Goal: Task Accomplishment & Management: Manage account settings

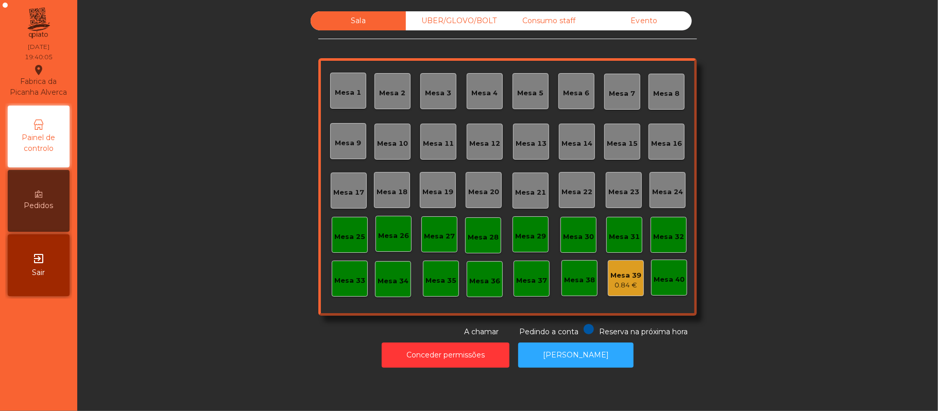
click at [611, 277] on div "Mesa 39" at bounding box center [626, 276] width 31 height 10
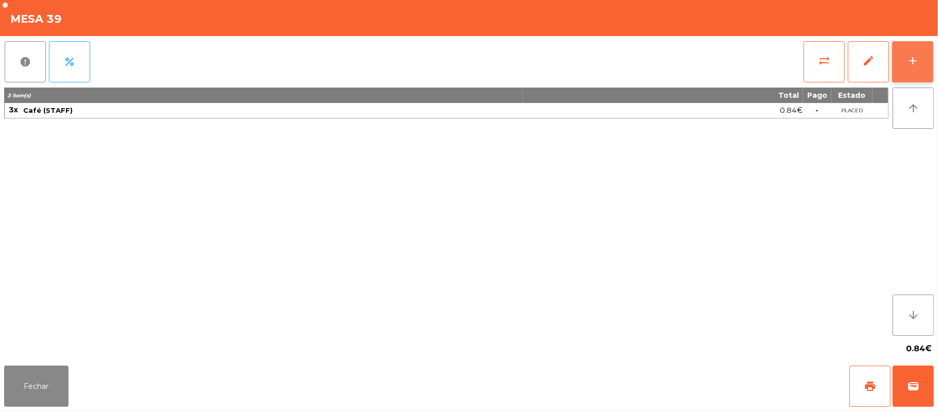
click at [932, 59] on button "add" at bounding box center [913, 61] width 41 height 41
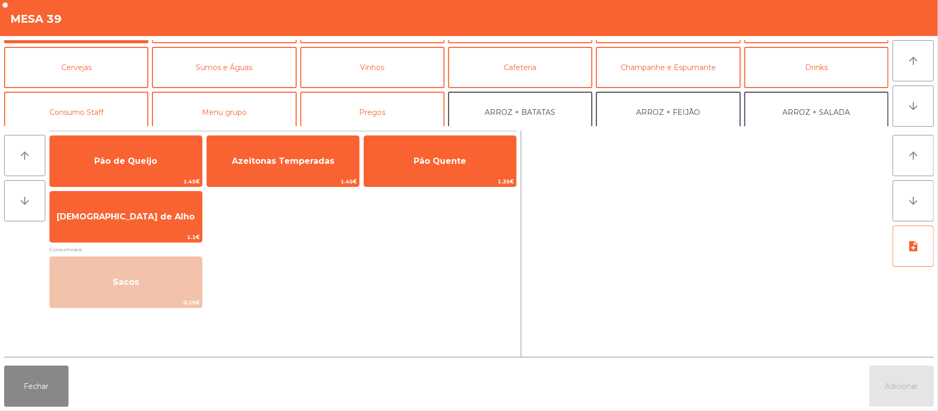
scroll to position [54, 0]
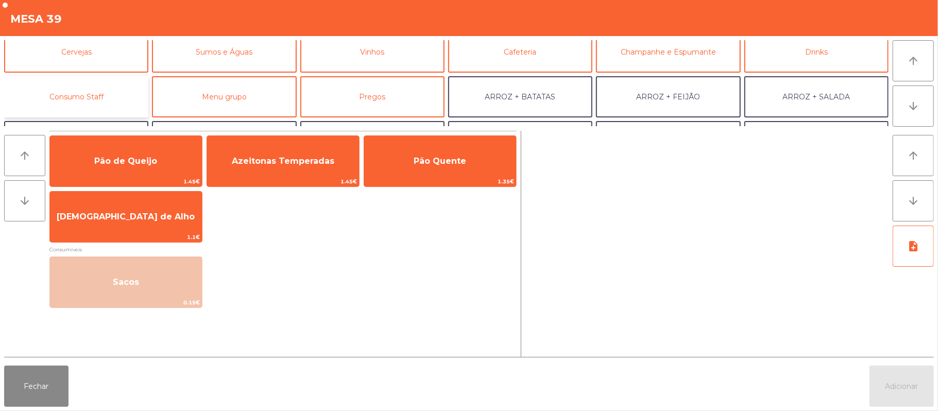
click at [123, 93] on button "Consumo Staff" at bounding box center [76, 96] width 144 height 41
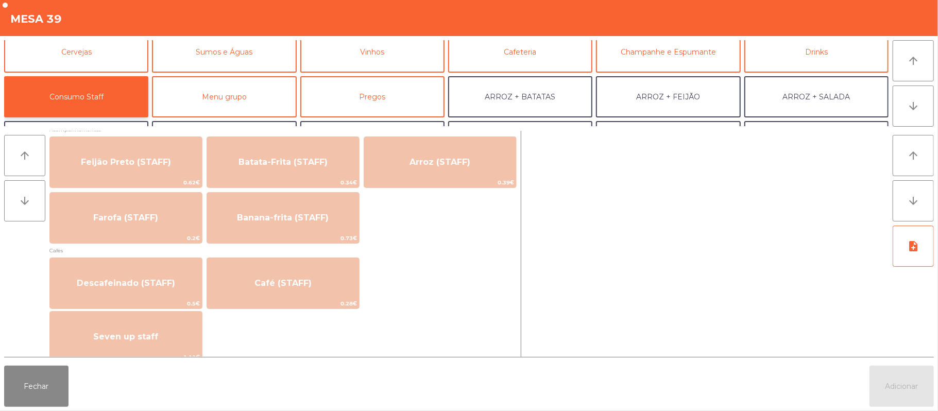
scroll to position [534, 0]
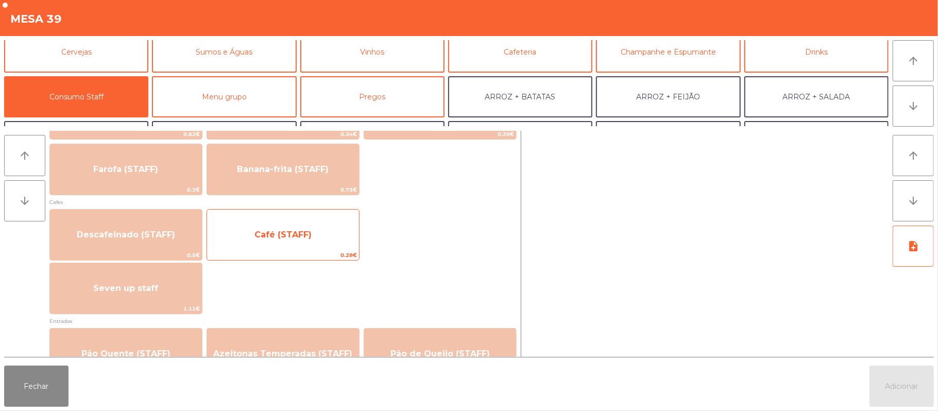
click at [309, 238] on span "Café (STAFF)" at bounding box center [283, 235] width 57 height 10
click at [306, 232] on span "Café (STAFF)" at bounding box center [283, 235] width 57 height 10
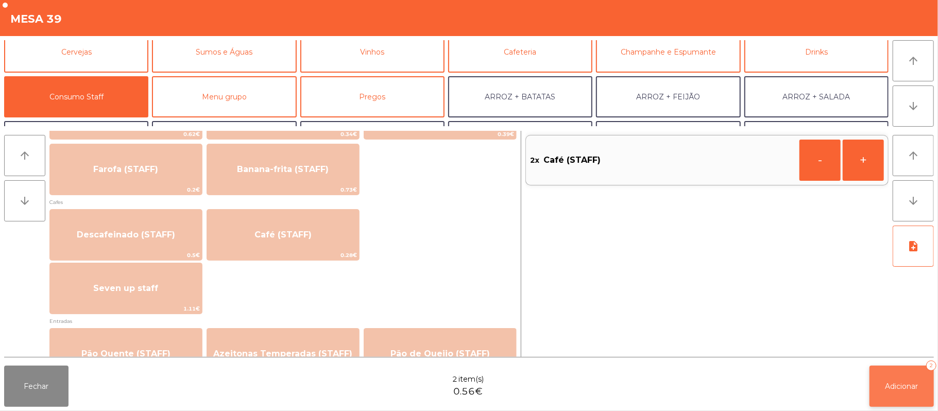
click at [904, 370] on button "Adicionar 2" at bounding box center [902, 386] width 64 height 41
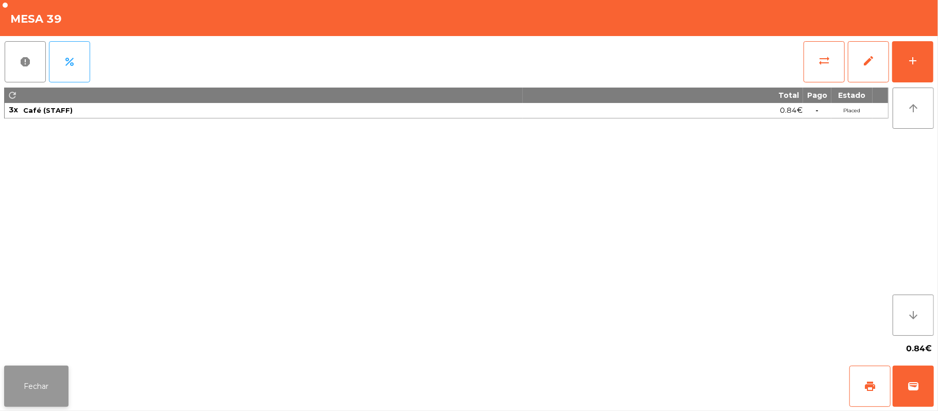
click at [57, 393] on button "Fechar" at bounding box center [36, 386] width 64 height 41
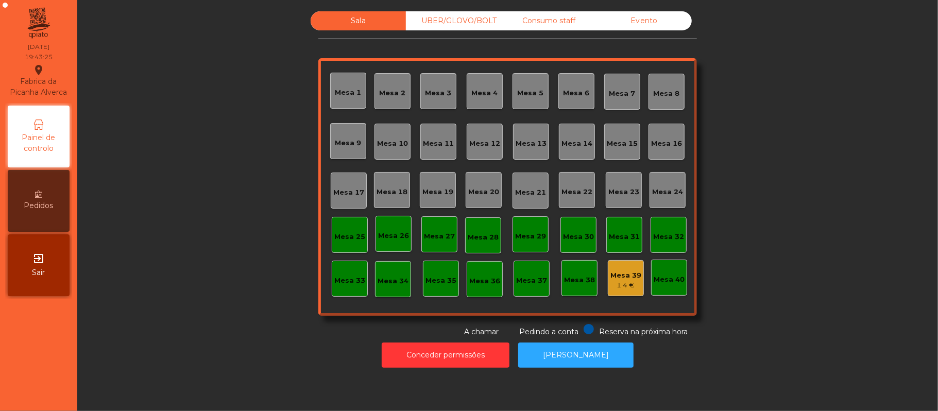
click at [611, 283] on div "1.4 €" at bounding box center [626, 285] width 31 height 10
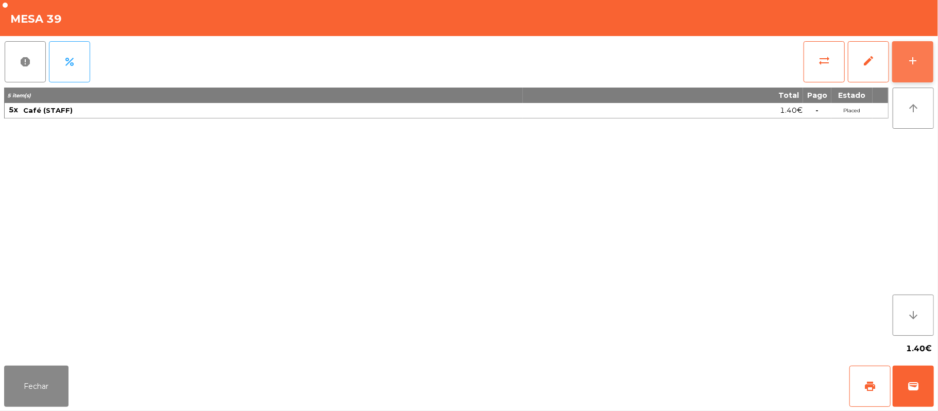
click at [912, 63] on div "add" at bounding box center [913, 61] width 12 height 12
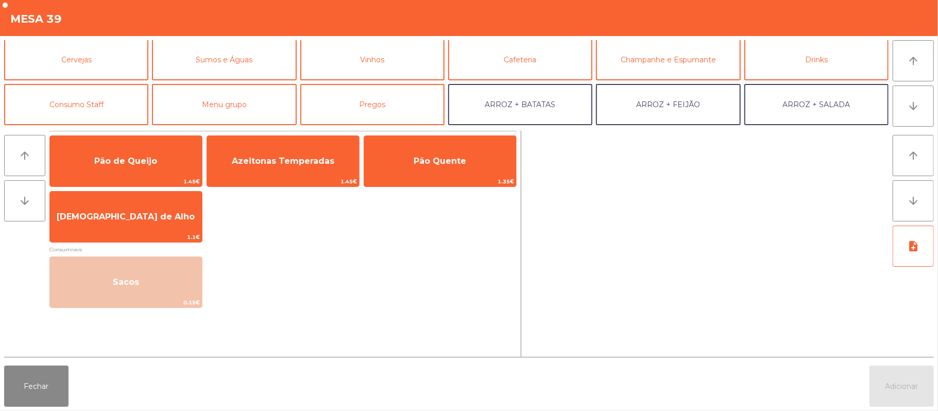
scroll to position [55, 0]
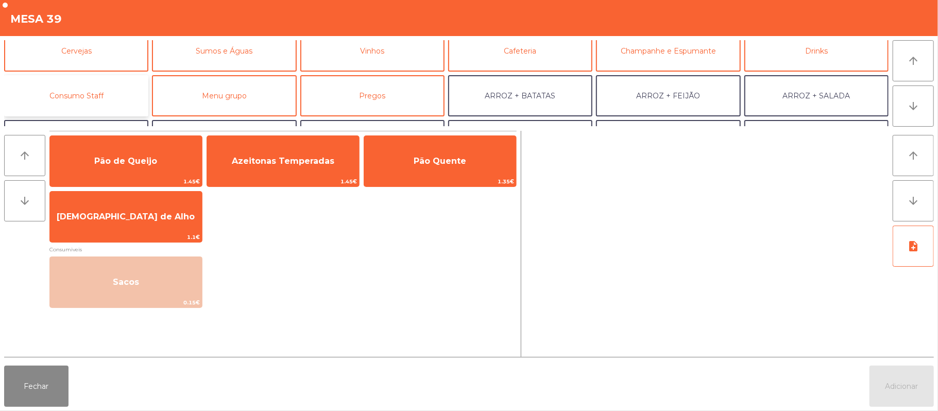
click at [113, 94] on button "Consumo Staff" at bounding box center [76, 95] width 144 height 41
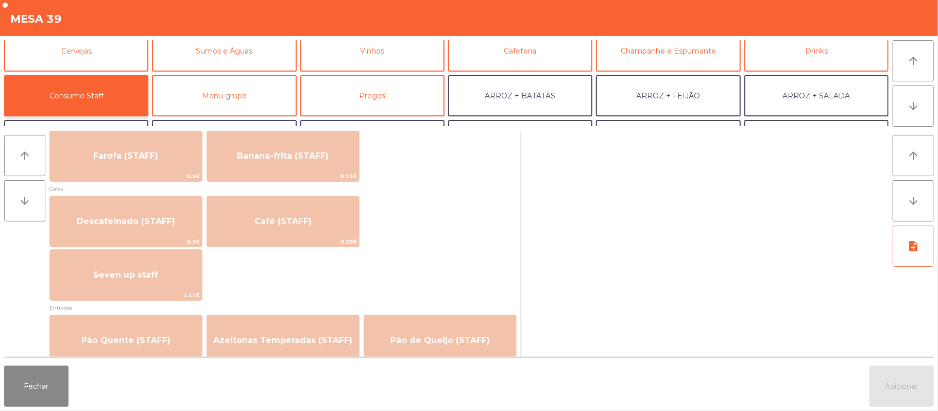
scroll to position [563, 0]
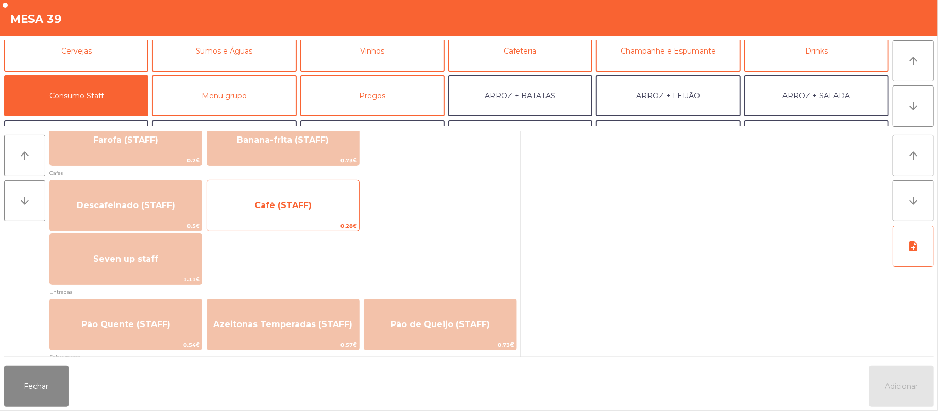
click at [306, 200] on span "Café (STAFF)" at bounding box center [283, 205] width 57 height 10
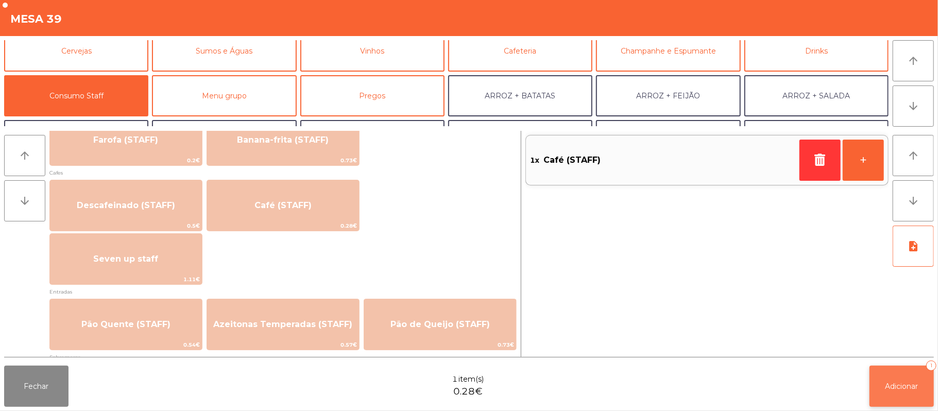
click at [908, 384] on span "Adicionar" at bounding box center [902, 386] width 33 height 9
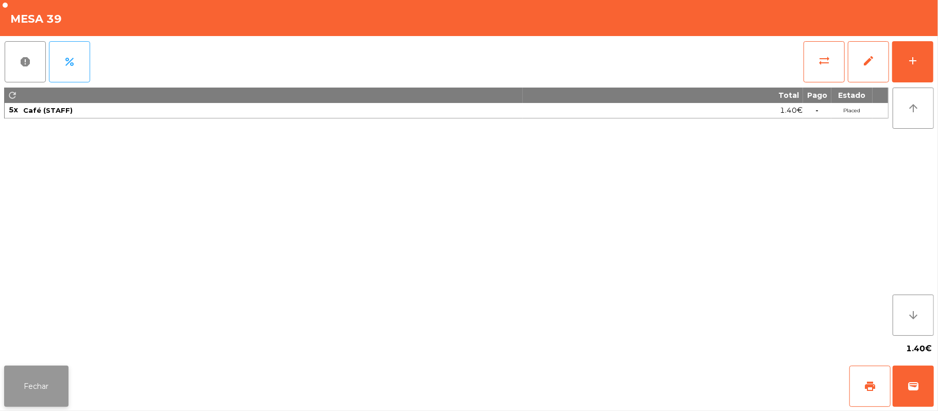
click at [32, 374] on button "Fechar" at bounding box center [36, 386] width 64 height 41
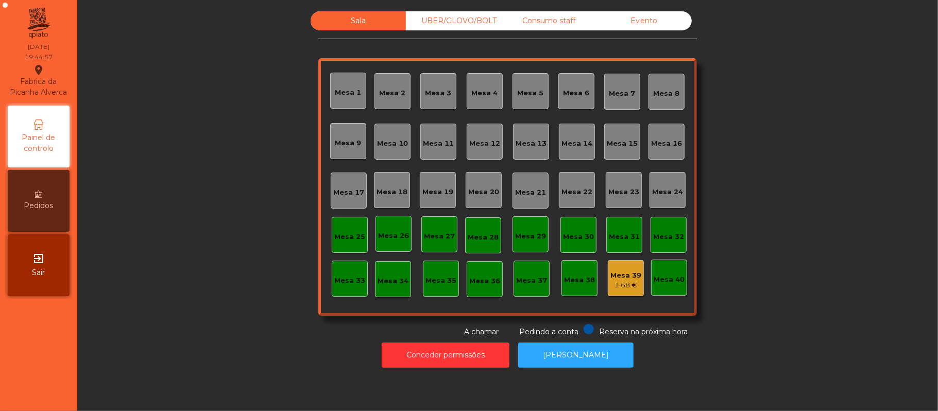
click at [442, 190] on div "Mesa 19" at bounding box center [438, 192] width 31 height 10
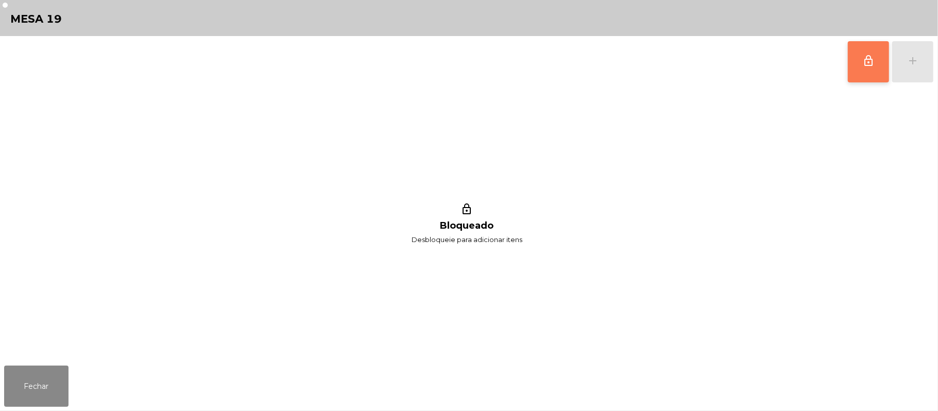
click at [862, 66] on button "lock_outline" at bounding box center [868, 61] width 41 height 41
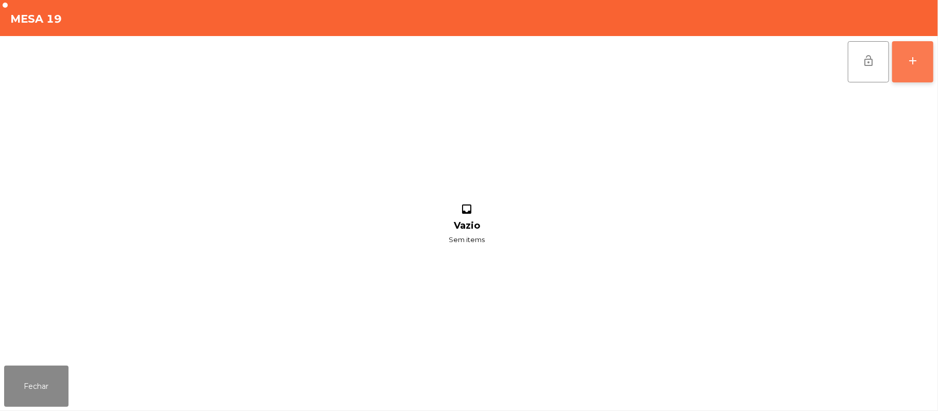
click at [912, 60] on div "add" at bounding box center [913, 61] width 12 height 12
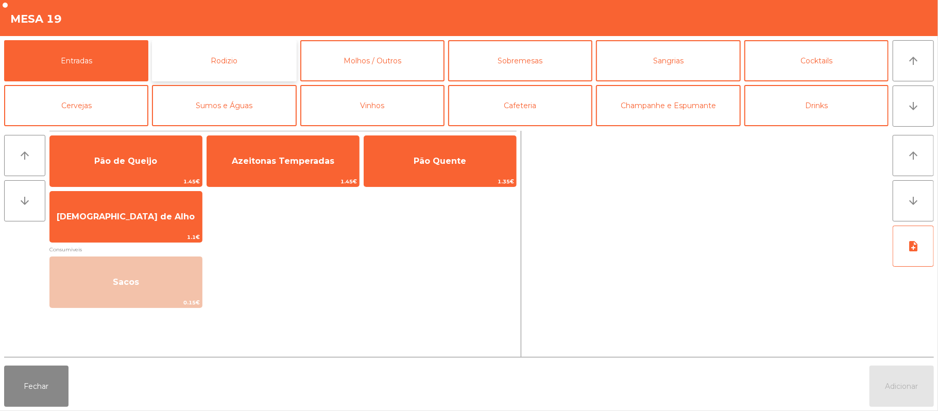
click at [260, 56] on button "Rodizio" at bounding box center [224, 60] width 144 height 41
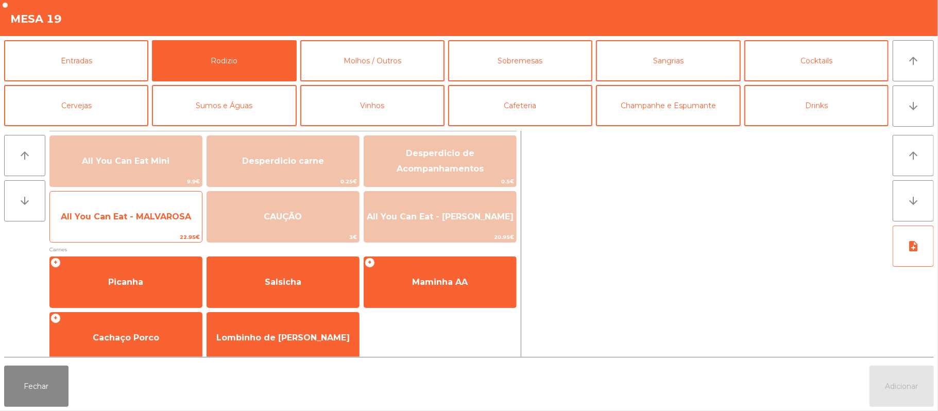
click at [163, 224] on span "All You Can Eat - MALVAROSA" at bounding box center [126, 217] width 152 height 28
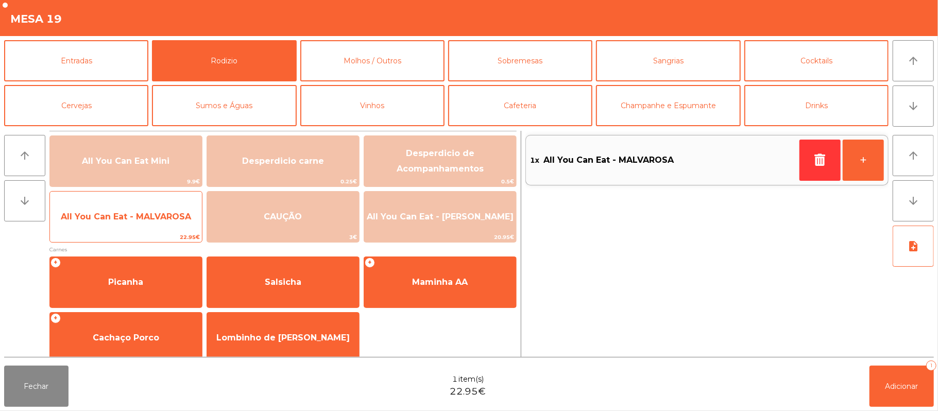
click at [155, 221] on span "All You Can Eat - MALVAROSA" at bounding box center [126, 217] width 130 height 10
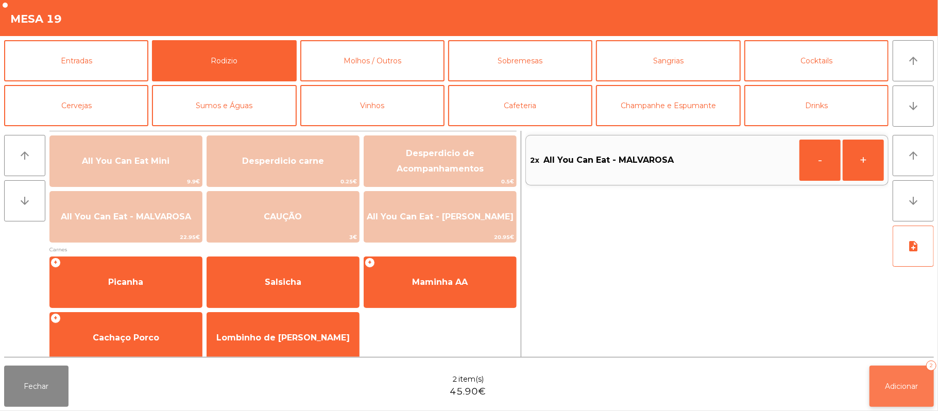
click at [902, 385] on span "Adicionar" at bounding box center [902, 386] width 33 height 9
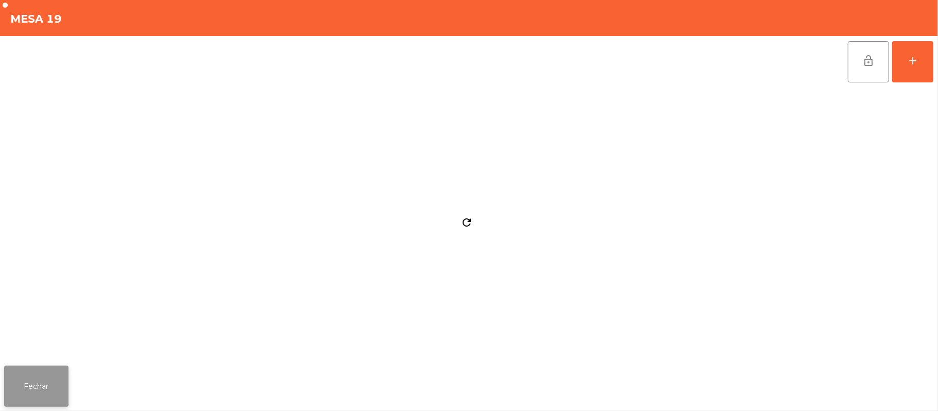
click at [47, 370] on button "Fechar" at bounding box center [36, 386] width 64 height 41
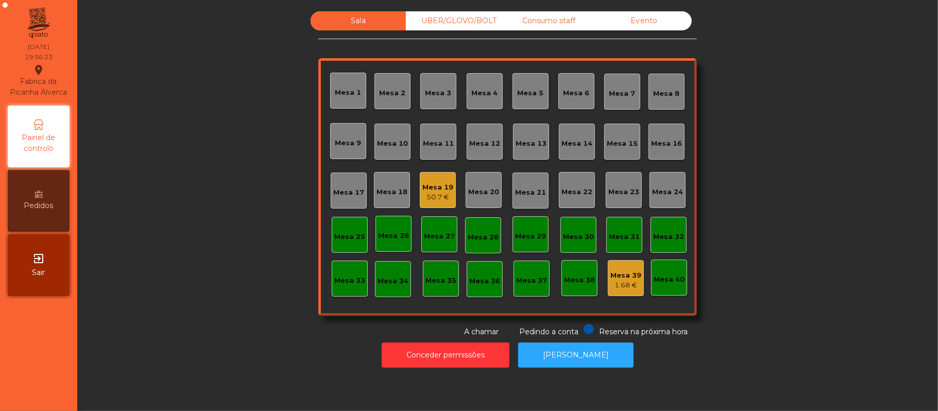
click at [354, 196] on div "Mesa 17" at bounding box center [348, 193] width 31 height 10
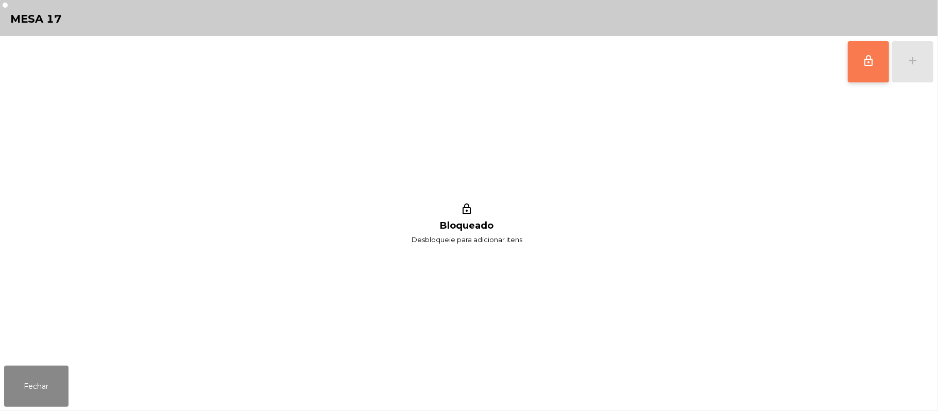
click at [880, 64] on button "lock_outline" at bounding box center [868, 61] width 41 height 41
click at [910, 72] on button "add" at bounding box center [913, 61] width 41 height 41
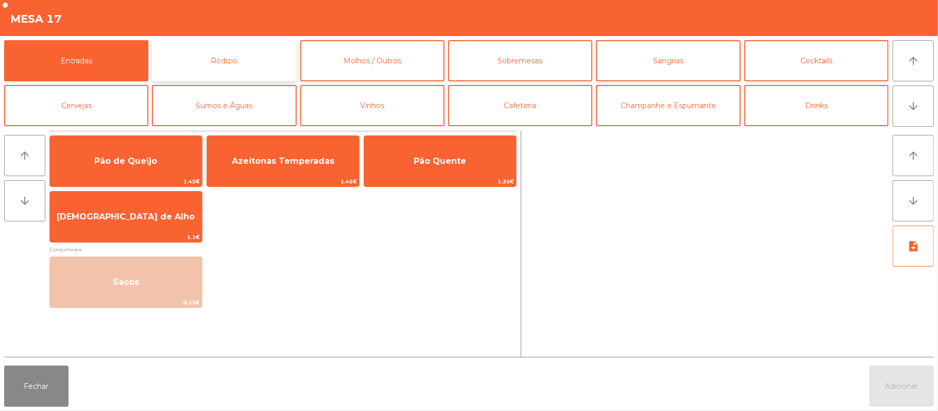
click at [260, 61] on button "Rodizio" at bounding box center [224, 60] width 144 height 41
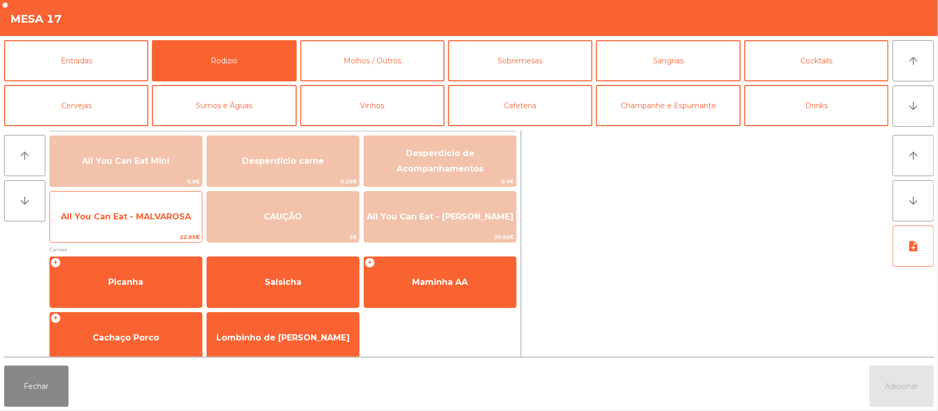
click at [138, 221] on span "All You Can Eat - MALVAROSA" at bounding box center [126, 217] width 130 height 10
click at [132, 221] on span "All You Can Eat - MALVAROSA" at bounding box center [126, 217] width 130 height 10
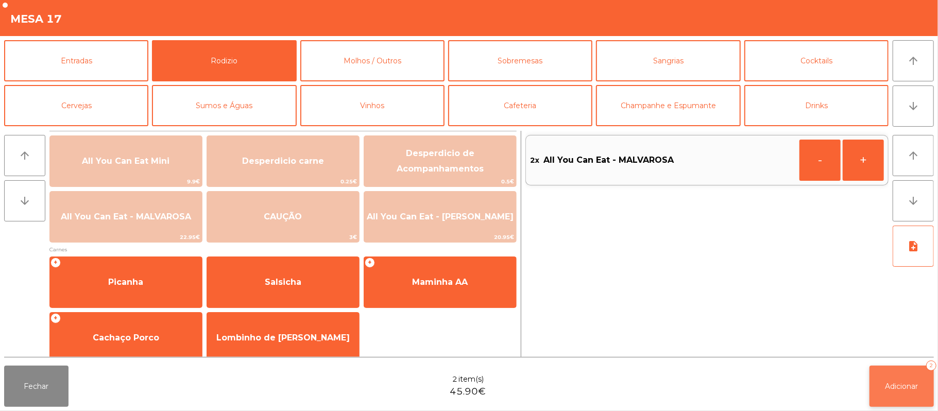
click at [911, 382] on span "Adicionar" at bounding box center [902, 386] width 33 height 9
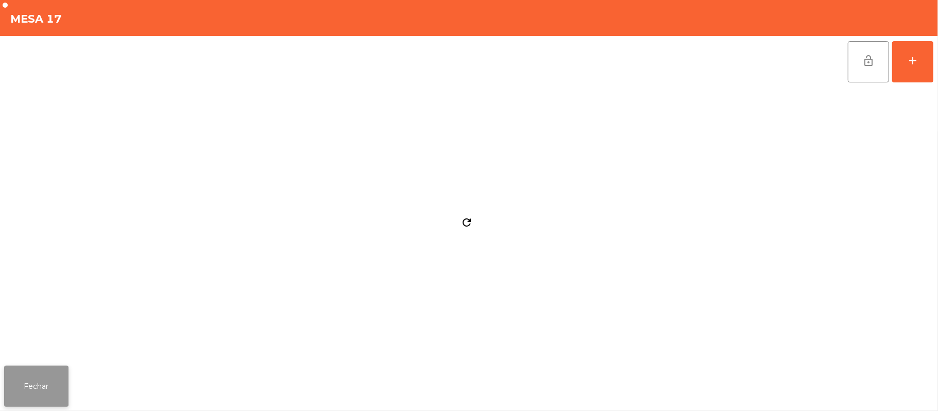
click at [38, 392] on button "Fechar" at bounding box center [36, 386] width 64 height 41
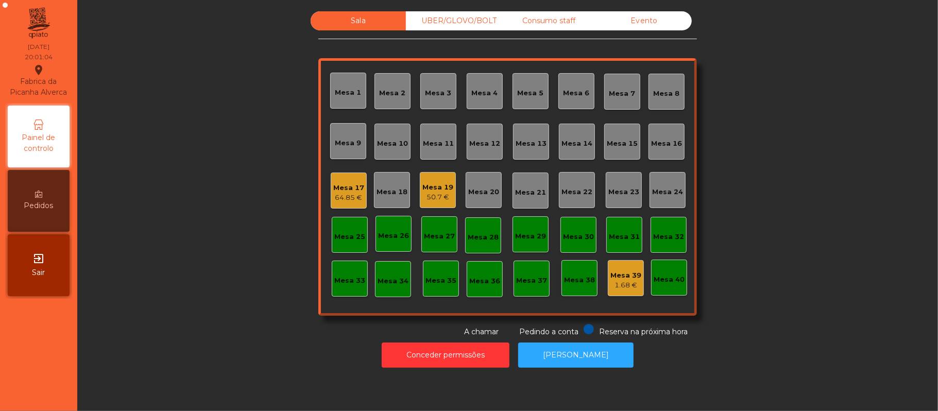
click at [452, 21] on div "UBER/GLOVO/BOLT" at bounding box center [453, 20] width 95 height 19
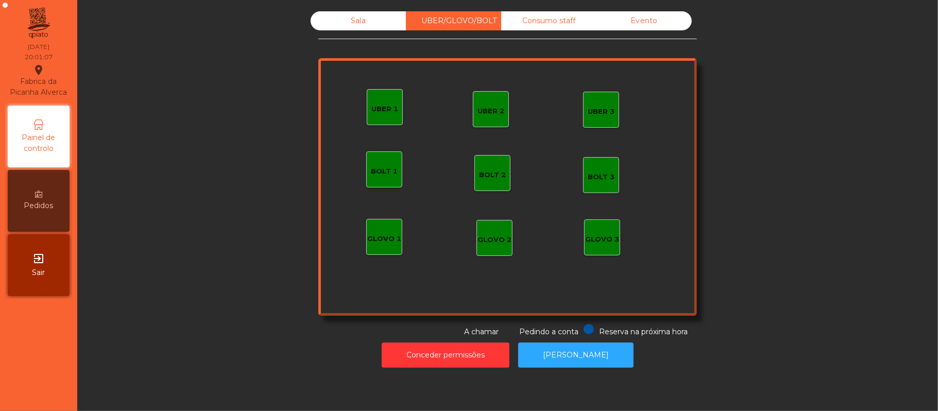
click at [376, 120] on div "UBER 1" at bounding box center [385, 107] width 36 height 36
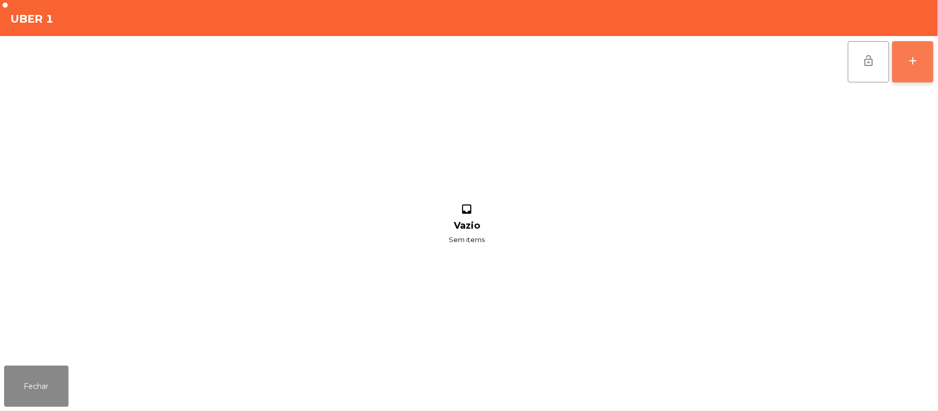
click at [917, 69] on button "add" at bounding box center [913, 61] width 41 height 41
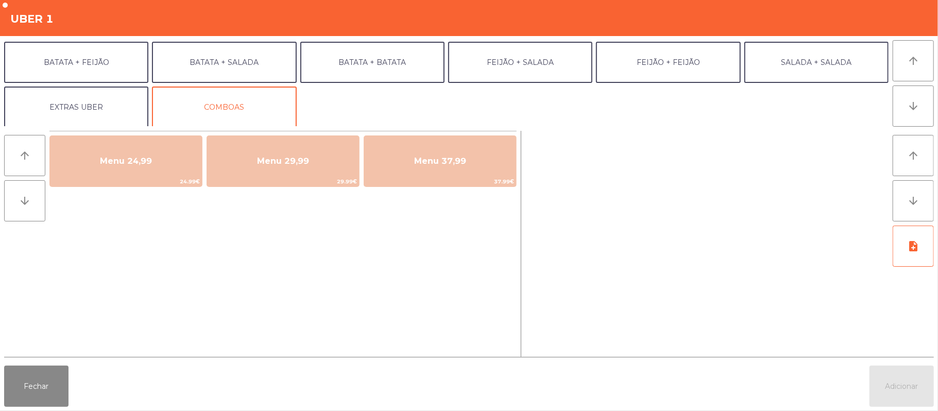
scroll to position [44, 0]
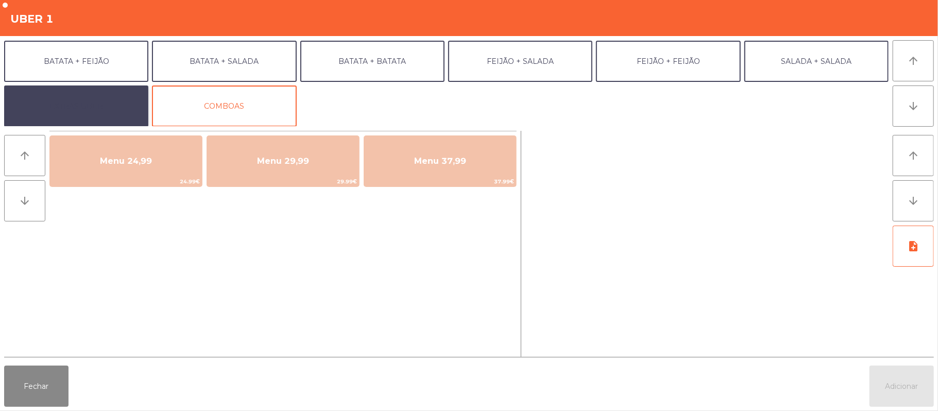
click at [97, 114] on button "EXTRAS UBER" at bounding box center [76, 106] width 144 height 41
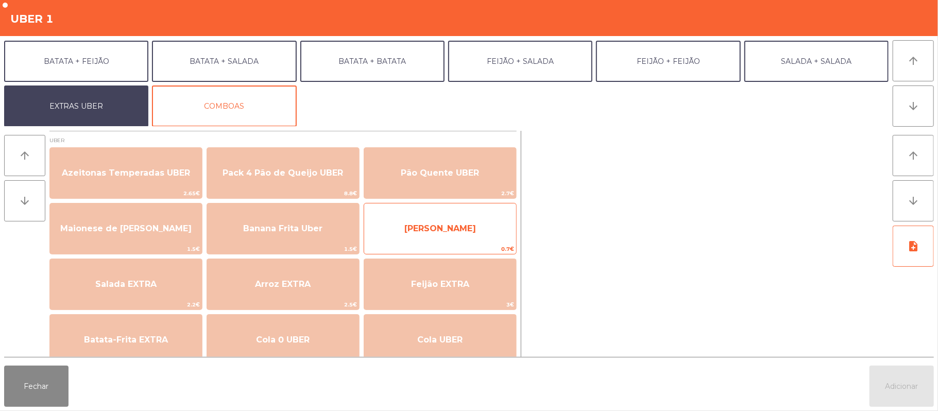
click at [466, 229] on span "[PERSON_NAME]" at bounding box center [440, 229] width 152 height 28
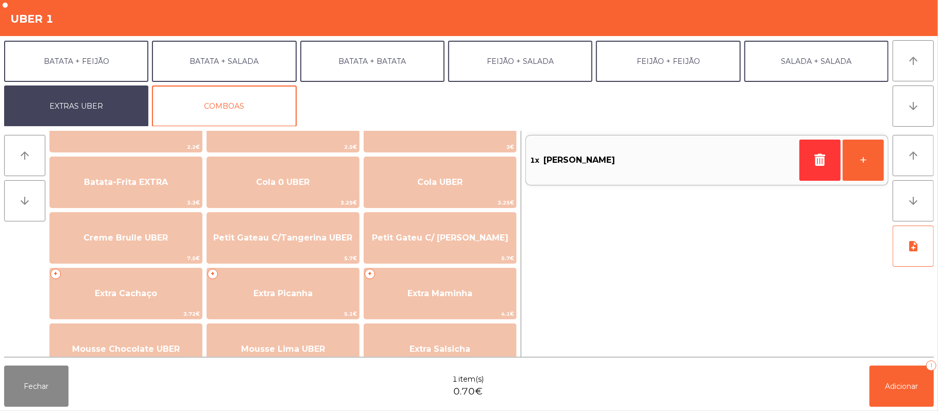
scroll to position [161, 0]
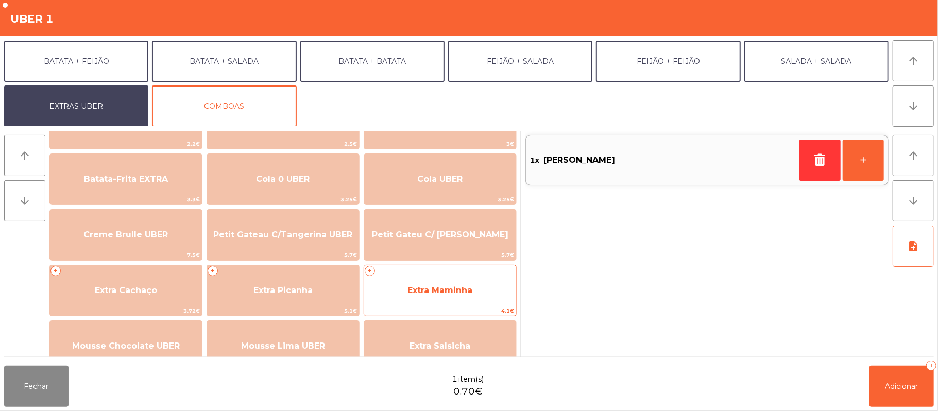
click at [431, 265] on div "+ Extra Maminha 4.1€" at bounding box center [440, 291] width 153 height 52
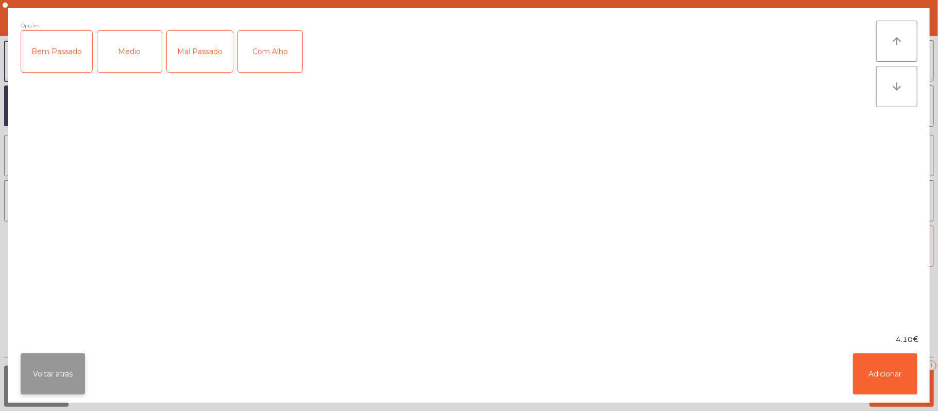
click at [62, 384] on button "Voltar atrás" at bounding box center [53, 374] width 64 height 41
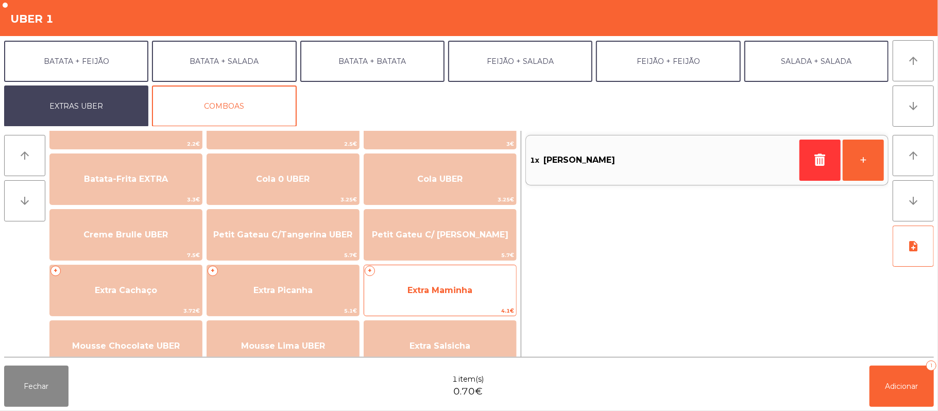
click at [384, 289] on span "Extra Maminha" at bounding box center [440, 291] width 152 height 28
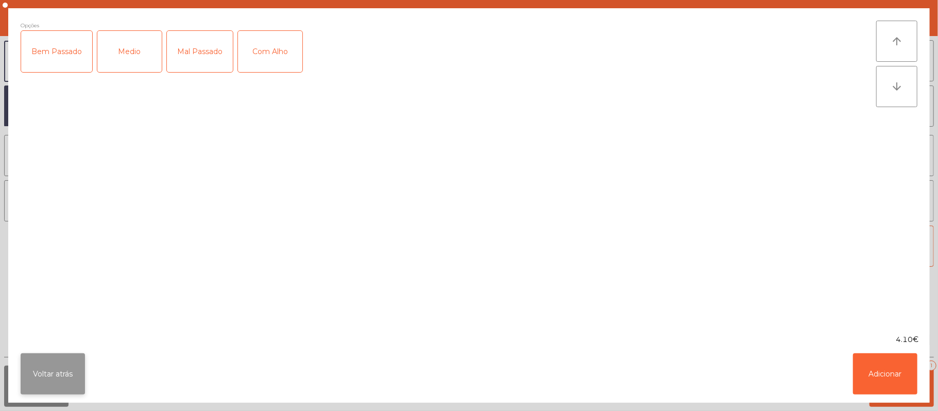
click at [64, 370] on button "Voltar atrás" at bounding box center [53, 374] width 64 height 41
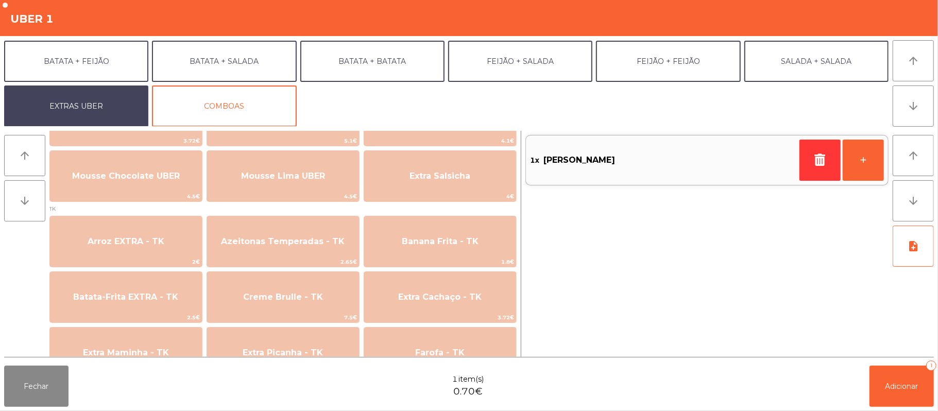
scroll to position [330, 0]
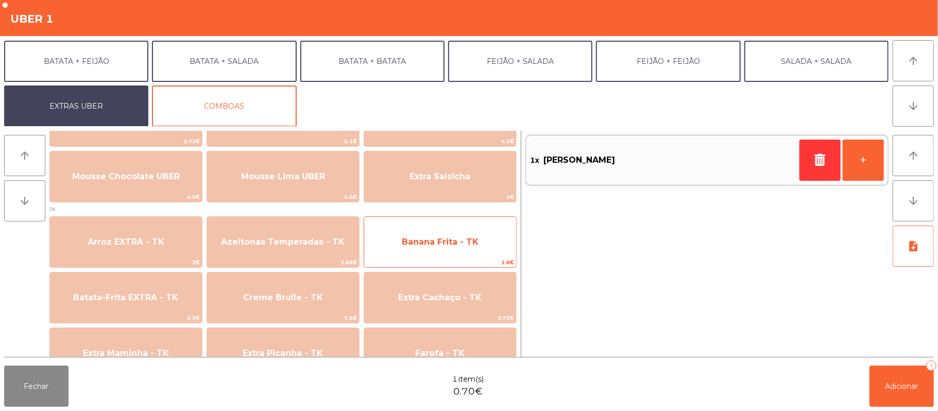
click at [455, 243] on span "Banana Frita - TK" at bounding box center [440, 242] width 77 height 10
click at [449, 246] on span "Banana Frita - TK" at bounding box center [440, 242] width 77 height 10
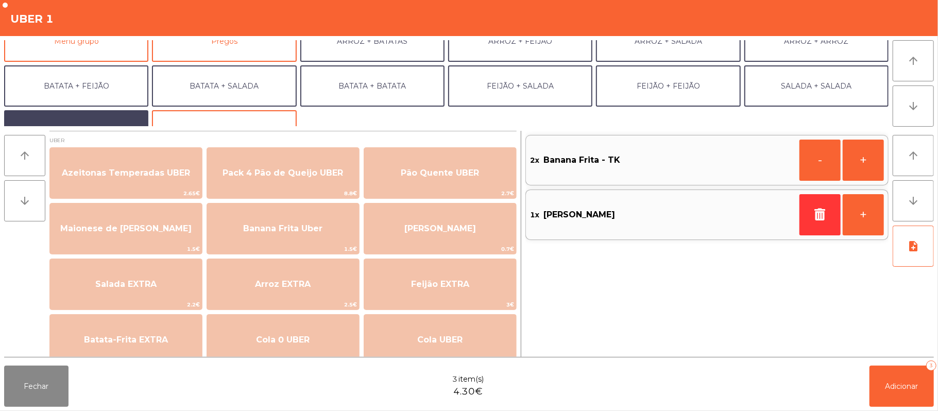
scroll to position [0, 0]
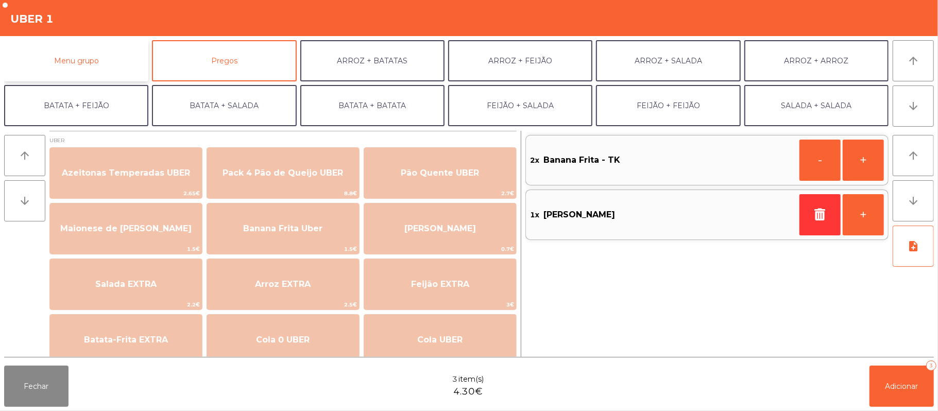
click at [106, 52] on button "Menu grupo" at bounding box center [76, 60] width 144 height 41
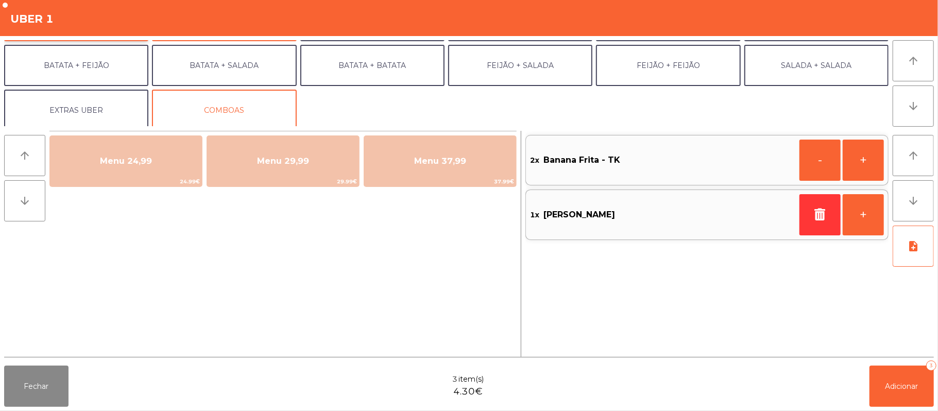
scroll to position [44, 0]
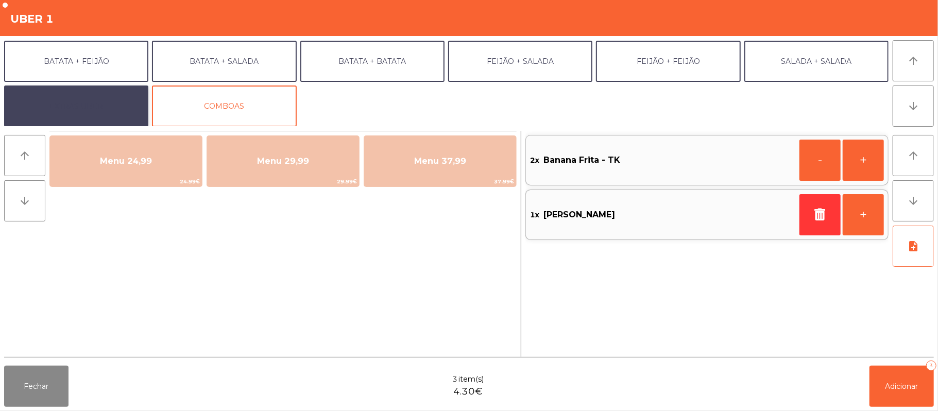
click at [124, 116] on button "EXTRAS UBER" at bounding box center [76, 106] width 144 height 41
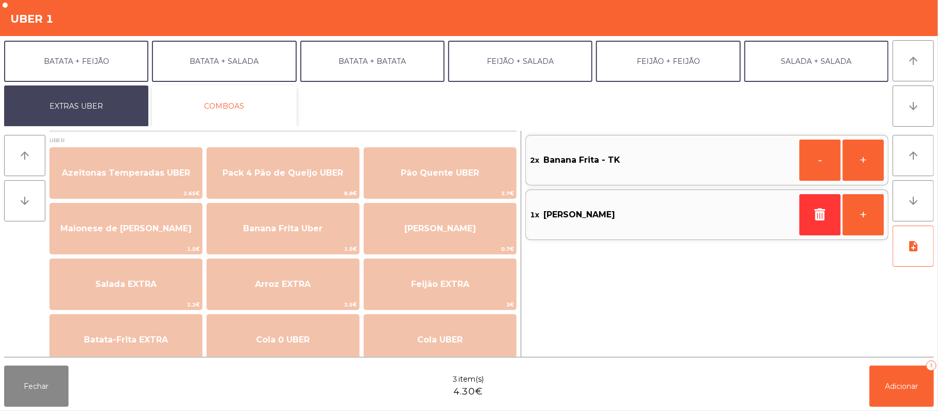
click at [238, 113] on button "COMBOAS" at bounding box center [224, 106] width 144 height 41
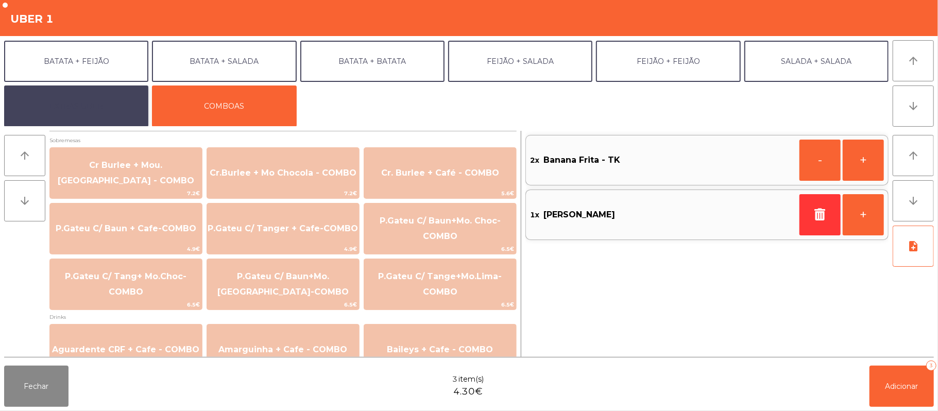
click at [101, 112] on button "EXTRAS UBER" at bounding box center [76, 106] width 144 height 41
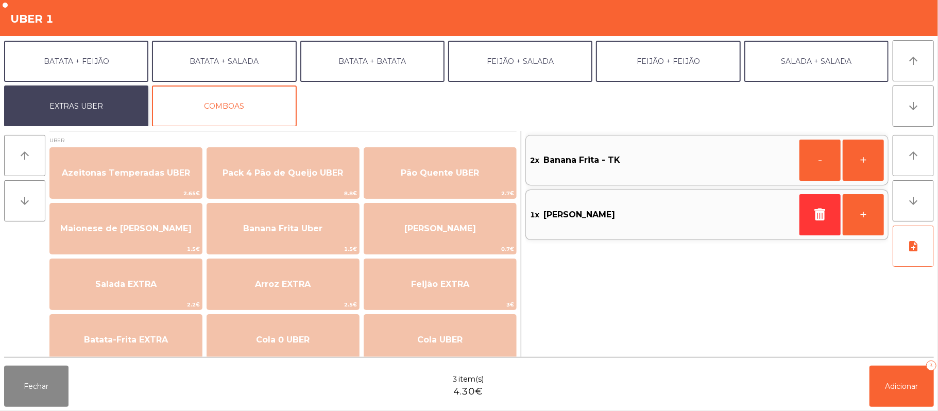
scroll to position [0, 0]
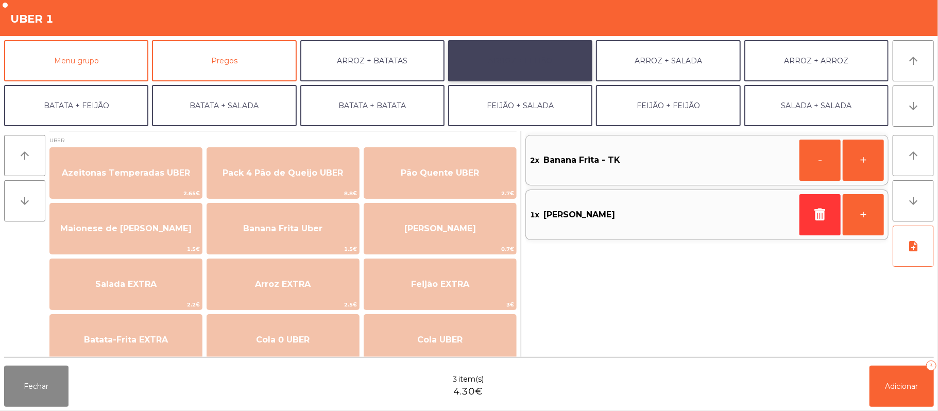
click at [514, 69] on button "ARROZ + FEIJÃO" at bounding box center [520, 60] width 144 height 41
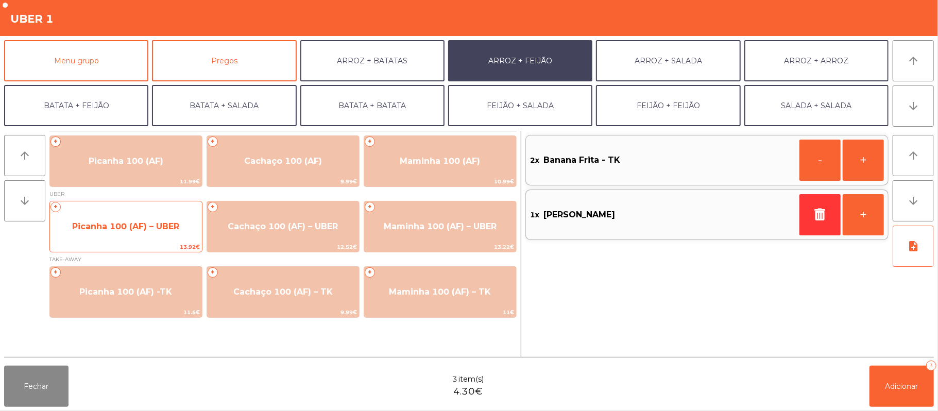
click at [127, 233] on span "Picanha 100 (AF) – UBER" at bounding box center [126, 227] width 152 height 28
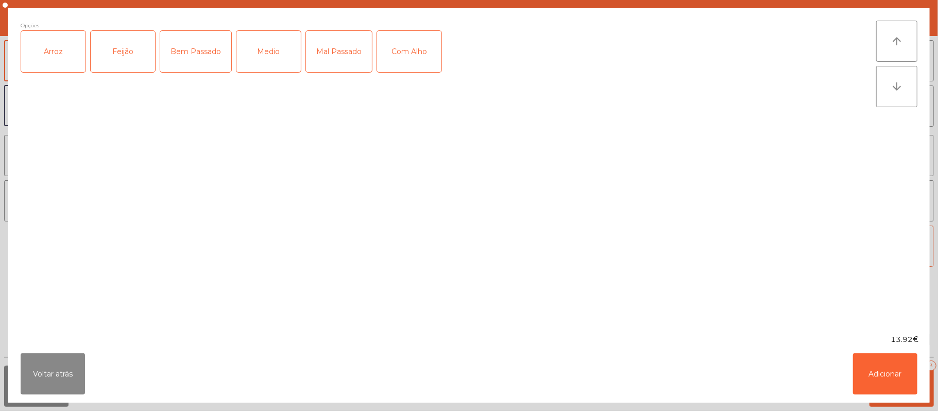
click at [301, 36] on div "Medio" at bounding box center [269, 51] width 64 height 41
click at [71, 66] on div "Arroz" at bounding box center [53, 51] width 64 height 41
click at [145, 52] on div "Feijão" at bounding box center [123, 51] width 64 height 41
click at [882, 370] on button "Adicionar" at bounding box center [885, 374] width 64 height 41
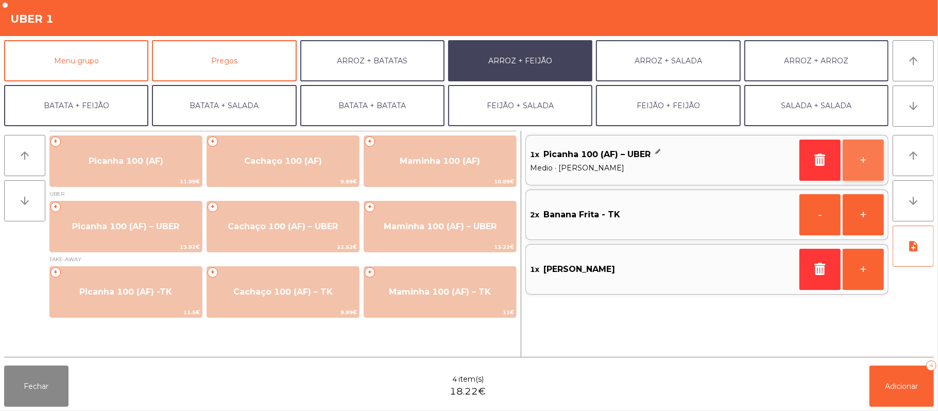
click at [864, 159] on button "+" at bounding box center [863, 160] width 41 height 41
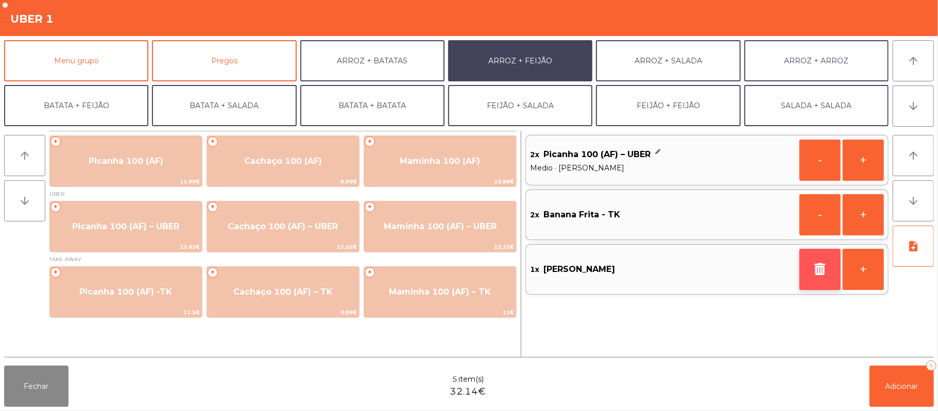
click at [811, 268] on button "button" at bounding box center [820, 269] width 41 height 41
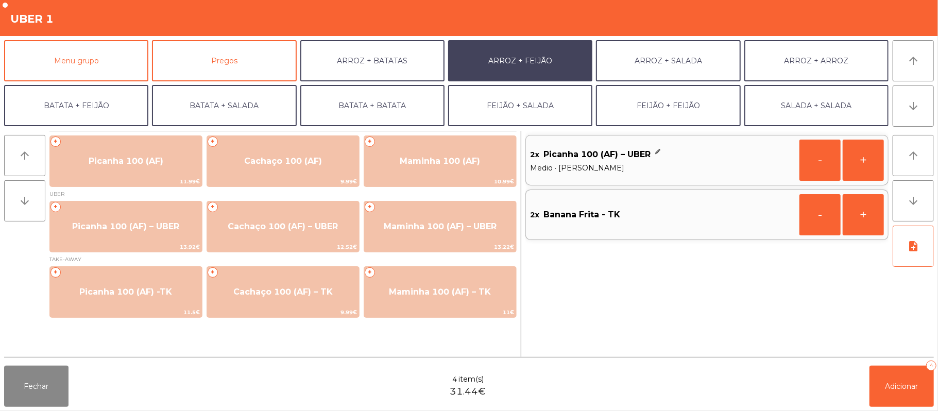
scroll to position [44, 0]
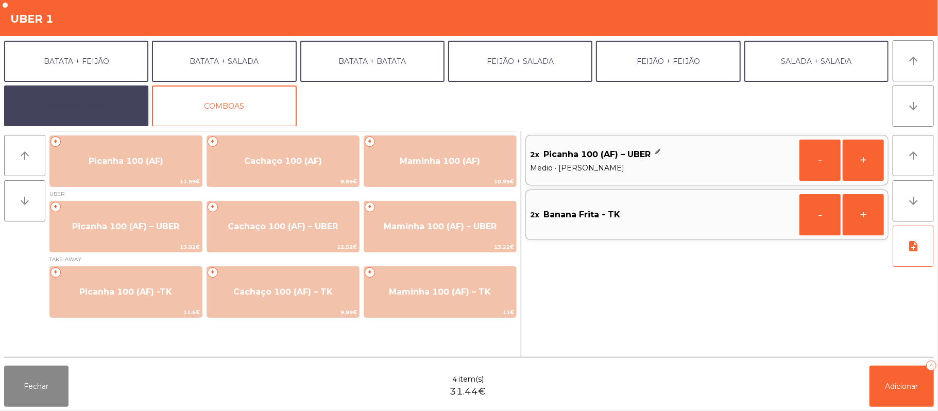
click at [116, 103] on button "EXTRAS UBER" at bounding box center [76, 106] width 144 height 41
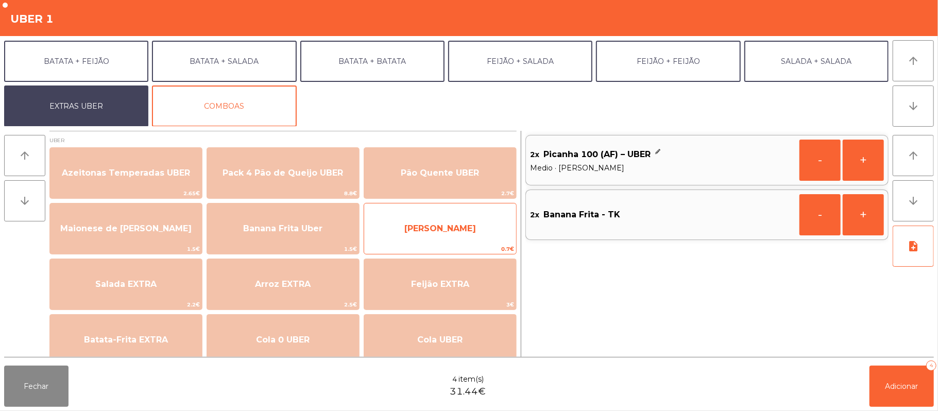
click at [452, 233] on span "[PERSON_NAME]" at bounding box center [441, 229] width 72 height 10
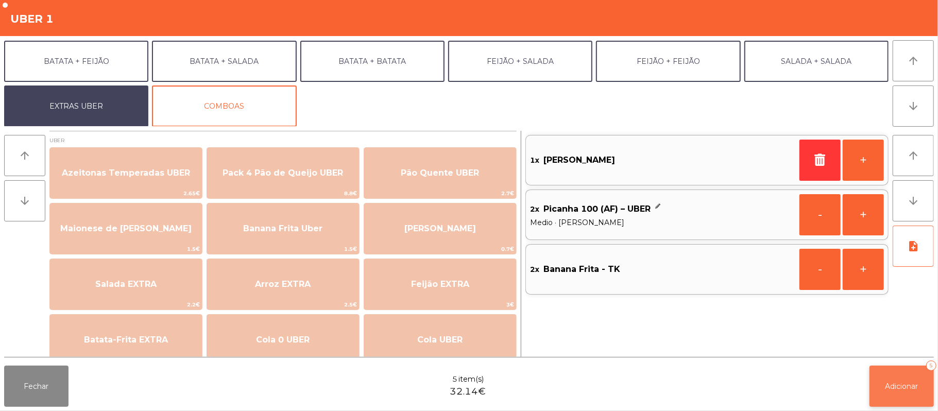
click at [899, 372] on button "Adicionar 5" at bounding box center [902, 386] width 64 height 41
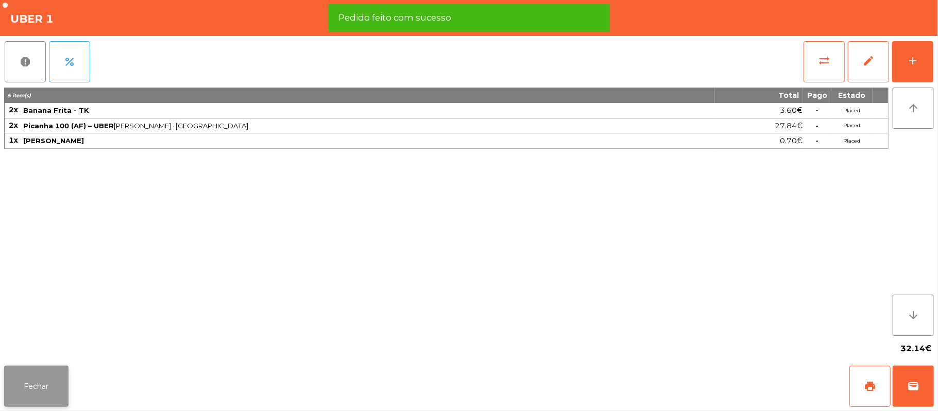
click at [39, 386] on button "Fechar" at bounding box center [36, 386] width 64 height 41
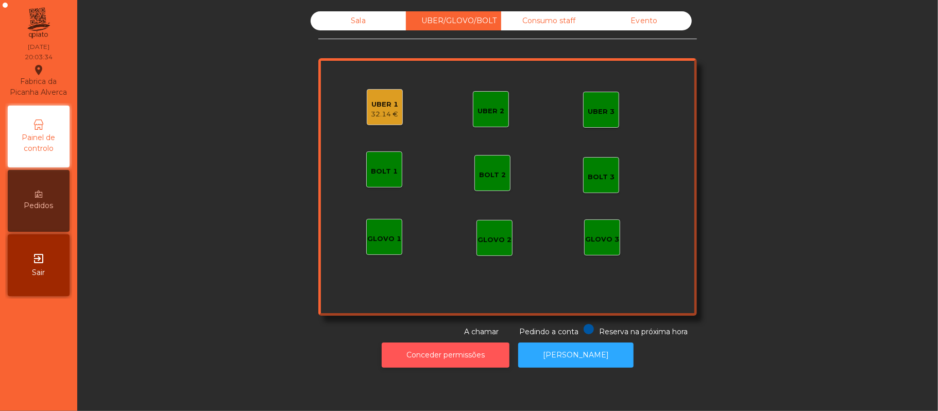
click at [402, 360] on button "Conceder permissões" at bounding box center [446, 355] width 128 height 25
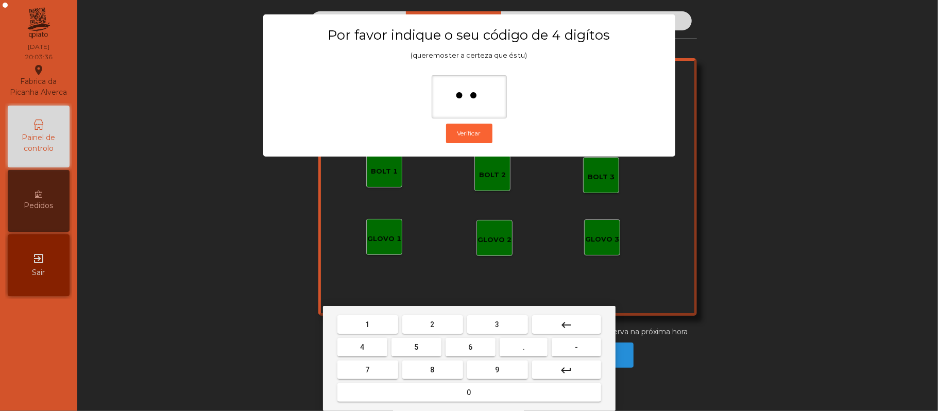
type input "***"
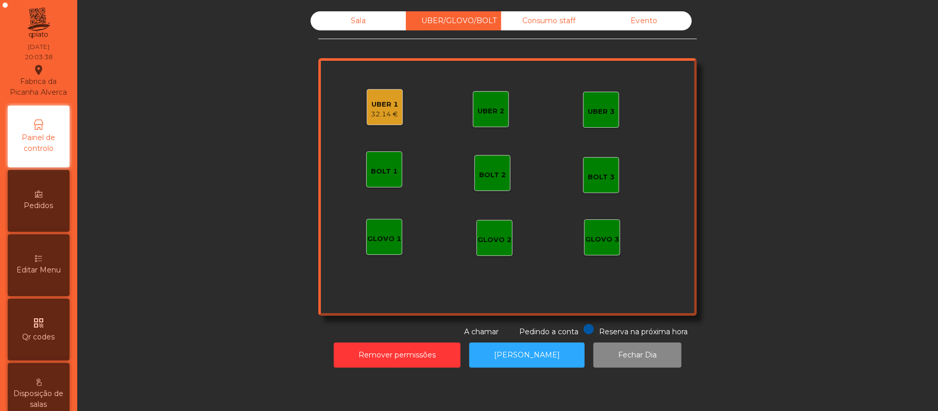
click at [376, 106] on div "UBER 1" at bounding box center [385, 104] width 27 height 10
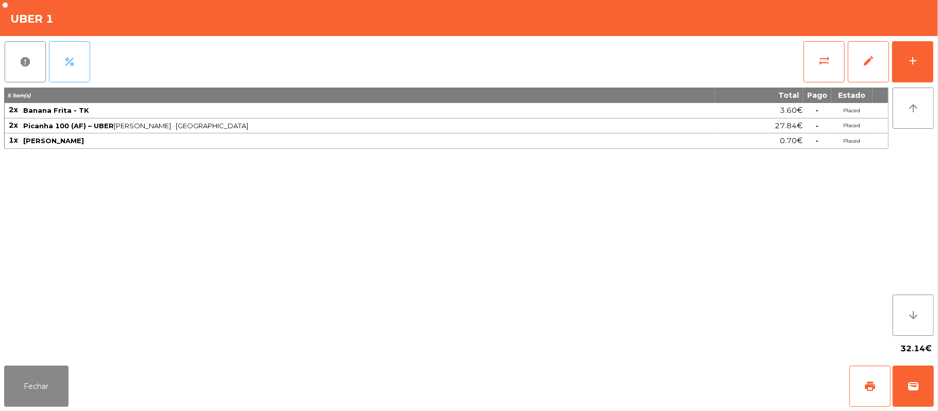
click at [75, 53] on button "percent" at bounding box center [69, 61] width 41 height 41
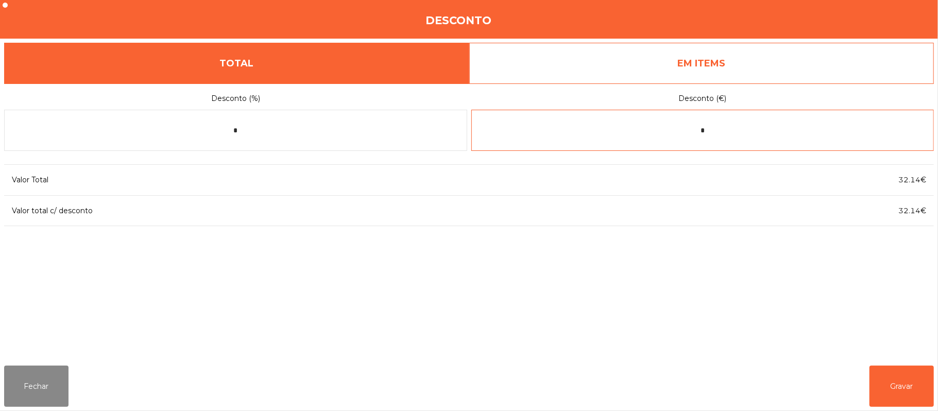
click at [722, 126] on input "*" at bounding box center [703, 130] width 463 height 41
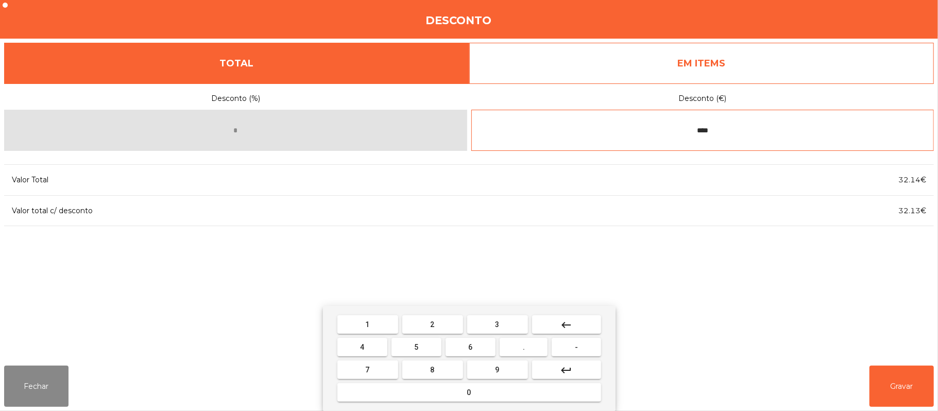
type input "****"
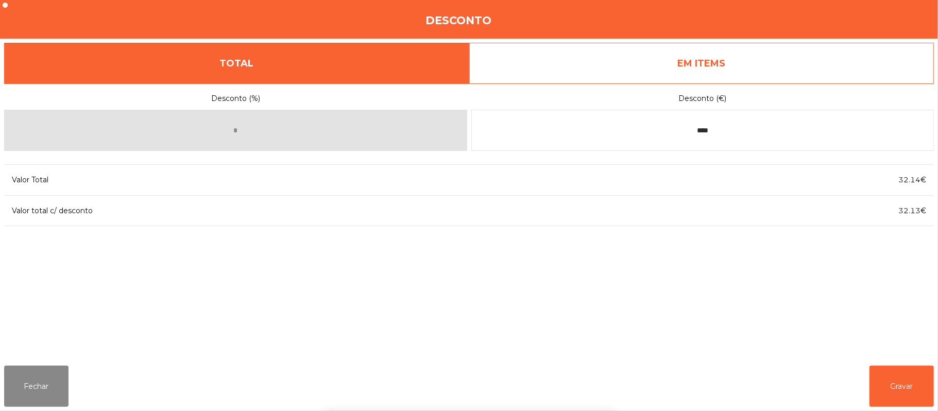
click at [910, 369] on div "1 2 3 keyboard_backspace 4 5 6 . - 7 8 9 keyboard_return 0" at bounding box center [469, 358] width 938 height 105
click at [913, 383] on button "Gravar" at bounding box center [902, 386] width 64 height 41
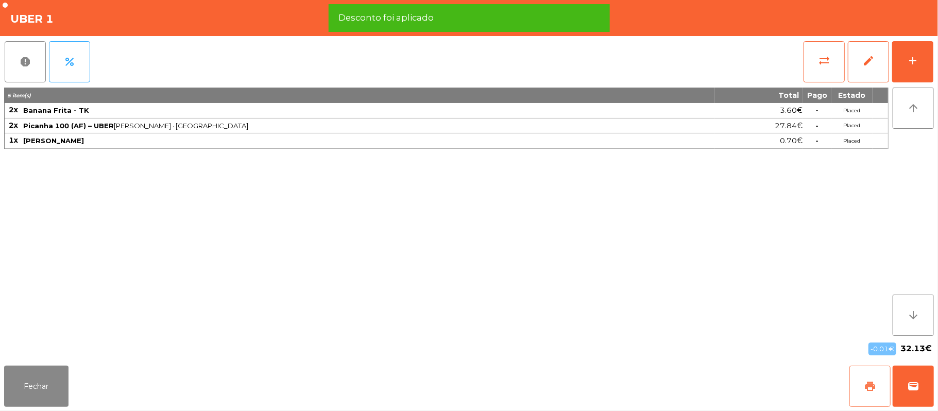
click at [875, 374] on button "print" at bounding box center [870, 386] width 41 height 41
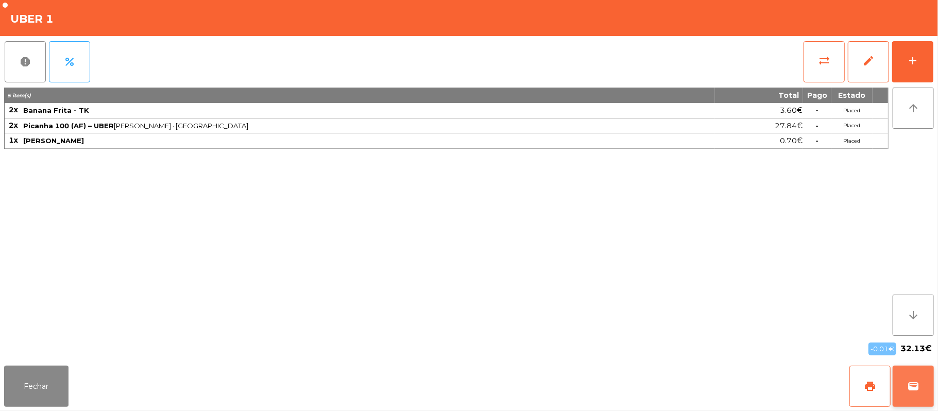
click at [918, 374] on button "wallet" at bounding box center [913, 386] width 41 height 41
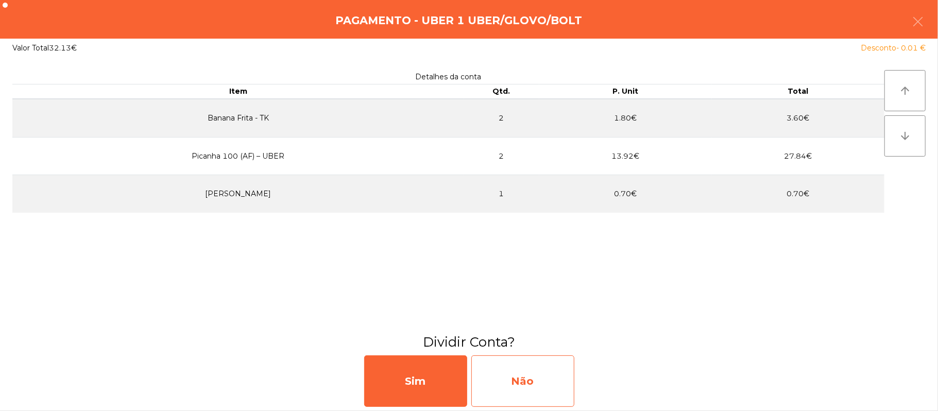
click at [522, 375] on div "Não" at bounding box center [523, 382] width 103 height 52
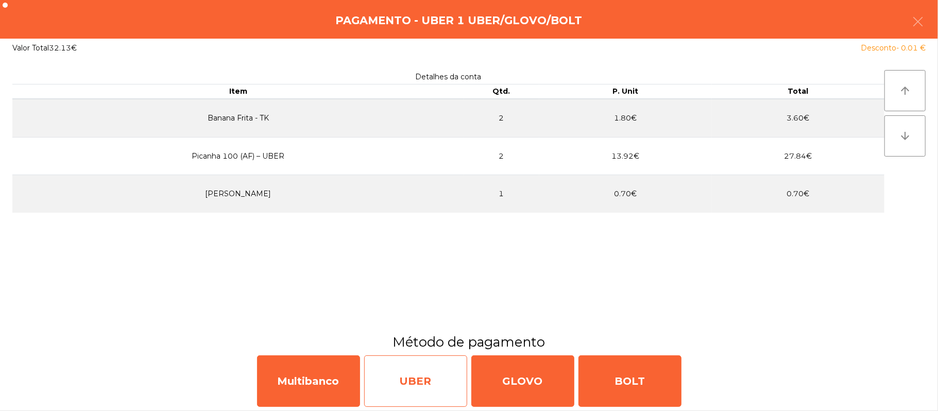
click at [426, 374] on div "UBER" at bounding box center [415, 382] width 103 height 52
select select "**"
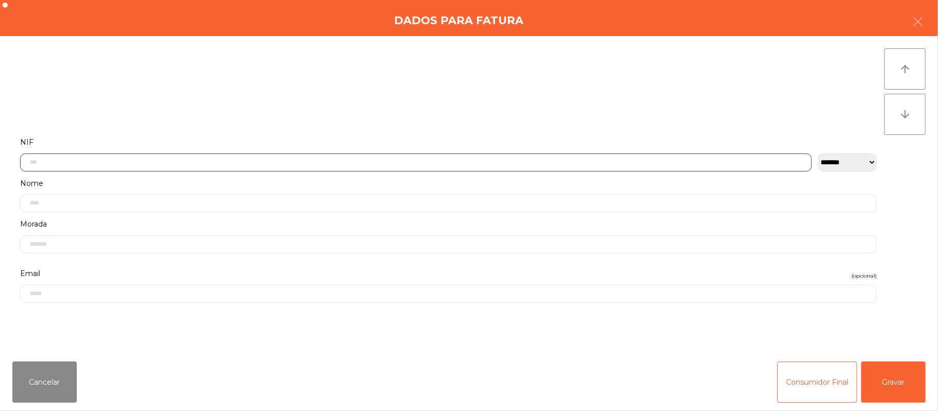
click at [332, 163] on input "text" at bounding box center [416, 163] width 792 height 18
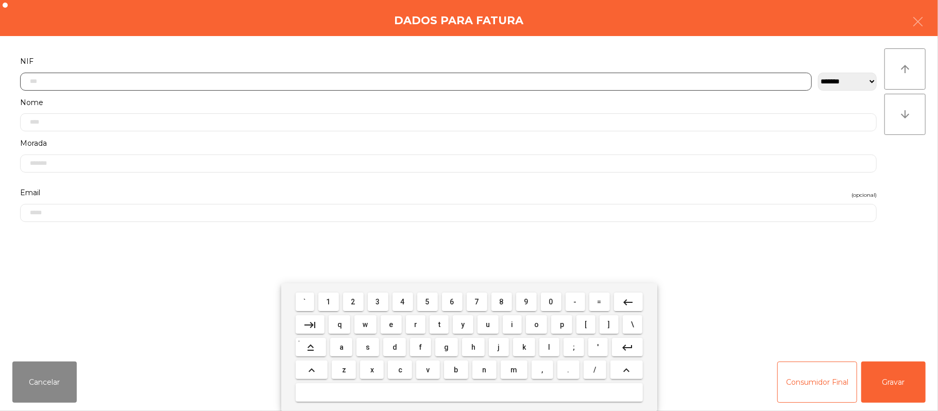
scroll to position [87, 0]
type input "*********"
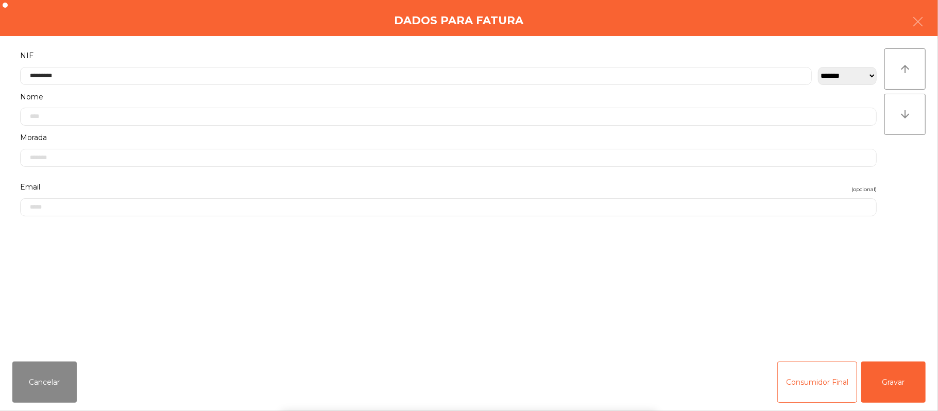
click at [908, 376] on div "` 1 2 3 4 5 6 7 8 9 0 - = keyboard_backspace keyboard_tab q w e r t y u i o p […" at bounding box center [469, 347] width 938 height 128
click at [901, 370] on button "Gravar" at bounding box center [894, 382] width 64 height 41
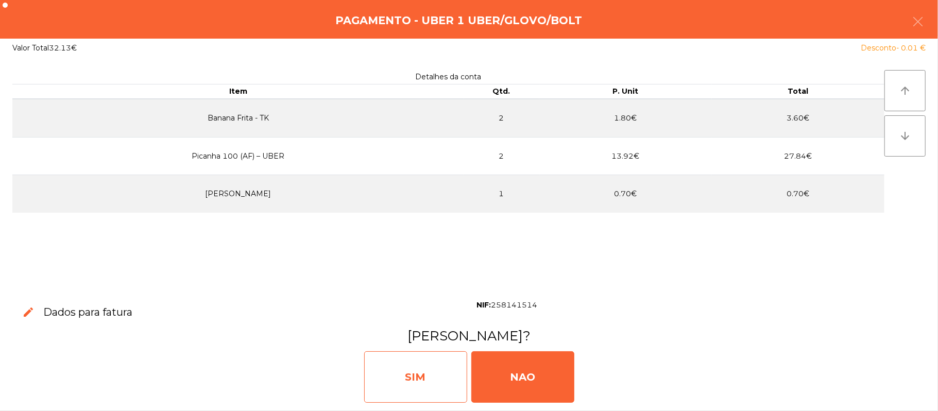
click at [405, 372] on div "SIM" at bounding box center [415, 377] width 103 height 52
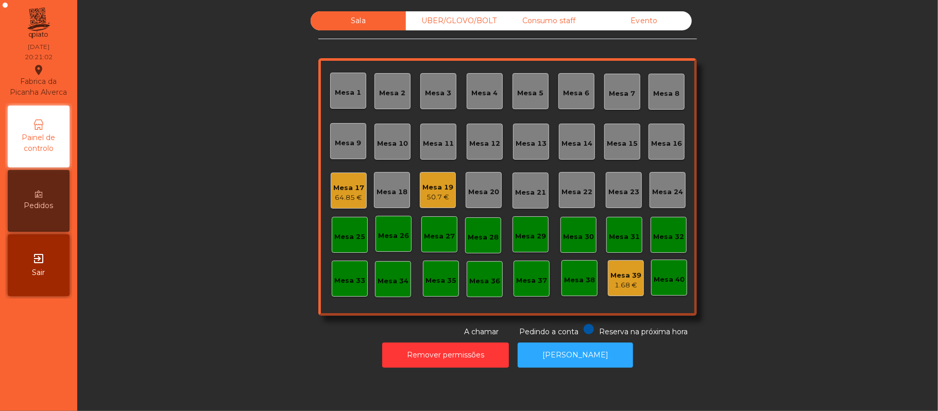
click at [564, 23] on div "Consumo staff" at bounding box center [548, 20] width 95 height 19
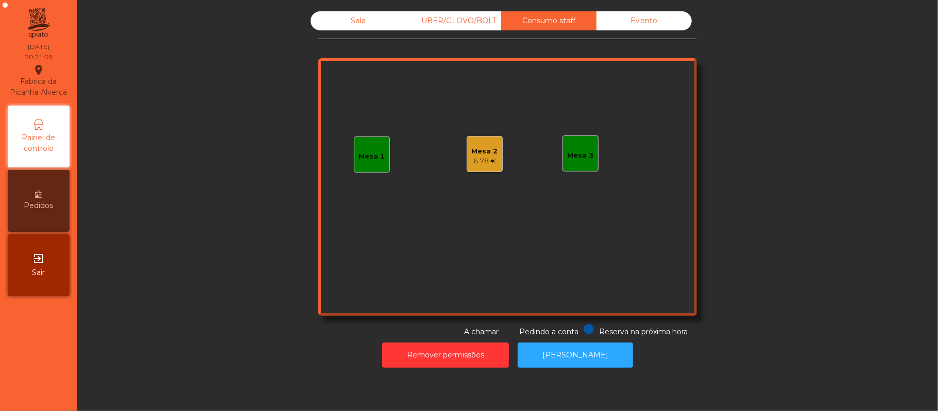
click at [467, 163] on div "Mesa 2 6.78 €" at bounding box center [485, 154] width 36 height 36
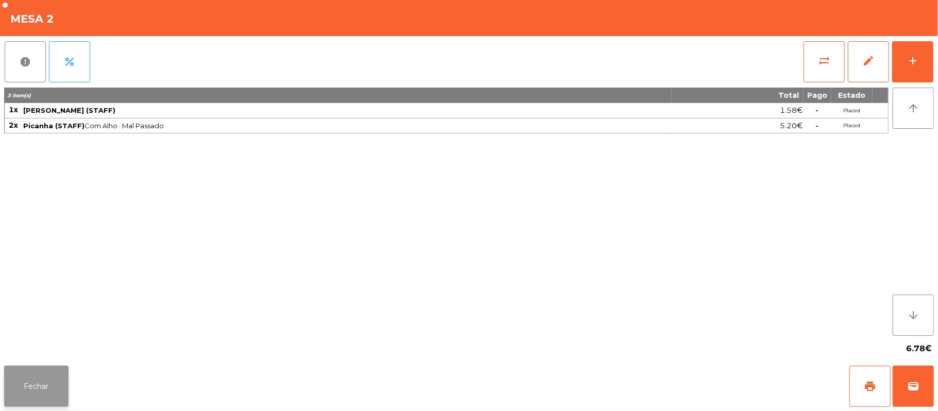
click at [52, 384] on button "Fechar" at bounding box center [36, 386] width 64 height 41
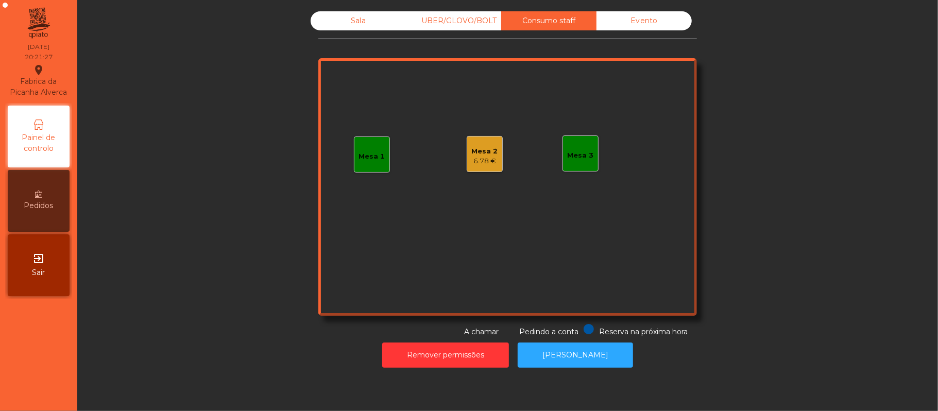
click at [374, 160] on div "Mesa 1" at bounding box center [372, 157] width 26 height 10
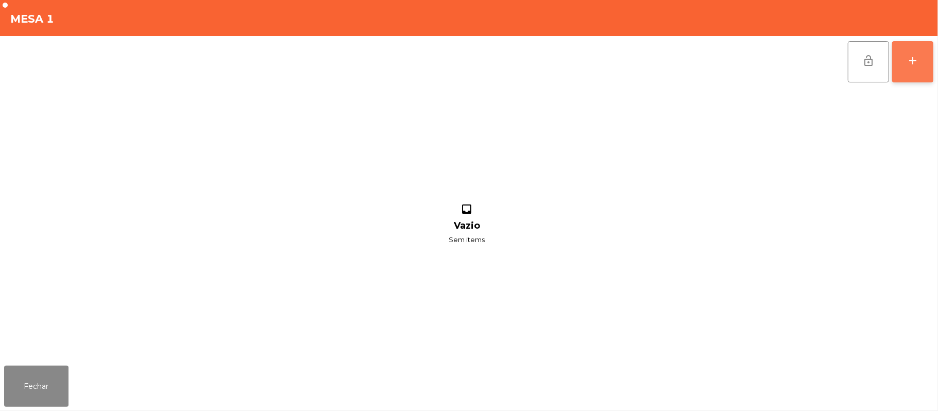
click at [907, 64] on div "add" at bounding box center [913, 61] width 12 height 12
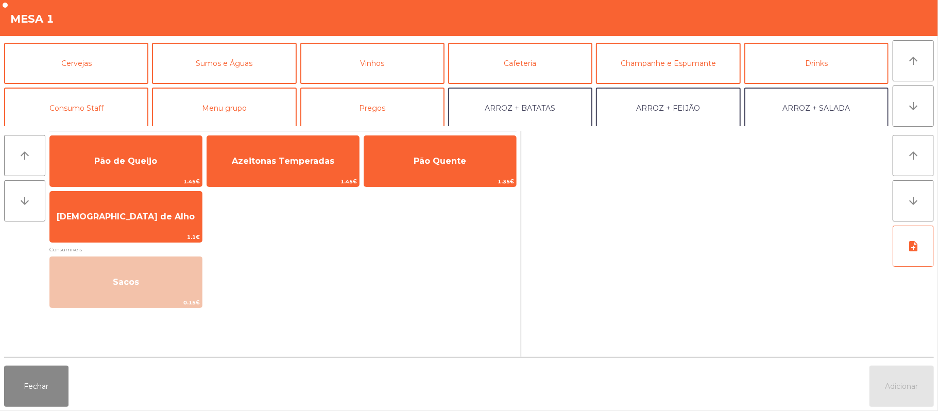
scroll to position [77, 0]
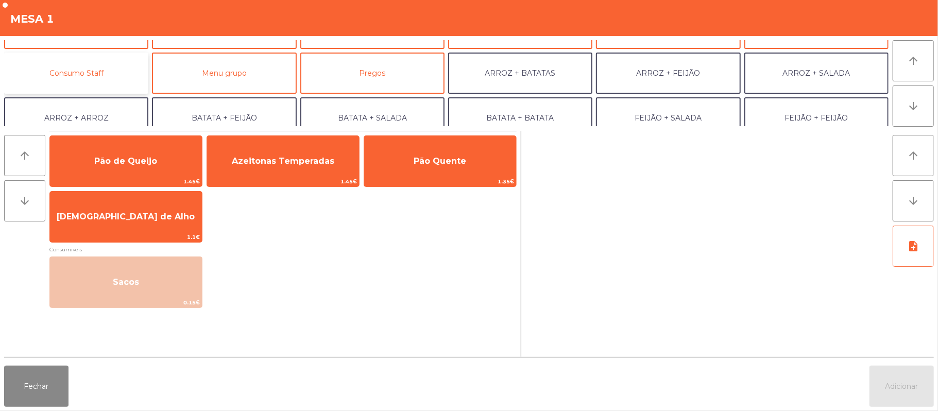
click at [112, 71] on button "Consumo Staff" at bounding box center [76, 73] width 144 height 41
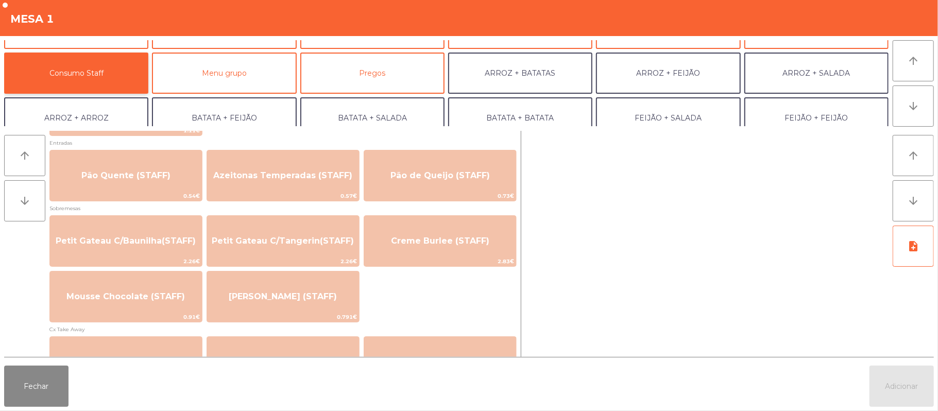
scroll to position [713, 0]
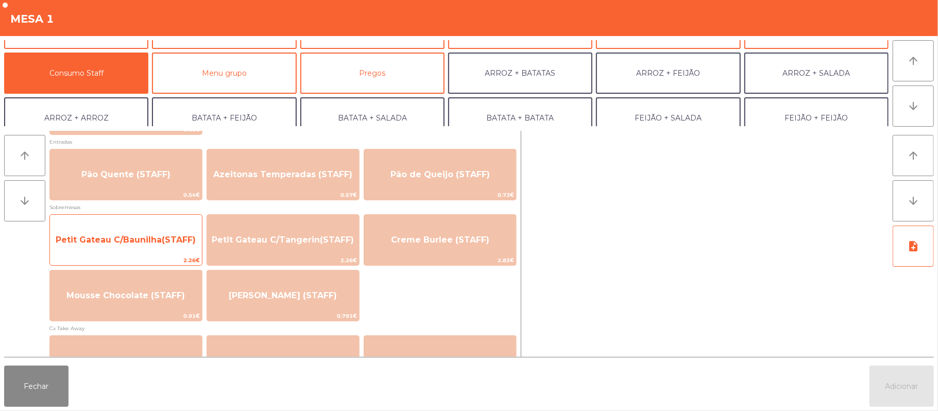
click at [163, 240] on span "Petit Gateau C/Baunilha(STAFF)" at bounding box center [126, 240] width 140 height 10
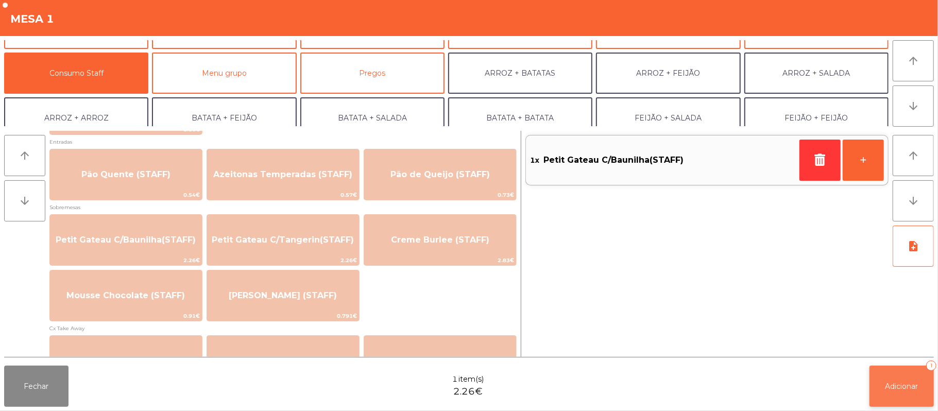
click at [882, 372] on button "Adicionar 1" at bounding box center [902, 386] width 64 height 41
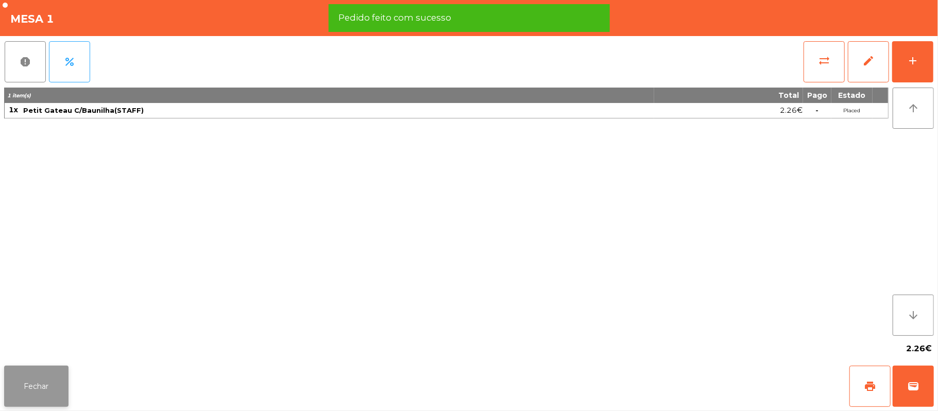
click at [57, 380] on button "Fechar" at bounding box center [36, 386] width 64 height 41
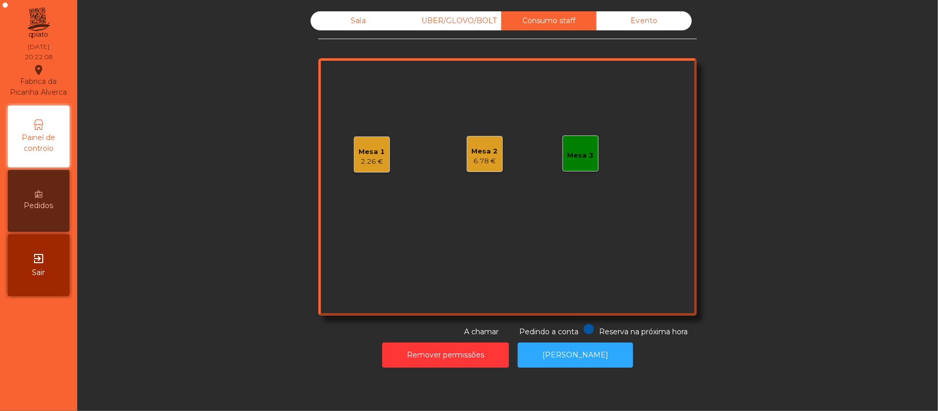
click at [377, 27] on div "Sala" at bounding box center [358, 20] width 95 height 19
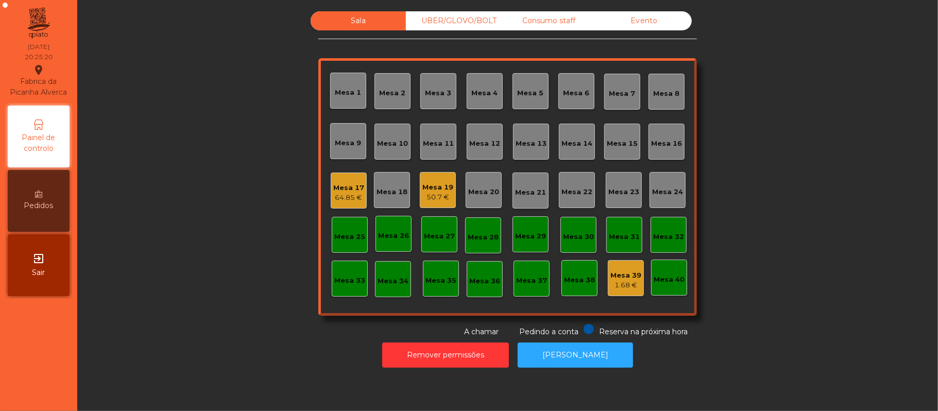
click at [668, 133] on div "Mesa 16" at bounding box center [667, 142] width 36 height 36
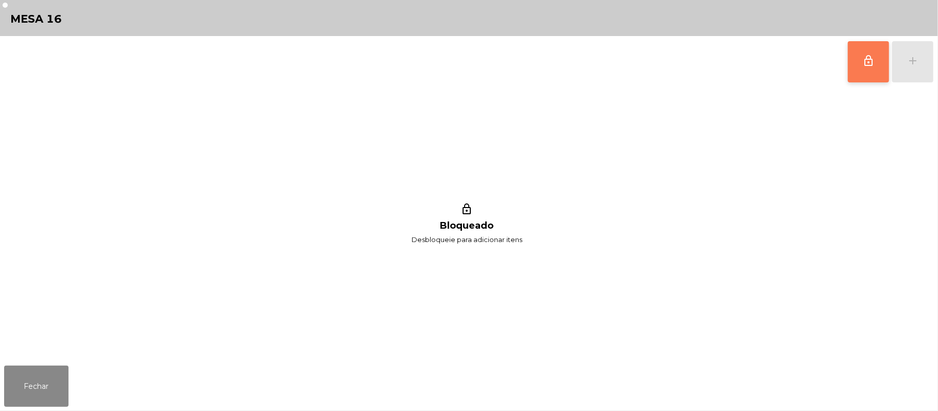
click at [855, 69] on button "lock_outline" at bounding box center [868, 61] width 41 height 41
click at [908, 67] on button "add" at bounding box center [913, 61] width 41 height 41
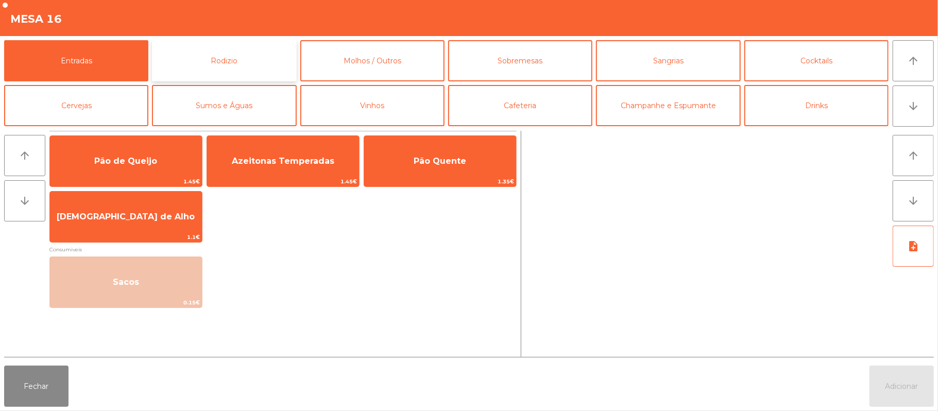
click at [281, 56] on button "Rodizio" at bounding box center [224, 60] width 144 height 41
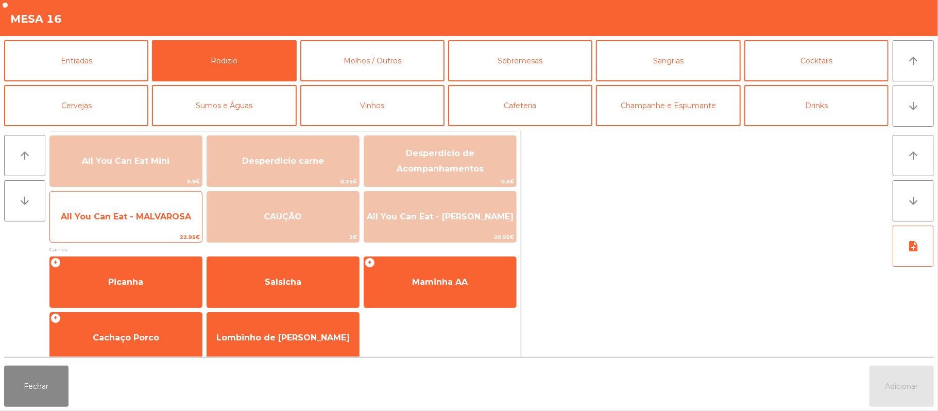
click at [149, 214] on span "All You Can Eat - MALVAROSA" at bounding box center [126, 217] width 130 height 10
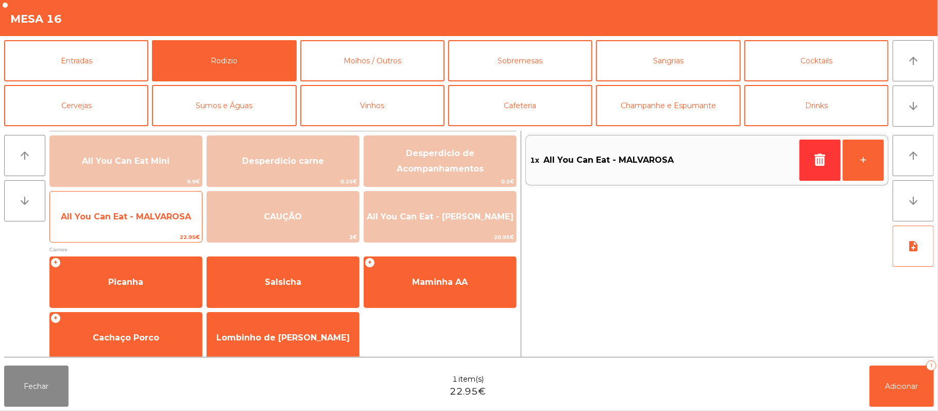
click at [149, 208] on span "All You Can Eat - MALVAROSA" at bounding box center [126, 217] width 152 height 28
click at [151, 209] on span "All You Can Eat - MALVAROSA" at bounding box center [126, 217] width 152 height 28
click at [155, 208] on span "All You Can Eat - MALVAROSA" at bounding box center [126, 217] width 152 height 28
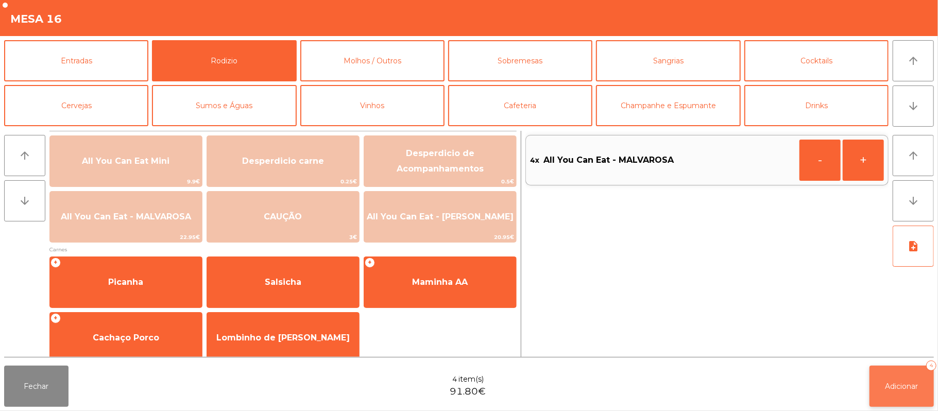
click at [902, 371] on button "Adicionar 4" at bounding box center [902, 386] width 64 height 41
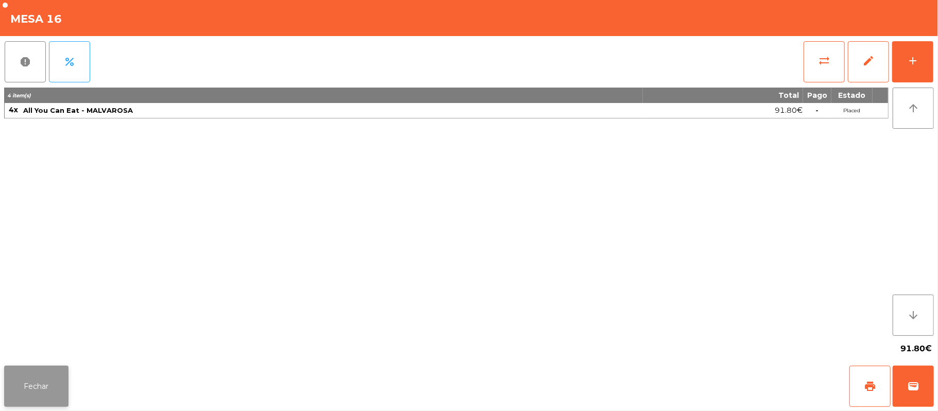
click at [58, 371] on button "Fechar" at bounding box center [36, 386] width 64 height 41
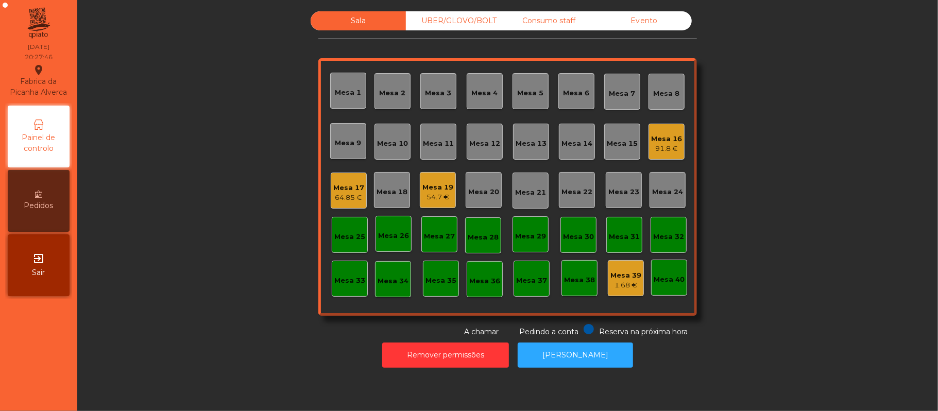
click at [556, 22] on div "Consumo staff" at bounding box center [548, 20] width 95 height 19
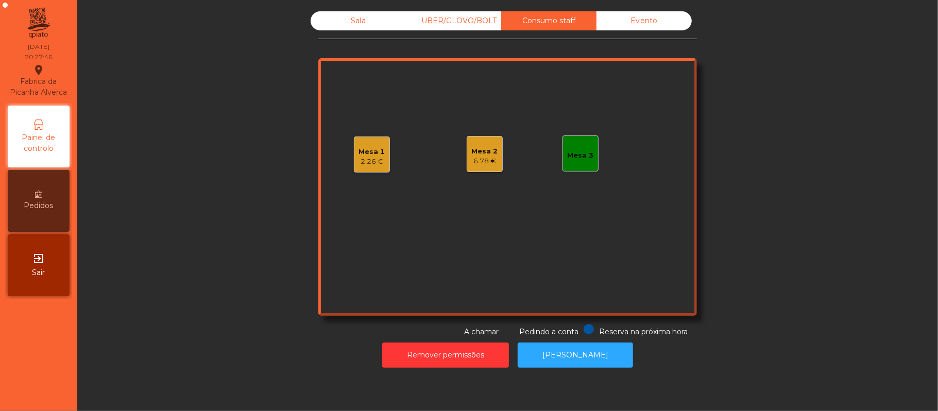
click at [475, 21] on div "UBER/GLOVO/BOLT" at bounding box center [453, 20] width 95 height 19
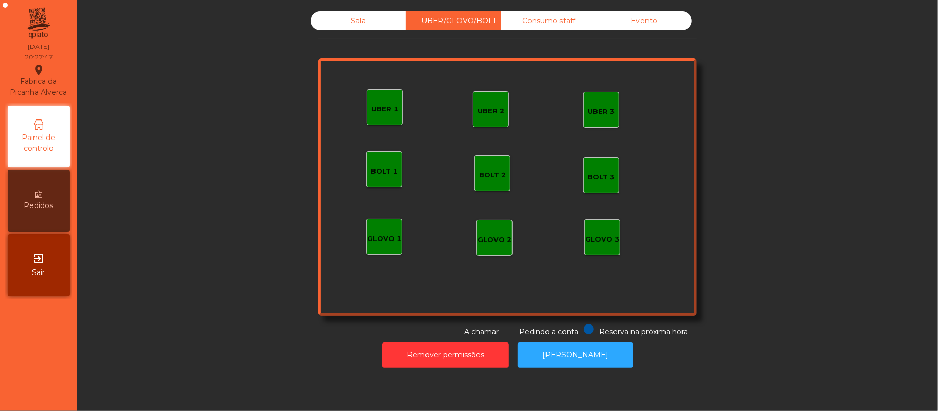
click at [377, 111] on div "UBER 1" at bounding box center [385, 109] width 27 height 10
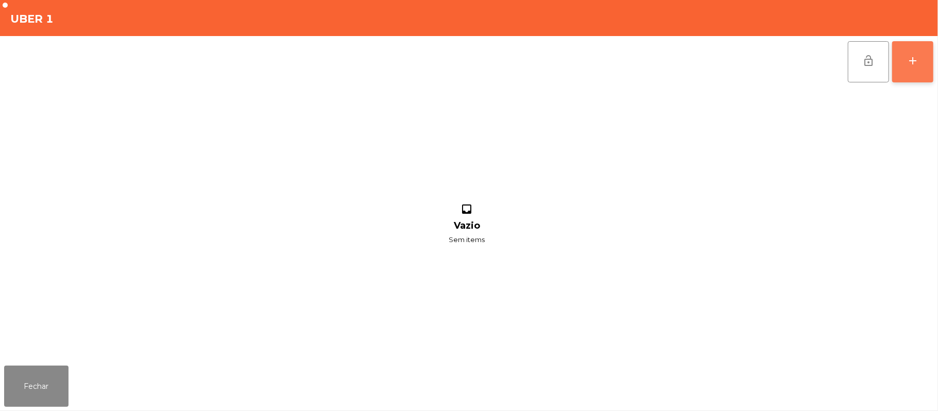
click at [905, 62] on button "add" at bounding box center [913, 61] width 41 height 41
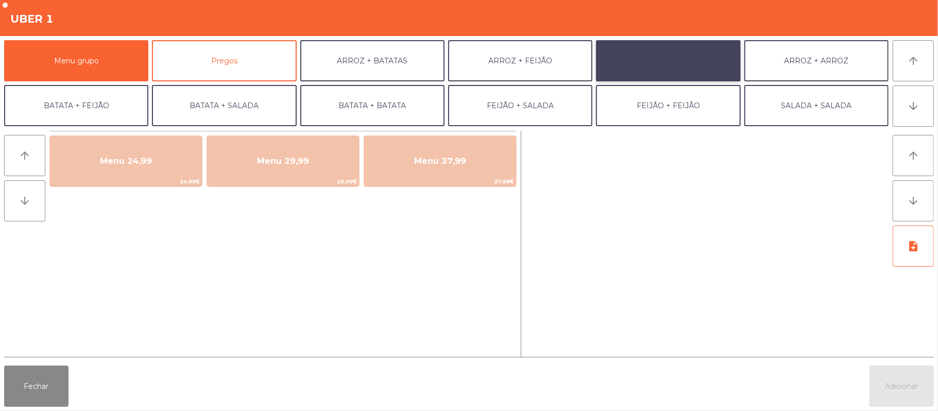
click at [660, 66] on button "ARROZ + SALADA" at bounding box center [668, 60] width 144 height 41
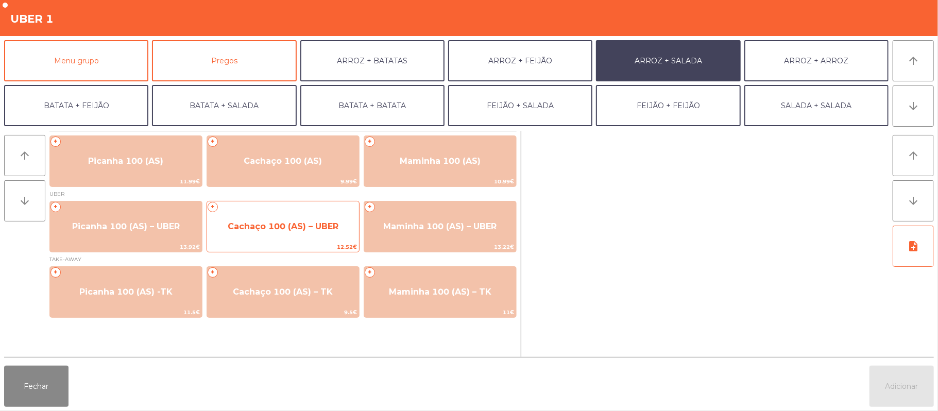
click at [293, 227] on span "Cachaço 100 (AS) – UBER" at bounding box center [283, 227] width 111 height 10
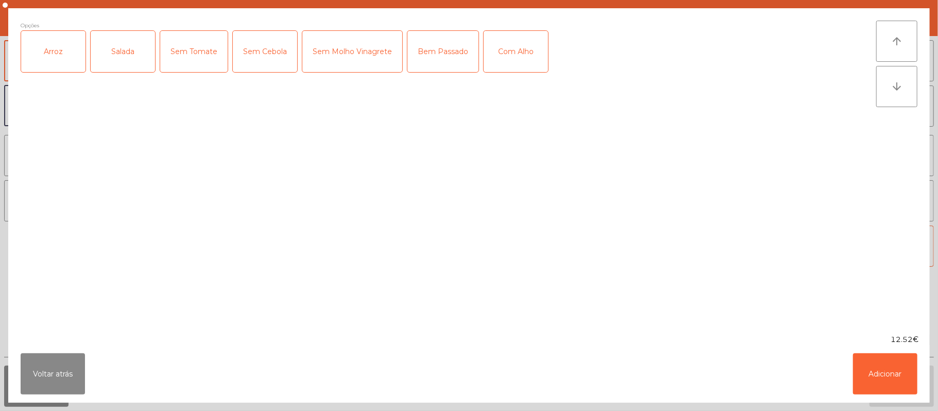
click at [77, 68] on div "Arroz" at bounding box center [53, 51] width 64 height 41
click at [144, 63] on div "Salada" at bounding box center [123, 51] width 64 height 41
click at [516, 55] on div "Com Alho" at bounding box center [516, 51] width 64 height 41
click at [897, 363] on button "Adicionar" at bounding box center [885, 374] width 64 height 41
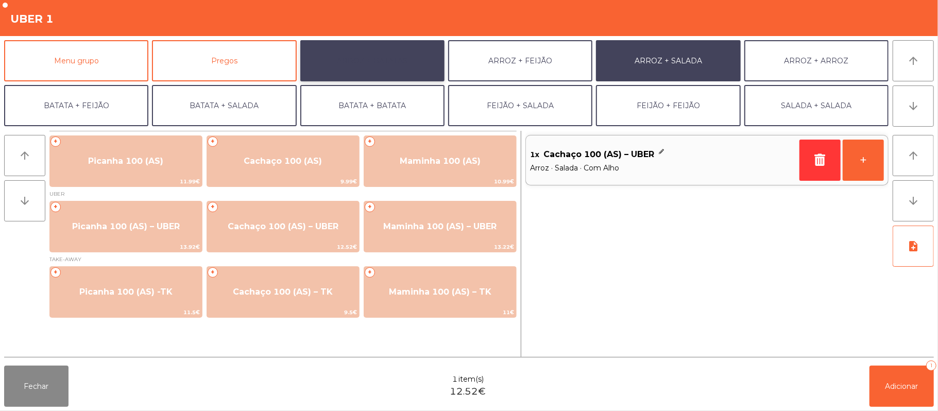
click at [377, 50] on button "ARROZ + BATATAS" at bounding box center [372, 60] width 144 height 41
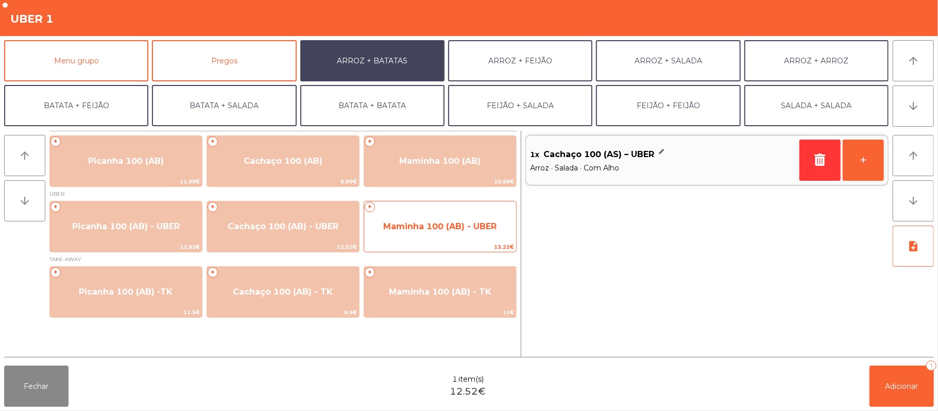
click at [418, 227] on span "Maminha 100 (AB) - UBER" at bounding box center [439, 227] width 113 height 10
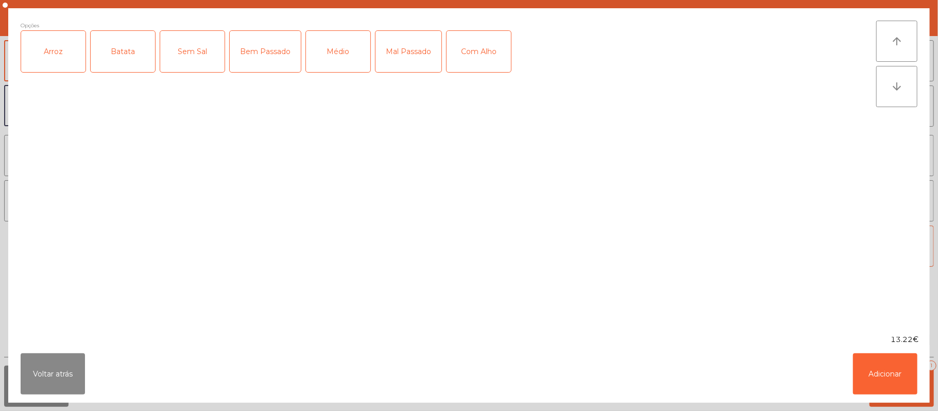
click at [72, 64] on div "Arroz" at bounding box center [53, 51] width 64 height 41
click at [120, 58] on div "Batata" at bounding box center [123, 51] width 64 height 41
click at [328, 60] on div "Médio" at bounding box center [338, 51] width 64 height 41
click at [462, 46] on div "Com Alho" at bounding box center [479, 51] width 64 height 41
click at [898, 361] on button "Adicionar" at bounding box center [885, 374] width 64 height 41
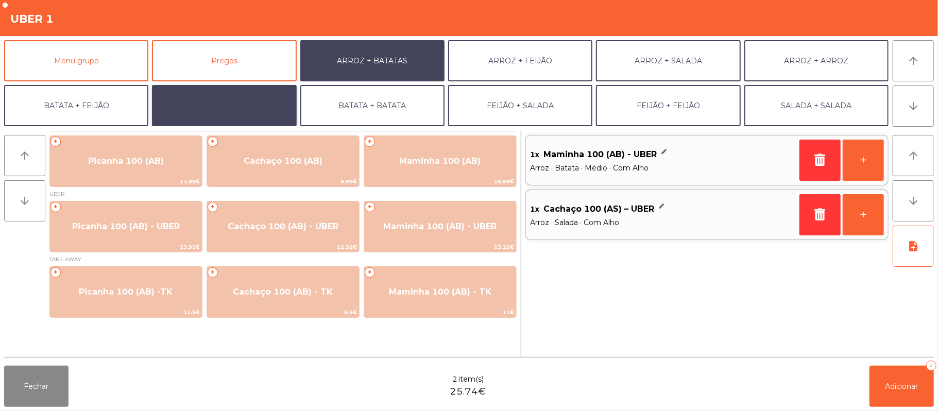
click at [254, 92] on button "BATATA + SALADA" at bounding box center [224, 105] width 144 height 41
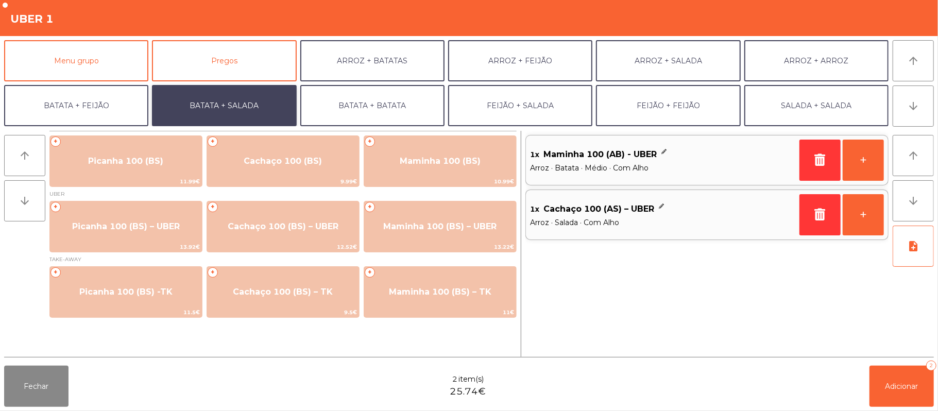
scroll to position [44, 0]
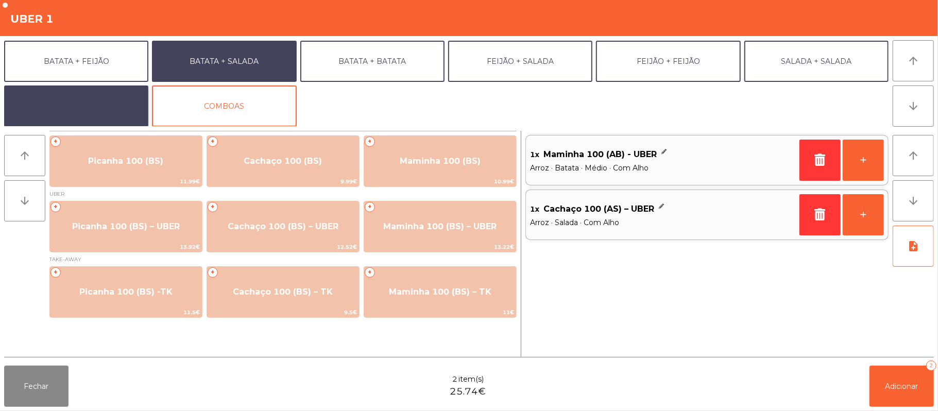
click at [101, 111] on button "EXTRAS UBER" at bounding box center [76, 106] width 144 height 41
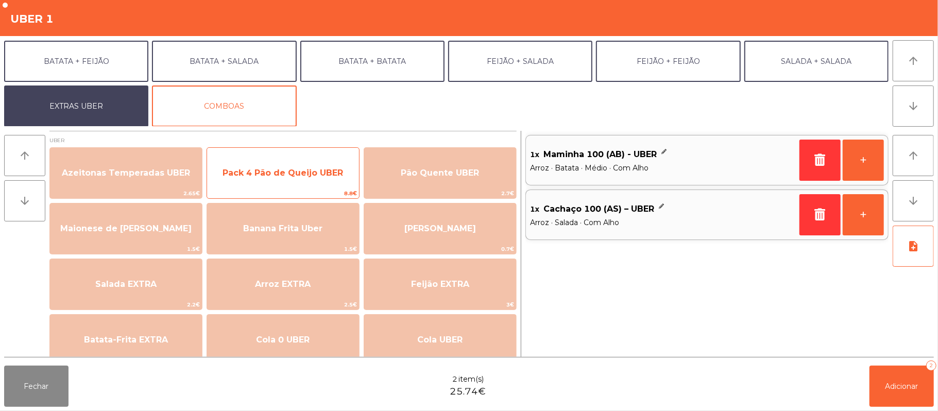
click at [324, 176] on span "Pack 4 Pão de Queijo UBER" at bounding box center [283, 173] width 121 height 10
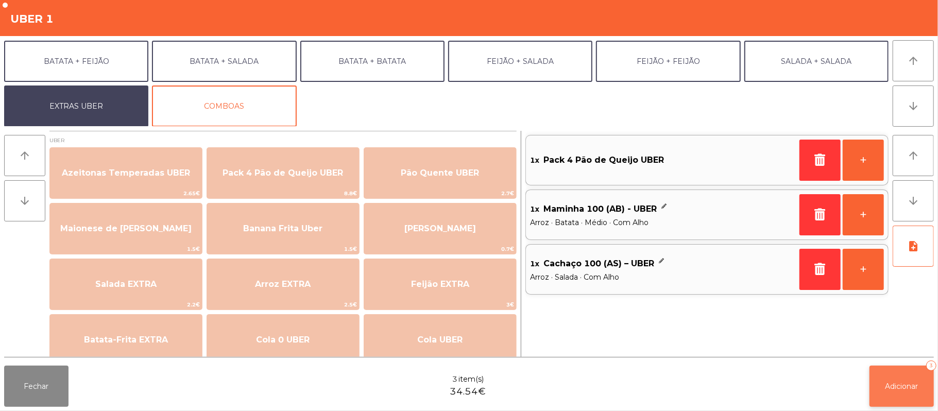
click at [903, 384] on span "Adicionar" at bounding box center [902, 386] width 33 height 9
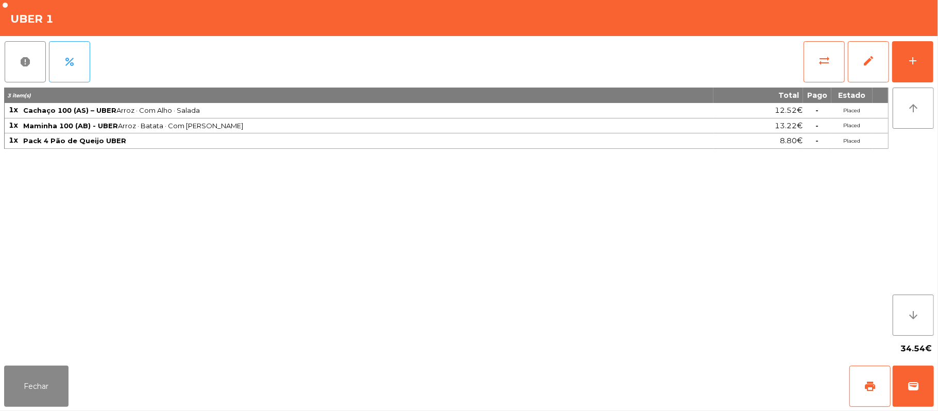
click at [451, 306] on div "3 item(s) Total Pago Estado 1x Cachaço 100 ([GEOGRAPHIC_DATA]) – UBER Arroz · C…" at bounding box center [446, 212] width 885 height 248
click at [866, 390] on span "print" at bounding box center [870, 386] width 12 height 12
click at [908, 386] on span "wallet" at bounding box center [914, 386] width 12 height 12
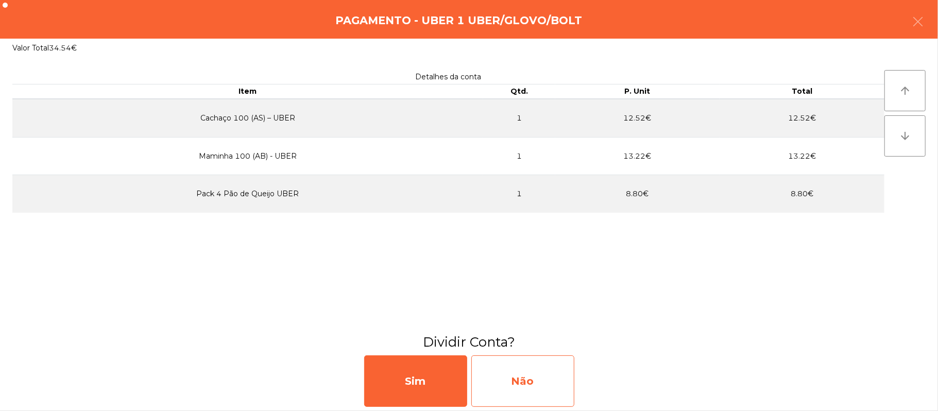
click at [517, 397] on div "Não" at bounding box center [523, 382] width 103 height 52
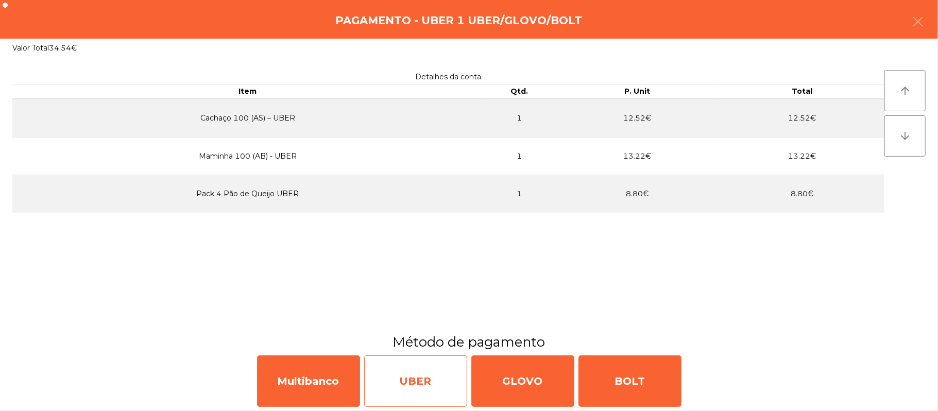
click at [407, 374] on div "UBER" at bounding box center [415, 382] width 103 height 52
select select "**"
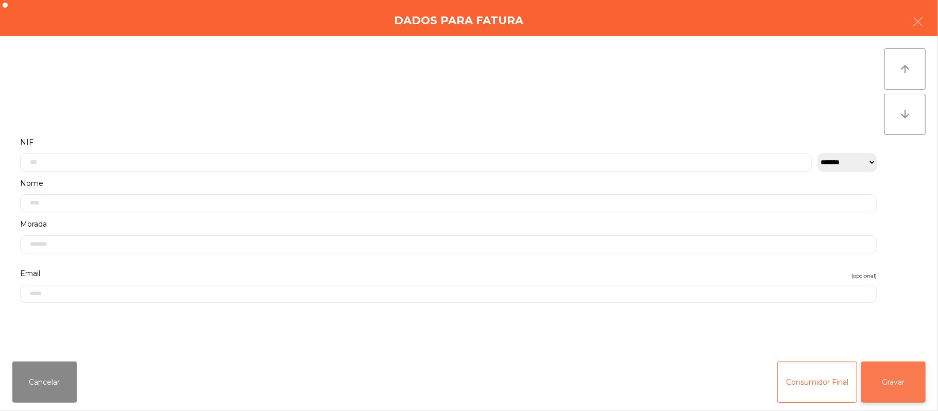
click at [887, 373] on button "Gravar" at bounding box center [894, 382] width 64 height 41
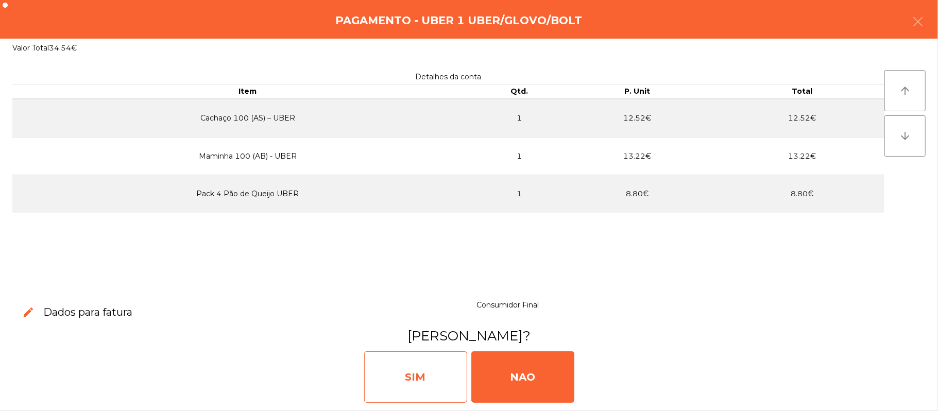
click at [424, 372] on div "SIM" at bounding box center [415, 377] width 103 height 52
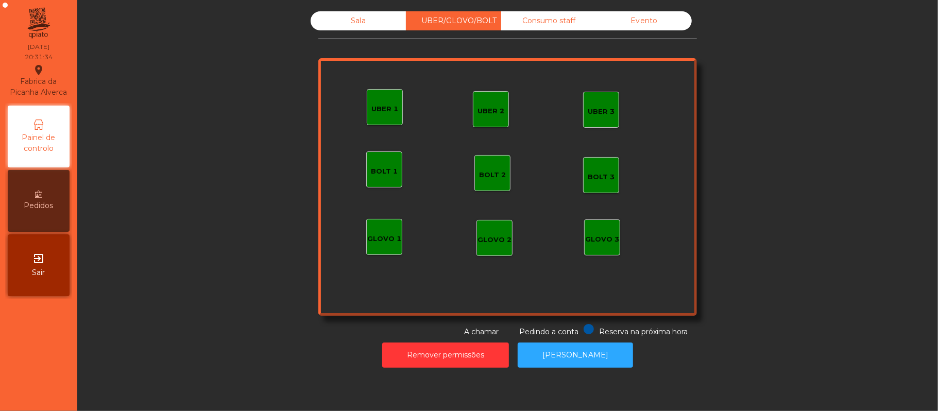
click at [362, 29] on div "Sala" at bounding box center [358, 20] width 95 height 19
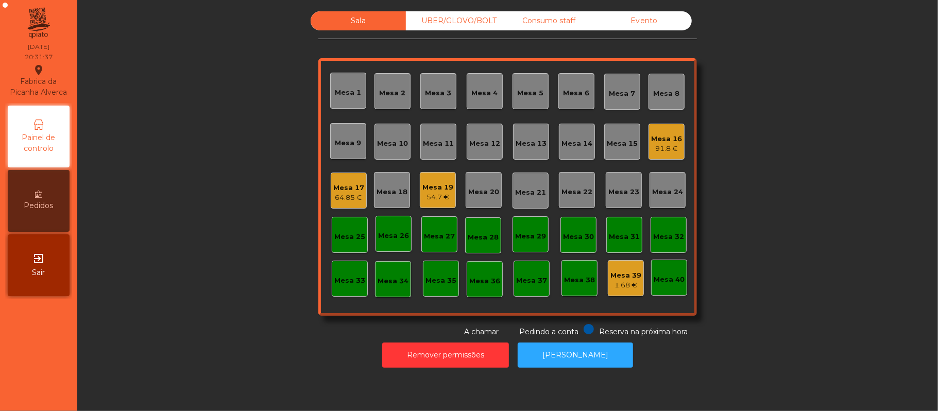
click at [456, 26] on div "UBER/GLOVO/BOLT" at bounding box center [453, 20] width 95 height 19
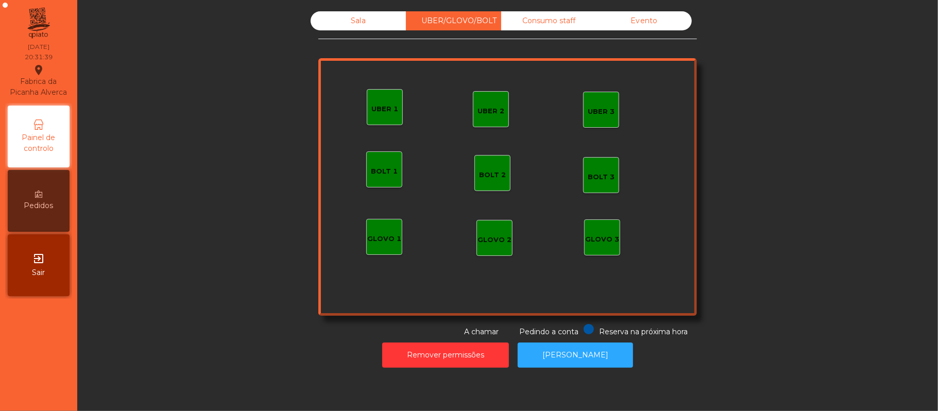
click at [332, 20] on div "Sala" at bounding box center [358, 20] width 95 height 19
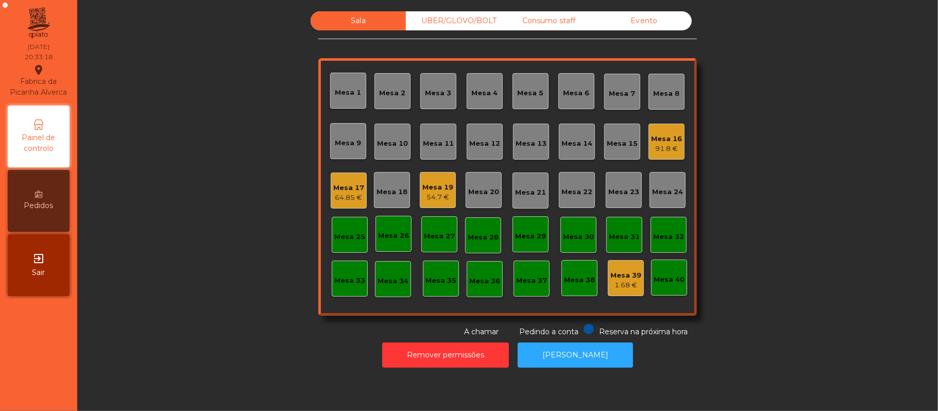
click at [445, 141] on div "Mesa 11" at bounding box center [438, 144] width 31 height 10
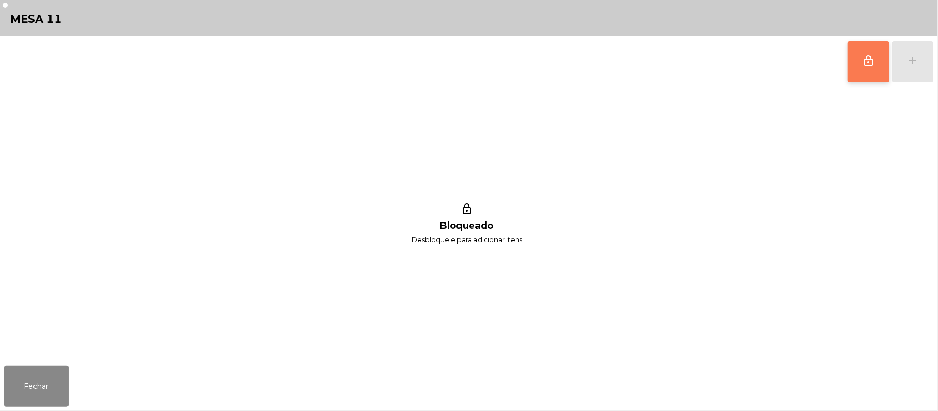
click at [858, 67] on button "lock_outline" at bounding box center [868, 61] width 41 height 41
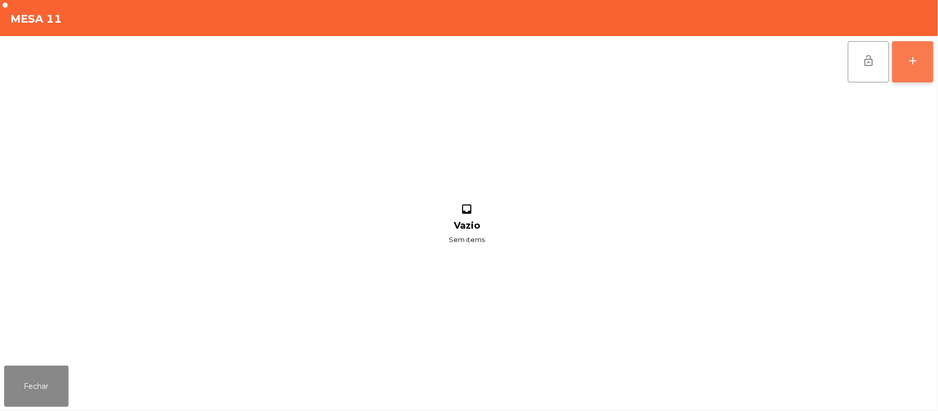
click at [909, 60] on div "add" at bounding box center [913, 61] width 12 height 12
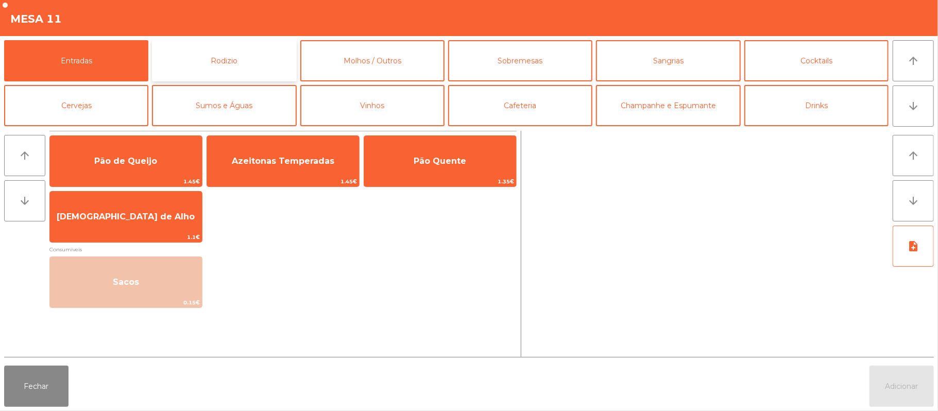
click at [263, 55] on button "Rodizio" at bounding box center [224, 60] width 144 height 41
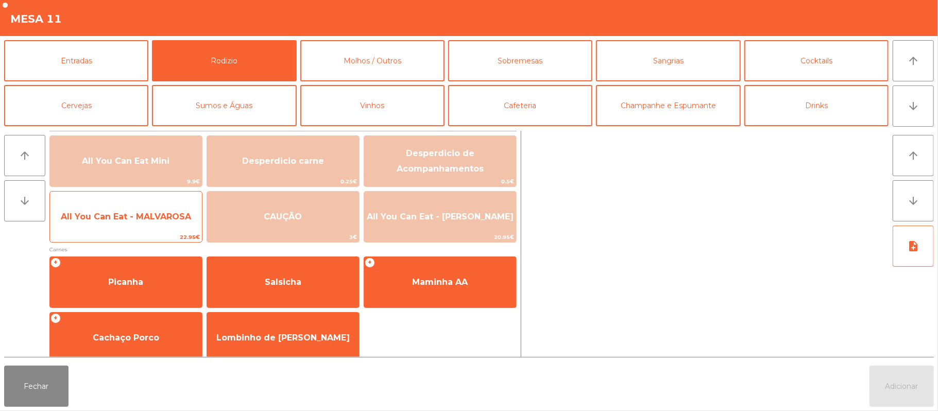
click at [153, 224] on span "All You Can Eat - MALVAROSA" at bounding box center [126, 217] width 152 height 28
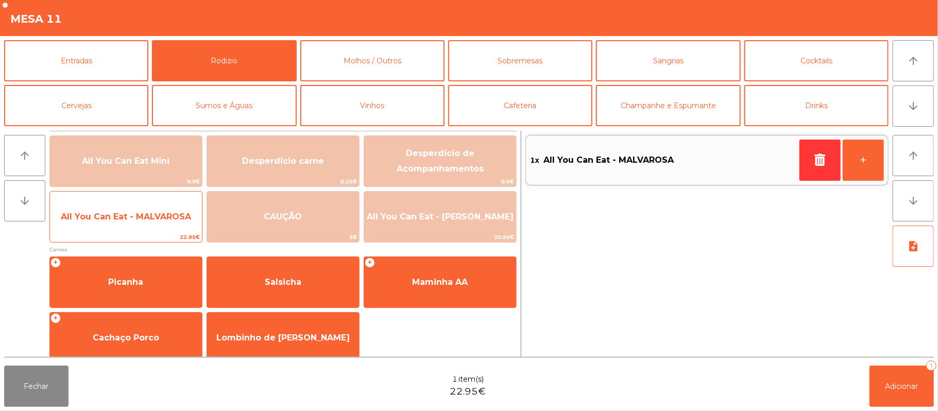
click at [161, 213] on span "All You Can Eat - MALVAROSA" at bounding box center [126, 217] width 130 height 10
click at [153, 212] on span "All You Can Eat - MALVAROSA" at bounding box center [126, 217] width 130 height 10
click at [142, 213] on span "All You Can Eat - MALVAROSA" at bounding box center [126, 217] width 130 height 10
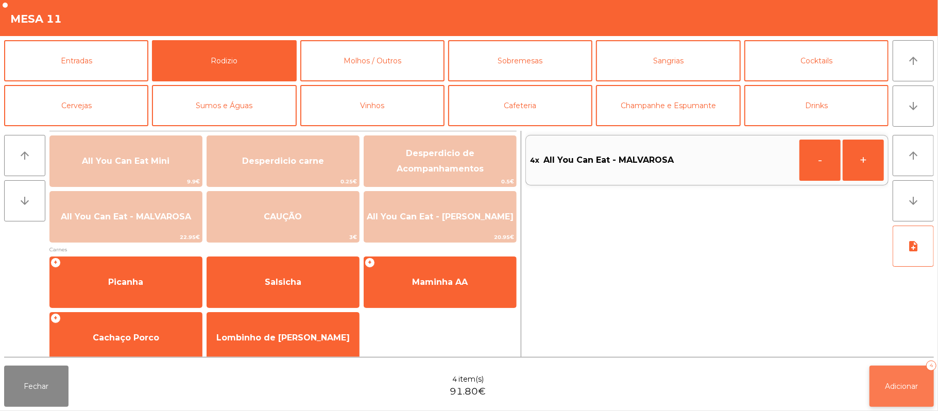
click at [903, 382] on span "Adicionar" at bounding box center [902, 386] width 33 height 9
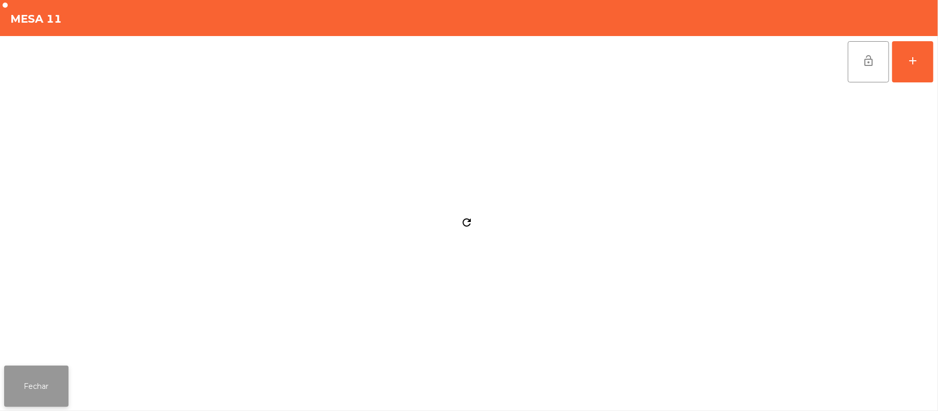
click at [33, 382] on button "Fechar" at bounding box center [36, 386] width 64 height 41
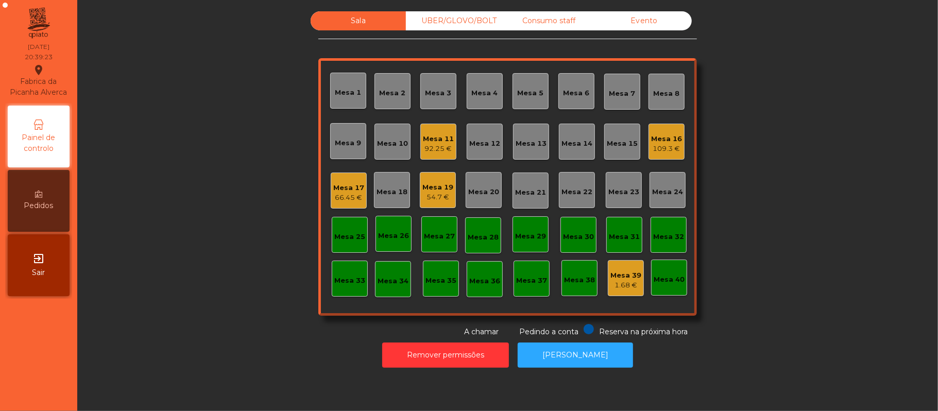
click at [571, 186] on div "Mesa 22" at bounding box center [577, 190] width 31 height 14
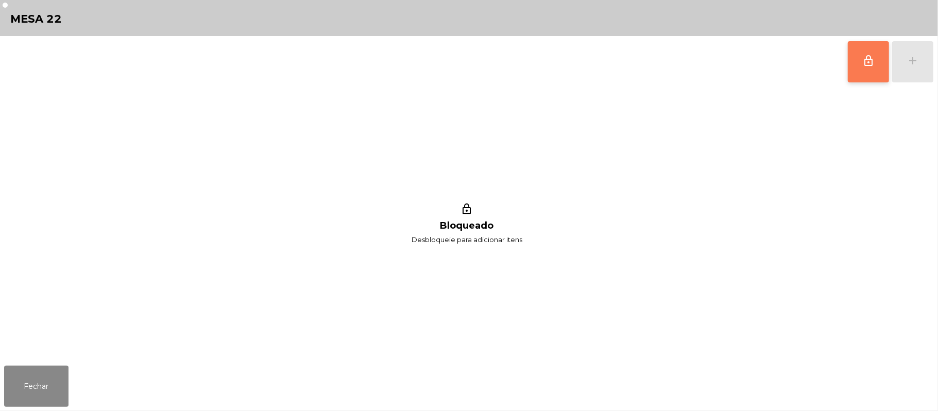
click at [848, 73] on button "lock_outline" at bounding box center [868, 61] width 41 height 41
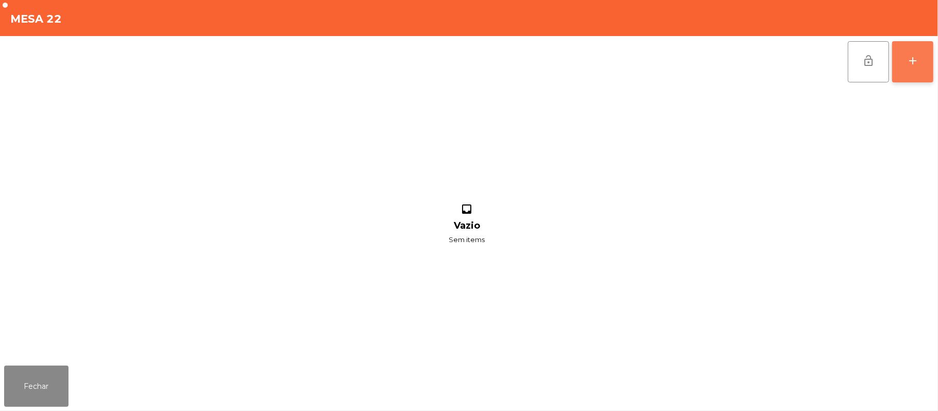
click at [909, 66] on div "add" at bounding box center [913, 61] width 12 height 12
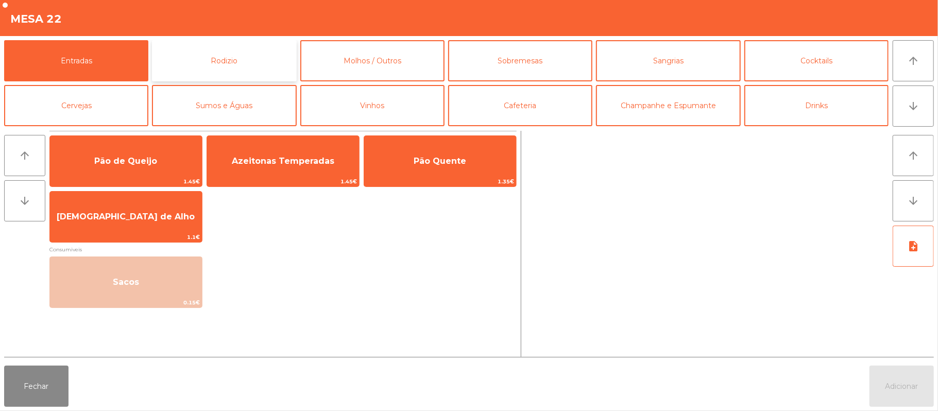
click at [242, 61] on button "Rodizio" at bounding box center [224, 60] width 144 height 41
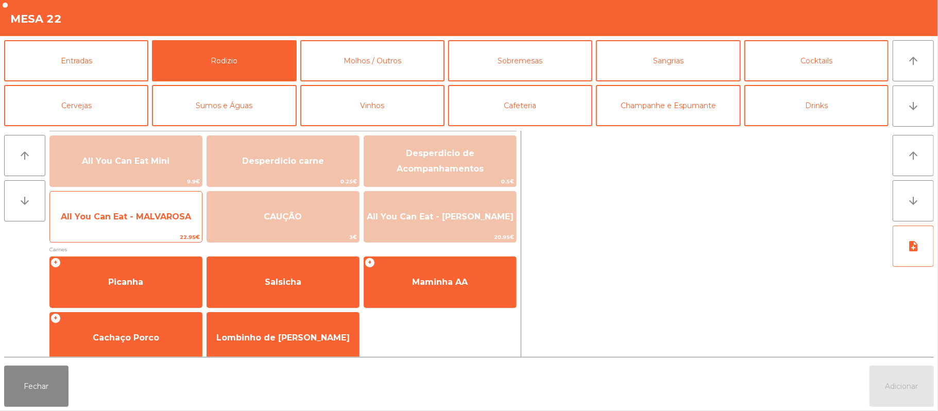
click at [175, 215] on span "All You Can Eat - MALVAROSA" at bounding box center [126, 217] width 130 height 10
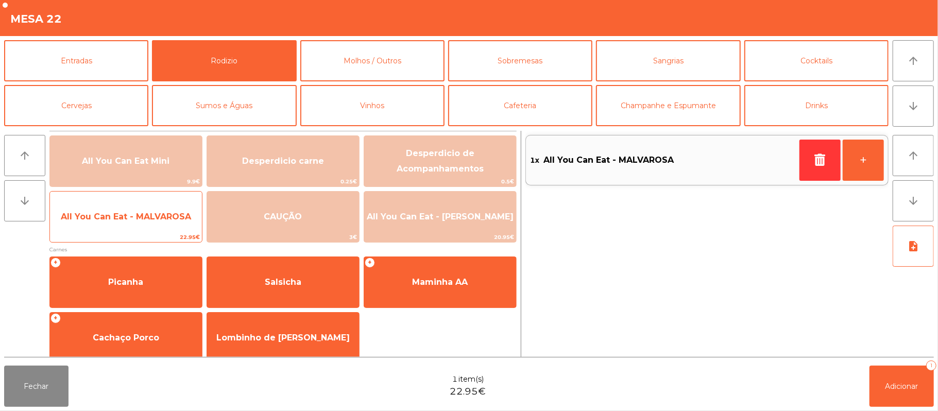
click at [173, 213] on span "All You Can Eat - MALVAROSA" at bounding box center [126, 217] width 130 height 10
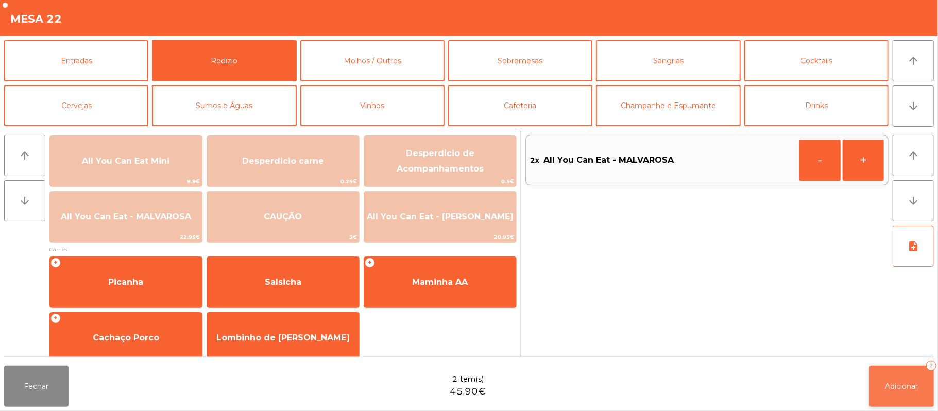
click at [882, 382] on button "Adicionar 2" at bounding box center [902, 386] width 64 height 41
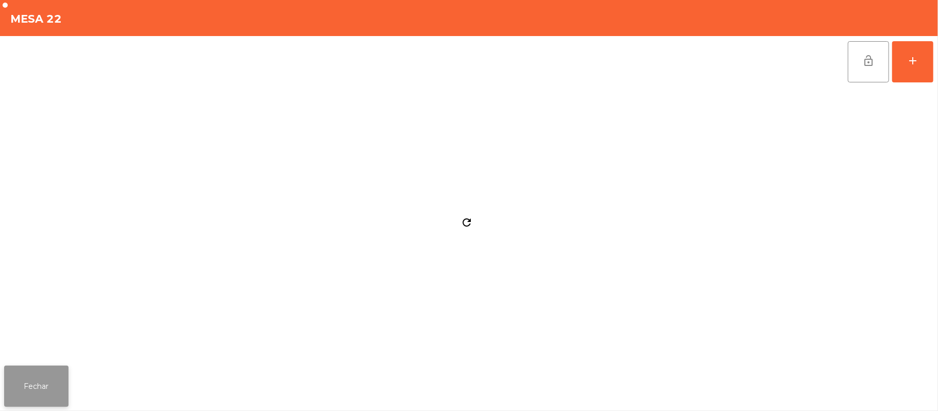
click at [43, 377] on button "Fechar" at bounding box center [36, 386] width 64 height 41
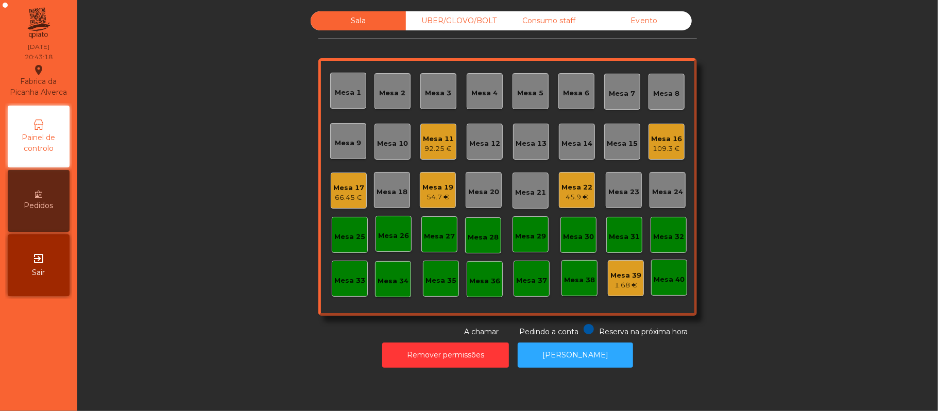
click at [426, 148] on div "92.25 €" at bounding box center [438, 149] width 31 height 10
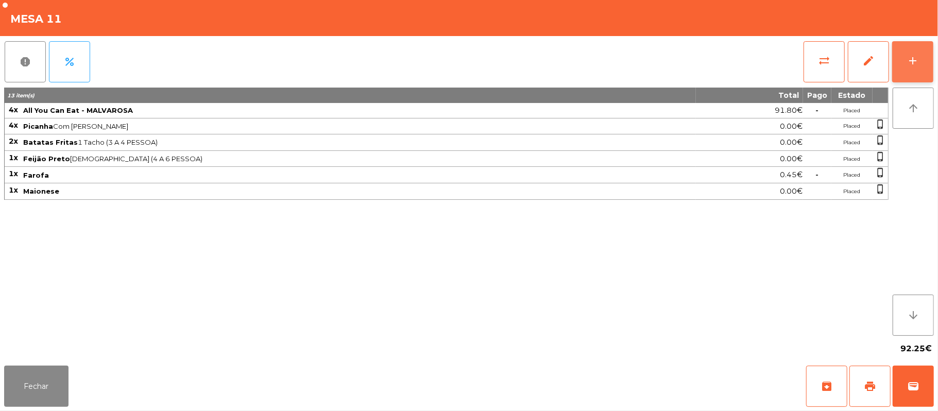
click at [908, 57] on div "add" at bounding box center [913, 61] width 12 height 12
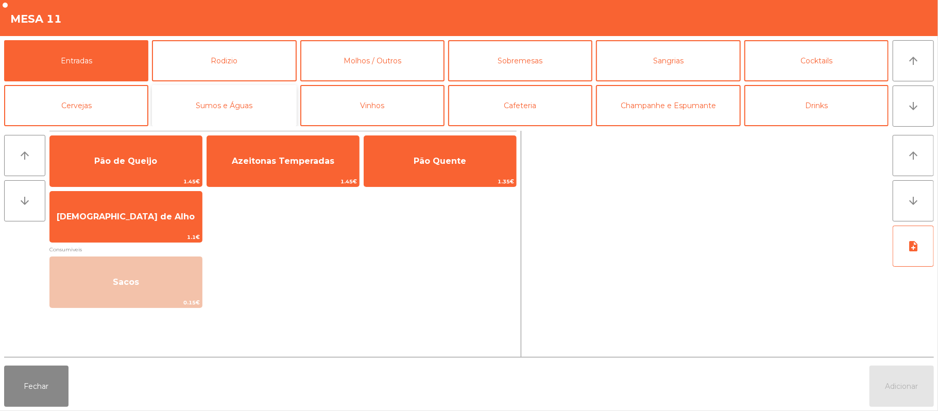
click at [240, 105] on button "Sumos e Águas" at bounding box center [224, 105] width 144 height 41
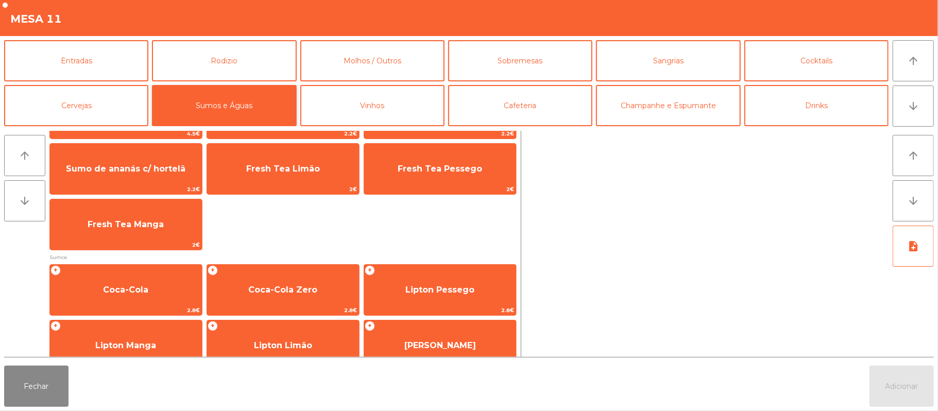
scroll to position [55, 0]
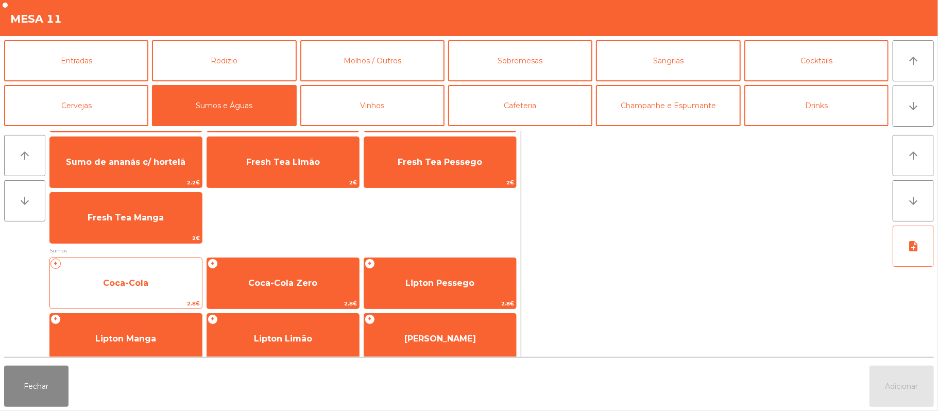
click at [170, 281] on span "Coca-Cola" at bounding box center [126, 284] width 152 height 28
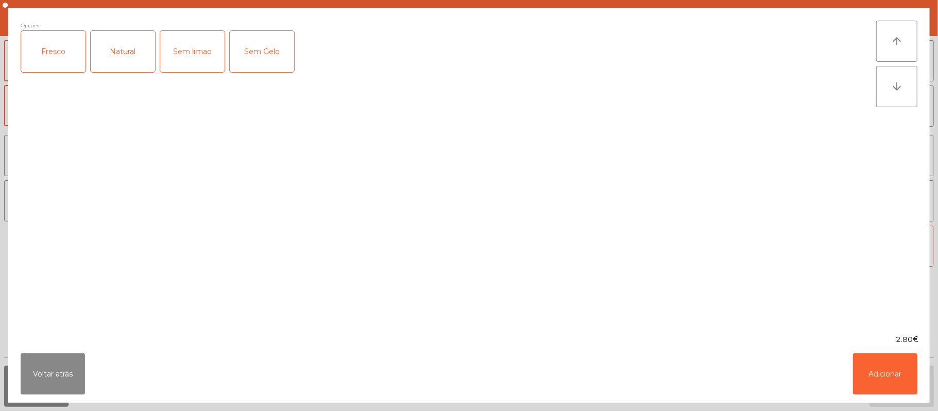
click at [57, 46] on div "Fresco" at bounding box center [53, 51] width 64 height 41
click at [881, 367] on button "Adicionar" at bounding box center [885, 374] width 64 height 41
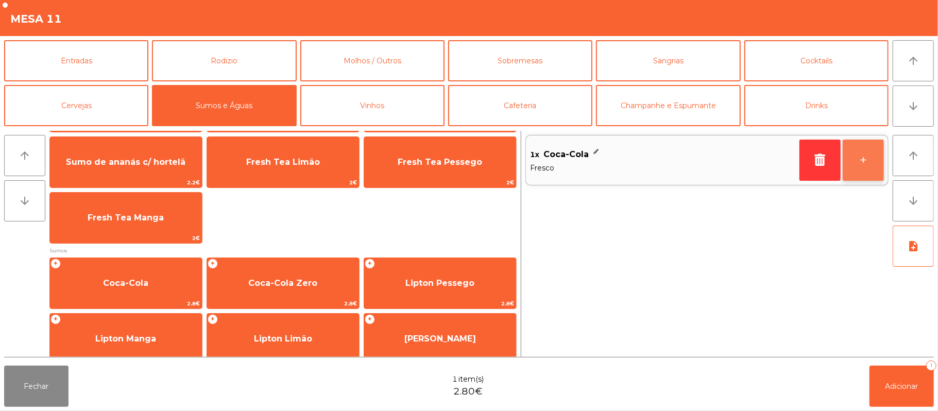
click at [854, 163] on button "+" at bounding box center [863, 160] width 41 height 41
click at [855, 160] on button "+" at bounding box center [863, 160] width 41 height 41
click at [852, 157] on button "+" at bounding box center [863, 160] width 41 height 41
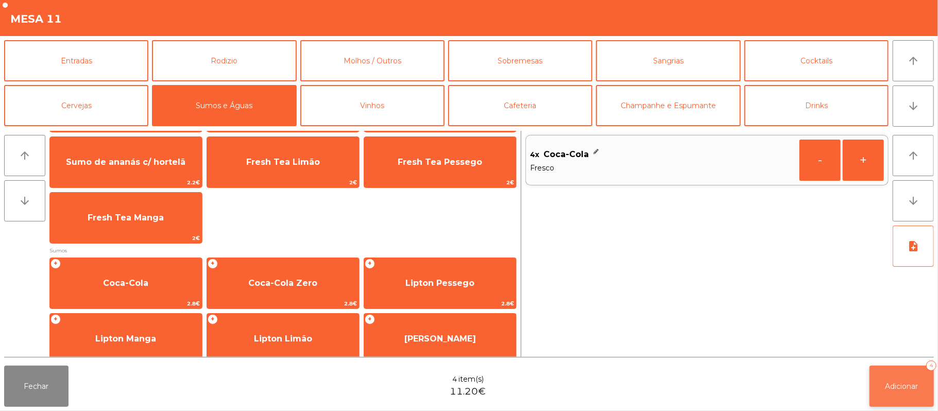
click at [891, 394] on button "Adicionar 4" at bounding box center [902, 386] width 64 height 41
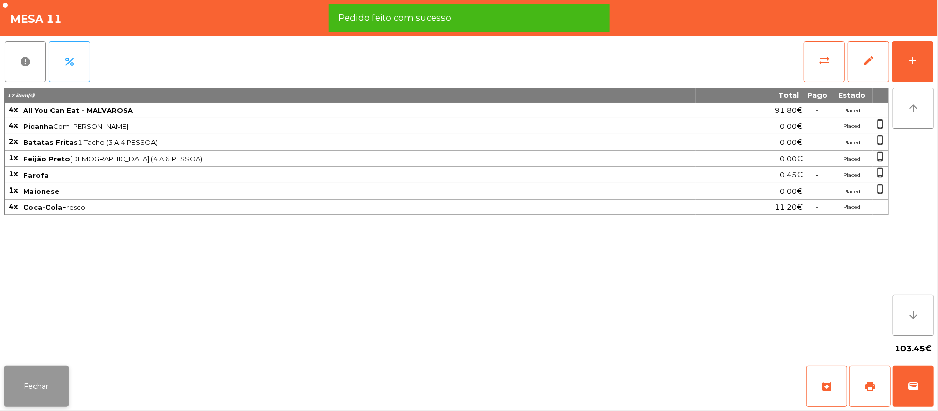
click at [38, 366] on button "Fechar" at bounding box center [36, 386] width 64 height 41
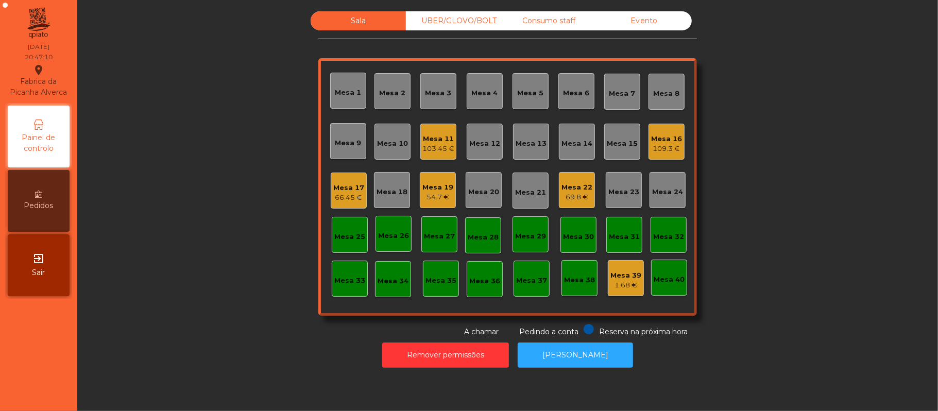
click at [345, 138] on div "Mesa 9" at bounding box center [348, 143] width 26 height 10
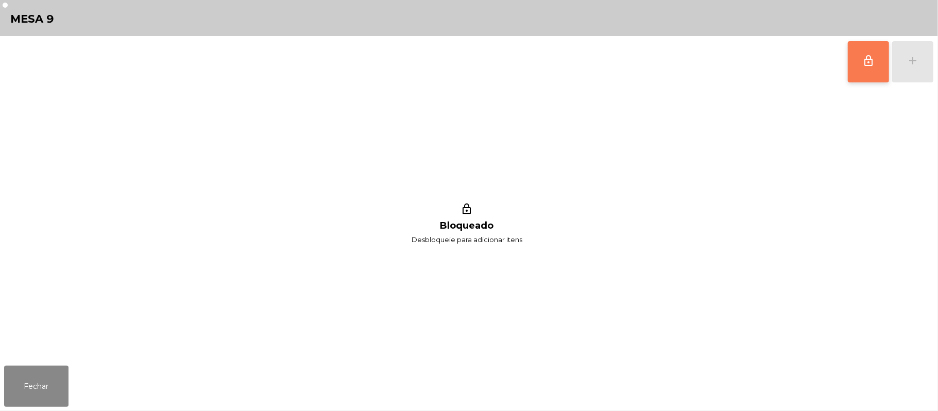
click at [852, 69] on button "lock_outline" at bounding box center [868, 61] width 41 height 41
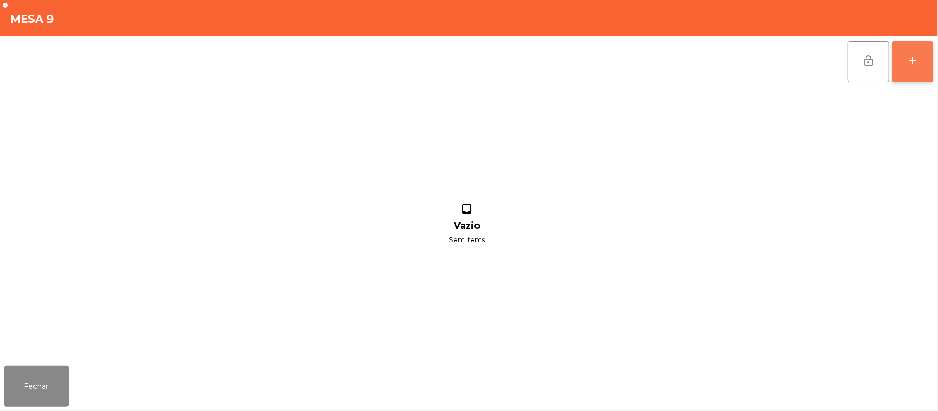
click at [932, 48] on button "add" at bounding box center [913, 61] width 41 height 41
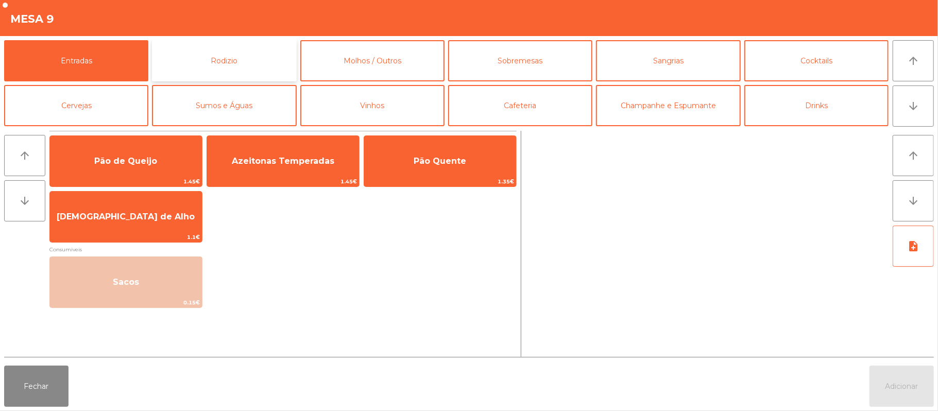
click at [238, 44] on button "Rodizio" at bounding box center [224, 60] width 144 height 41
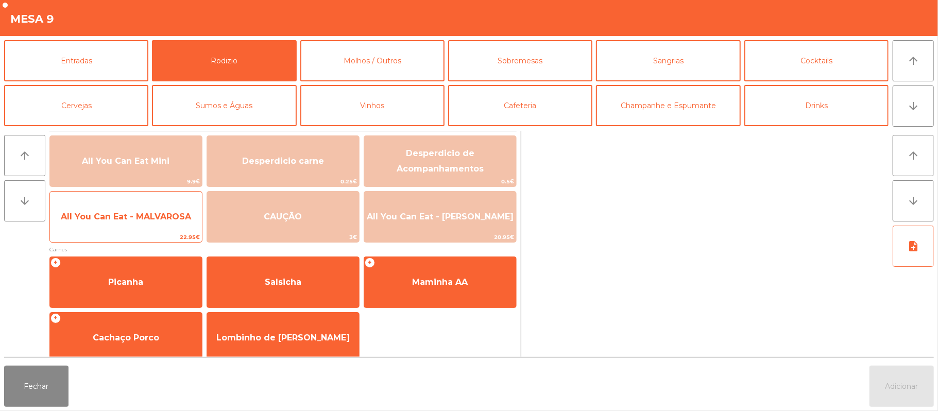
click at [145, 219] on span "All You Can Eat - MALVAROSA" at bounding box center [126, 217] width 130 height 10
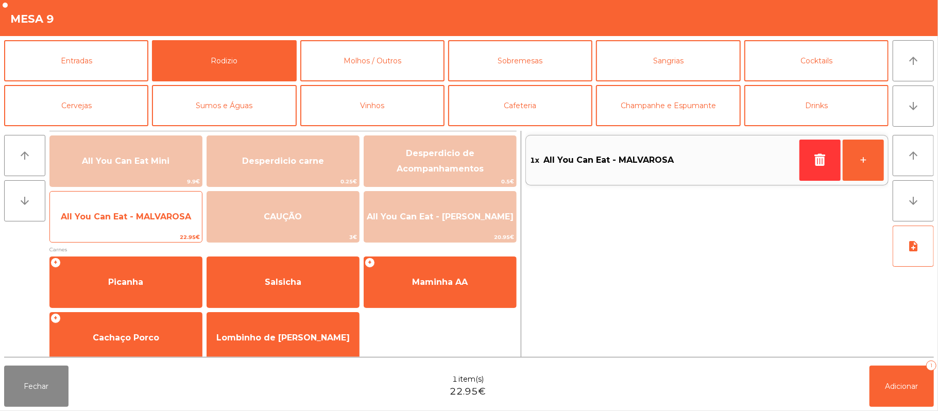
click at [141, 225] on span "All You Can Eat - MALVAROSA" at bounding box center [126, 217] width 152 height 28
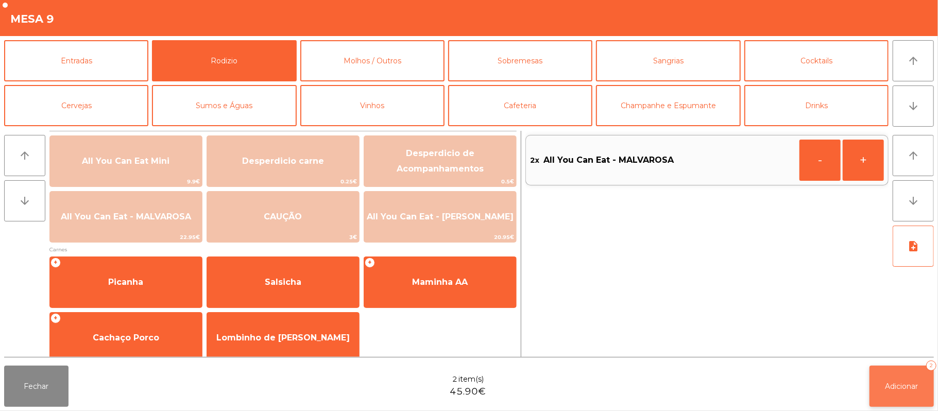
click at [880, 378] on button "Adicionar 2" at bounding box center [902, 386] width 64 height 41
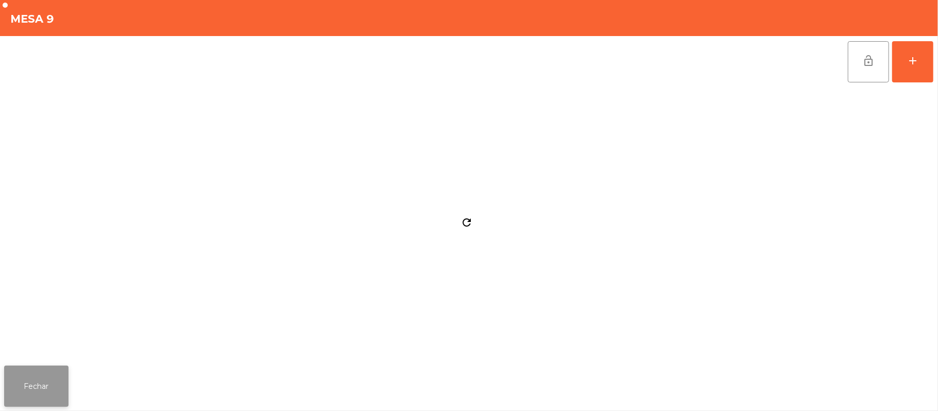
click at [4, 370] on button "Fechar" at bounding box center [36, 386] width 64 height 41
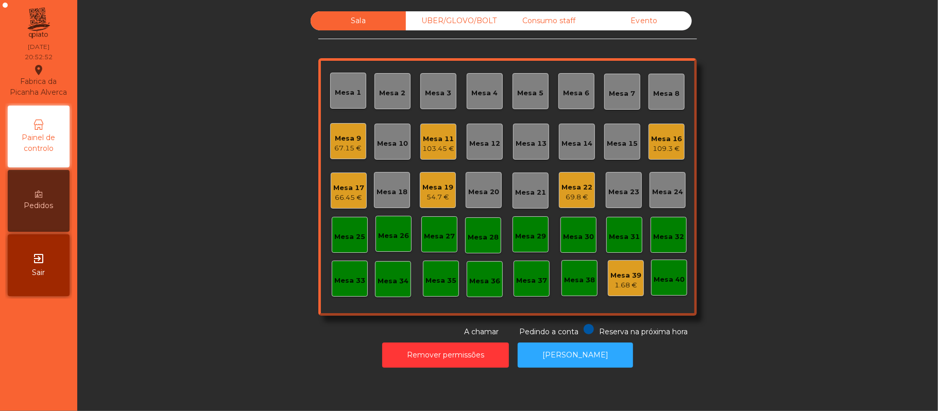
click at [451, 19] on div "UBER/GLOVO/BOLT" at bounding box center [453, 20] width 95 height 19
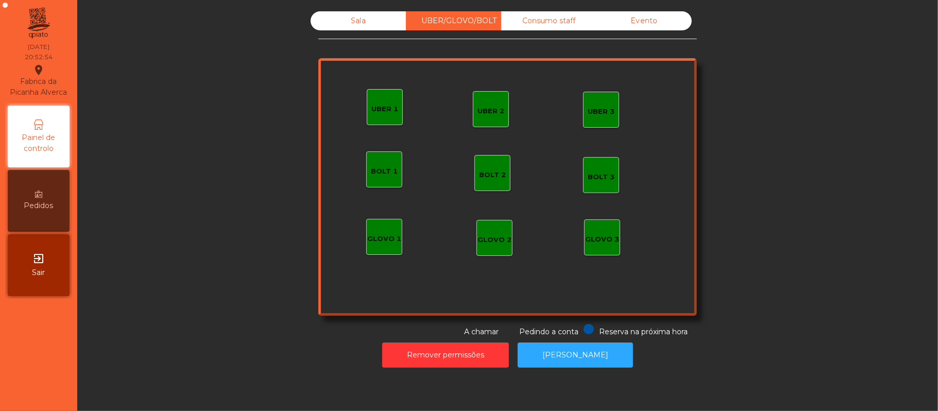
click at [380, 241] on div "GLOVO 1" at bounding box center [384, 239] width 34 height 10
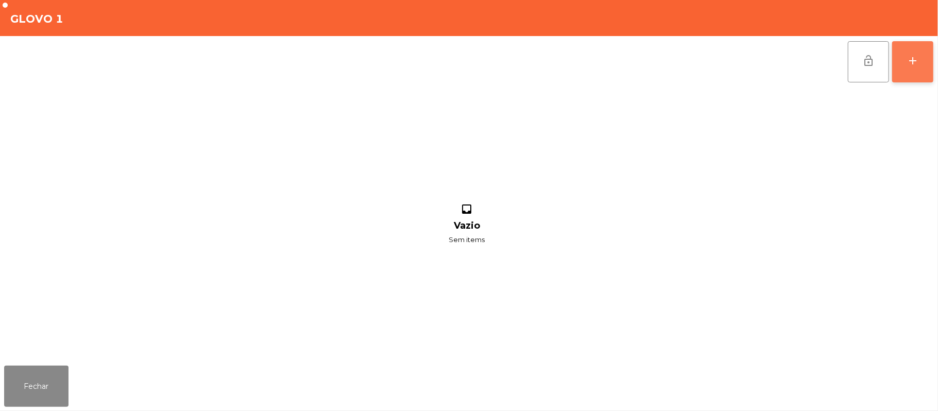
click at [905, 62] on button "add" at bounding box center [913, 61] width 41 height 41
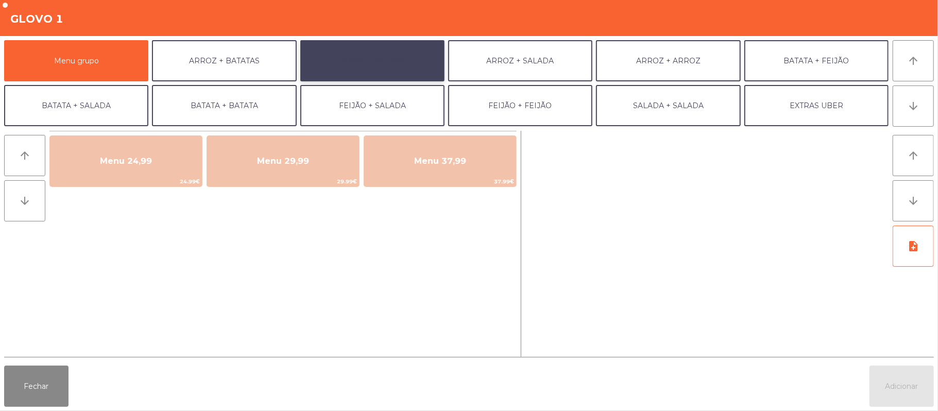
click at [357, 62] on button "ARROZ + FEIJÃO" at bounding box center [372, 60] width 144 height 41
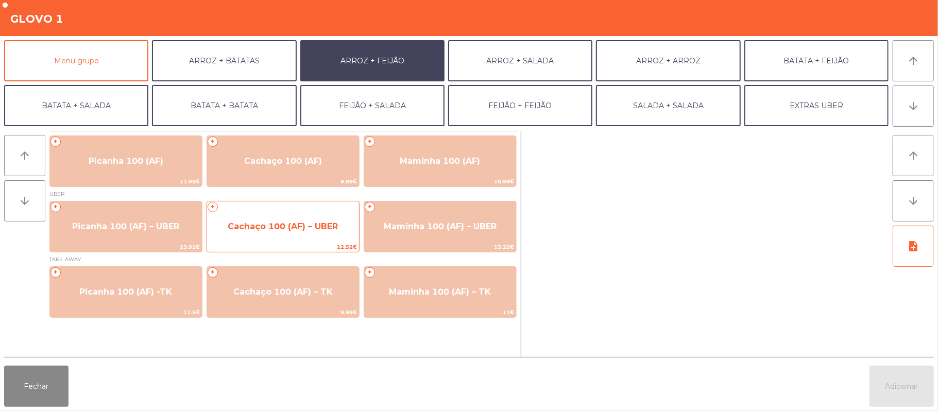
click at [302, 232] on span "Cachaço 100 (AF) – UBER" at bounding box center [283, 227] width 152 height 28
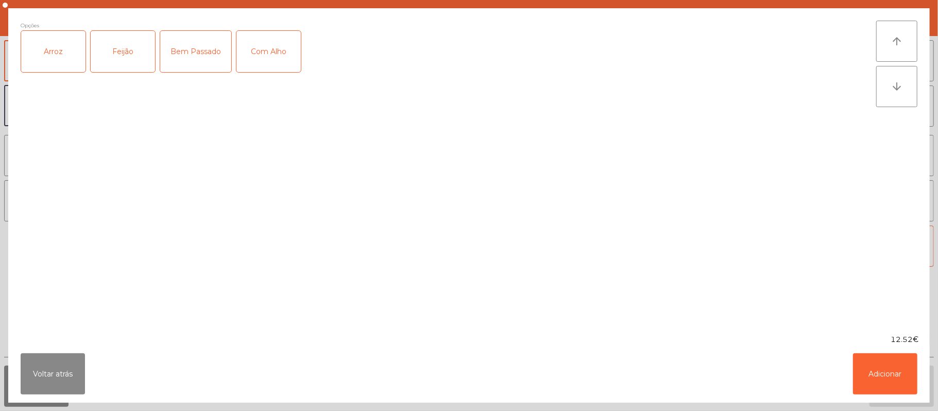
click at [63, 46] on div "Arroz" at bounding box center [53, 51] width 64 height 41
click at [152, 43] on div "Feijão" at bounding box center [123, 51] width 64 height 41
click at [879, 369] on button "Adicionar" at bounding box center [885, 374] width 64 height 41
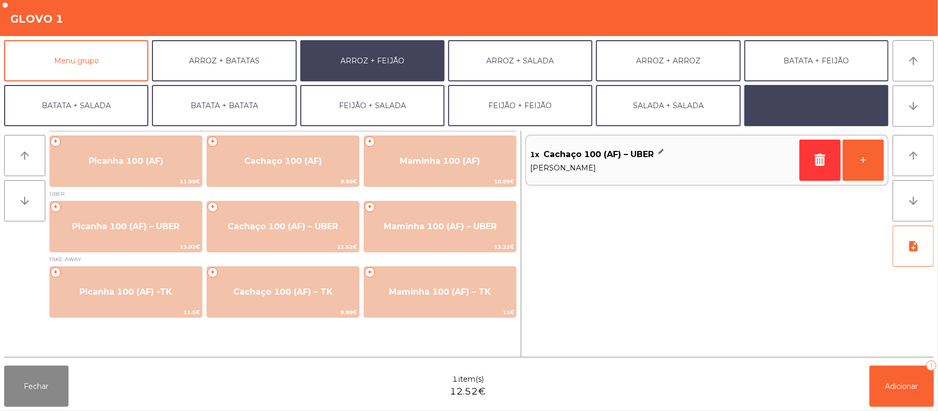
click at [778, 95] on button "EXTRAS UBER" at bounding box center [817, 105] width 144 height 41
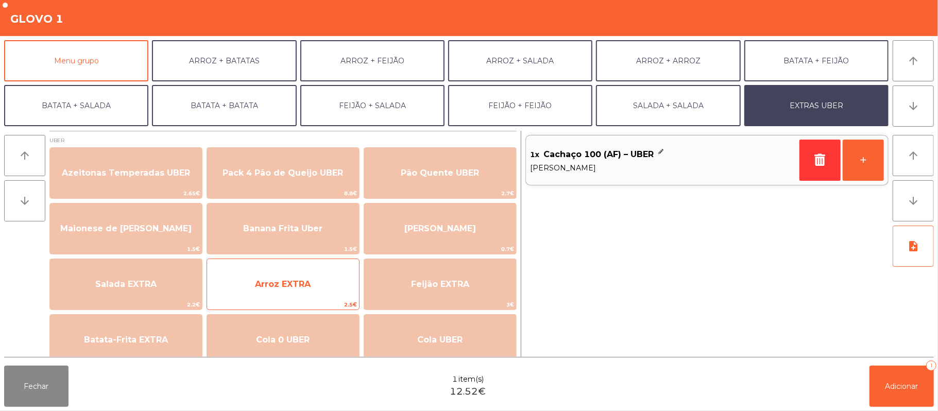
click at [315, 289] on span "Arroz EXTRA" at bounding box center [283, 285] width 152 height 28
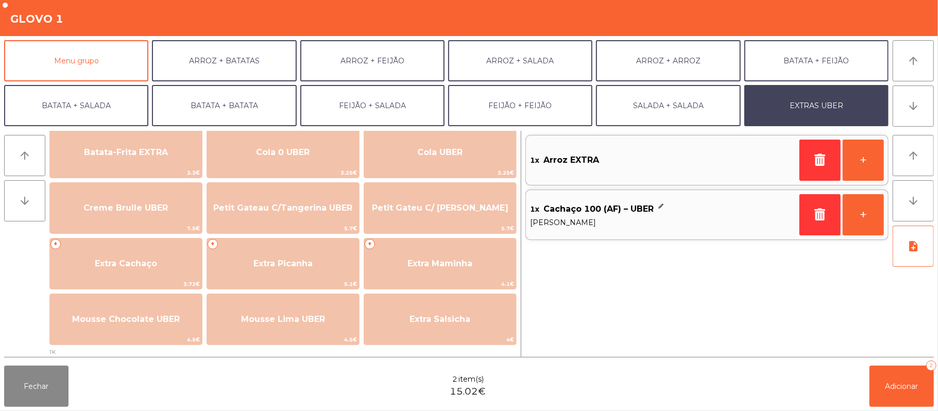
scroll to position [190, 0]
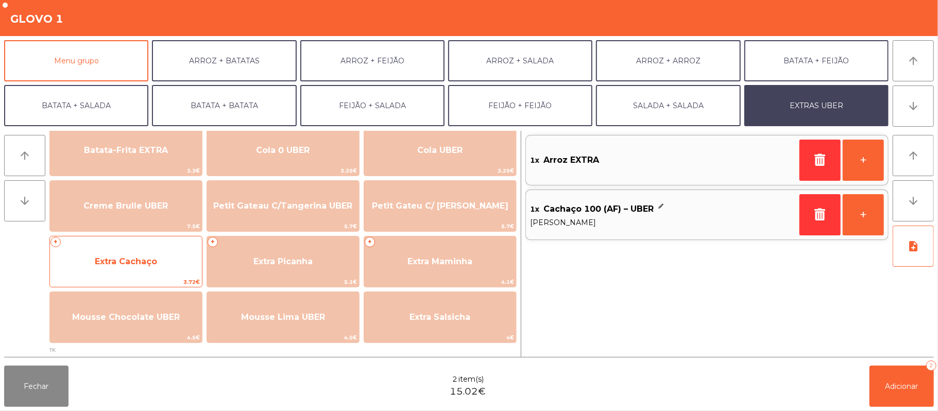
click at [153, 253] on span "Extra Cachaço" at bounding box center [126, 262] width 152 height 28
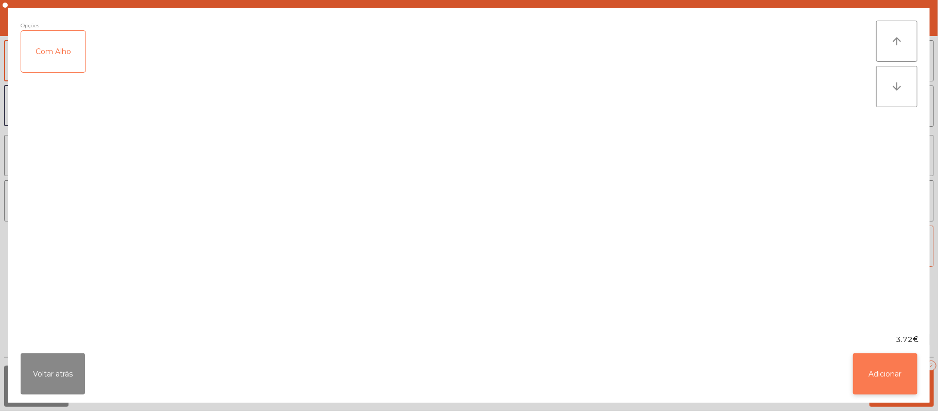
click at [897, 367] on button "Adicionar" at bounding box center [885, 374] width 64 height 41
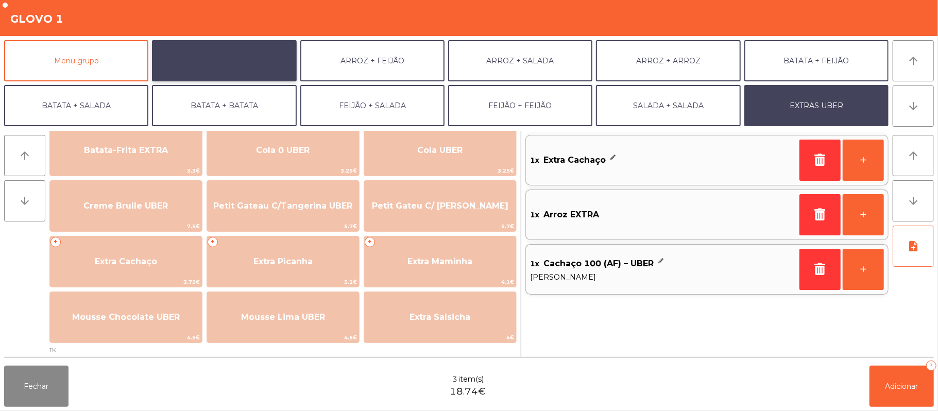
click at [245, 70] on button "ARROZ + BATATAS" at bounding box center [224, 60] width 144 height 41
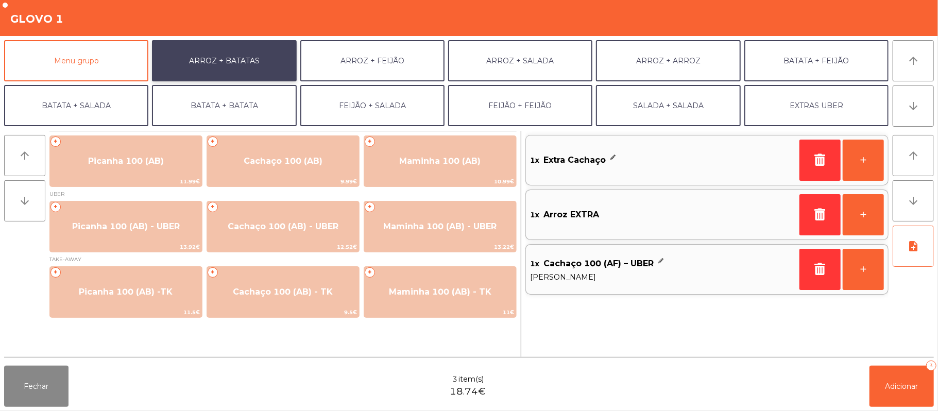
scroll to position [0, 0]
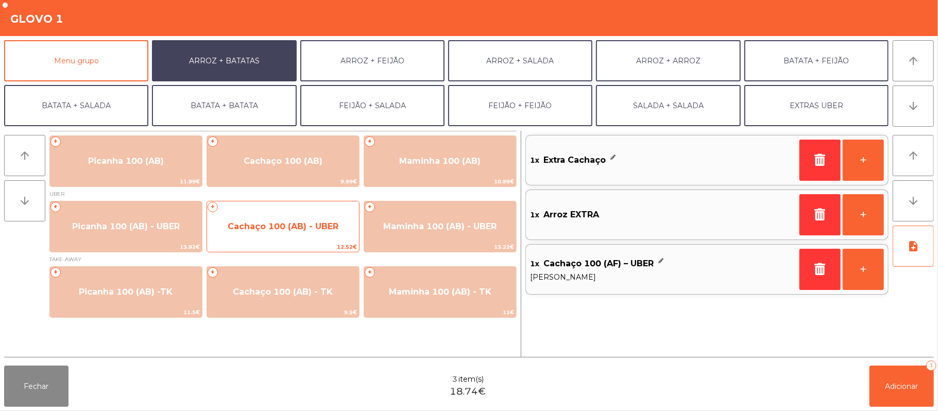
click at [289, 226] on span "Cachaço 100 (AB) - UBER" at bounding box center [283, 227] width 111 height 10
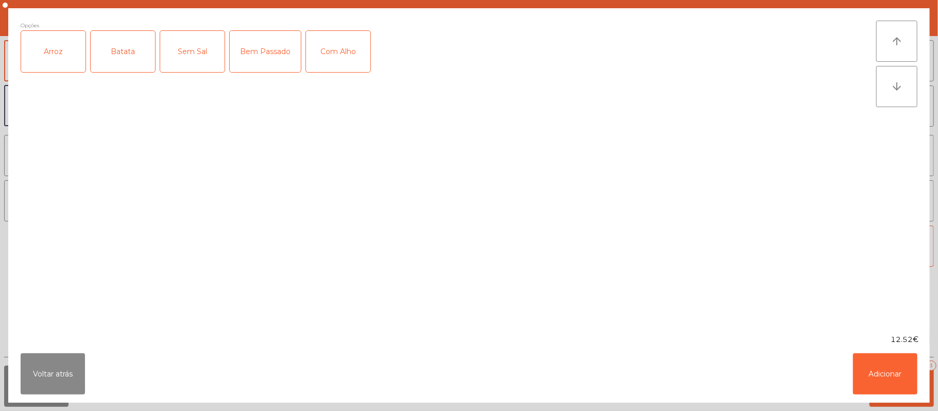
click at [57, 60] on div "Arroz" at bounding box center [53, 51] width 64 height 41
click at [108, 60] on div "Batata" at bounding box center [123, 51] width 64 height 41
click at [328, 43] on div "Com Alho" at bounding box center [338, 51] width 64 height 41
click at [891, 376] on button "Adicionar" at bounding box center [885, 374] width 64 height 41
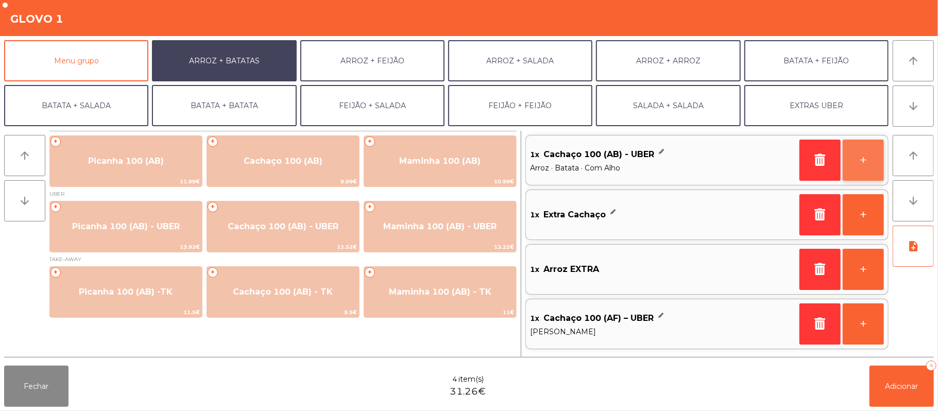
click at [858, 164] on button "+" at bounding box center [863, 160] width 41 height 41
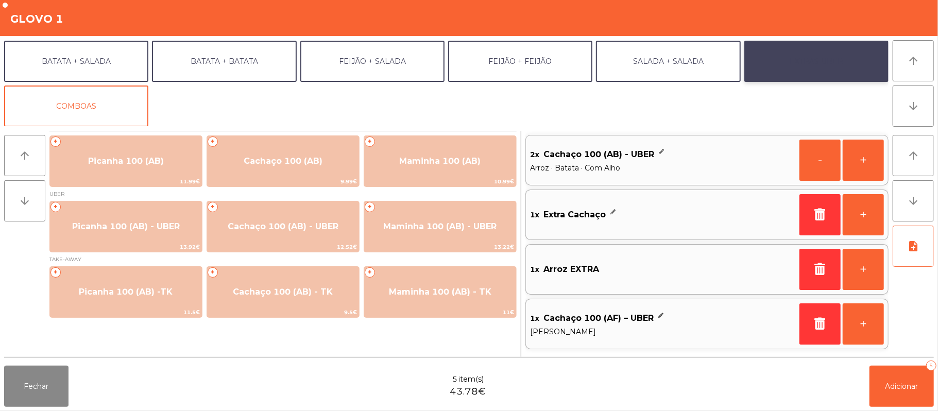
click at [833, 70] on button "EXTRAS UBER" at bounding box center [817, 61] width 144 height 41
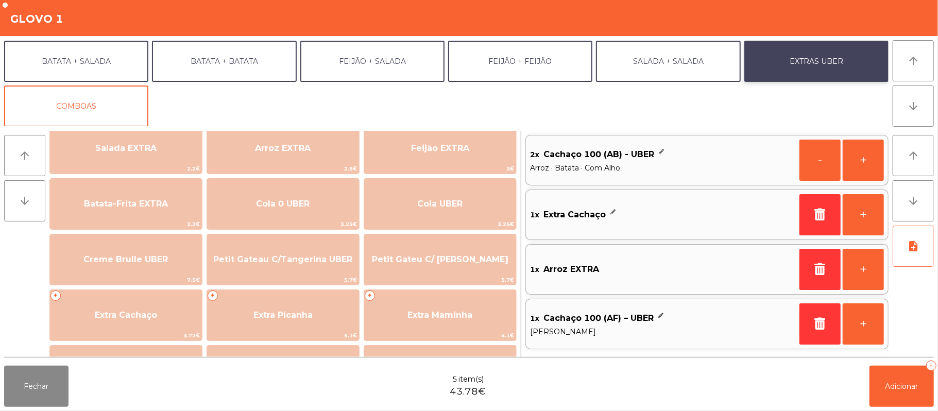
scroll to position [137, 0]
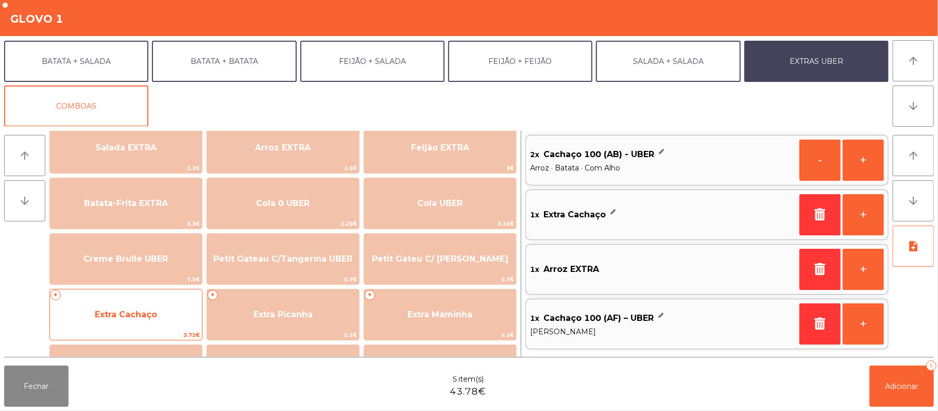
click at [184, 315] on span "Extra Cachaço" at bounding box center [126, 315] width 152 height 28
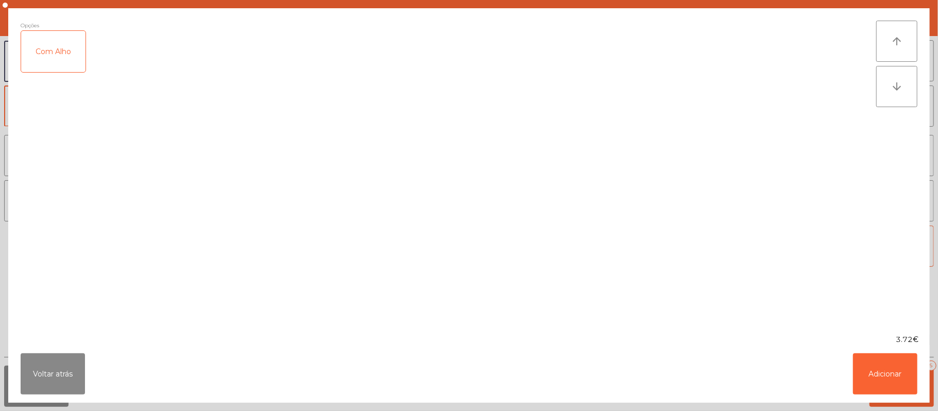
click at [59, 60] on div "Com Alho" at bounding box center [53, 51] width 64 height 41
click at [891, 368] on button "Adicionar" at bounding box center [885, 374] width 64 height 41
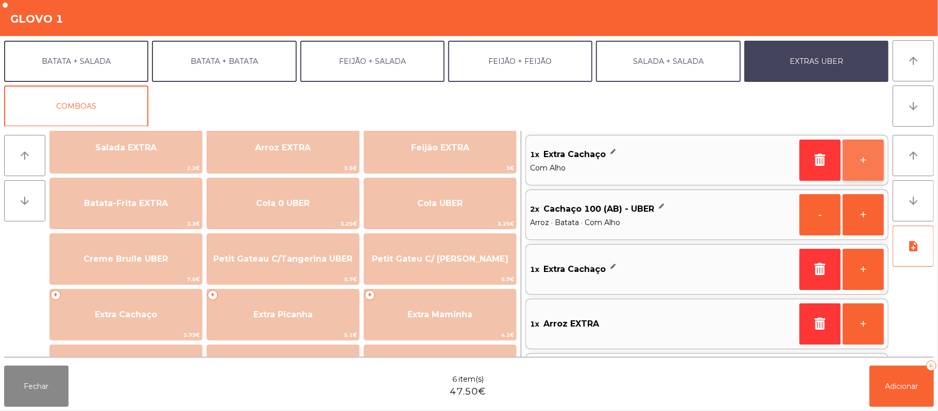
click at [870, 161] on button "+" at bounding box center [863, 160] width 41 height 41
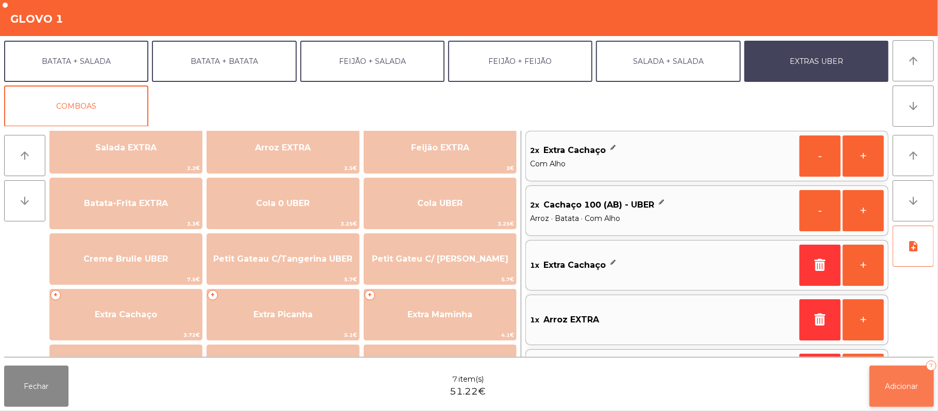
click at [903, 372] on button "Adicionar 7" at bounding box center [902, 386] width 64 height 41
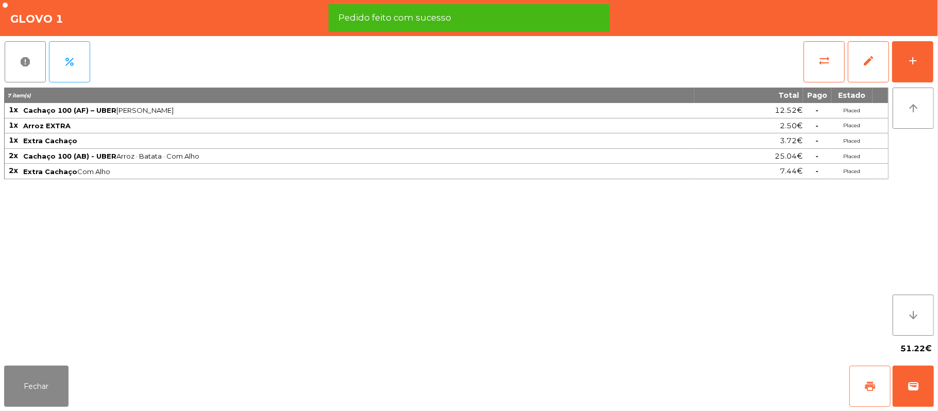
click at [866, 374] on button "print" at bounding box center [870, 386] width 41 height 41
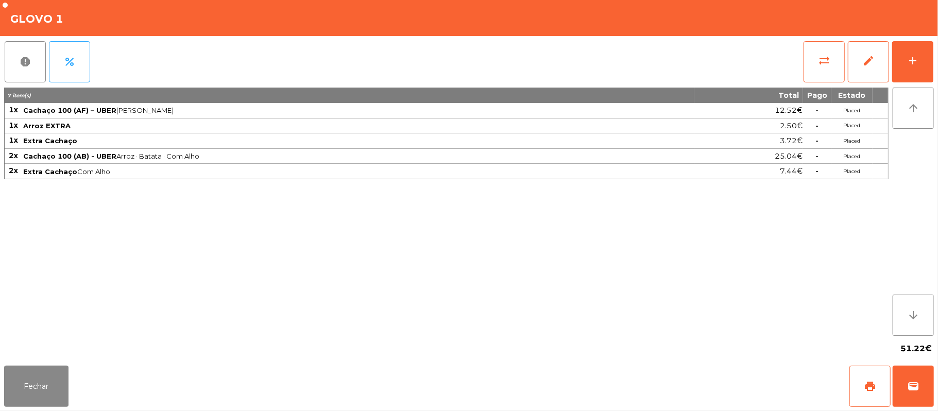
click at [935, 368] on div "Fechar print wallet" at bounding box center [469, 386] width 938 height 49
click at [924, 374] on button "wallet" at bounding box center [913, 386] width 41 height 41
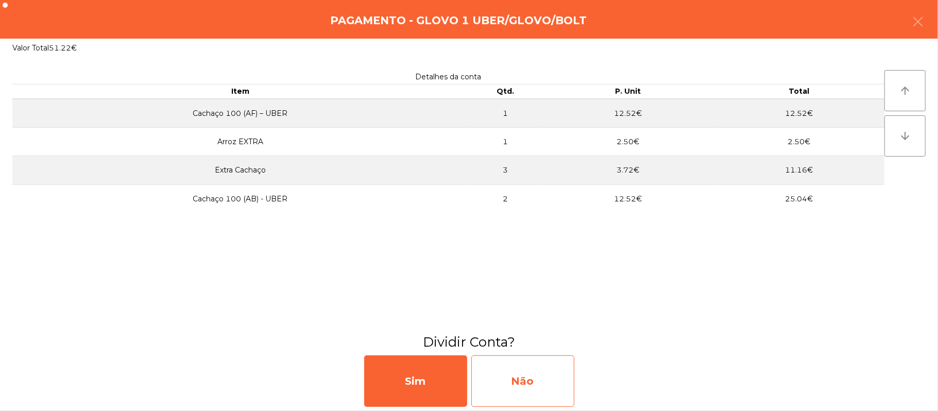
click at [514, 369] on div "Não" at bounding box center [523, 382] width 103 height 52
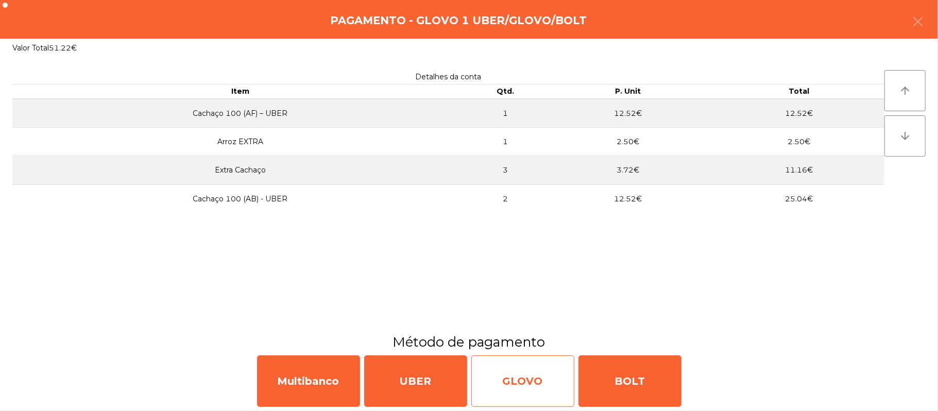
click at [516, 374] on div "GLOVO" at bounding box center [523, 382] width 103 height 52
select select "**"
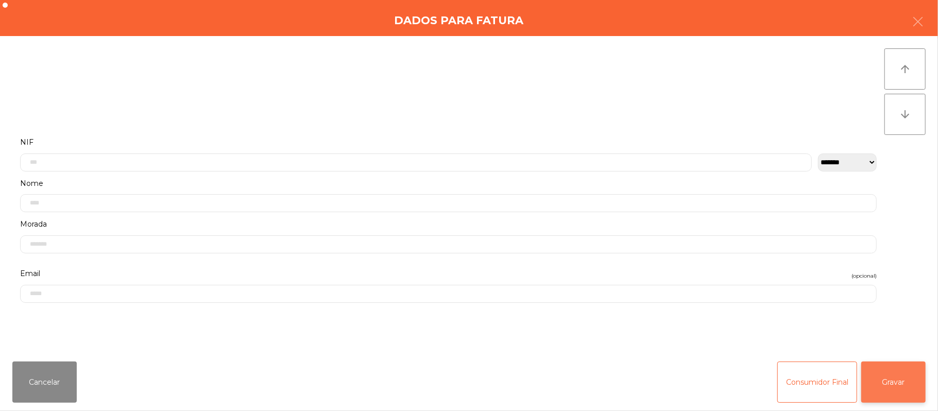
click at [905, 382] on button "Gravar" at bounding box center [894, 382] width 64 height 41
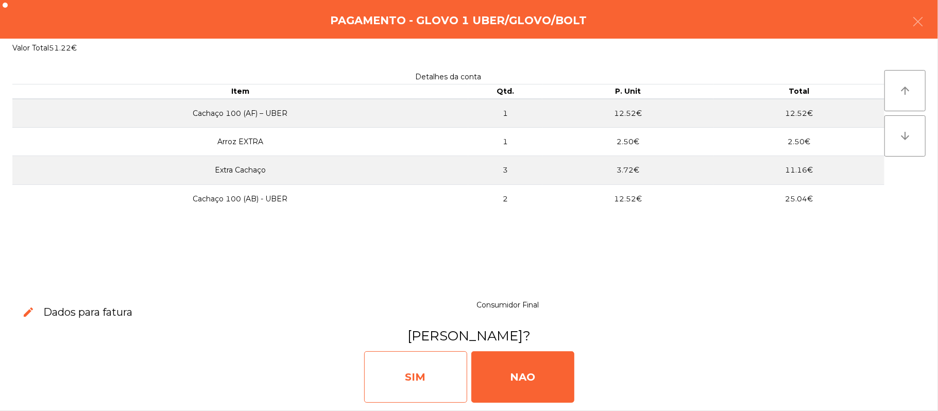
click at [409, 374] on div "SIM" at bounding box center [415, 377] width 103 height 52
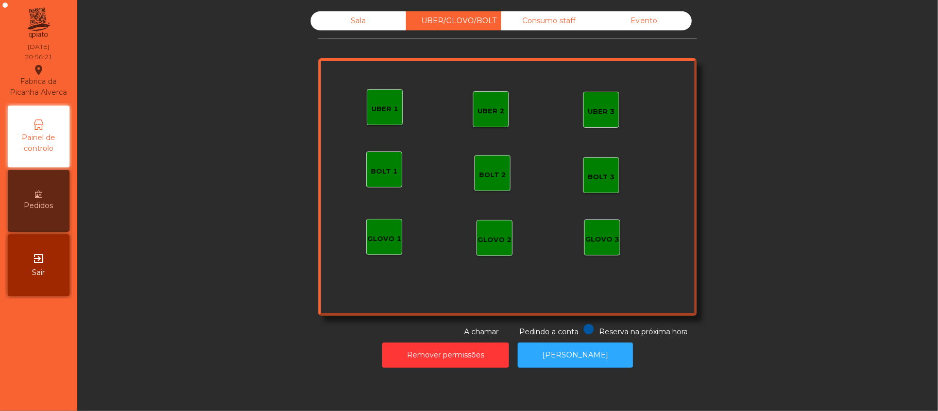
click at [348, 15] on div "Sala" at bounding box center [358, 20] width 95 height 19
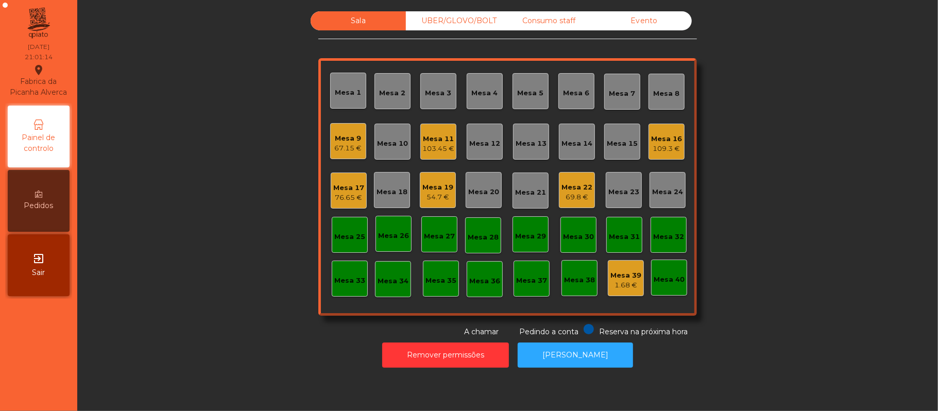
click at [341, 147] on div "67.15 €" at bounding box center [348, 148] width 27 height 10
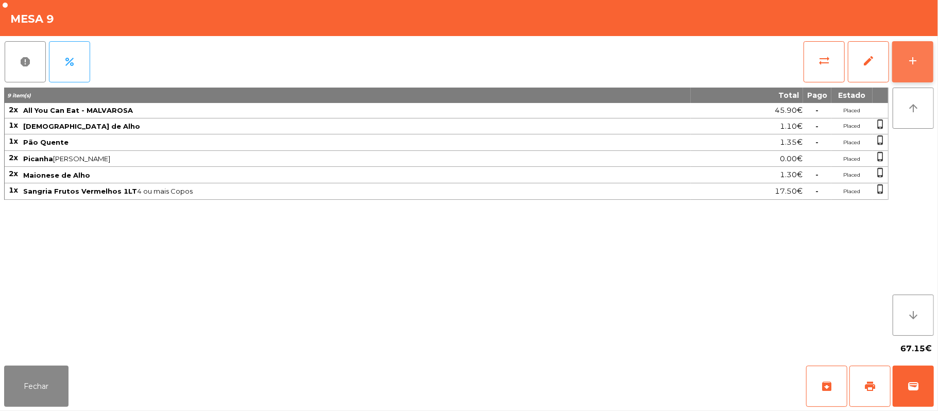
click at [903, 66] on button "add" at bounding box center [913, 61] width 41 height 41
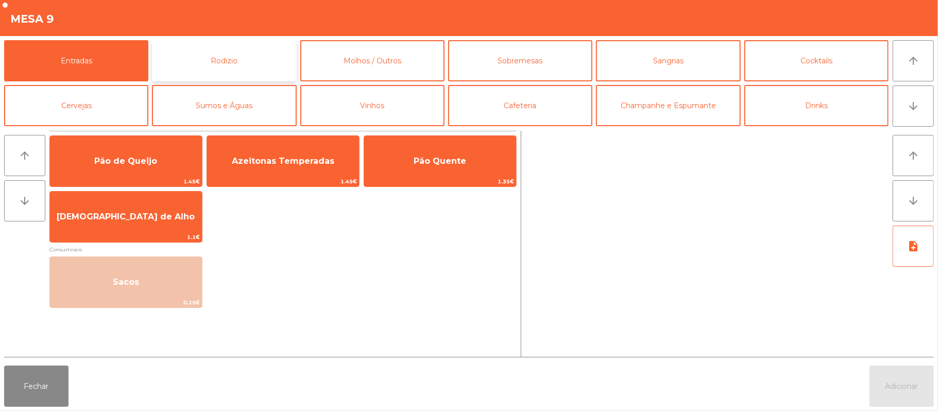
click at [264, 60] on button "Rodizio" at bounding box center [224, 60] width 144 height 41
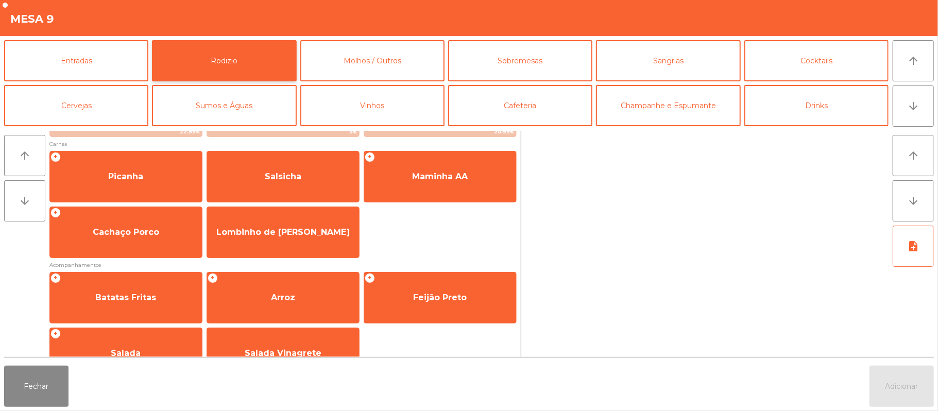
scroll to position [127, 0]
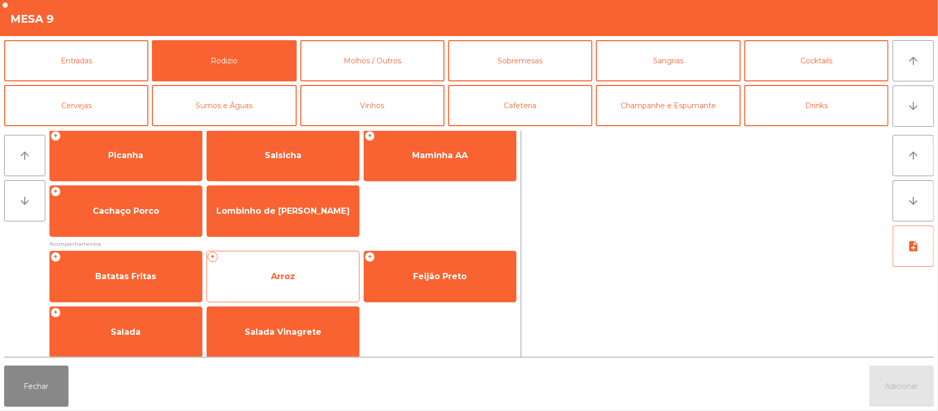
click at [301, 277] on span "Arroz" at bounding box center [283, 277] width 152 height 28
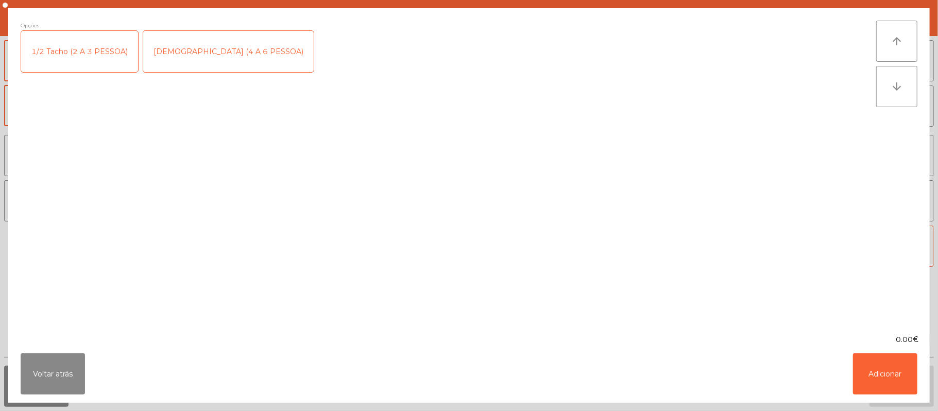
click at [74, 55] on div "1/2 Tacho (2 A 3 PESSOA)" at bounding box center [79, 51] width 117 height 41
click at [901, 378] on button "Adicionar" at bounding box center [885, 374] width 64 height 41
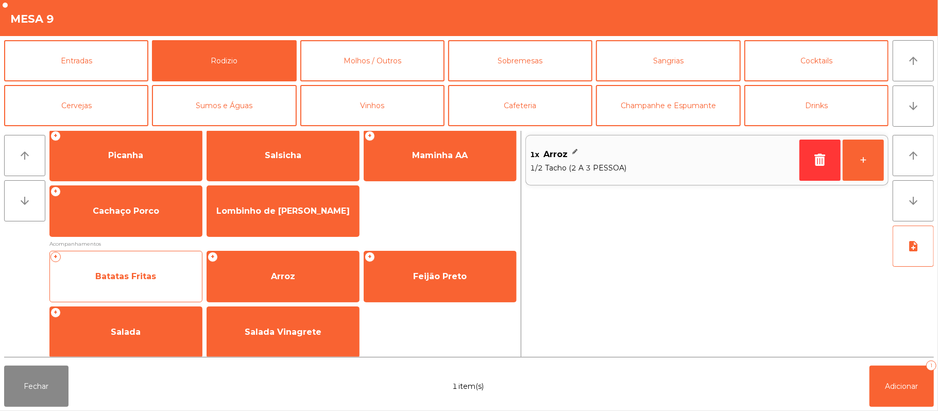
click at [167, 275] on span "Batatas Fritas" at bounding box center [126, 277] width 152 height 28
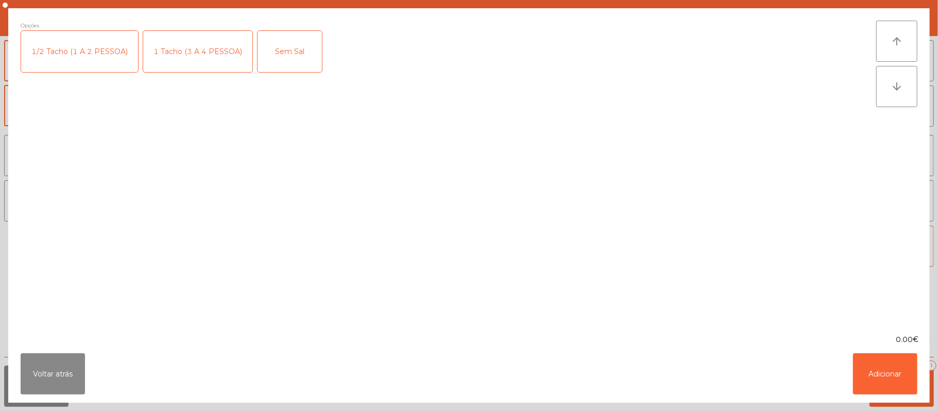
click at [213, 60] on div "1 Tacho (3 A 4 PESSOA)" at bounding box center [197, 51] width 109 height 41
click at [901, 376] on button "Adicionar" at bounding box center [885, 374] width 64 height 41
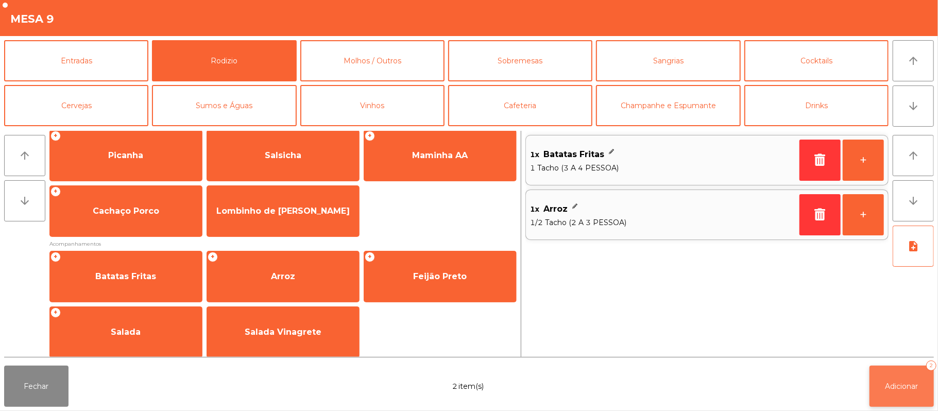
click at [905, 376] on button "Adicionar 2" at bounding box center [902, 386] width 64 height 41
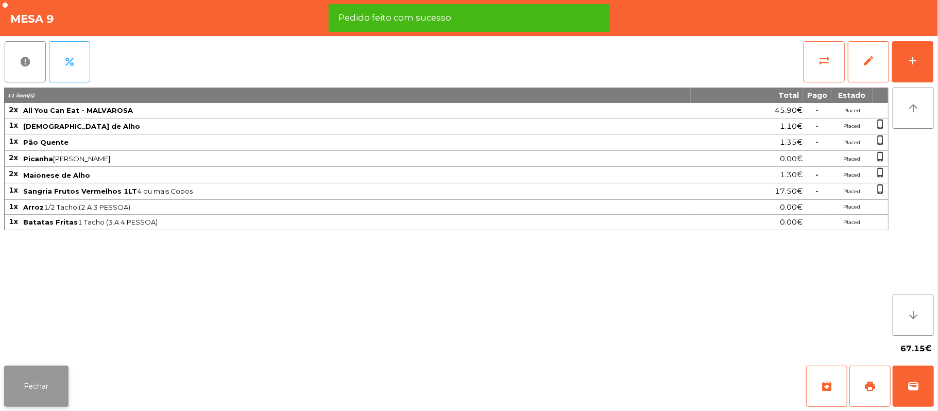
click at [56, 378] on button "Fechar" at bounding box center [36, 386] width 64 height 41
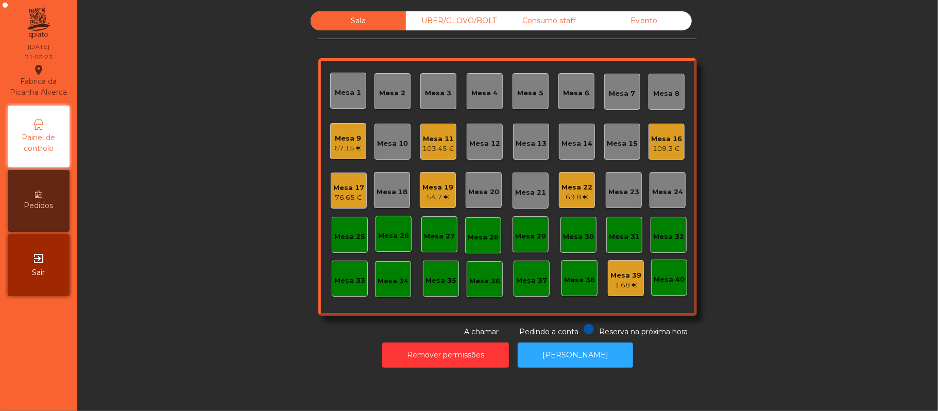
click at [475, 188] on div "Mesa 20" at bounding box center [483, 192] width 31 height 10
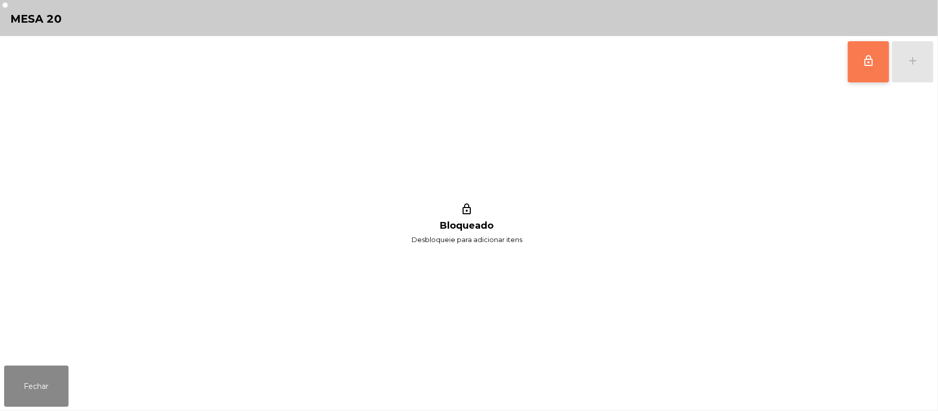
click at [860, 52] on button "lock_outline" at bounding box center [868, 61] width 41 height 41
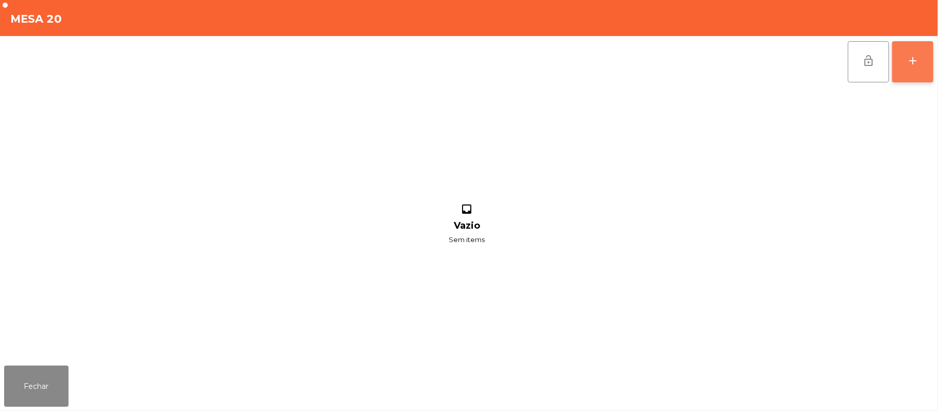
click at [908, 68] on button "add" at bounding box center [913, 61] width 41 height 41
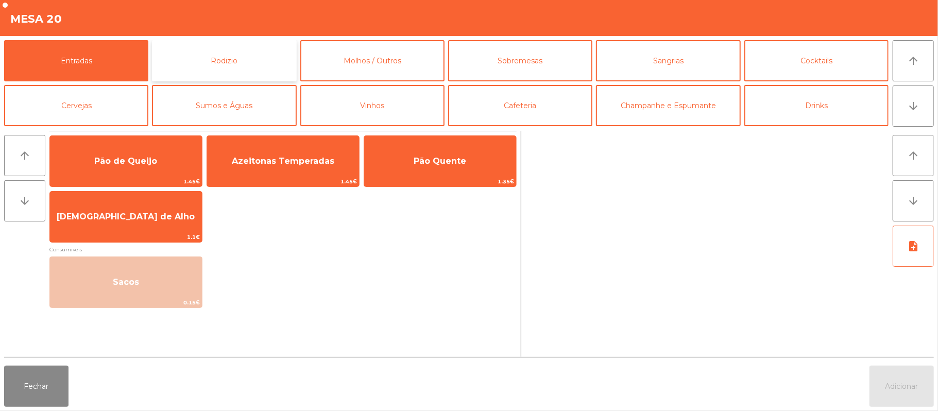
click at [242, 71] on button "Rodizio" at bounding box center [224, 60] width 144 height 41
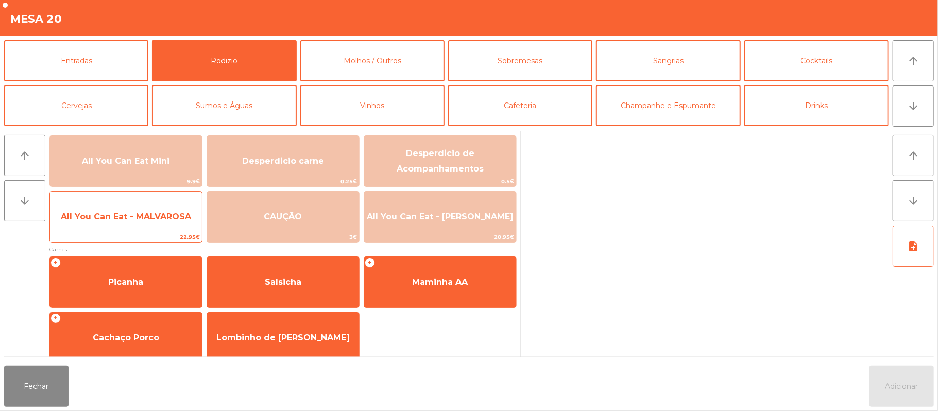
click at [166, 231] on span "All You Can Eat - MALVAROSA" at bounding box center [126, 217] width 152 height 28
click at [170, 217] on span "All You Can Eat - MALVAROSA" at bounding box center [126, 217] width 130 height 10
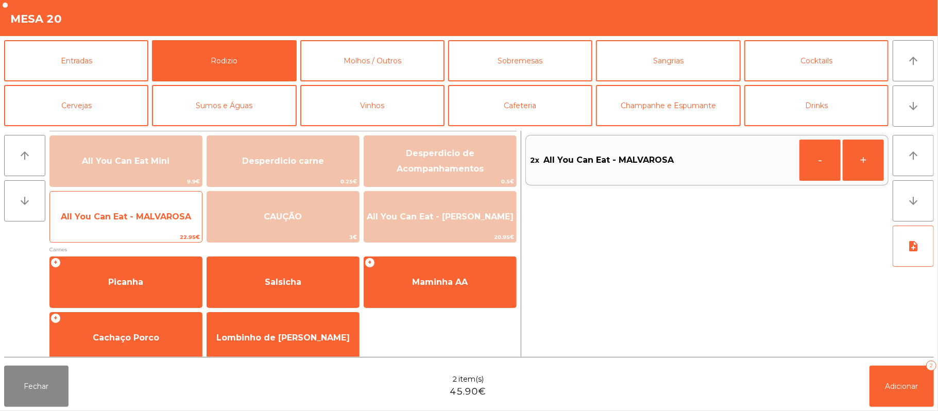
click at [168, 208] on span "All You Can Eat - MALVAROSA" at bounding box center [126, 217] width 152 height 28
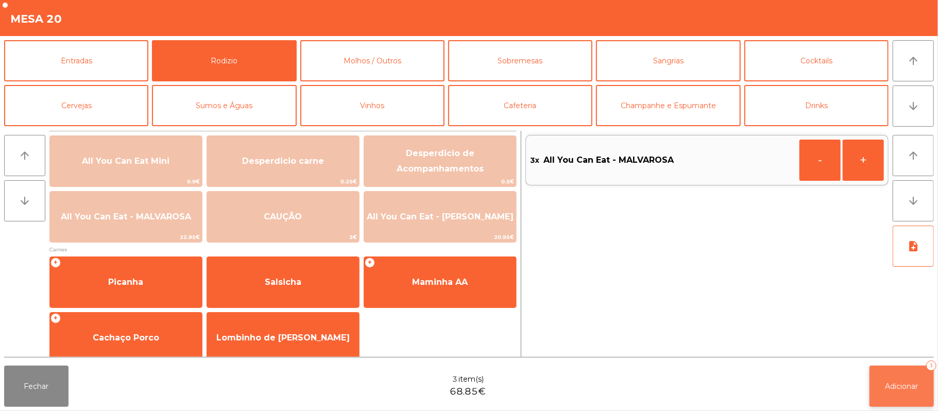
click at [889, 392] on button "Adicionar 3" at bounding box center [902, 386] width 64 height 41
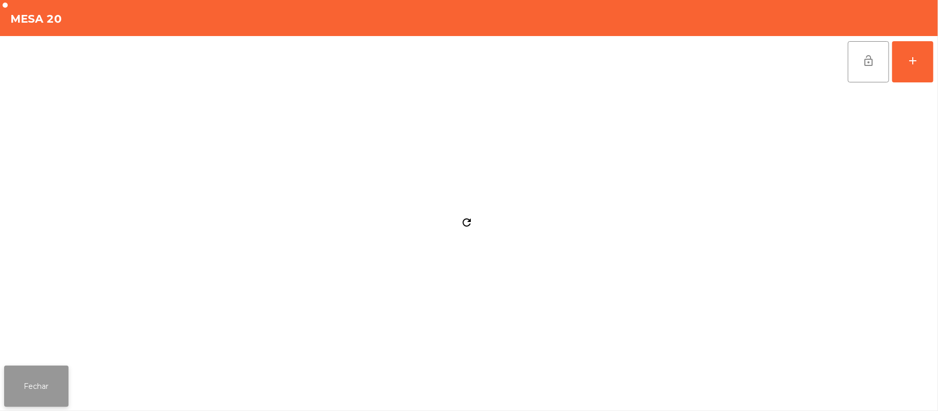
click at [62, 374] on button "Fechar" at bounding box center [36, 386] width 64 height 41
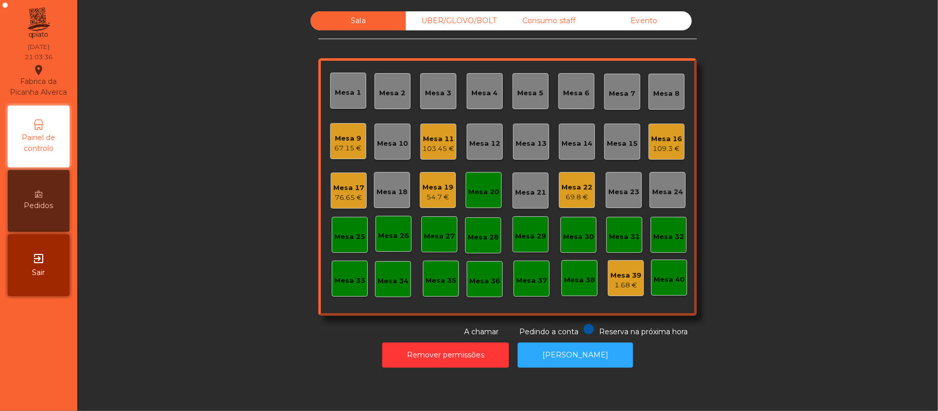
click at [487, 183] on div "Mesa 20" at bounding box center [483, 190] width 31 height 14
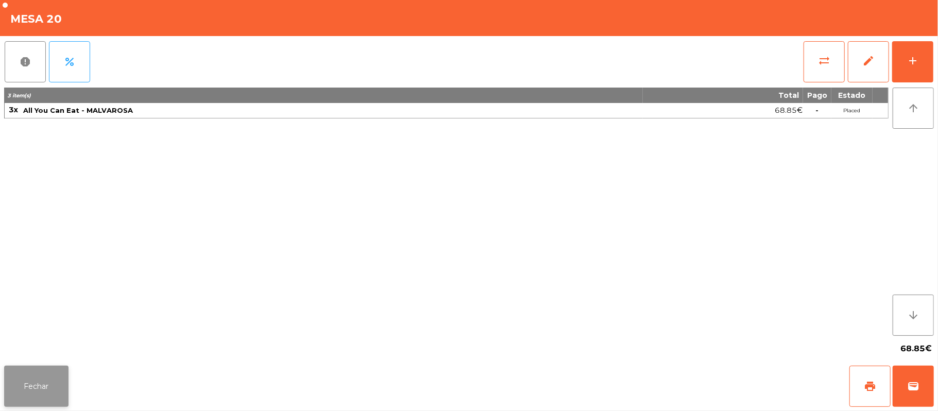
click at [9, 392] on button "Fechar" at bounding box center [36, 386] width 64 height 41
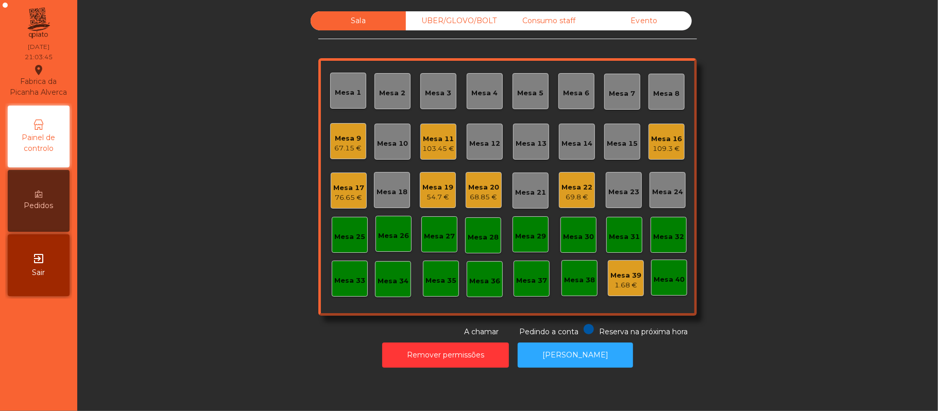
click at [445, 136] on div "Mesa 11" at bounding box center [439, 139] width 32 height 10
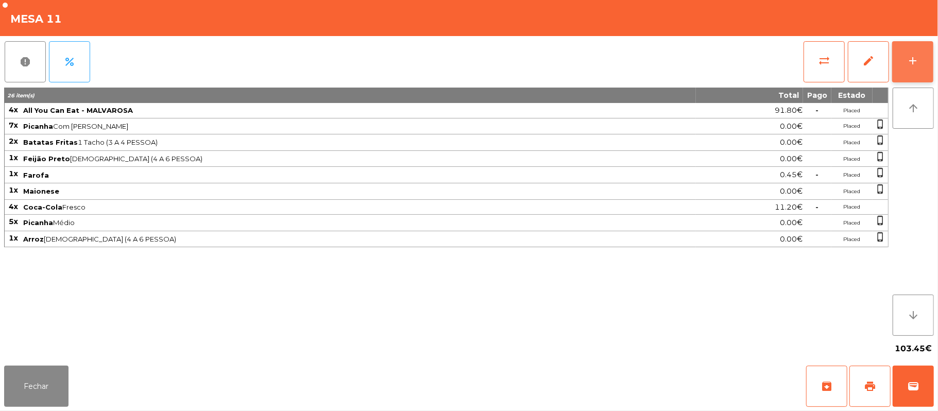
click at [905, 79] on button "add" at bounding box center [913, 61] width 41 height 41
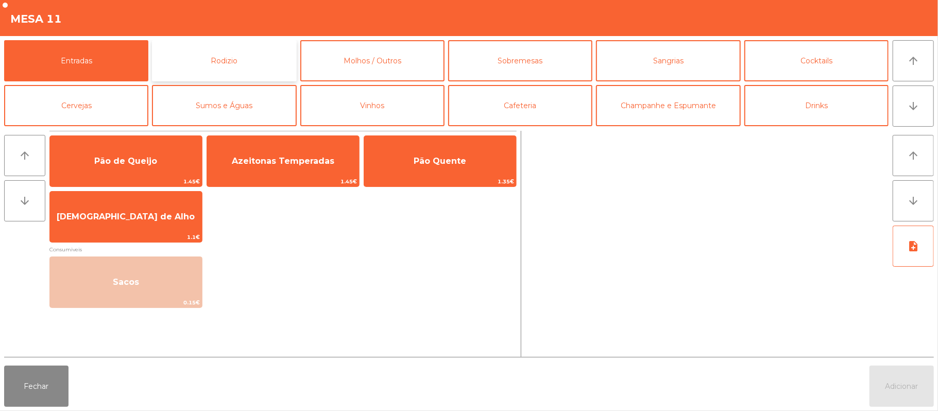
click at [213, 65] on button "Rodizio" at bounding box center [224, 60] width 144 height 41
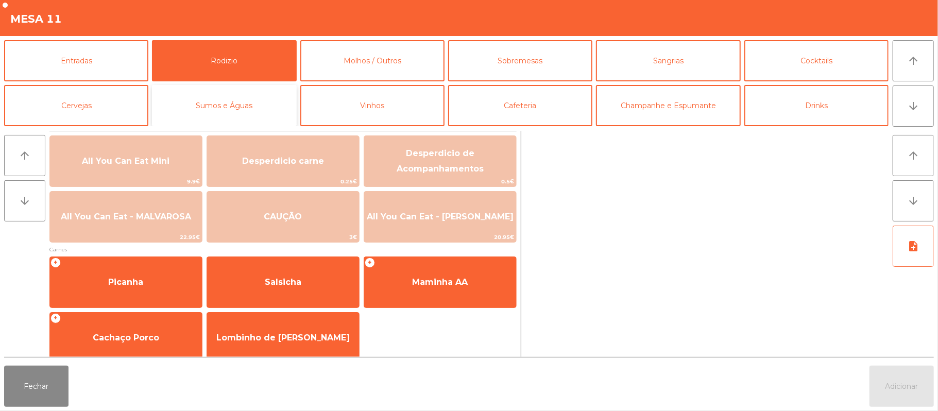
click at [233, 111] on button "Sumos e Águas" at bounding box center [224, 105] width 144 height 41
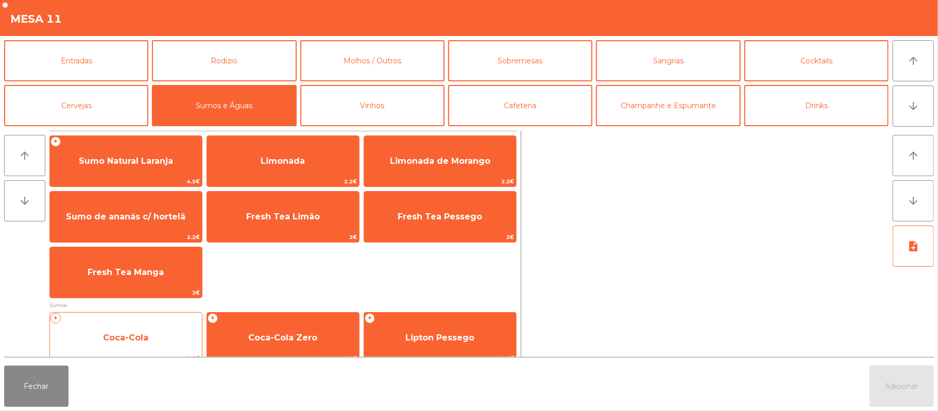
click at [128, 339] on span "Coca-Cola" at bounding box center [125, 338] width 45 height 10
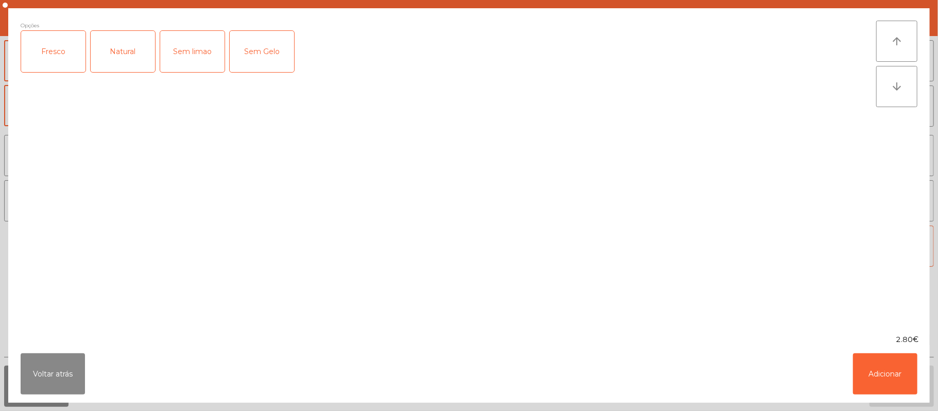
click at [54, 58] on div "Fresco" at bounding box center [53, 51] width 64 height 41
click at [885, 370] on button "Adicionar" at bounding box center [885, 374] width 64 height 41
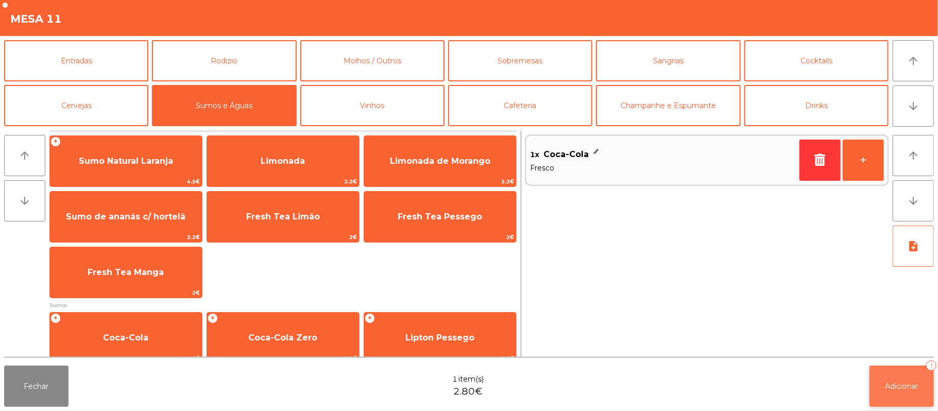
click at [902, 384] on span "Adicionar" at bounding box center [902, 386] width 33 height 9
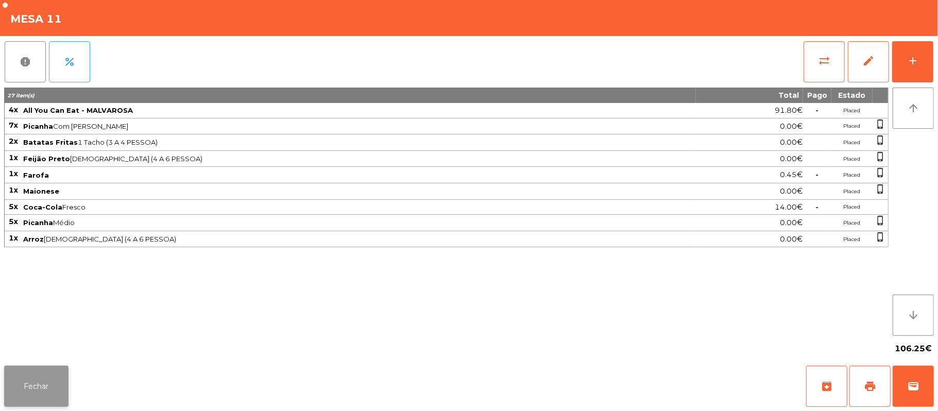
click at [32, 393] on button "Fechar" at bounding box center [36, 386] width 64 height 41
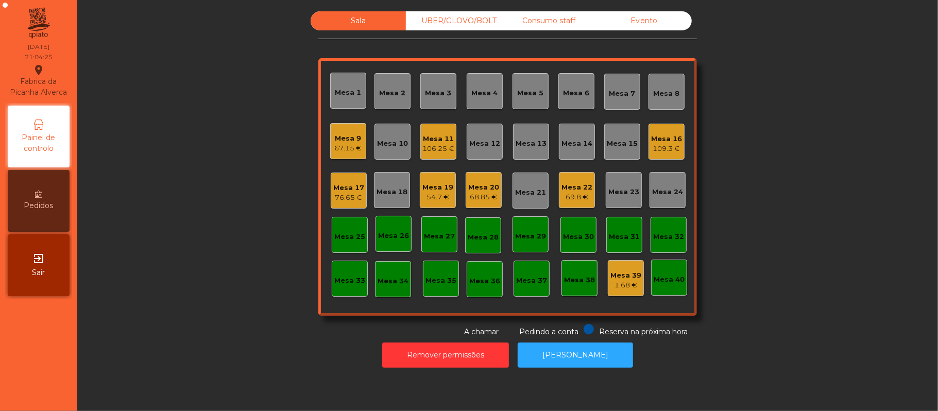
click at [353, 188] on div "Mesa 17" at bounding box center [348, 188] width 31 height 10
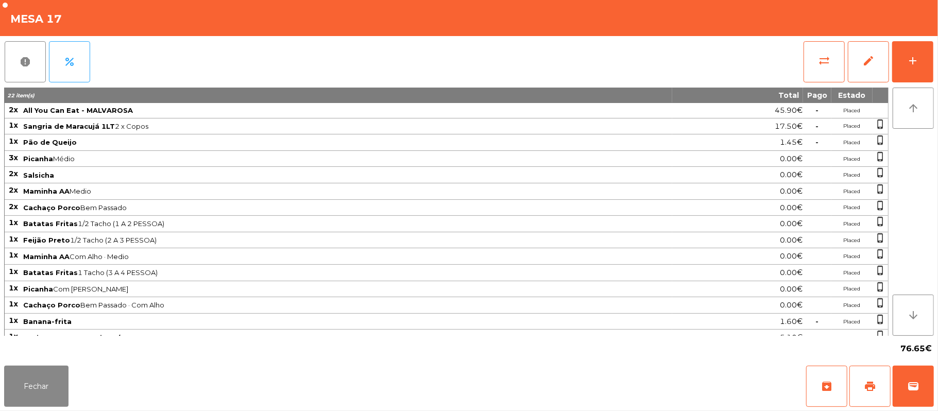
click at [351, 293] on span "Picanha Com [PERSON_NAME]" at bounding box center [347, 289] width 648 height 8
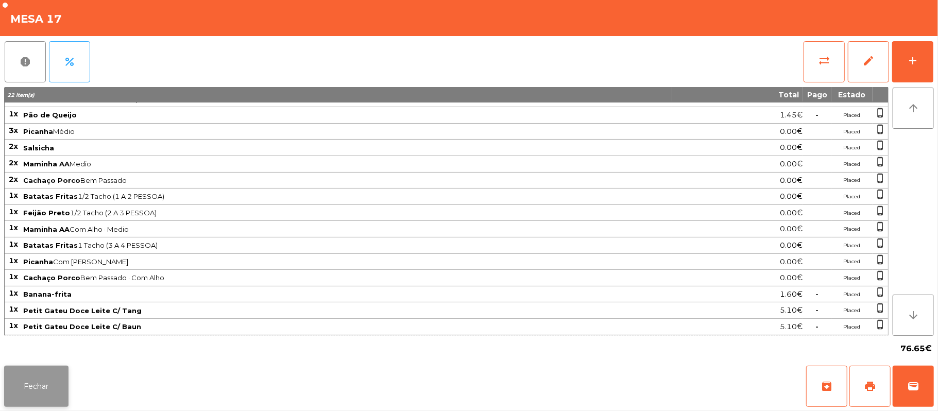
click at [36, 398] on button "Fechar" at bounding box center [36, 386] width 64 height 41
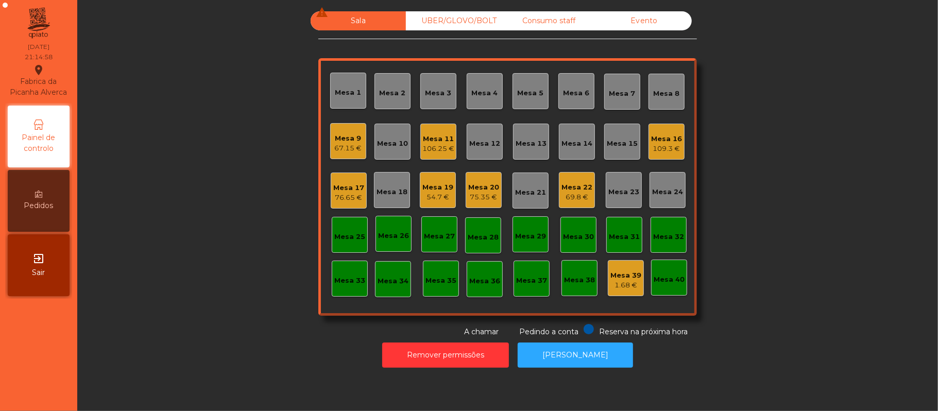
click at [427, 147] on div "106.25 €" at bounding box center [439, 149] width 32 height 10
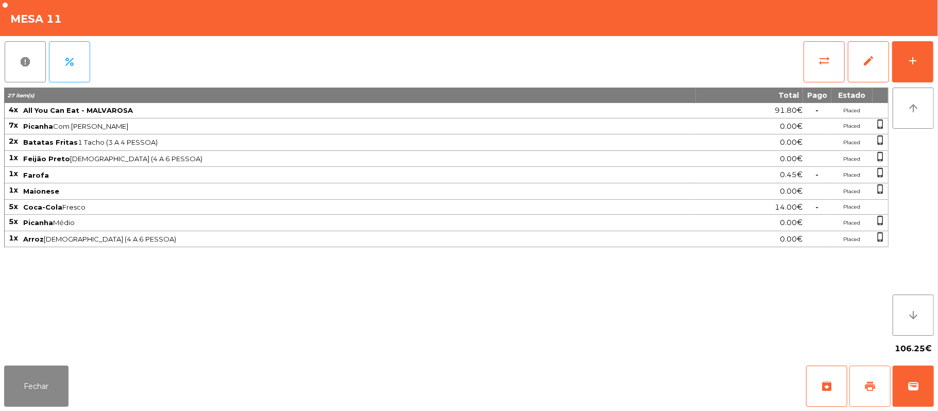
click at [860, 389] on button "print" at bounding box center [870, 386] width 41 height 41
click at [31, 372] on button "Fechar" at bounding box center [36, 386] width 64 height 41
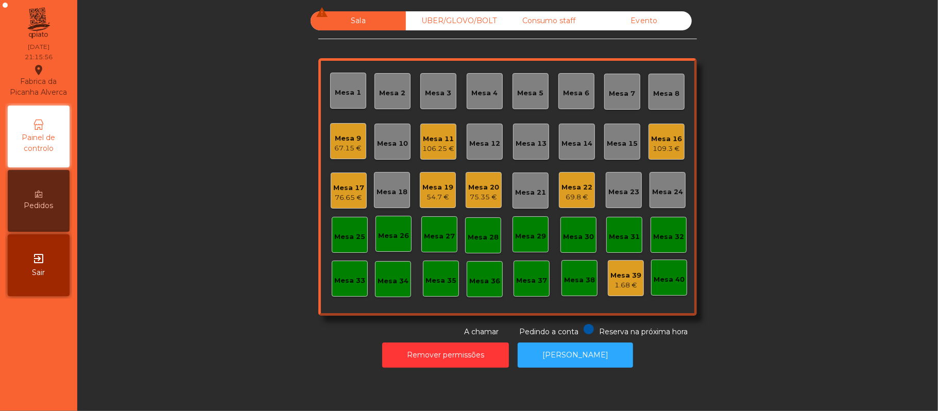
click at [340, 186] on div "Mesa 17" at bounding box center [348, 188] width 31 height 10
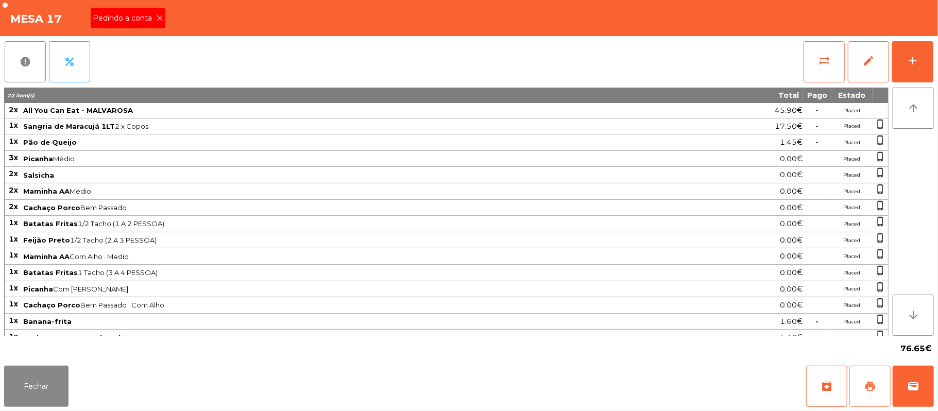
click at [864, 384] on button "print" at bounding box center [870, 386] width 41 height 41
click at [53, 383] on button "Fechar" at bounding box center [36, 386] width 64 height 41
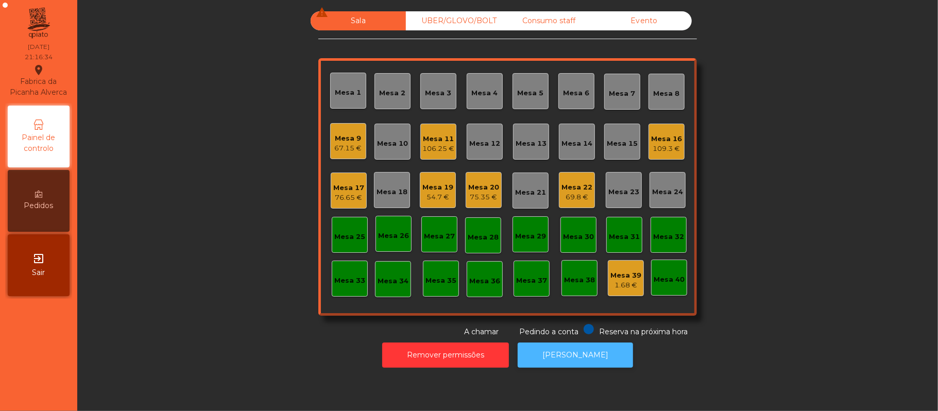
click at [588, 358] on button "[PERSON_NAME]" at bounding box center [575, 355] width 115 height 25
click at [426, 184] on div "Mesa 19" at bounding box center [438, 187] width 31 height 10
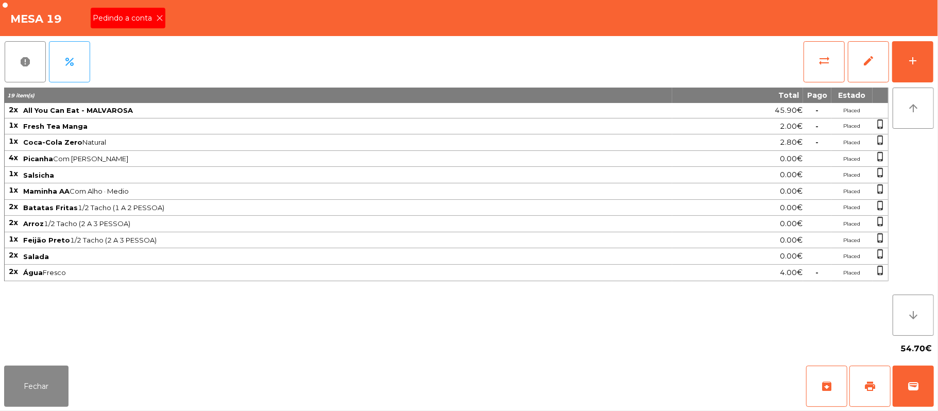
click at [159, 18] on icon at bounding box center [159, 17] width 7 height 7
click at [877, 388] on button "print" at bounding box center [870, 386] width 41 height 41
click at [33, 375] on button "Fechar" at bounding box center [36, 386] width 64 height 41
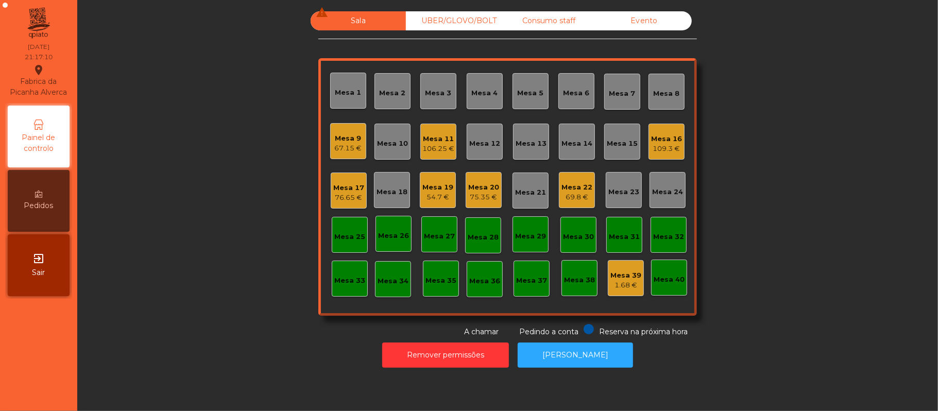
click at [424, 182] on div "Mesa 19" at bounding box center [438, 187] width 31 height 10
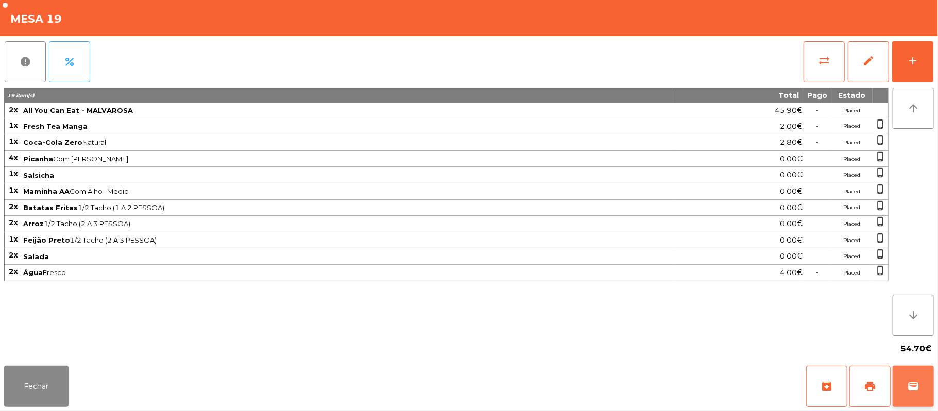
click at [908, 386] on span "wallet" at bounding box center [914, 386] width 12 height 12
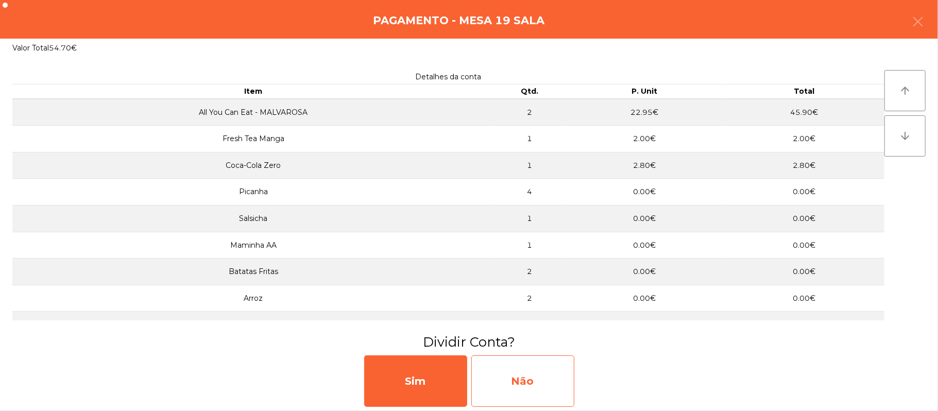
click at [540, 384] on div "Não" at bounding box center [523, 382] width 103 height 52
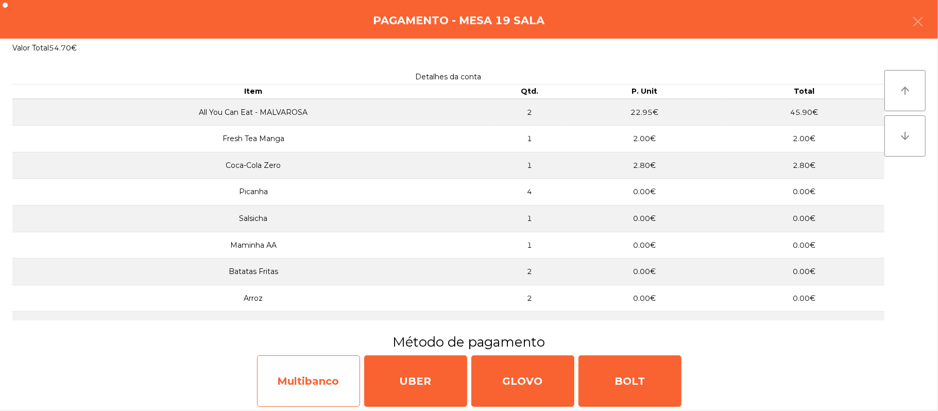
click at [314, 382] on div "Multibanco" at bounding box center [308, 382] width 103 height 52
select select "**"
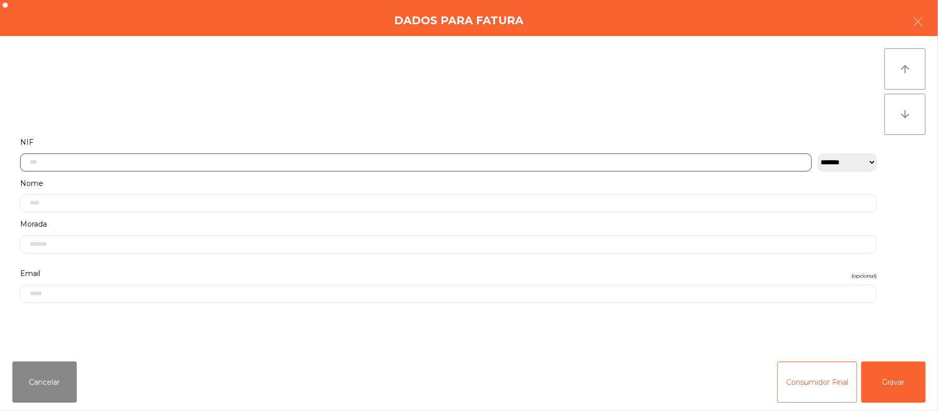
click at [262, 159] on input "text" at bounding box center [416, 163] width 792 height 18
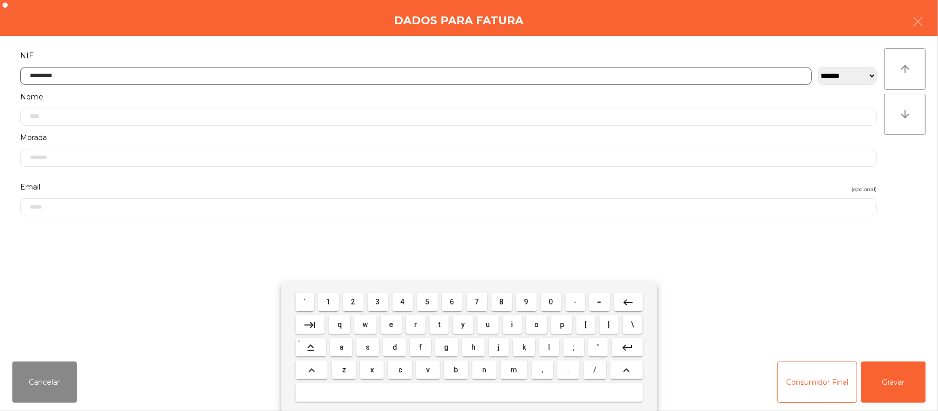
type input "*********"
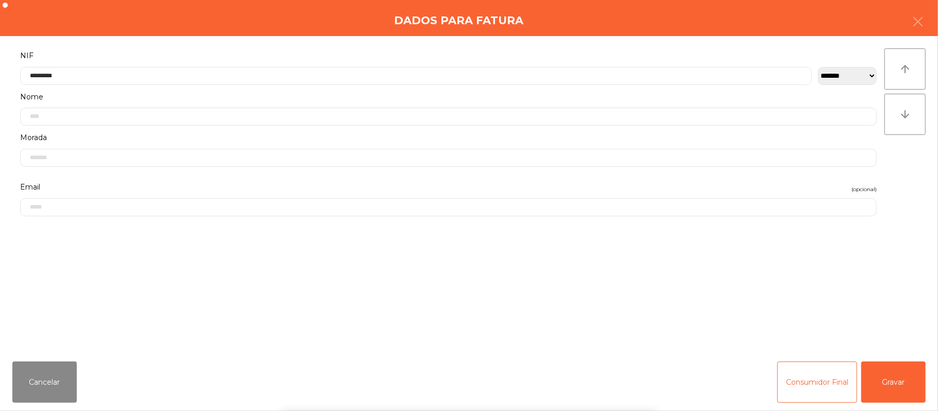
click at [903, 381] on div "` 1 2 3 4 5 6 7 8 9 0 - = keyboard_backspace keyboard_tab q w e r t y u i o p […" at bounding box center [469, 347] width 938 height 128
click at [902, 370] on button "Gravar" at bounding box center [894, 382] width 64 height 41
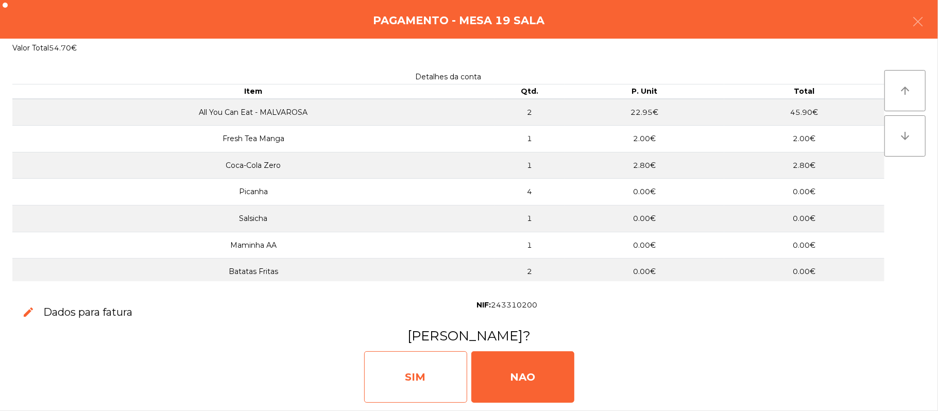
click at [426, 381] on div "SIM" at bounding box center [415, 377] width 103 height 52
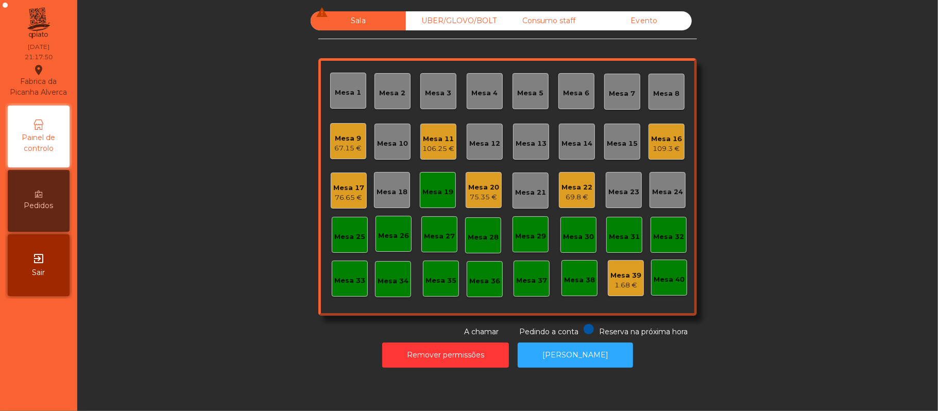
click at [350, 190] on div "Mesa 17" at bounding box center [348, 188] width 31 height 10
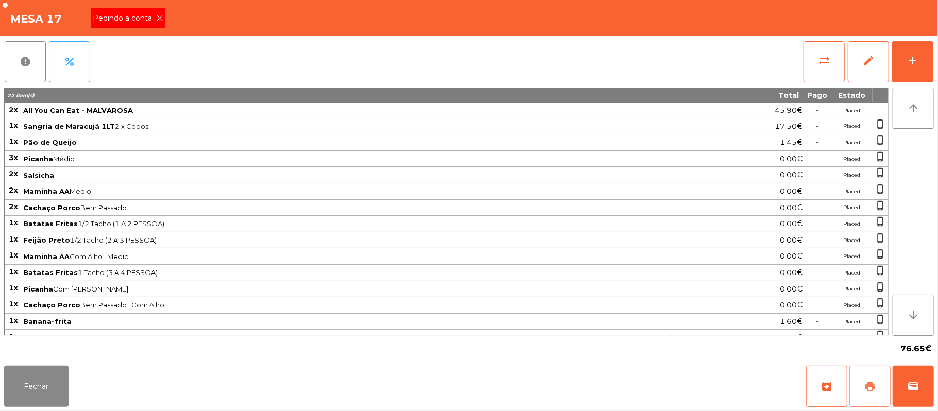
click at [883, 376] on button "print" at bounding box center [870, 386] width 41 height 41
click at [839, 52] on button "sync_alt" at bounding box center [824, 61] width 41 height 41
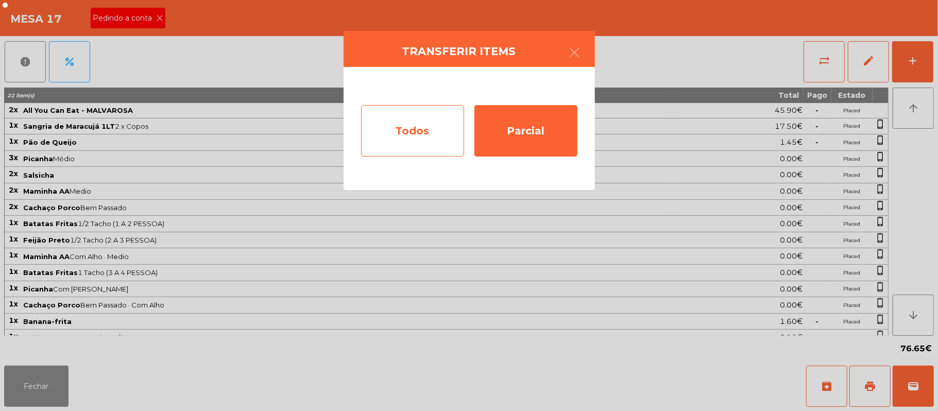
click at [427, 131] on div "Todos" at bounding box center [412, 131] width 103 height 52
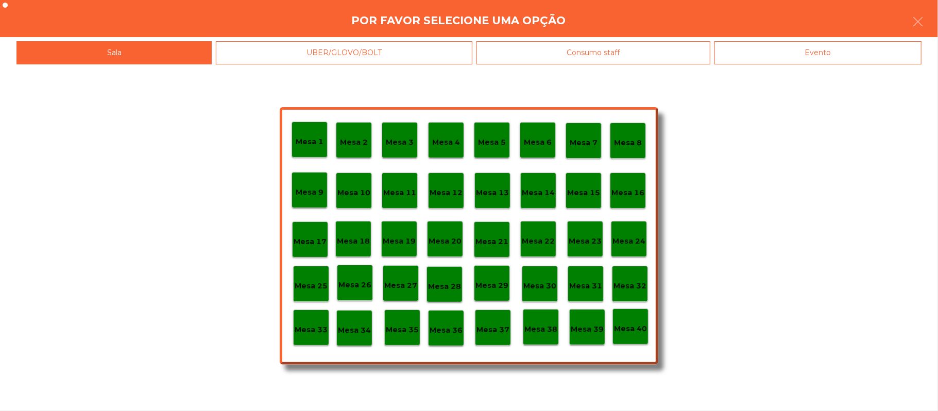
click at [861, 58] on div "Evento" at bounding box center [818, 52] width 207 height 23
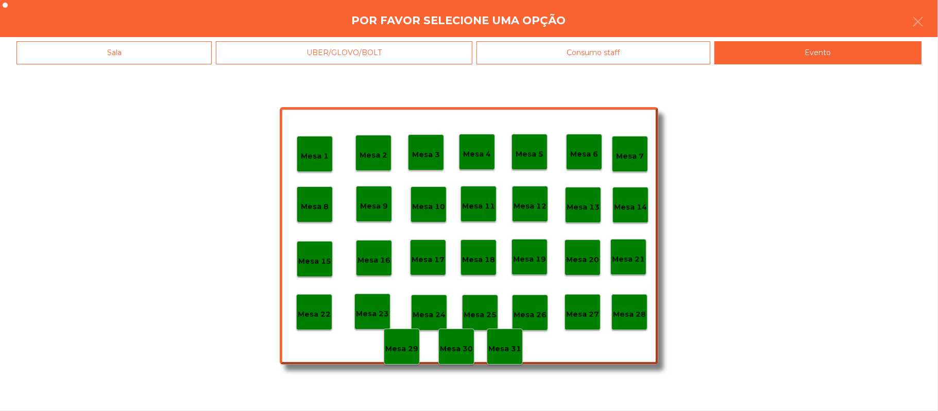
click at [631, 315] on p "Mesa 28" at bounding box center [629, 315] width 33 height 12
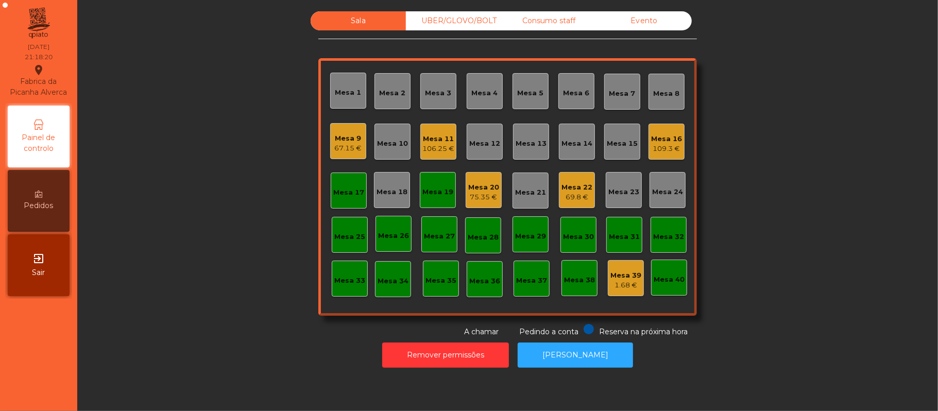
click at [336, 190] on div "Mesa 17" at bounding box center [348, 193] width 31 height 10
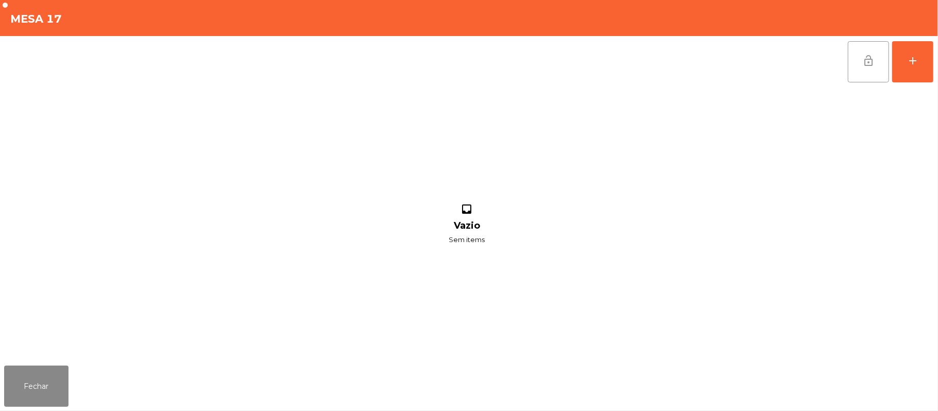
click at [861, 62] on button "lock_open" at bounding box center [868, 61] width 41 height 41
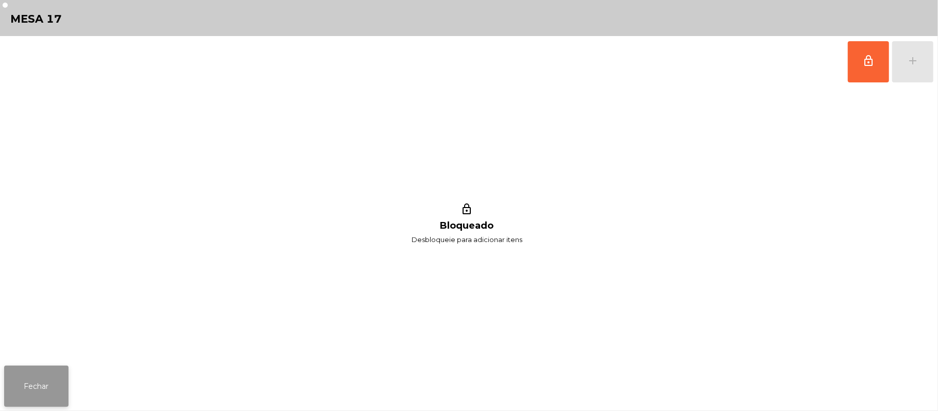
click at [52, 387] on button "Fechar" at bounding box center [36, 386] width 64 height 41
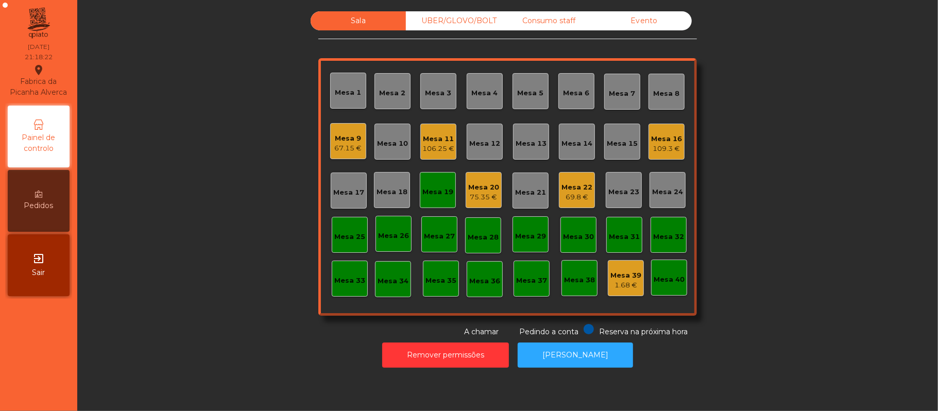
click at [437, 190] on div "Mesa 19" at bounding box center [438, 192] width 31 height 10
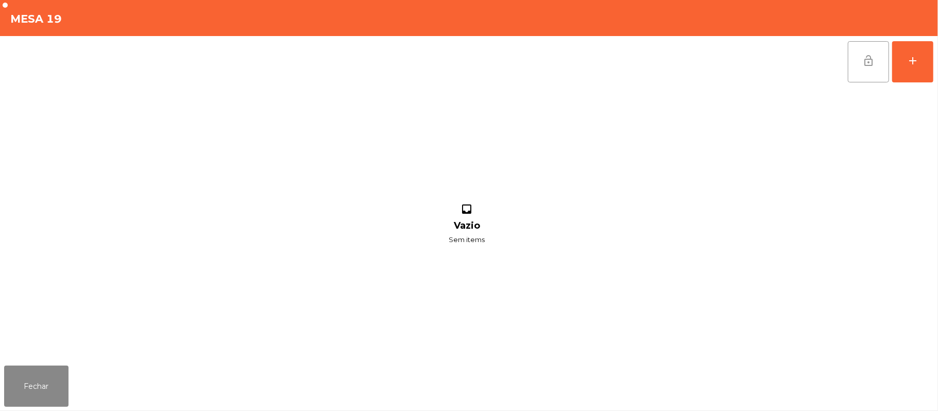
click at [855, 66] on button "lock_open" at bounding box center [868, 61] width 41 height 41
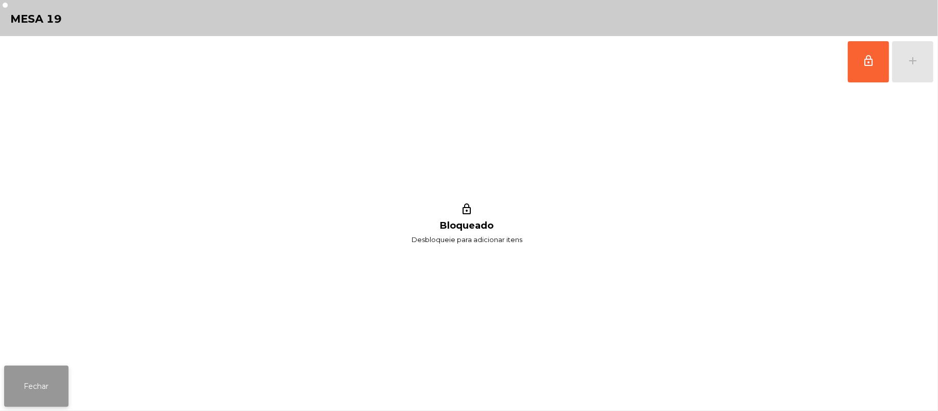
click at [66, 376] on button "Fechar" at bounding box center [36, 386] width 64 height 41
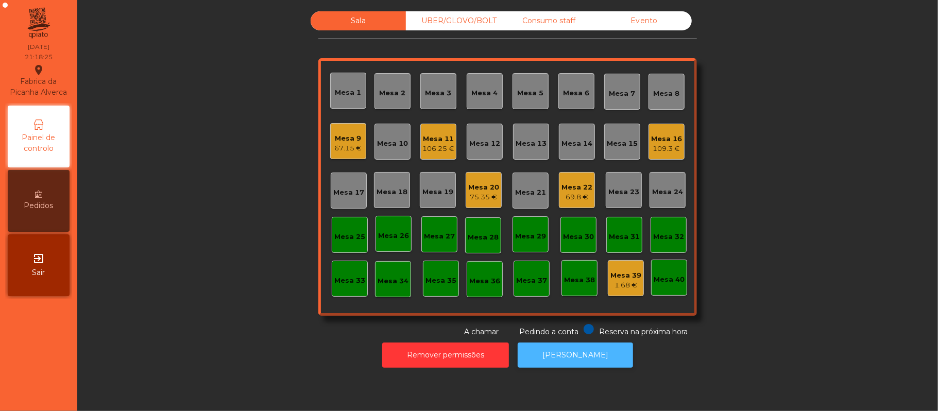
click at [559, 347] on button "[PERSON_NAME]" at bounding box center [575, 355] width 115 height 25
click at [429, 145] on div "106.25 €" at bounding box center [439, 149] width 32 height 10
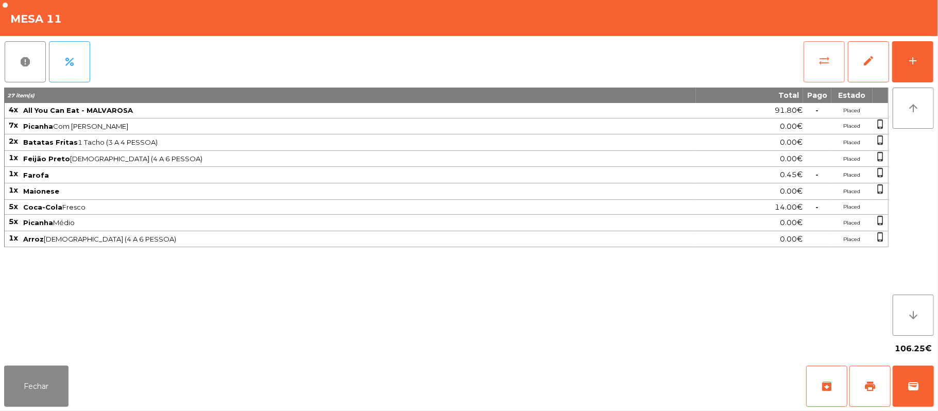
click at [832, 60] on button "sync_alt" at bounding box center [824, 61] width 41 height 41
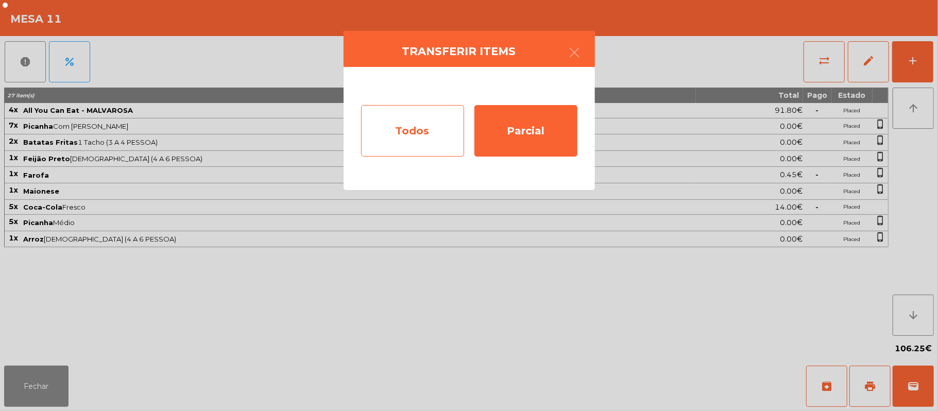
click at [423, 124] on div "Todos" at bounding box center [412, 131] width 103 height 52
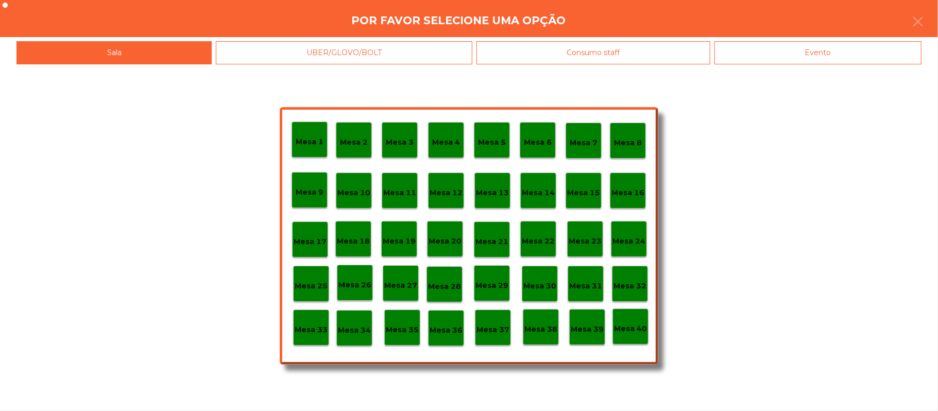
click at [788, 54] on div "Evento" at bounding box center [818, 52] width 207 height 23
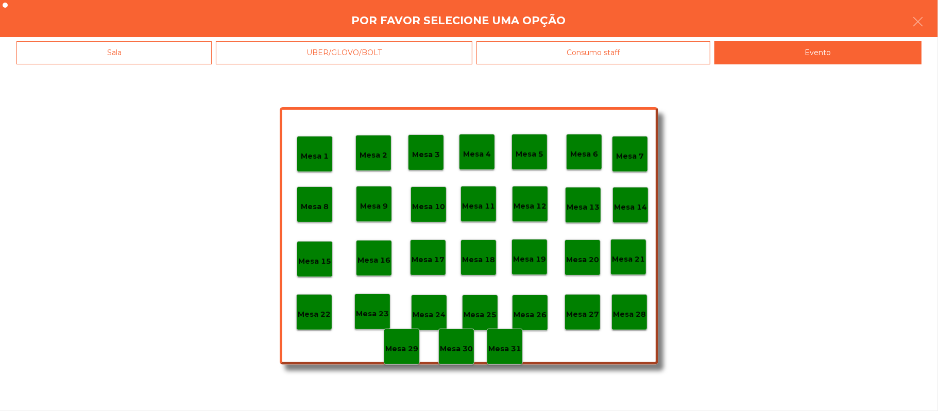
click at [631, 305] on div "Mesa 28" at bounding box center [629, 313] width 33 height 16
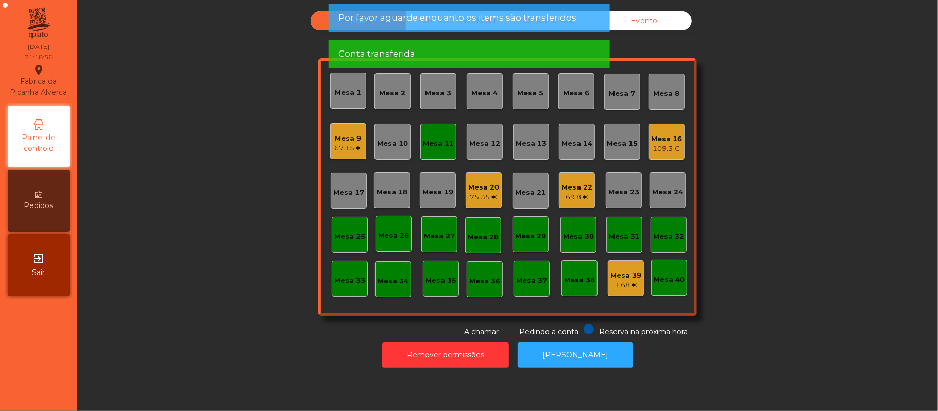
click at [440, 143] on div "Mesa 11" at bounding box center [438, 144] width 31 height 10
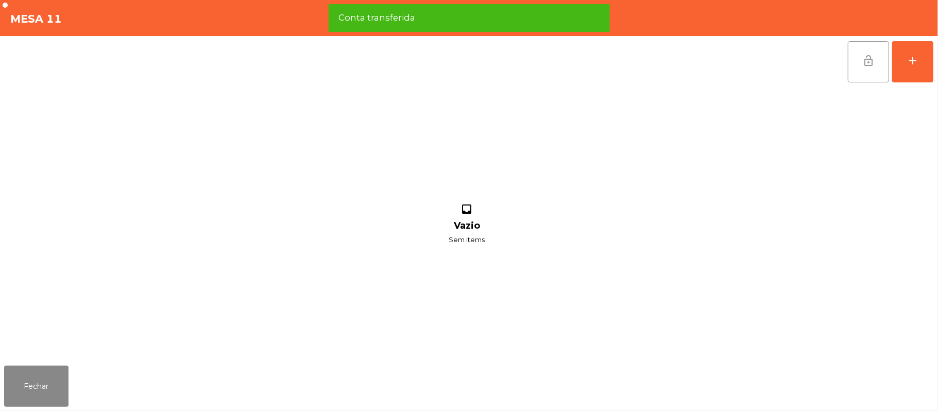
click at [866, 80] on button "lock_open" at bounding box center [868, 61] width 41 height 41
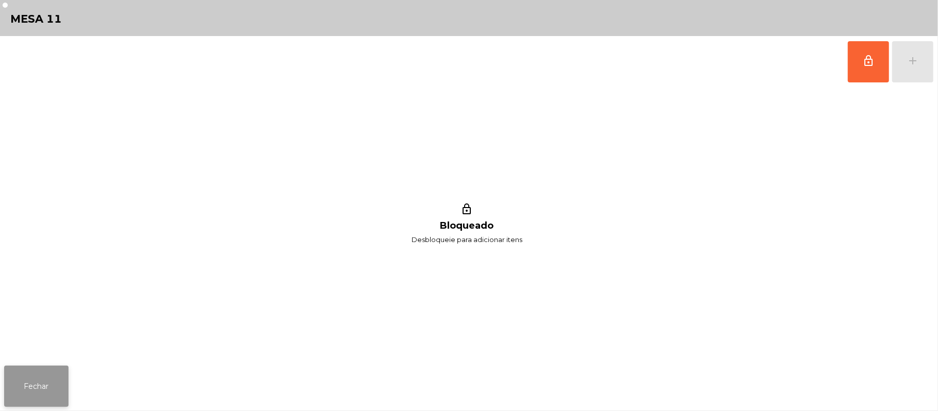
click at [7, 394] on button "Fechar" at bounding box center [36, 386] width 64 height 41
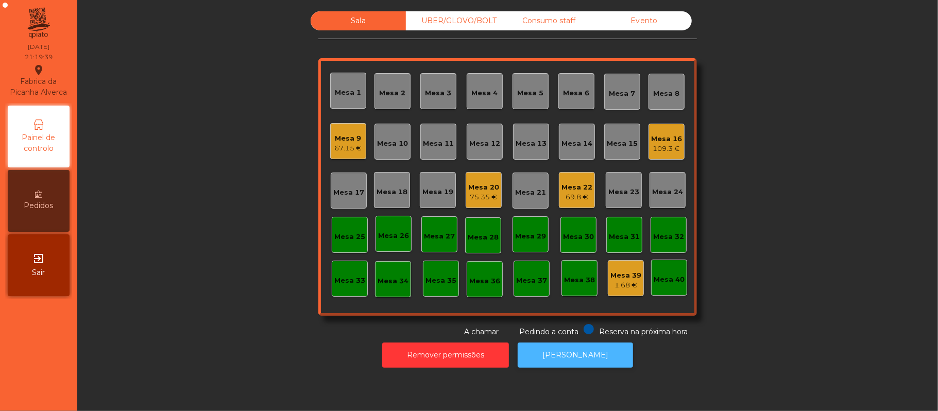
click at [567, 355] on button "[PERSON_NAME]" at bounding box center [575, 355] width 115 height 25
click at [383, 190] on div "Mesa 18" at bounding box center [392, 192] width 31 height 10
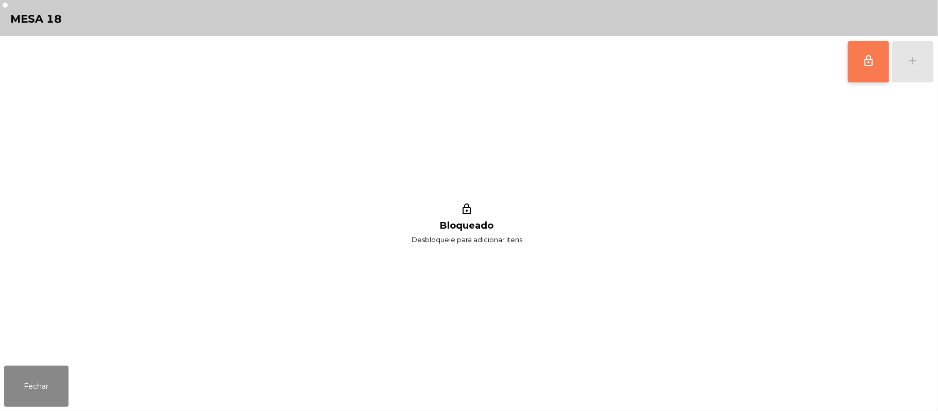
click at [856, 62] on button "lock_outline" at bounding box center [868, 61] width 41 height 41
click at [935, 68] on div "lock_outline add lock_outline Bloqueado Desbloqueie para adicionar itens" at bounding box center [469, 199] width 938 height 326
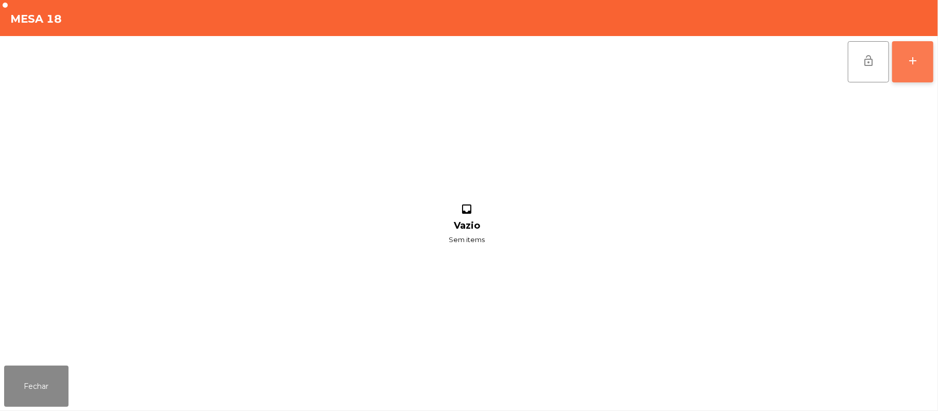
click at [903, 66] on button "add" at bounding box center [913, 61] width 41 height 41
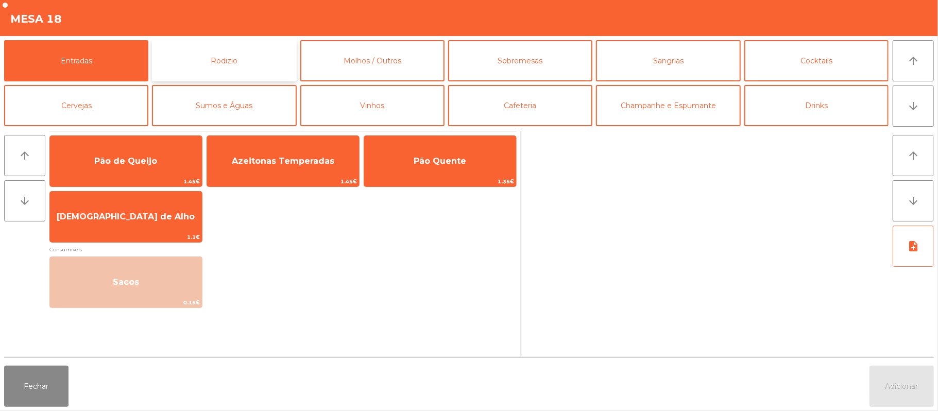
click at [236, 60] on button "Rodizio" at bounding box center [224, 60] width 144 height 41
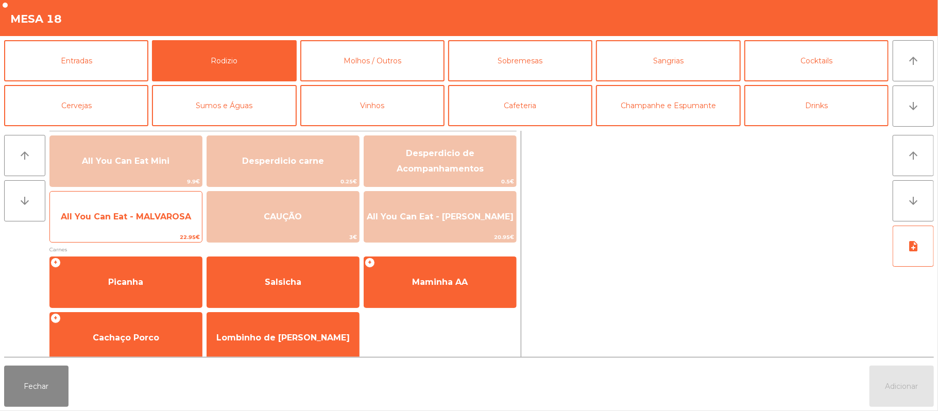
click at [148, 223] on span "All You Can Eat - MALVAROSA" at bounding box center [126, 217] width 152 height 28
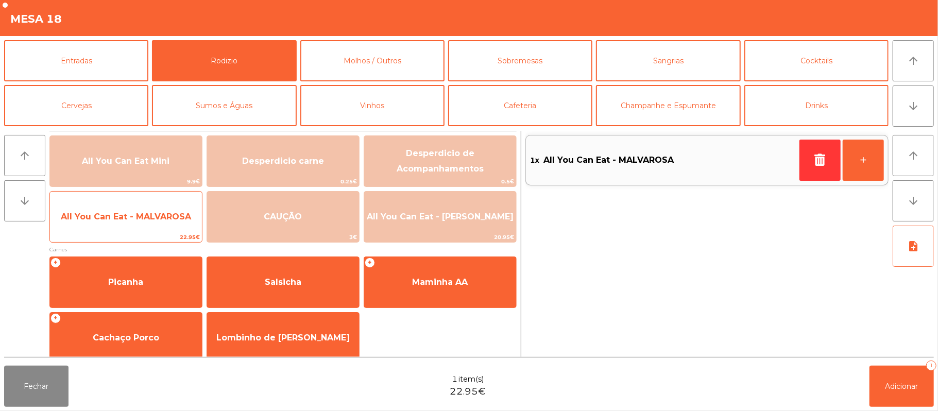
click at [169, 223] on span "All You Can Eat - MALVAROSA" at bounding box center [126, 217] width 152 height 28
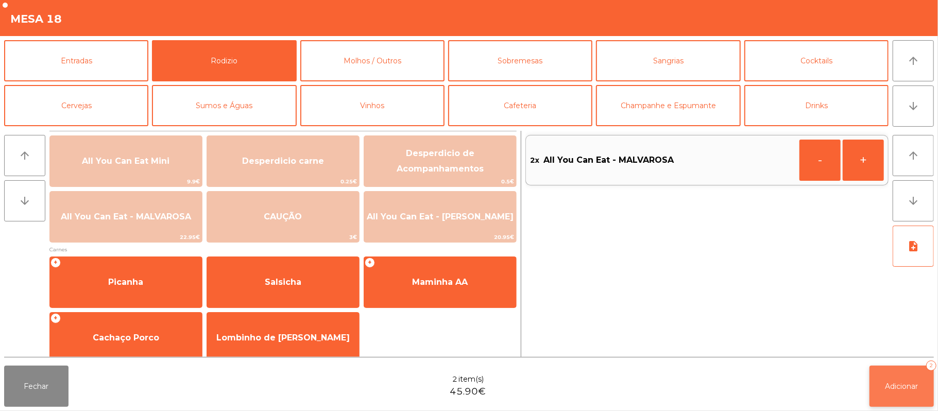
click at [912, 389] on span "Adicionar" at bounding box center [902, 386] width 33 height 9
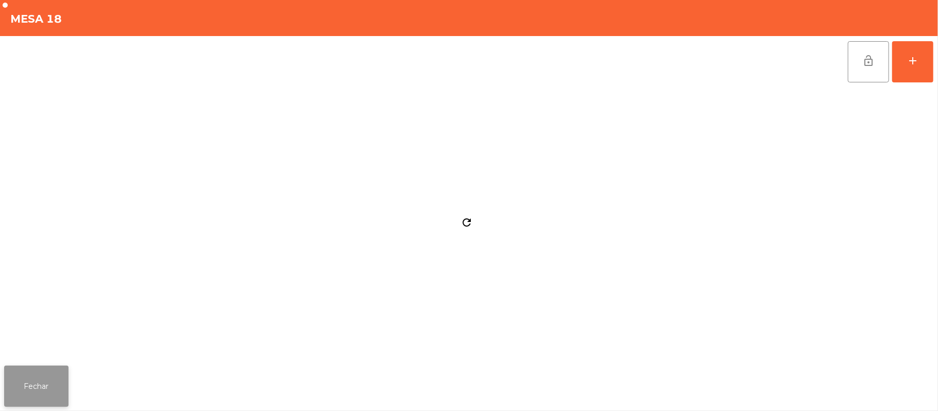
click at [35, 394] on button "Fechar" at bounding box center [36, 386] width 64 height 41
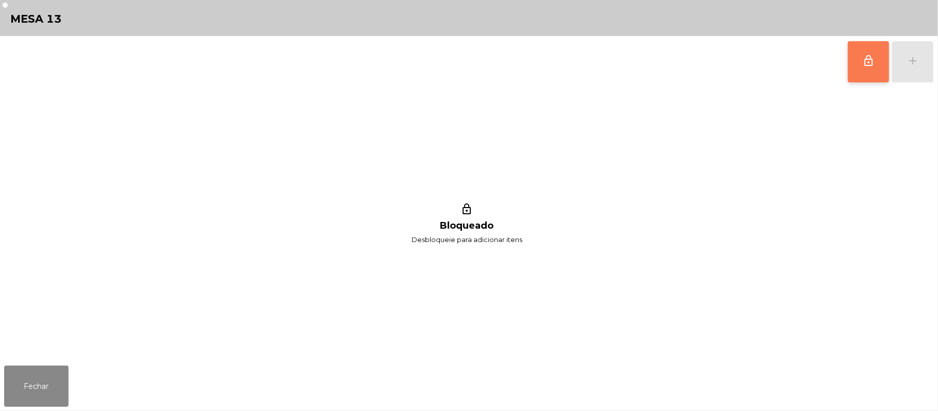
click at [864, 70] on button "lock_outline" at bounding box center [868, 61] width 41 height 41
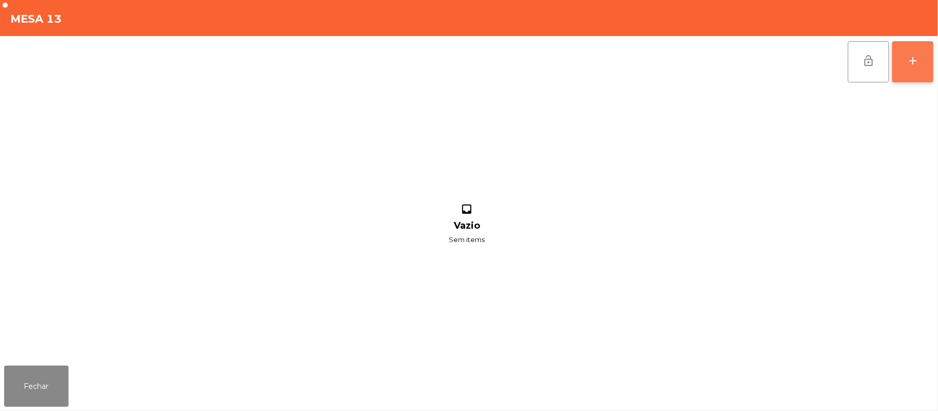
click at [932, 55] on button "add" at bounding box center [913, 61] width 41 height 41
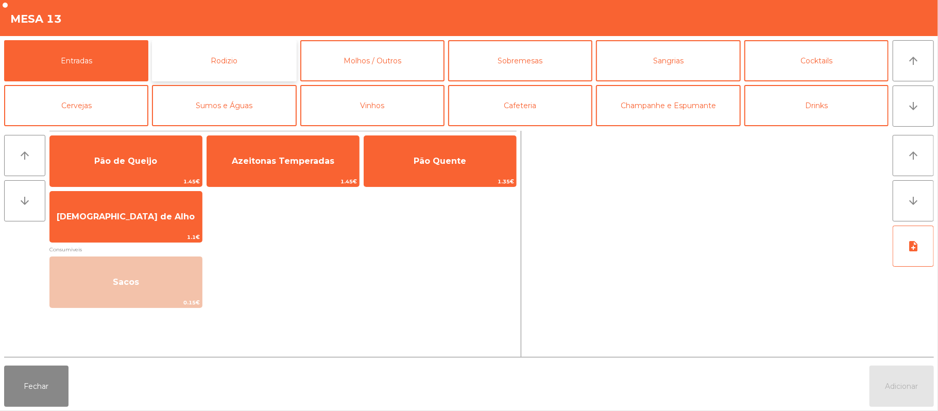
click at [244, 64] on button "Rodizio" at bounding box center [224, 60] width 144 height 41
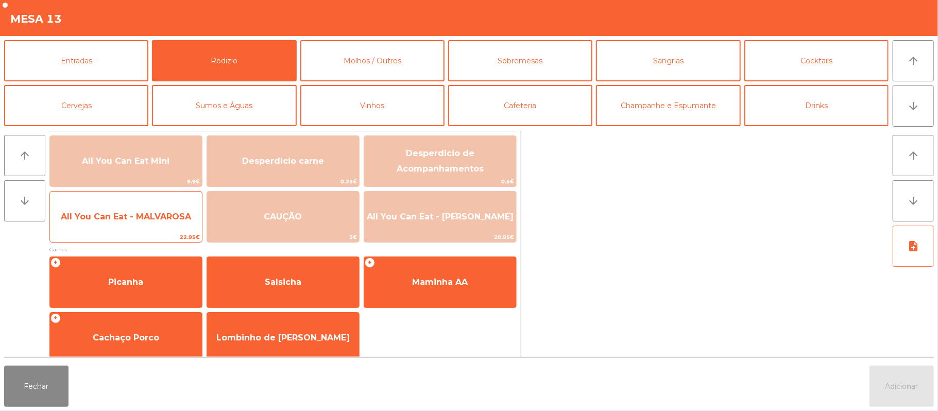
click at [157, 209] on span "All You Can Eat - MALVAROSA" at bounding box center [126, 217] width 152 height 28
click at [161, 219] on span "All You Can Eat - MALVAROSA" at bounding box center [126, 217] width 130 height 10
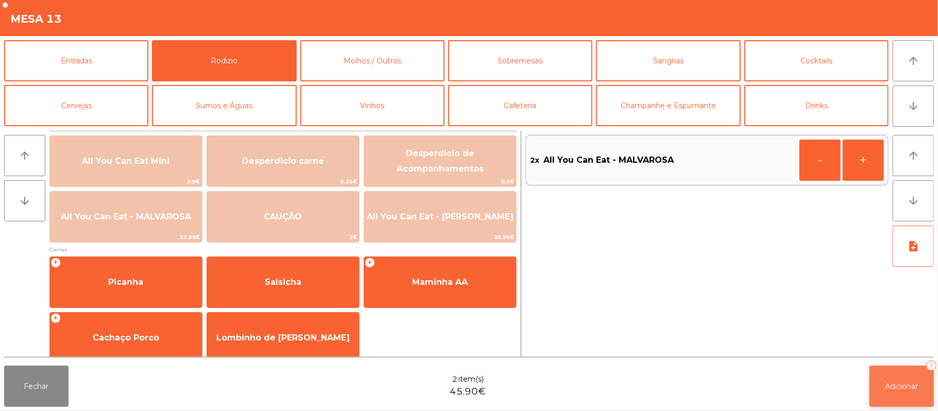
click at [905, 382] on span "Adicionar" at bounding box center [902, 386] width 33 height 9
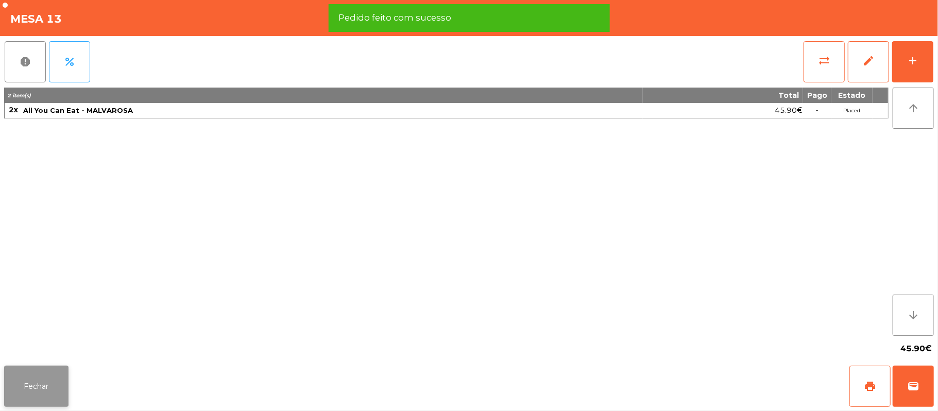
click at [36, 392] on button "Fechar" at bounding box center [36, 386] width 64 height 41
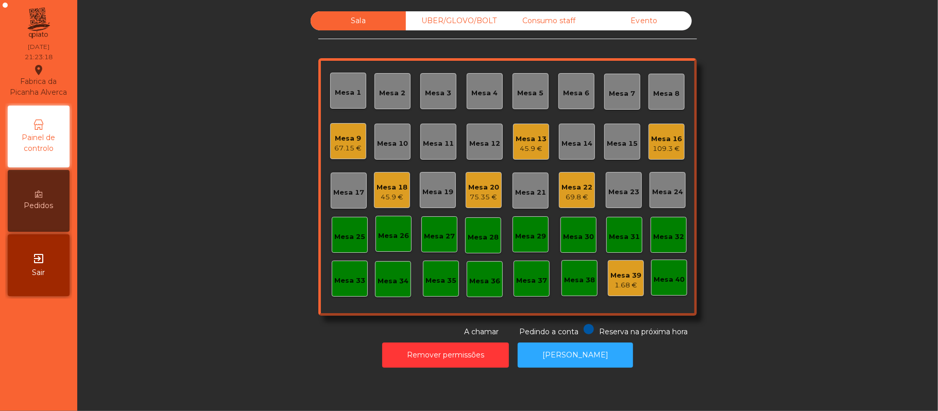
click at [388, 187] on div "Mesa 18" at bounding box center [392, 187] width 31 height 10
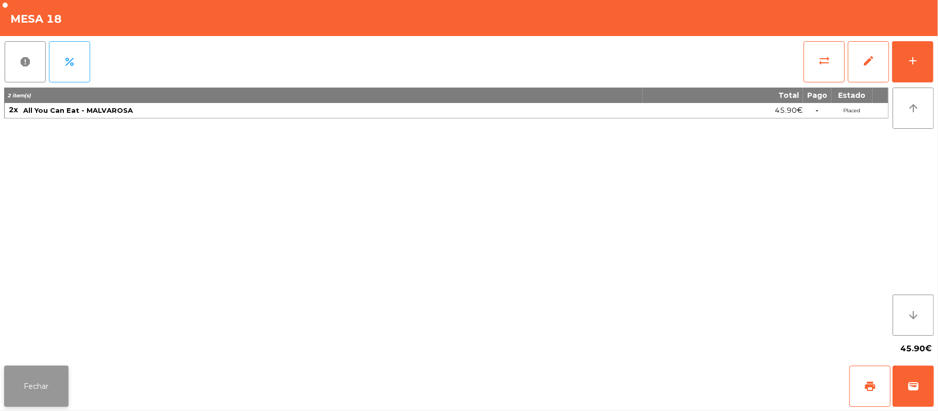
click at [41, 386] on button "Fechar" at bounding box center [36, 386] width 64 height 41
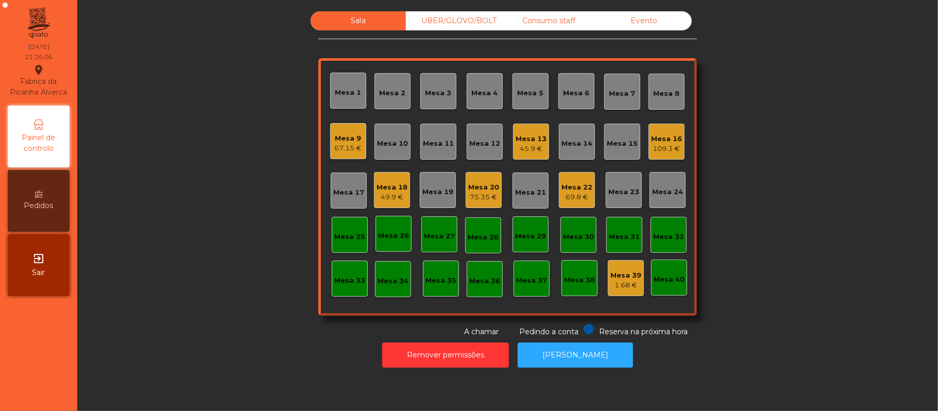
click at [448, 20] on div "UBER/GLOVO/BOLT" at bounding box center [453, 20] width 95 height 19
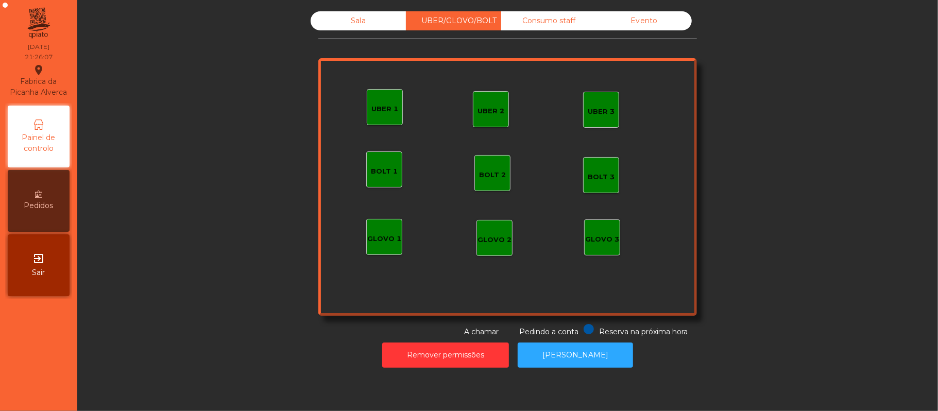
click at [383, 104] on div "UBER 1" at bounding box center [385, 109] width 27 height 10
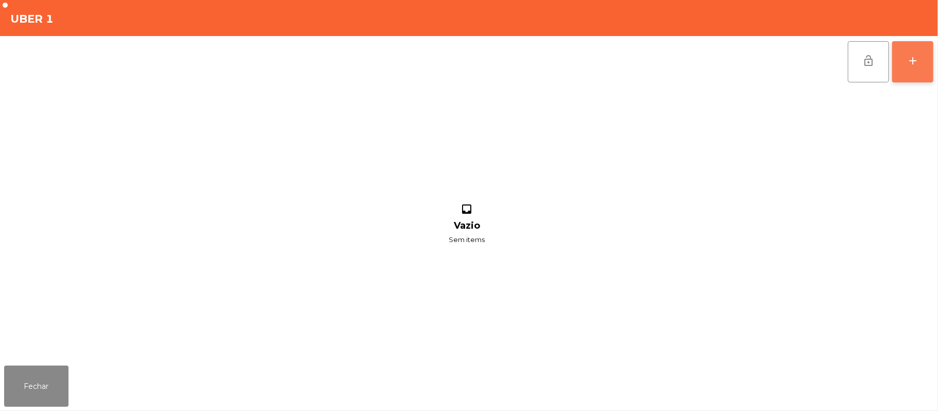
click at [908, 70] on button "add" at bounding box center [913, 61] width 41 height 41
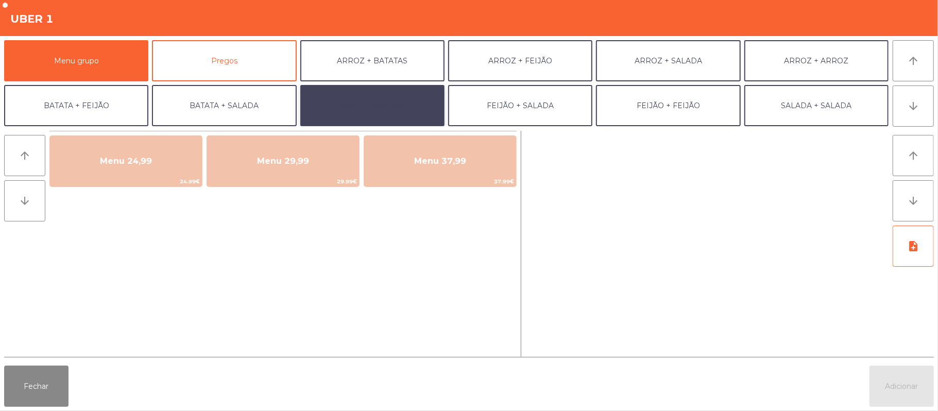
click at [418, 109] on button "BATATA + BATATA" at bounding box center [372, 105] width 144 height 41
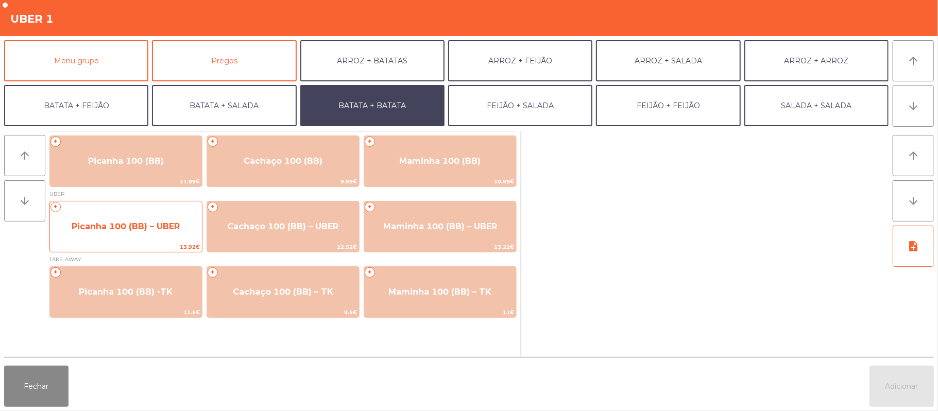
click at [102, 236] on span "Picanha 100 (BB) – UBER" at bounding box center [126, 227] width 152 height 28
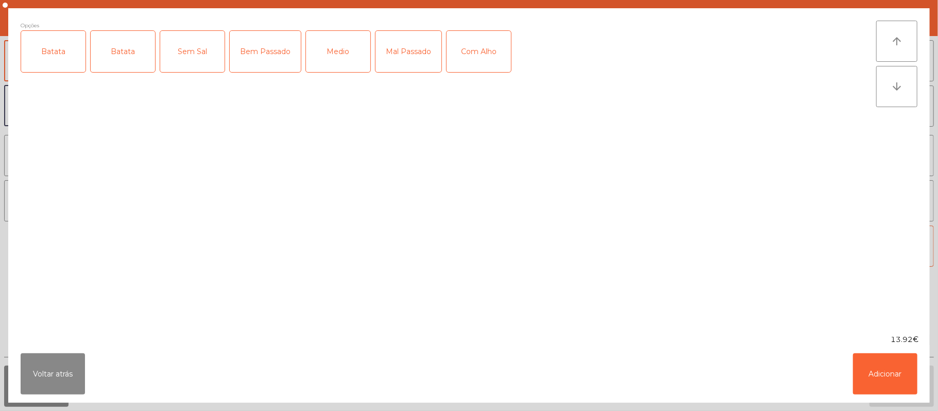
click at [56, 52] on div "Batata" at bounding box center [53, 51] width 64 height 41
click at [409, 49] on div "Mal Passado" at bounding box center [409, 51] width 66 height 41
click at [884, 370] on button "Adicionar" at bounding box center [885, 374] width 64 height 41
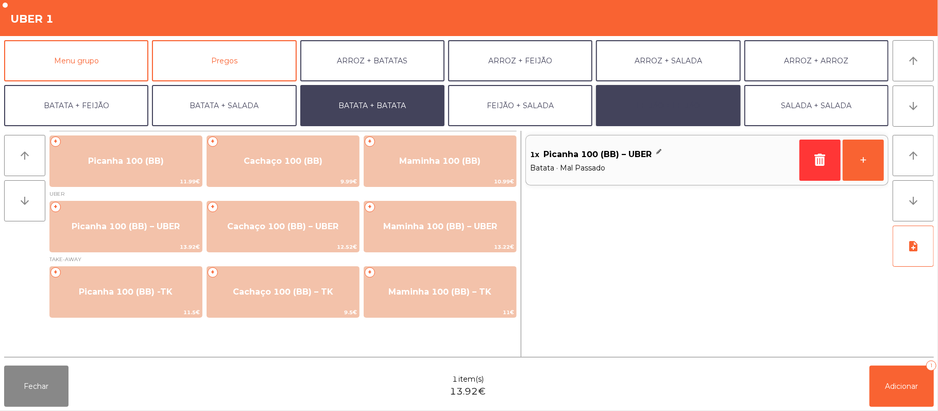
click at [653, 96] on button "FEIJÃO + FEIJÃO" at bounding box center [668, 105] width 144 height 41
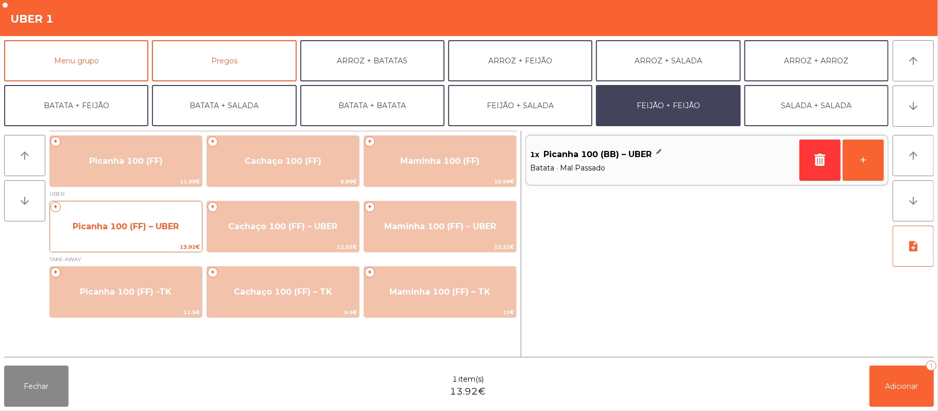
click at [143, 232] on span "Picanha 100 (FF) – UBER" at bounding box center [126, 227] width 152 height 28
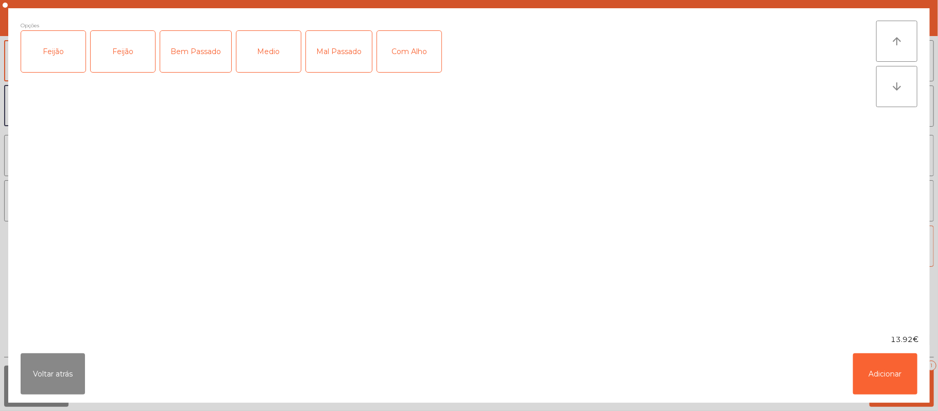
click at [22, 71] on div "Feijão" at bounding box center [53, 51] width 64 height 41
click at [330, 51] on div "Mal Passado" at bounding box center [339, 51] width 66 height 41
click at [882, 371] on button "Adicionar" at bounding box center [885, 374] width 64 height 41
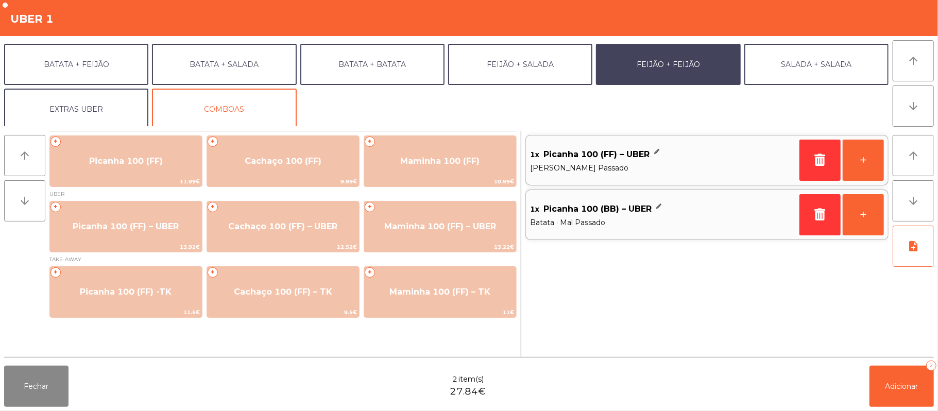
scroll to position [44, 0]
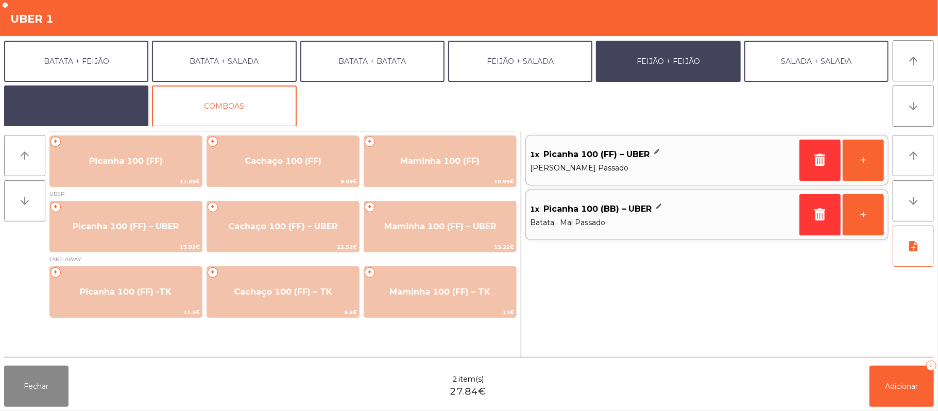
click at [109, 116] on button "EXTRAS UBER" at bounding box center [76, 106] width 144 height 41
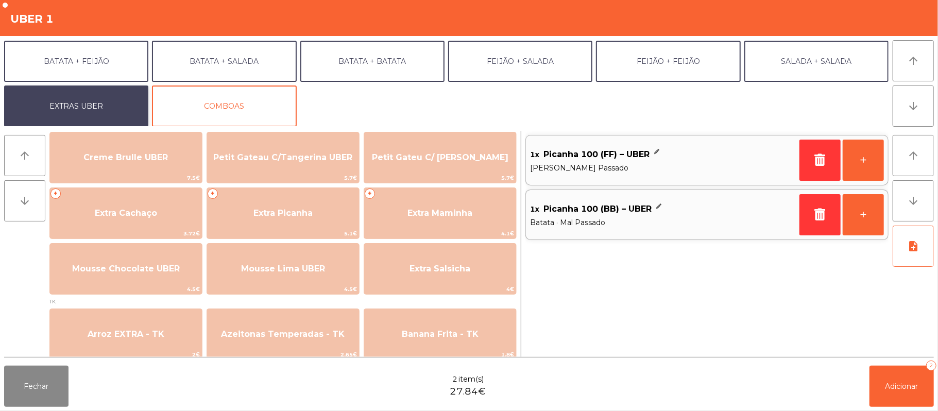
scroll to position [242, 0]
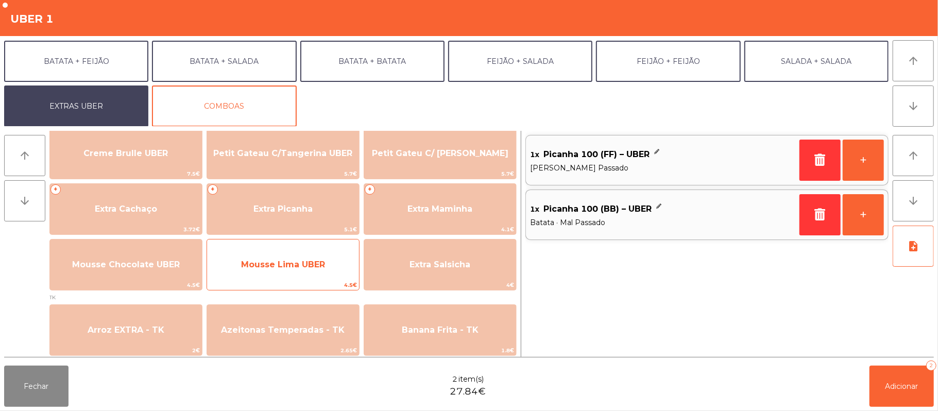
click at [308, 262] on span "Mousse Lima UBER" at bounding box center [283, 265] width 84 height 10
click at [304, 268] on span "Mousse Lima UBER" at bounding box center [283, 265] width 84 height 10
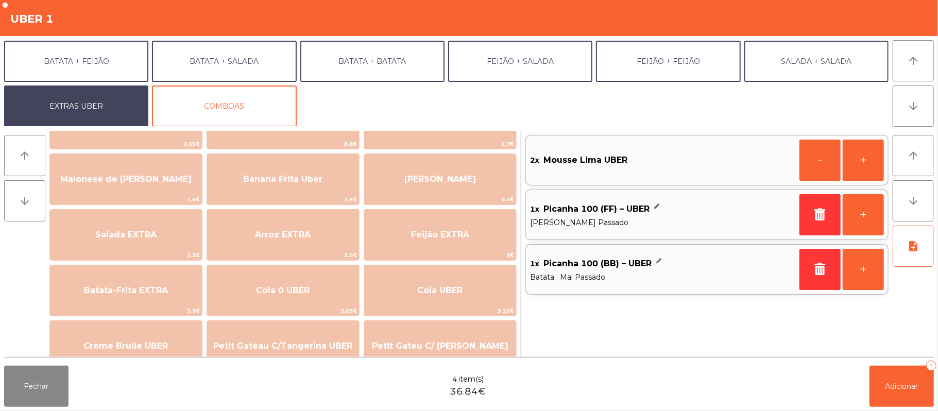
scroll to position [48, 0]
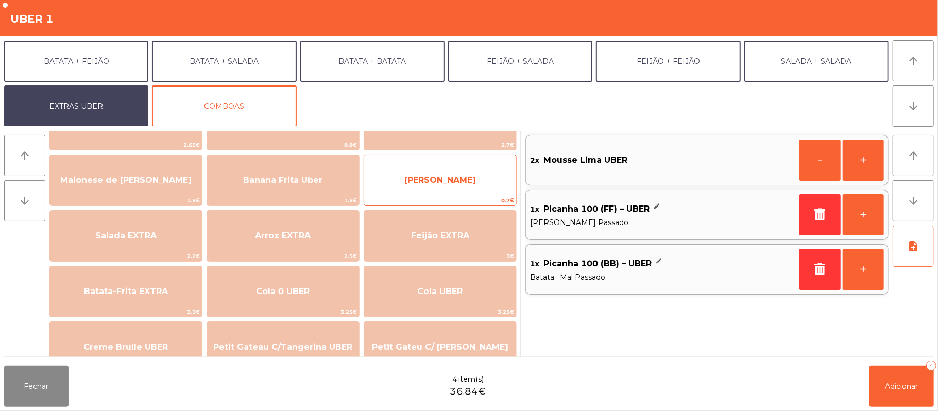
click at [466, 181] on span "[PERSON_NAME]" at bounding box center [440, 180] width 152 height 28
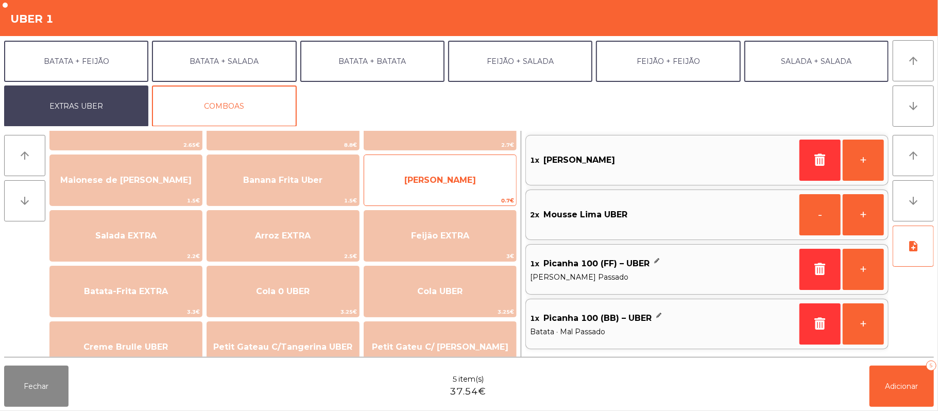
click at [462, 178] on span "[PERSON_NAME]" at bounding box center [441, 180] width 72 height 10
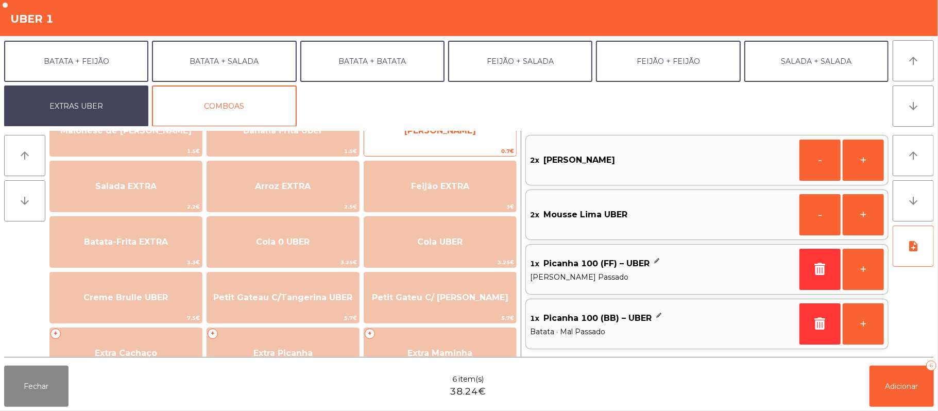
scroll to position [77, 0]
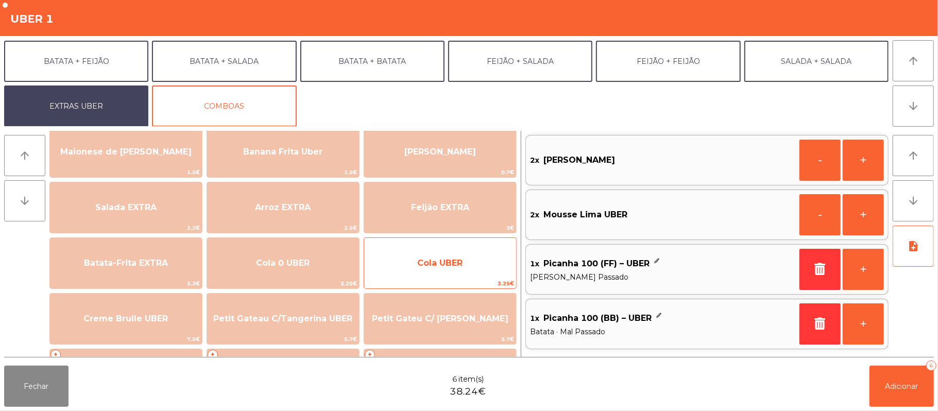
click at [443, 265] on span "Cola UBER" at bounding box center [439, 263] width 45 height 10
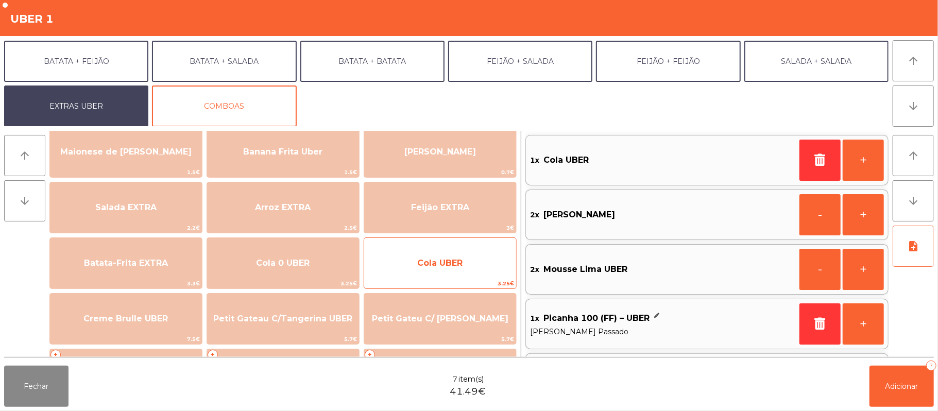
click at [452, 258] on span "Cola UBER" at bounding box center [439, 263] width 45 height 10
click at [454, 258] on span "Cola UBER" at bounding box center [439, 263] width 45 height 10
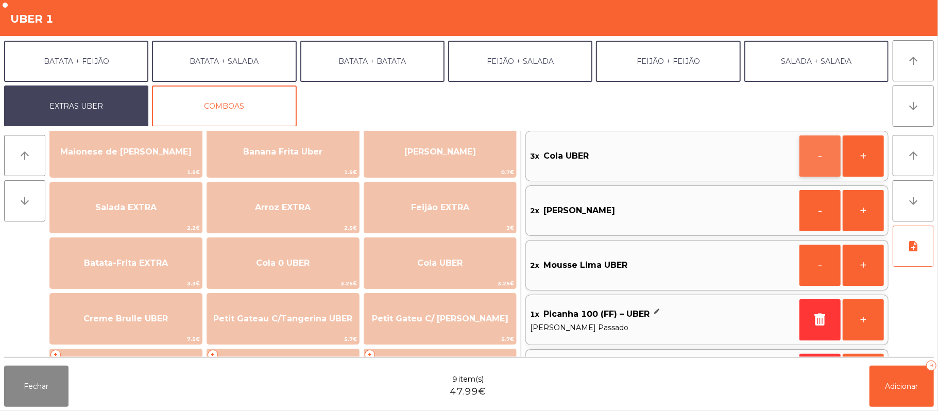
click at [815, 158] on button "-" at bounding box center [820, 156] width 41 height 41
click at [913, 391] on button "Adicionar 8" at bounding box center [902, 386] width 64 height 41
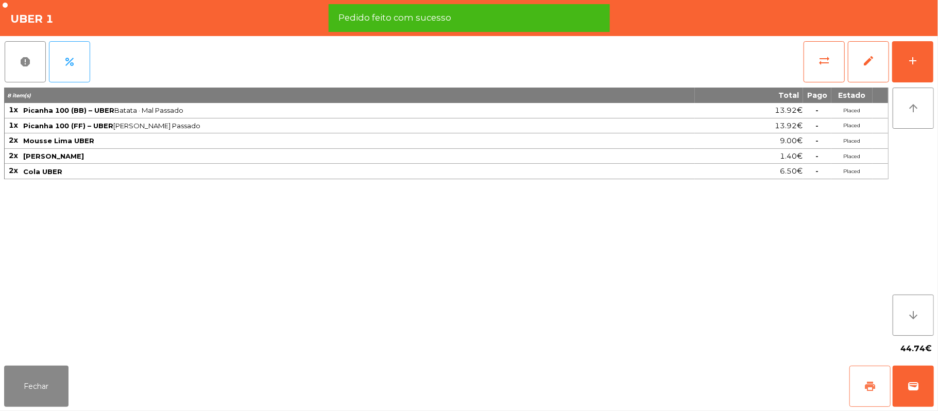
click at [881, 373] on button "print" at bounding box center [870, 386] width 41 height 41
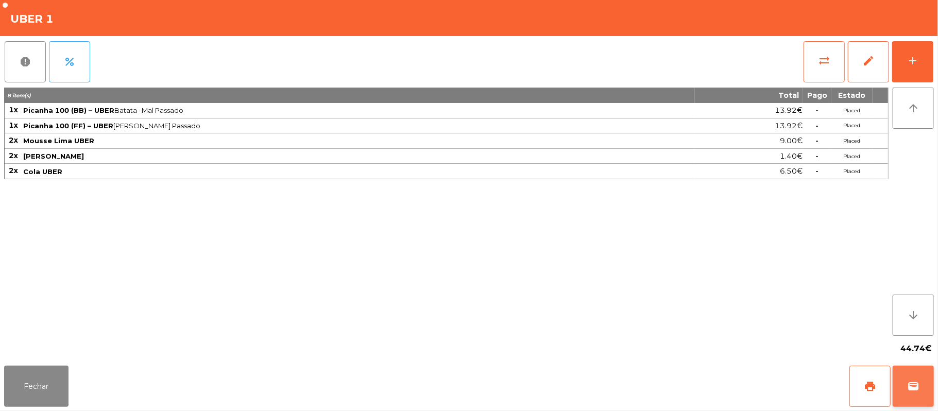
click at [910, 374] on button "wallet" at bounding box center [913, 386] width 41 height 41
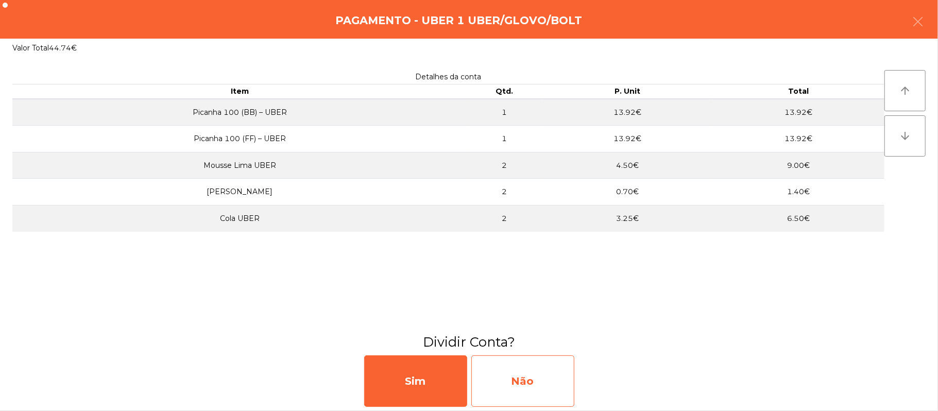
click at [532, 366] on div "Não" at bounding box center [523, 382] width 103 height 52
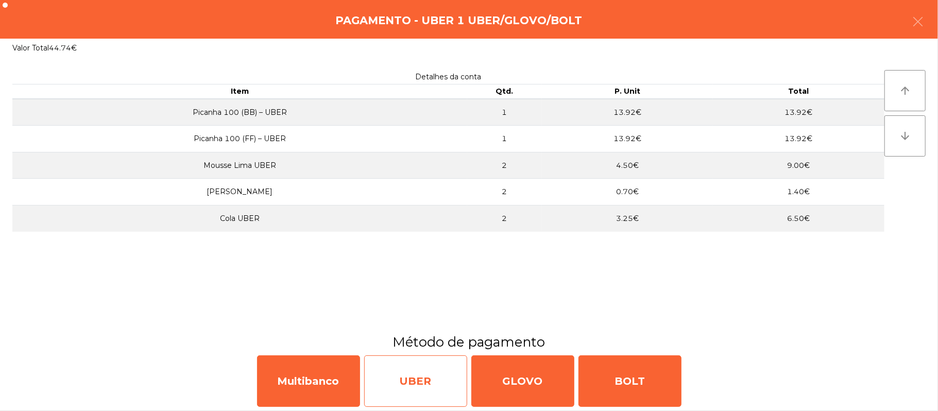
click at [419, 380] on div "UBER" at bounding box center [415, 382] width 103 height 52
select select "**"
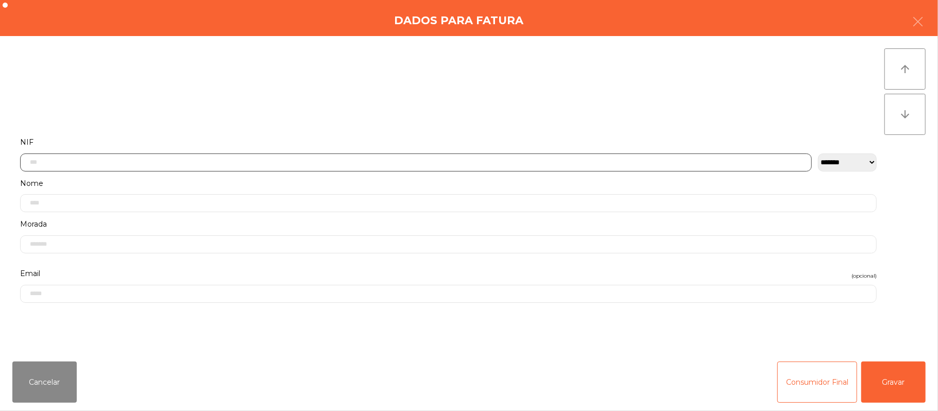
click at [402, 158] on input "text" at bounding box center [416, 163] width 792 height 18
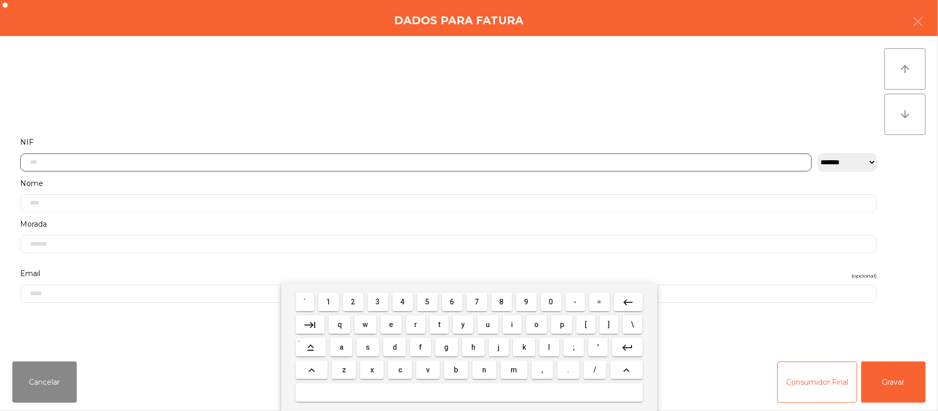
scroll to position [87, 0]
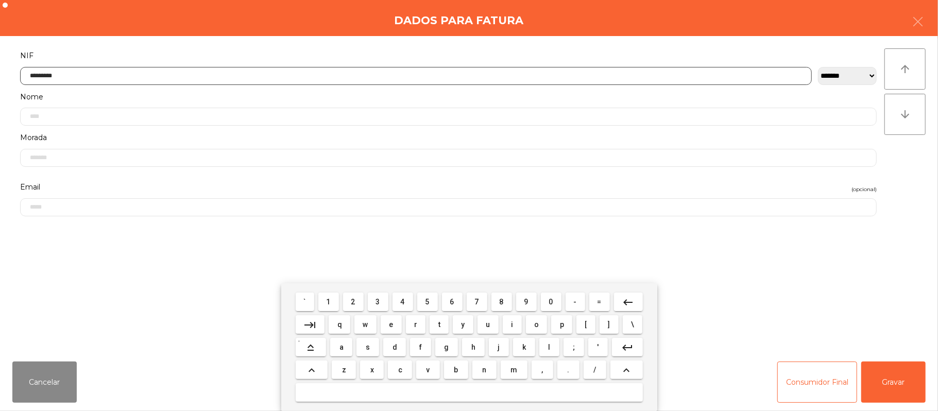
type input "*********"
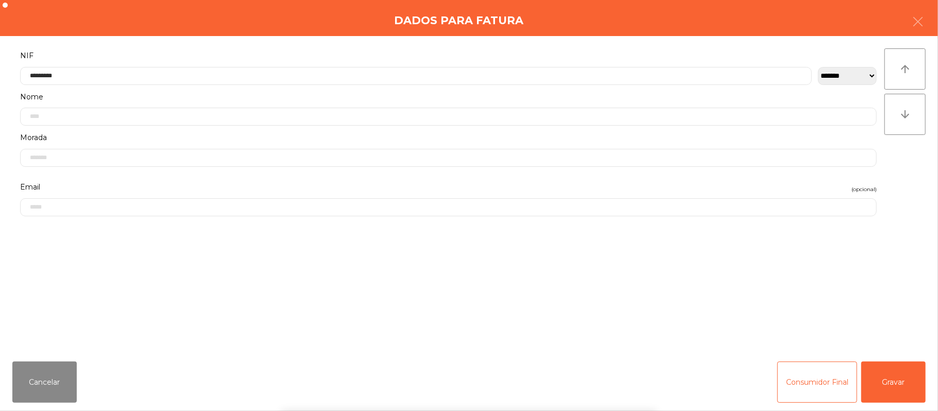
click at [897, 388] on div "` 1 2 3 4 5 6 7 8 9 0 - = keyboard_backspace keyboard_tab q w e r t y u i o p […" at bounding box center [469, 347] width 938 height 128
click at [886, 370] on button "Gravar" at bounding box center [894, 382] width 64 height 41
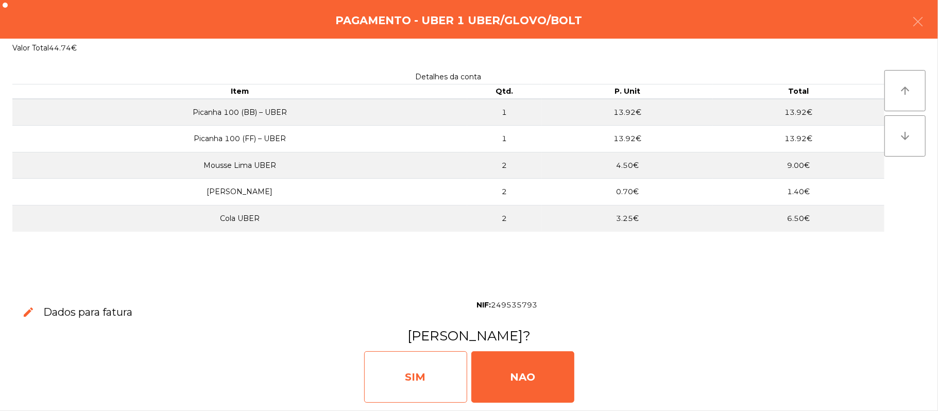
click at [423, 372] on div "SIM" at bounding box center [415, 377] width 103 height 52
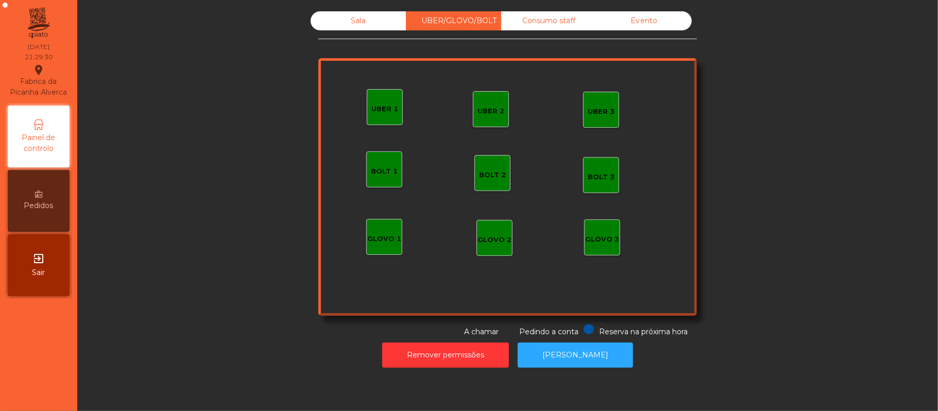
click at [342, 23] on div "Sala" at bounding box center [358, 20] width 95 height 19
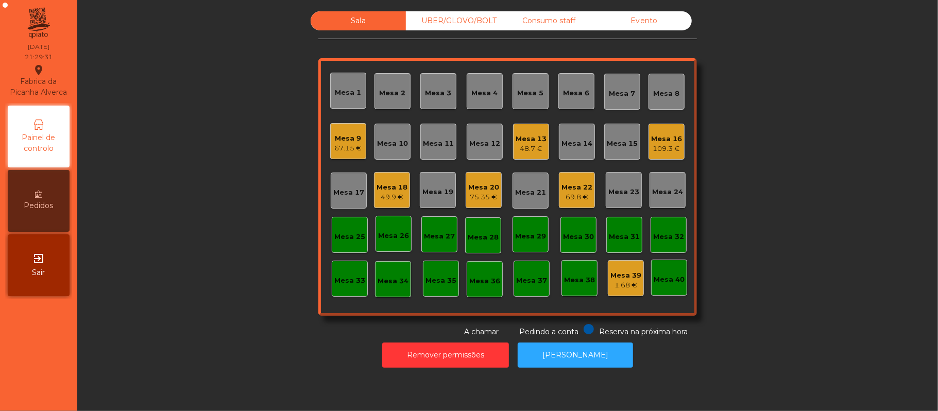
click at [536, 138] on div "Mesa 13" at bounding box center [531, 139] width 31 height 10
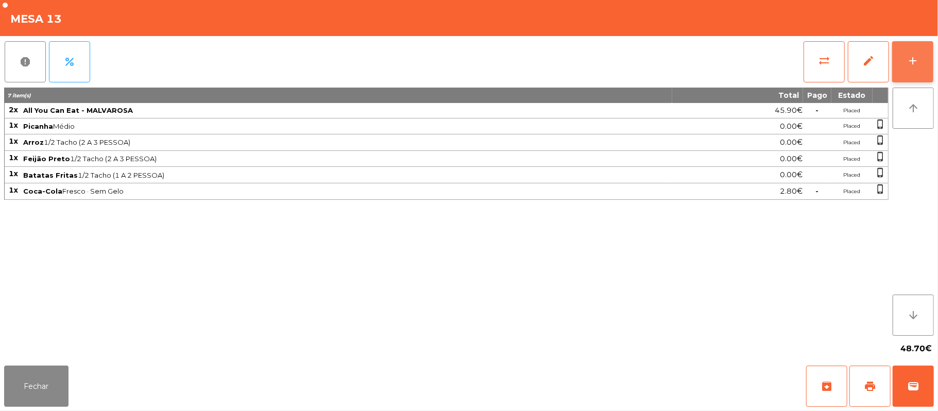
click at [910, 64] on div "add" at bounding box center [913, 61] width 12 height 12
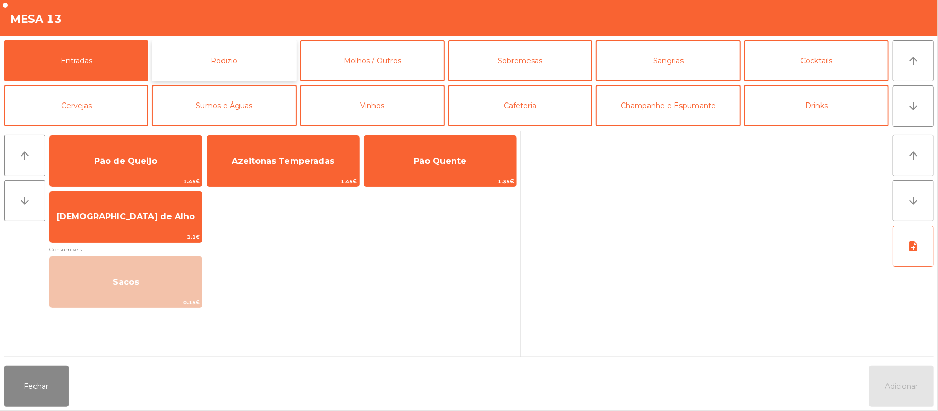
click at [257, 69] on button "Rodizio" at bounding box center [224, 60] width 144 height 41
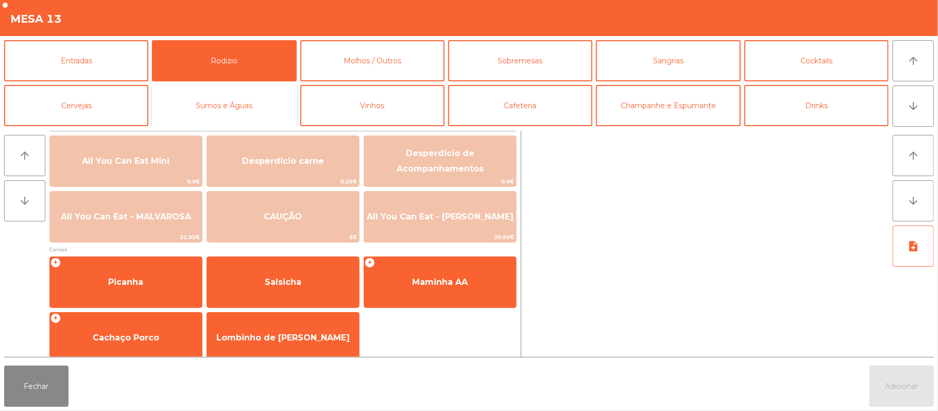
click at [243, 108] on button "Sumos e Águas" at bounding box center [224, 105] width 144 height 41
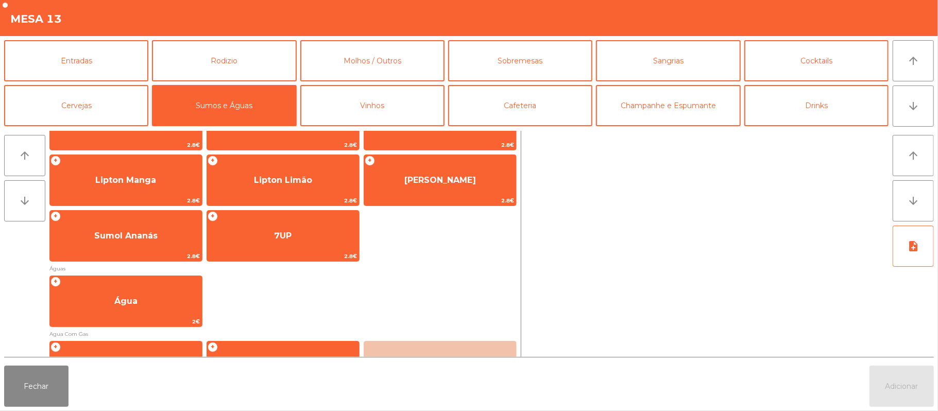
scroll to position [250, 0]
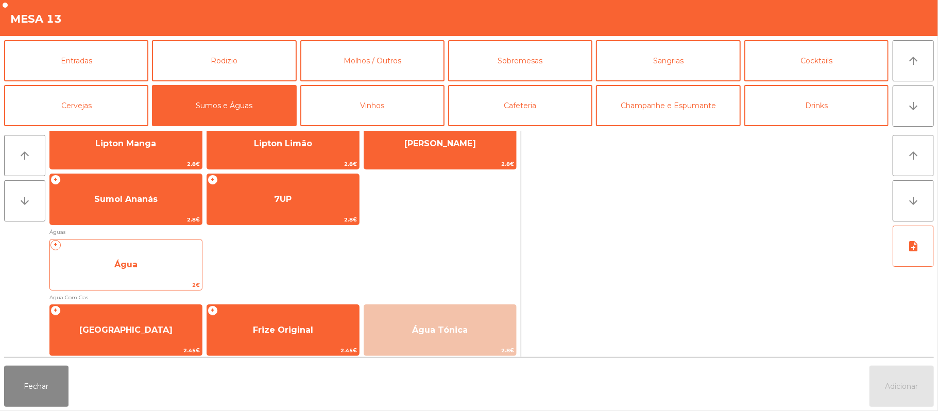
click at [167, 266] on span "Água" at bounding box center [126, 265] width 152 height 28
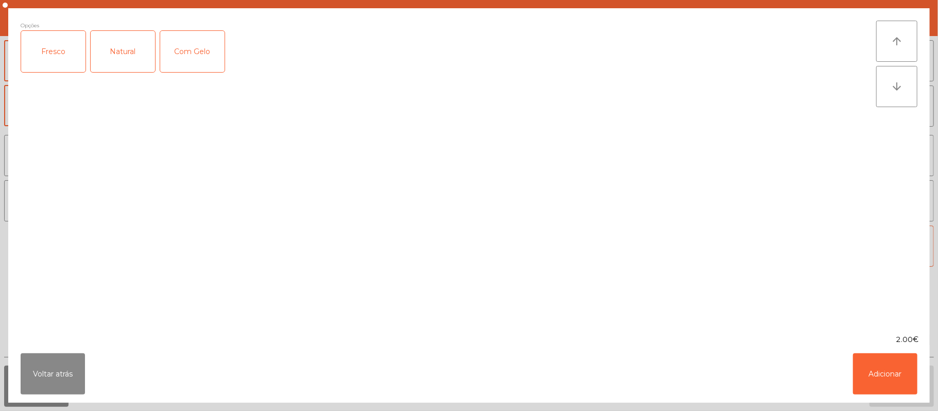
click at [130, 50] on div "Natural" at bounding box center [123, 51] width 64 height 41
click at [892, 374] on button "Adicionar" at bounding box center [885, 374] width 64 height 41
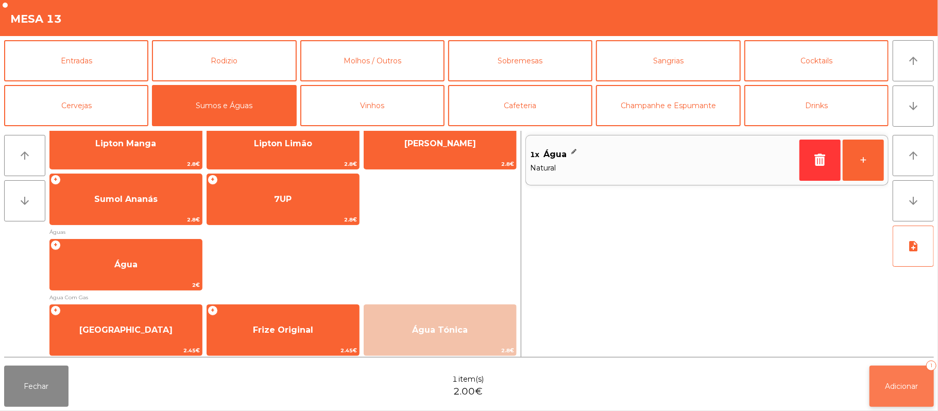
click at [910, 380] on button "Adicionar 1" at bounding box center [902, 386] width 64 height 41
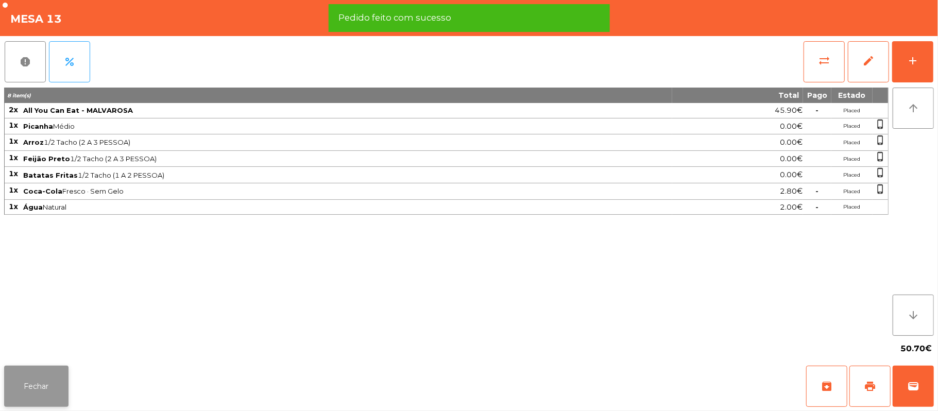
click at [54, 382] on button "Fechar" at bounding box center [36, 386] width 64 height 41
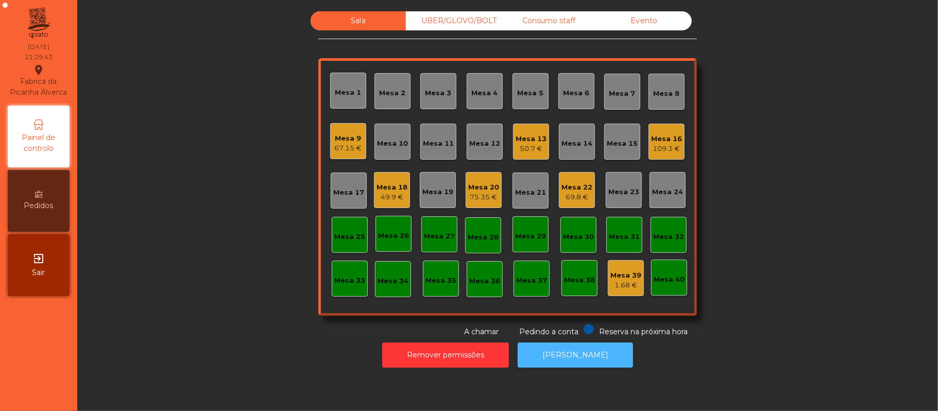
click at [609, 349] on button "[PERSON_NAME]" at bounding box center [575, 355] width 115 height 25
click at [536, 137] on div "Mesa 13" at bounding box center [531, 139] width 31 height 10
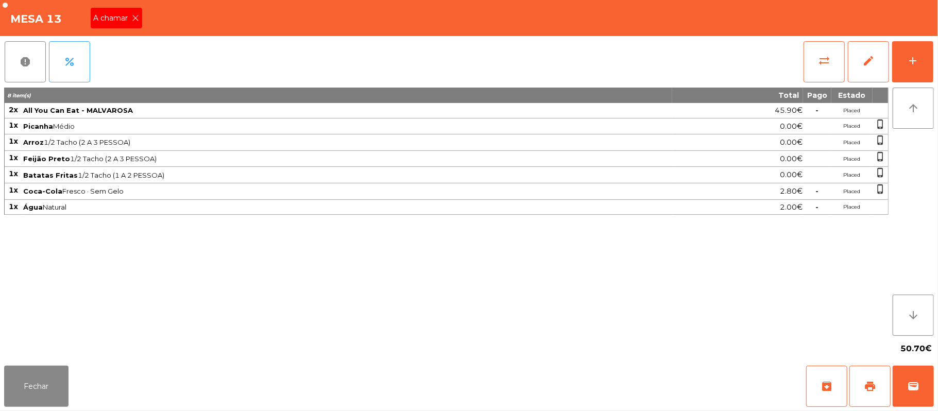
click at [126, 27] on div "A chamar" at bounding box center [117, 18] width 52 height 21
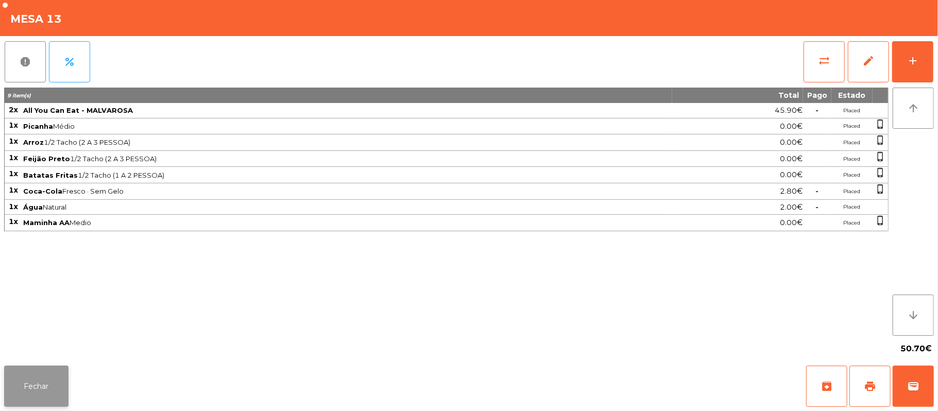
click at [27, 395] on button "Fechar" at bounding box center [36, 386] width 64 height 41
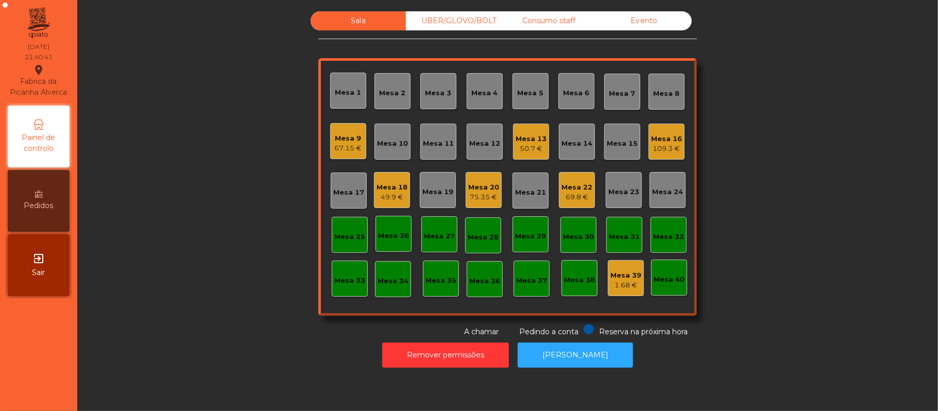
click at [529, 137] on div "Mesa 13" at bounding box center [531, 139] width 31 height 10
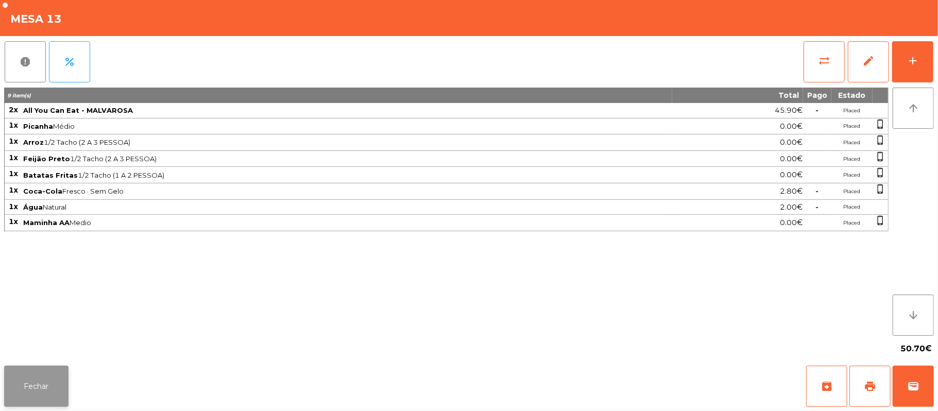
click at [34, 382] on button "Fechar" at bounding box center [36, 386] width 64 height 41
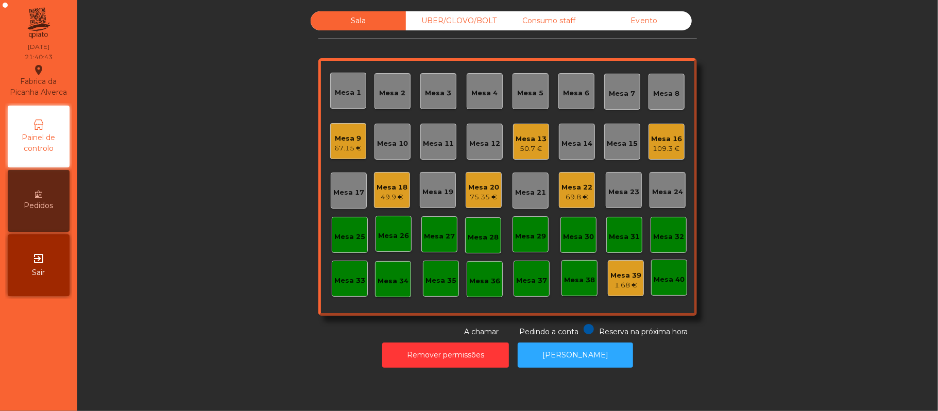
click at [429, 139] on div "Mesa 11" at bounding box center [438, 144] width 31 height 10
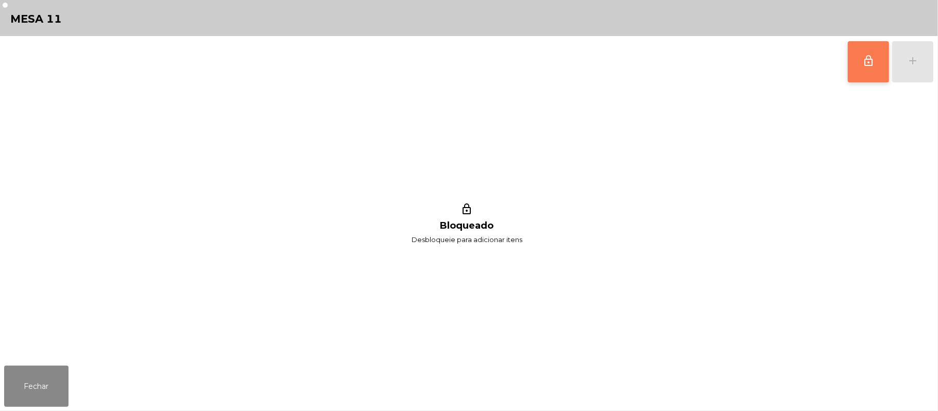
click at [863, 64] on span "lock_outline" at bounding box center [869, 61] width 12 height 12
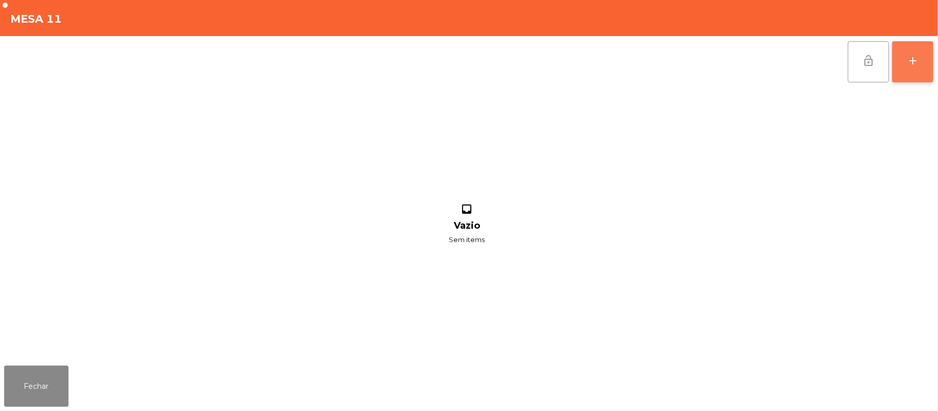
click at [907, 61] on div "add" at bounding box center [913, 61] width 12 height 12
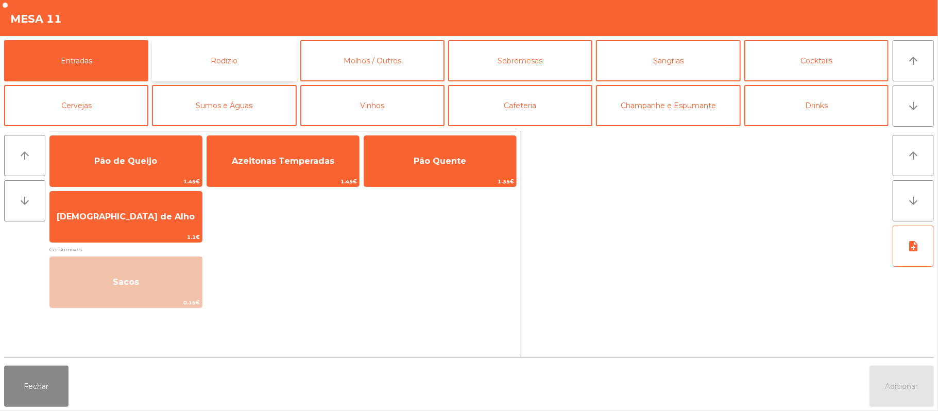
click at [240, 58] on button "Rodizio" at bounding box center [224, 60] width 144 height 41
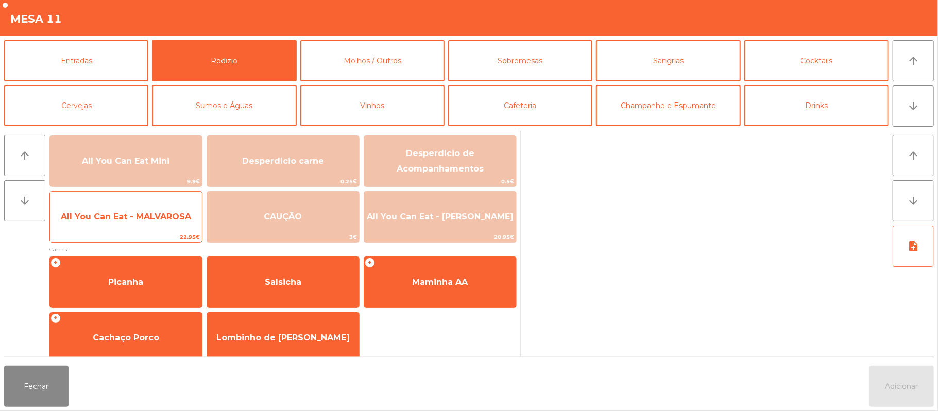
click at [151, 216] on span "All You Can Eat - MALVAROSA" at bounding box center [126, 217] width 130 height 10
click at [150, 217] on span "All You Can Eat - MALVAROSA" at bounding box center [126, 217] width 130 height 10
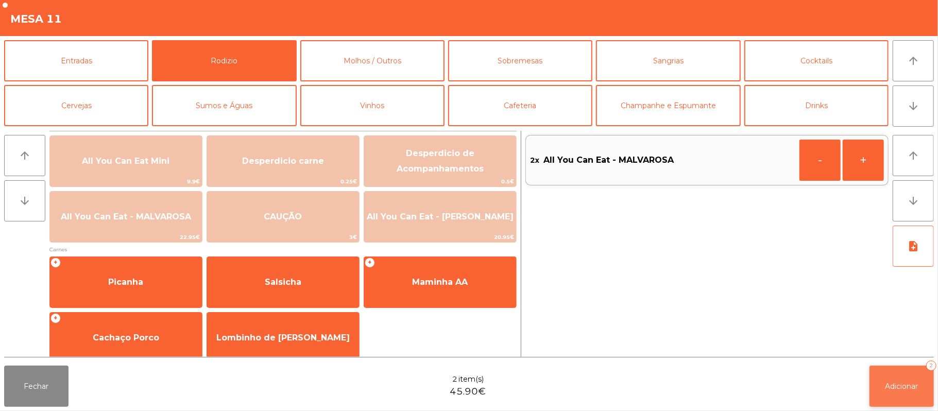
click at [902, 378] on button "Adicionar 2" at bounding box center [902, 386] width 64 height 41
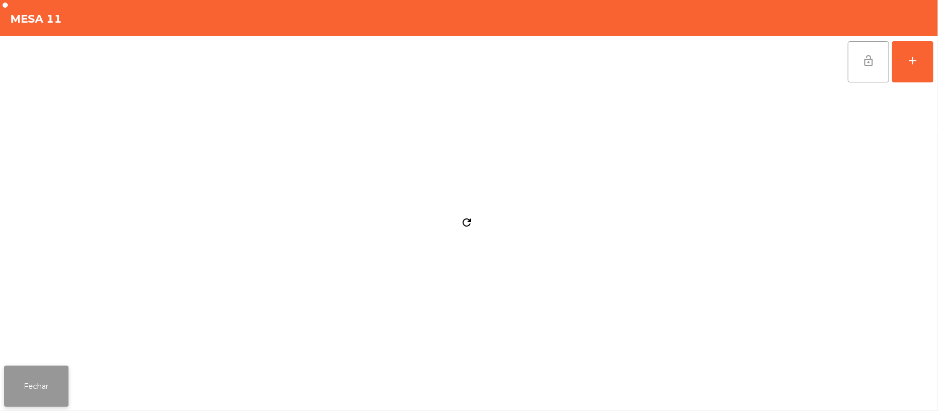
click at [36, 374] on button "Fechar" at bounding box center [36, 386] width 64 height 41
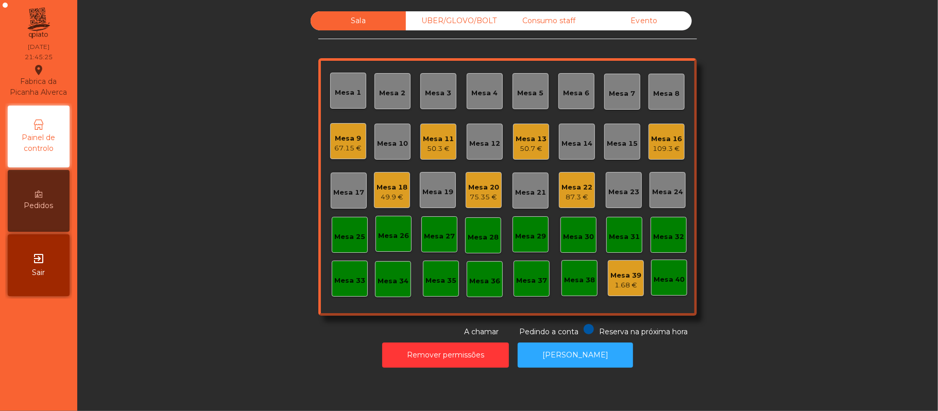
click at [423, 131] on div "Mesa 11 50.3 €" at bounding box center [438, 142] width 31 height 24
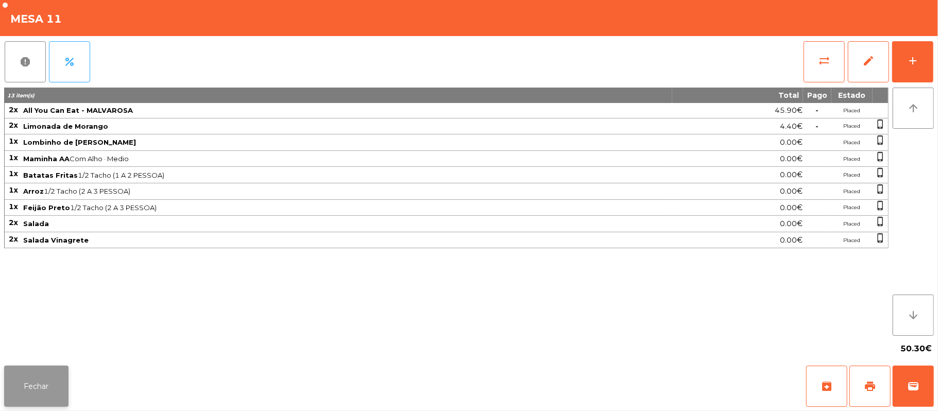
click at [46, 372] on button "Fechar" at bounding box center [36, 386] width 64 height 41
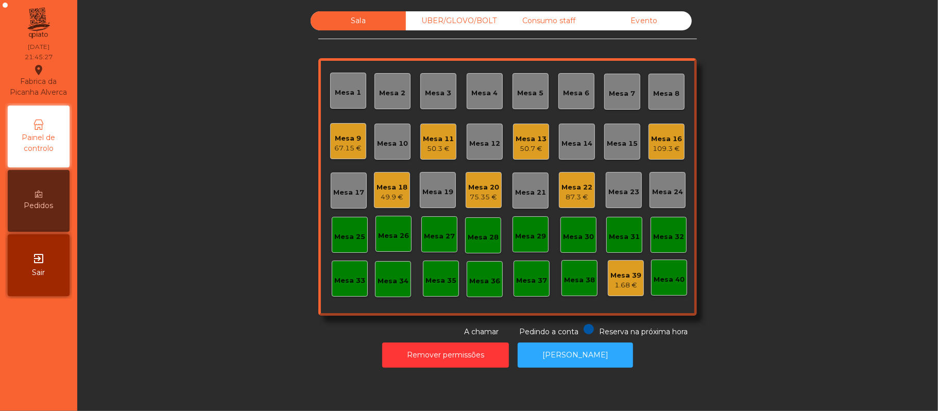
click at [335, 149] on div "67.15 €" at bounding box center [348, 148] width 27 height 10
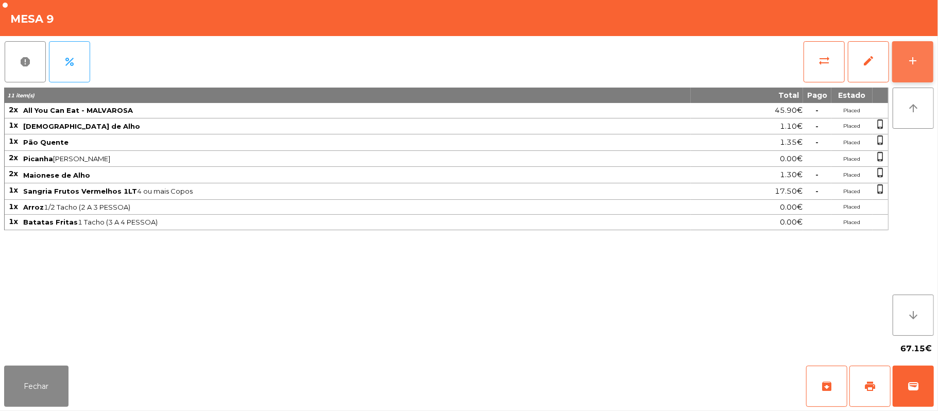
click at [912, 59] on div "add" at bounding box center [913, 61] width 12 height 12
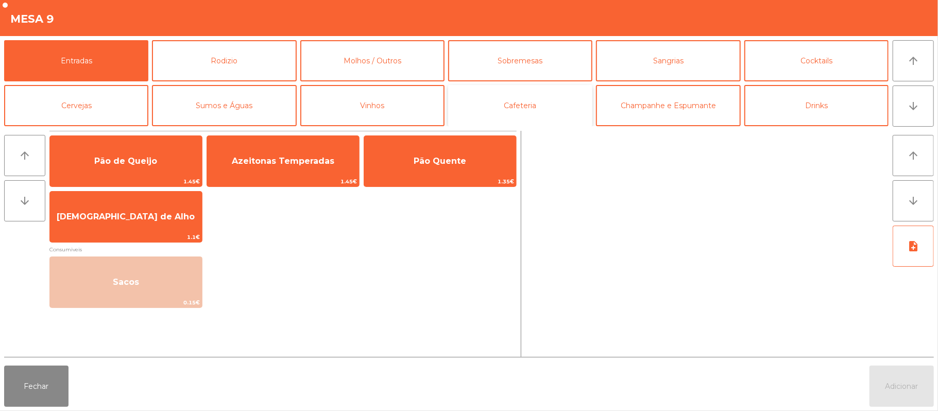
click at [539, 102] on button "Cafeteria" at bounding box center [520, 105] width 144 height 41
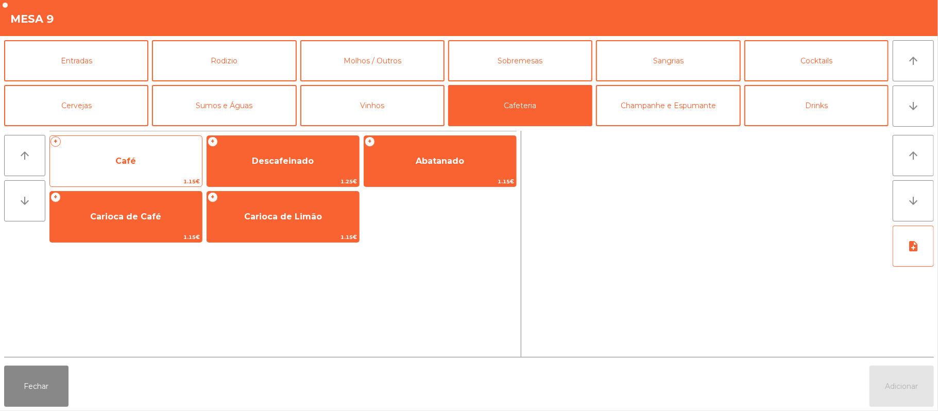
click at [137, 155] on span "Café" at bounding box center [126, 161] width 152 height 28
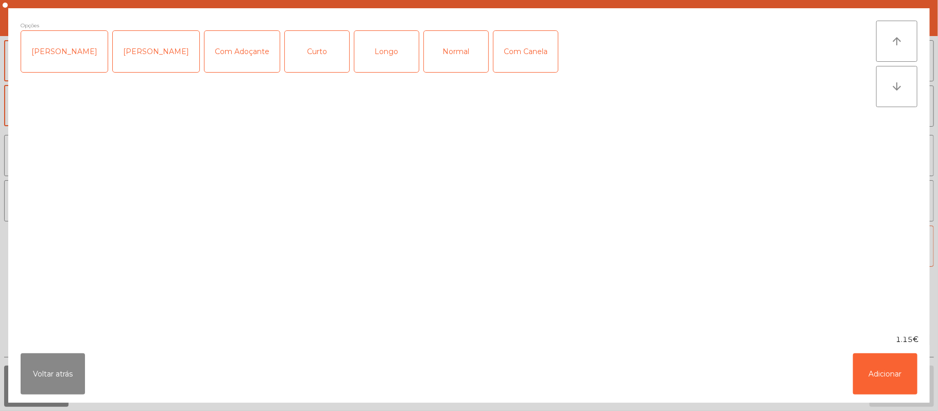
click at [447, 48] on div "Normal" at bounding box center [456, 51] width 64 height 41
click at [882, 365] on button "Adicionar" at bounding box center [885, 374] width 64 height 41
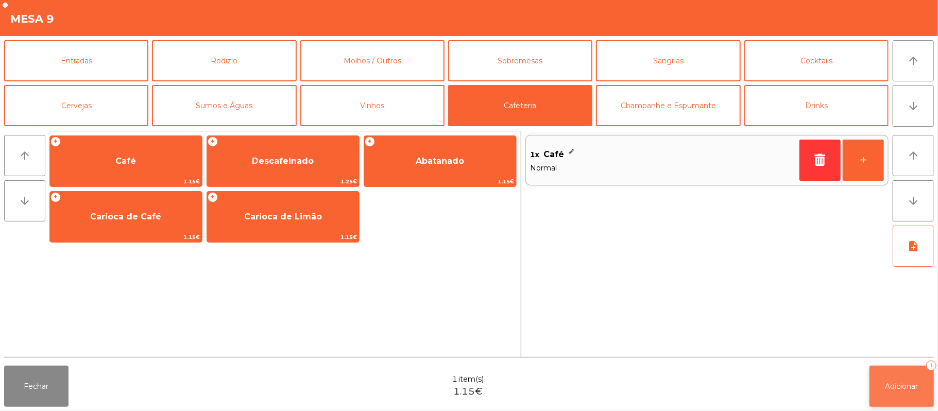
click at [916, 382] on span "Adicionar" at bounding box center [902, 386] width 33 height 9
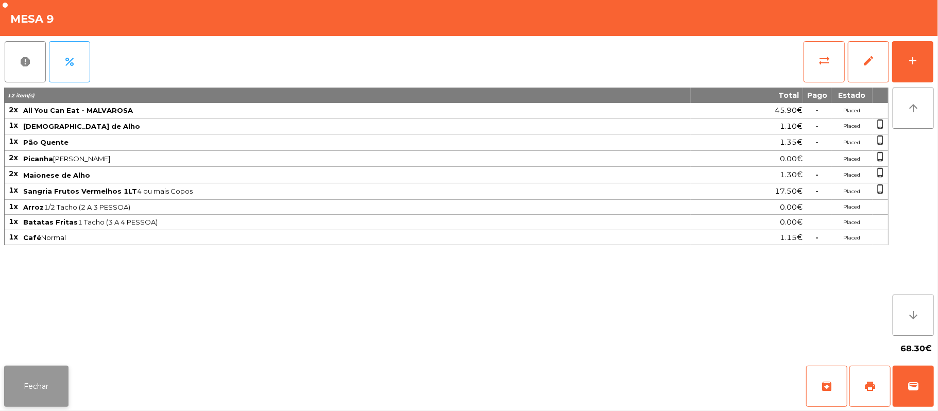
click at [40, 384] on button "Fechar" at bounding box center [36, 386] width 64 height 41
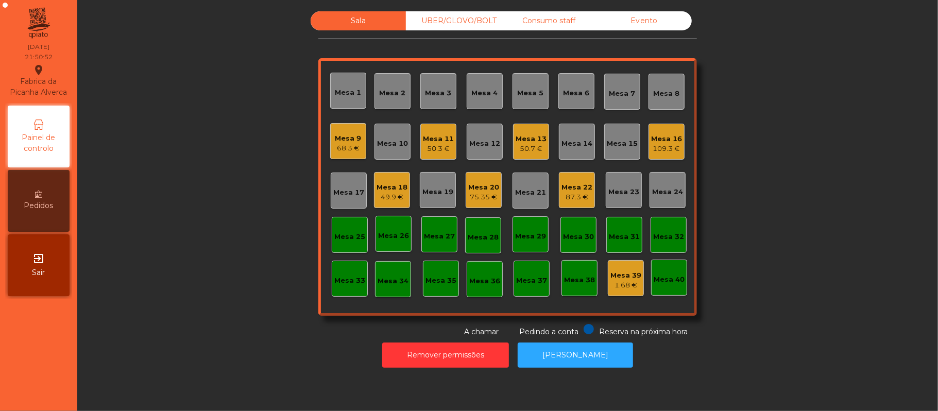
click at [485, 186] on div "Mesa 20" at bounding box center [483, 187] width 31 height 10
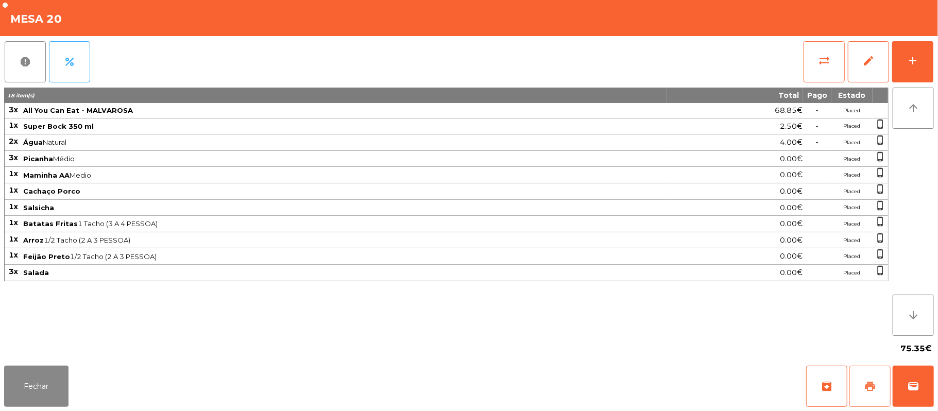
click at [858, 384] on button "print" at bounding box center [870, 386] width 41 height 41
click at [31, 407] on button "Fechar" at bounding box center [36, 386] width 64 height 41
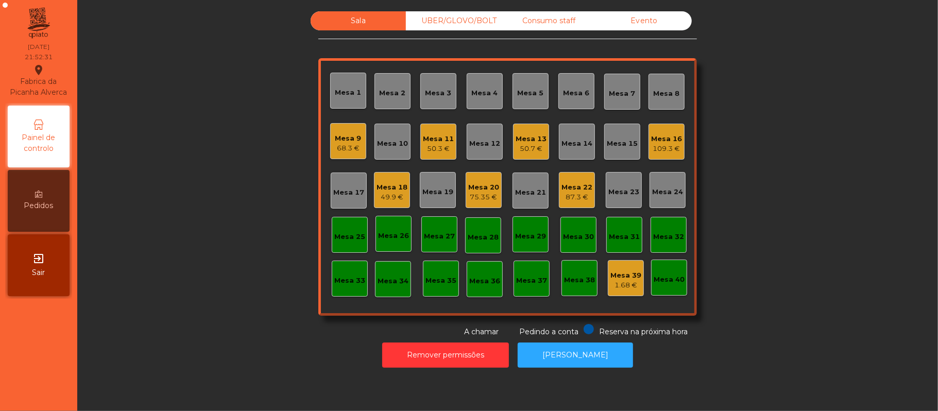
click at [473, 23] on div "UBER/GLOVO/BOLT" at bounding box center [453, 20] width 95 height 19
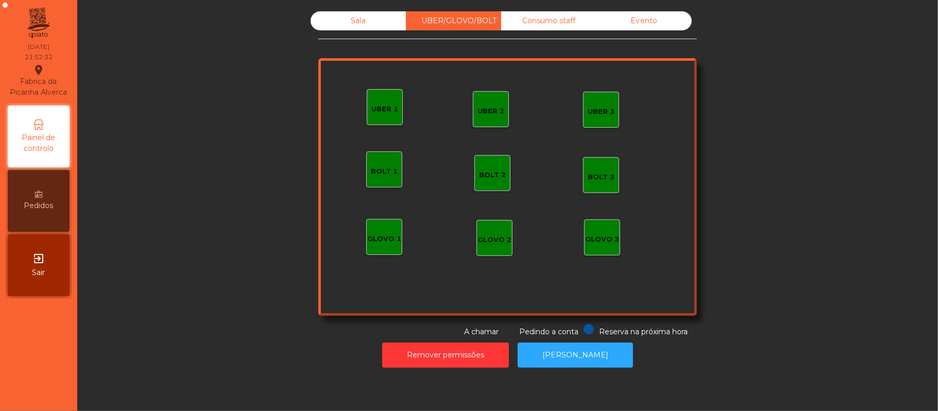
click at [376, 24] on div "Sala" at bounding box center [358, 20] width 95 height 19
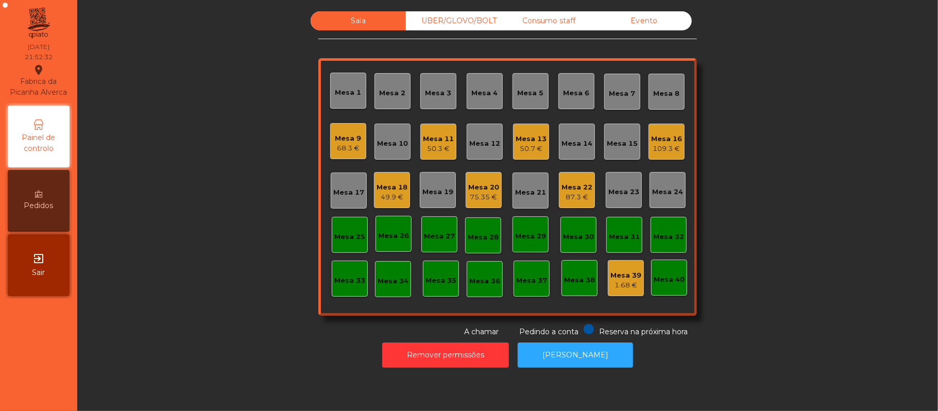
click at [370, 28] on div "Sala" at bounding box center [358, 20] width 95 height 19
click at [594, 357] on button "[PERSON_NAME]" at bounding box center [575, 355] width 115 height 25
click at [471, 190] on div "Mesa 20" at bounding box center [483, 187] width 31 height 10
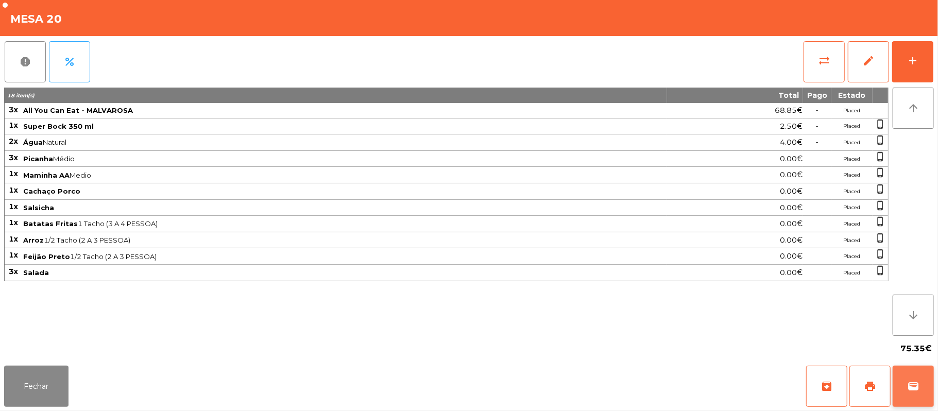
click at [906, 374] on button "wallet" at bounding box center [913, 386] width 41 height 41
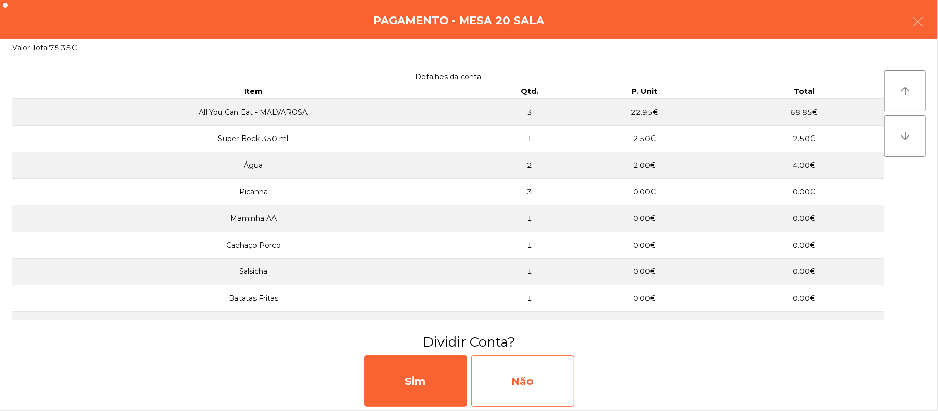
click at [533, 389] on div "Não" at bounding box center [523, 382] width 103 height 52
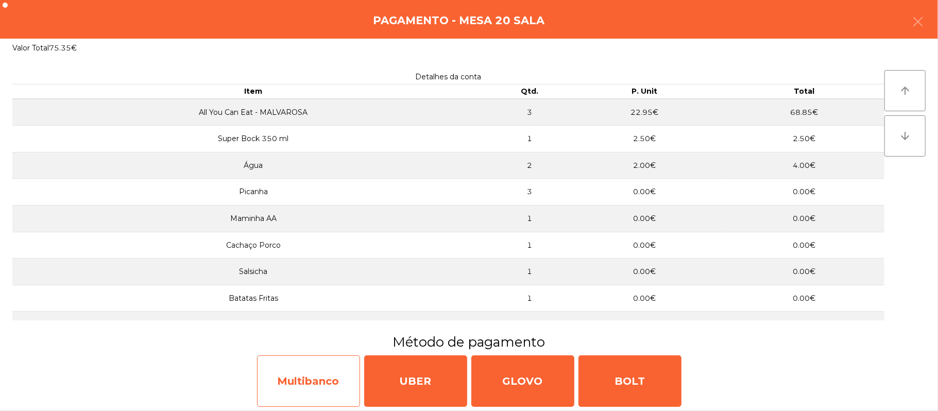
click at [313, 387] on div "Multibanco" at bounding box center [308, 382] width 103 height 52
select select "**"
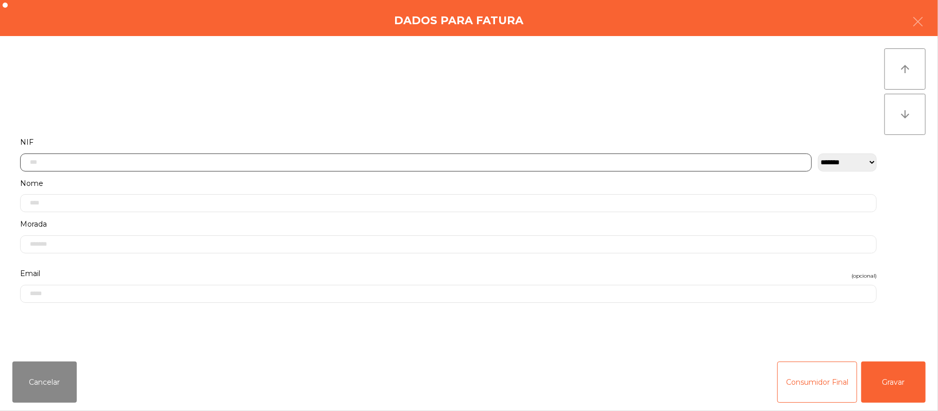
click at [293, 158] on input "text" at bounding box center [416, 163] width 792 height 18
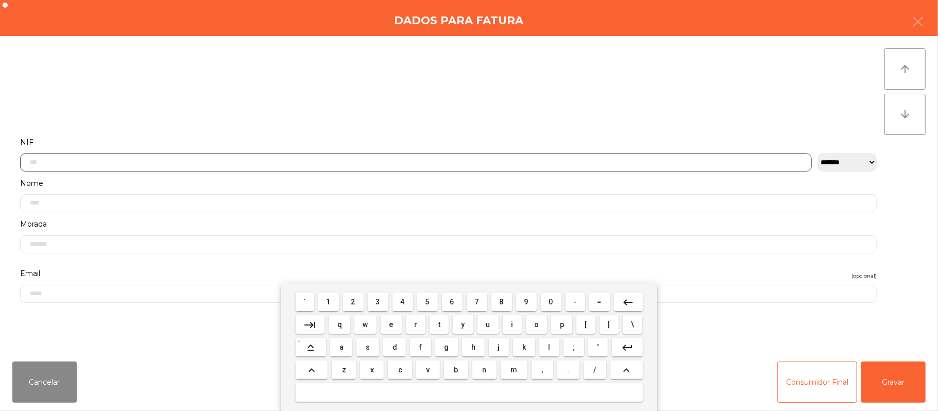
scroll to position [87, 0]
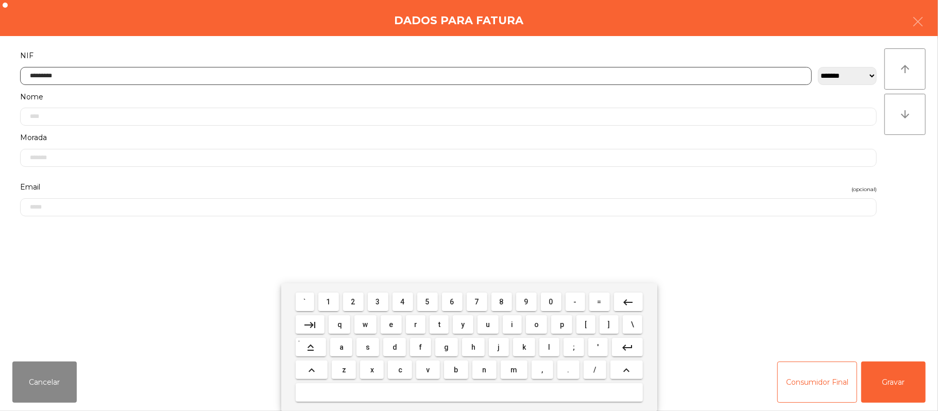
type input "*********"
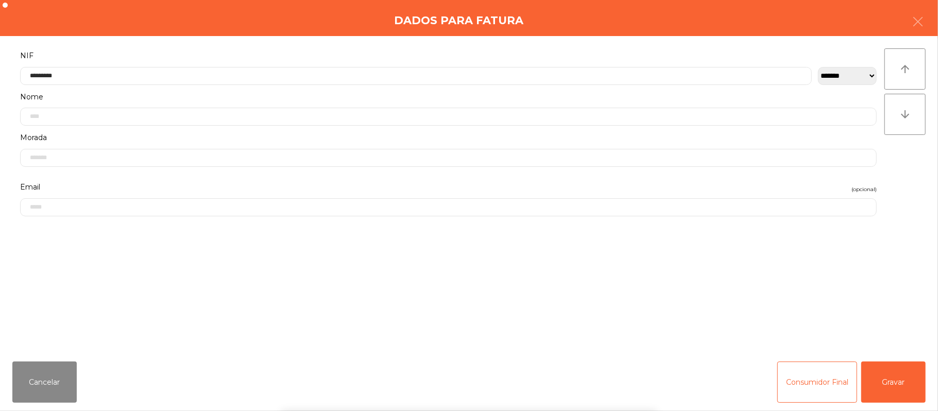
click at [906, 386] on div "` 1 2 3 4 5 6 7 8 9 0 - = keyboard_backspace keyboard_tab q w e r t y u i o p […" at bounding box center [469, 347] width 938 height 128
click at [893, 371] on button "Gravar" at bounding box center [894, 382] width 64 height 41
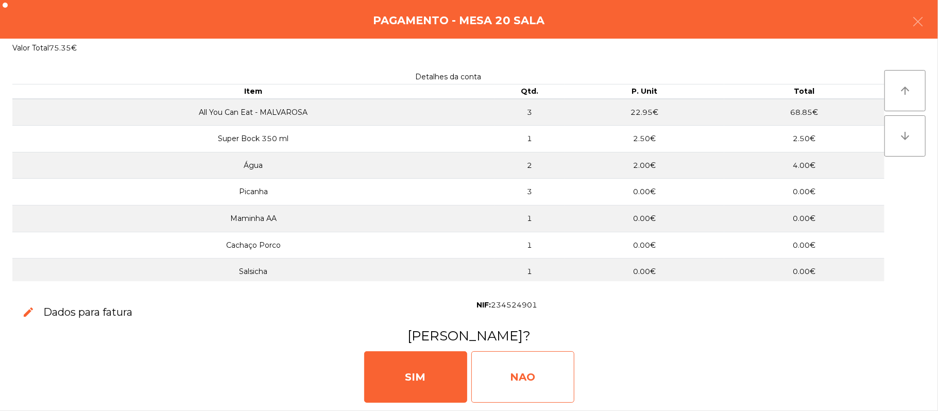
click at [545, 363] on div "NAO" at bounding box center [523, 377] width 103 height 52
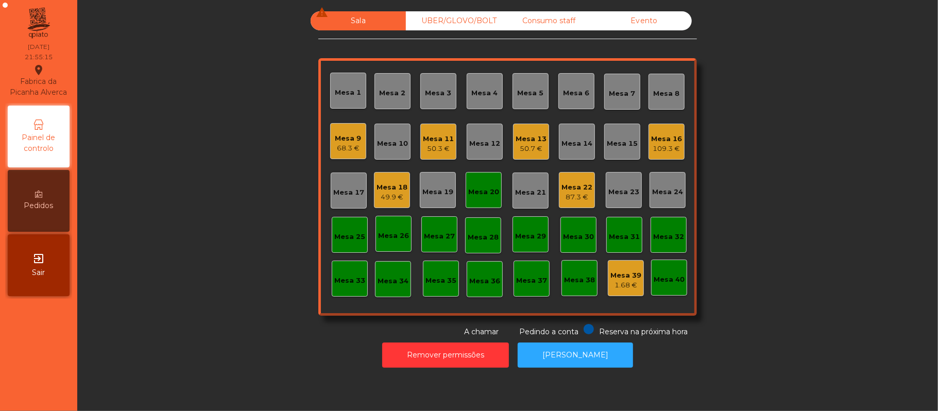
click at [384, 189] on div "Mesa 18" at bounding box center [392, 187] width 31 height 10
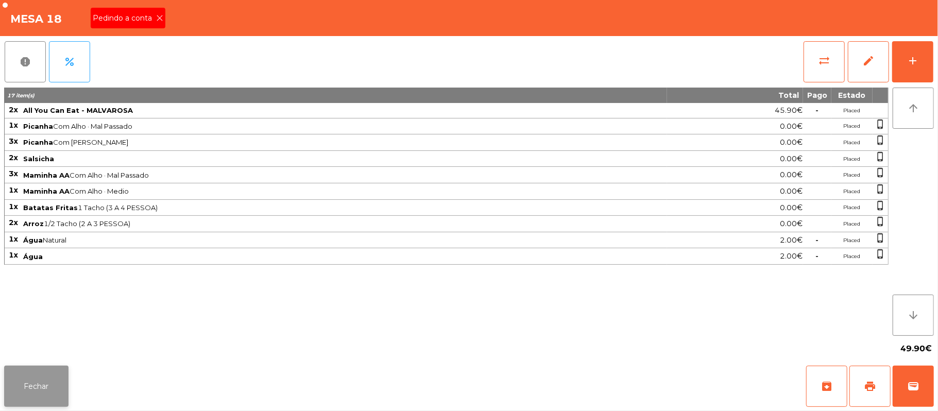
click at [54, 393] on button "Fechar" at bounding box center [36, 386] width 64 height 41
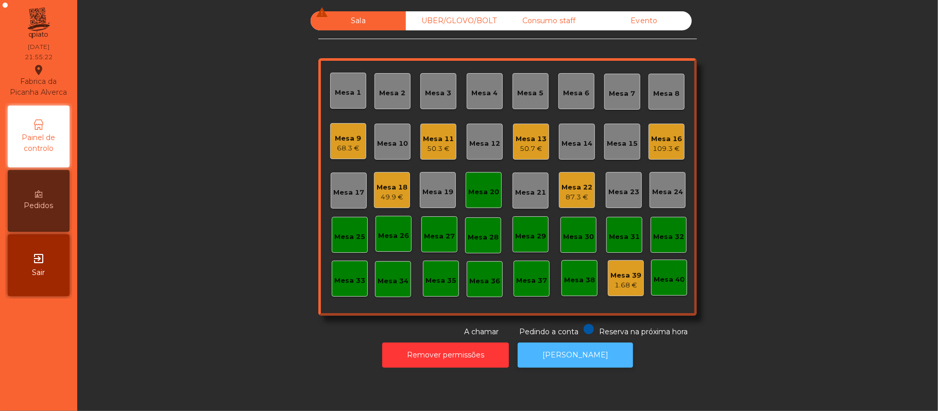
click at [559, 364] on button "[PERSON_NAME]" at bounding box center [575, 355] width 115 height 25
click at [491, 196] on div "Mesa 20" at bounding box center [483, 192] width 31 height 10
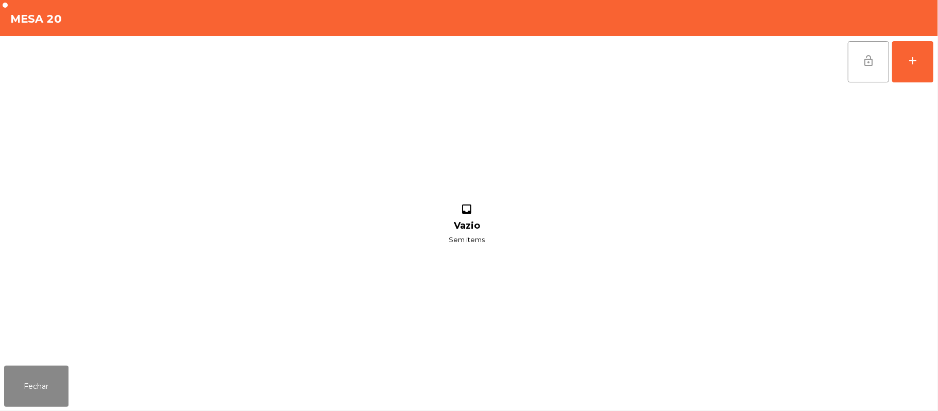
click at [863, 65] on span "lock_open" at bounding box center [869, 61] width 12 height 12
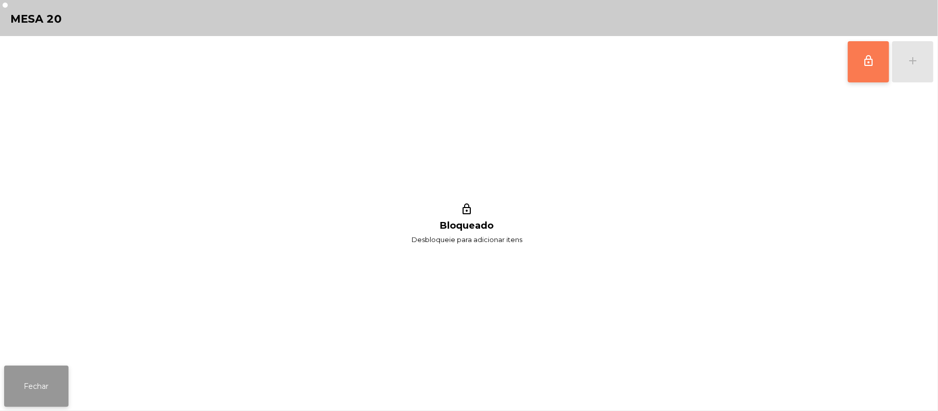
click at [64, 378] on button "Fechar" at bounding box center [36, 386] width 64 height 41
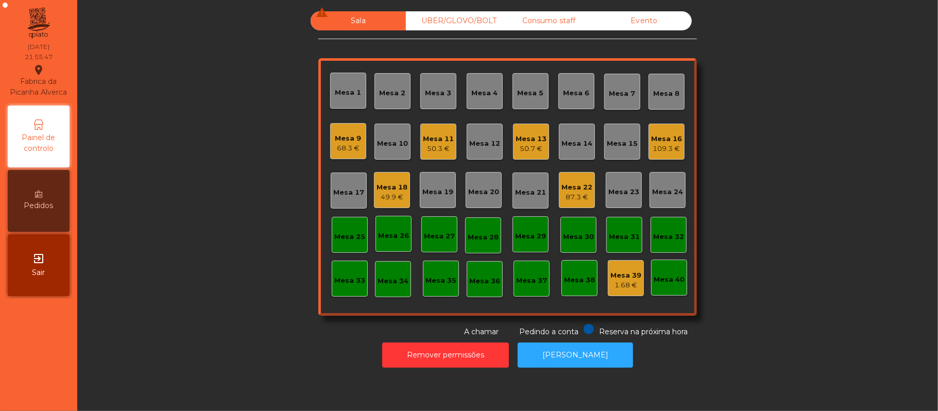
click at [377, 200] on div "49.9 €" at bounding box center [392, 197] width 31 height 10
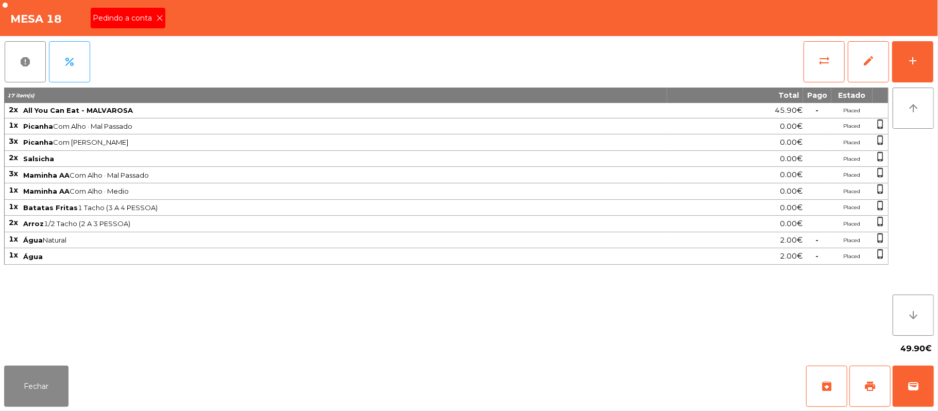
click at [160, 18] on icon at bounding box center [159, 17] width 7 height 7
click at [879, 387] on button "print" at bounding box center [870, 386] width 41 height 41
click at [37, 402] on button "Fechar" at bounding box center [36, 386] width 64 height 41
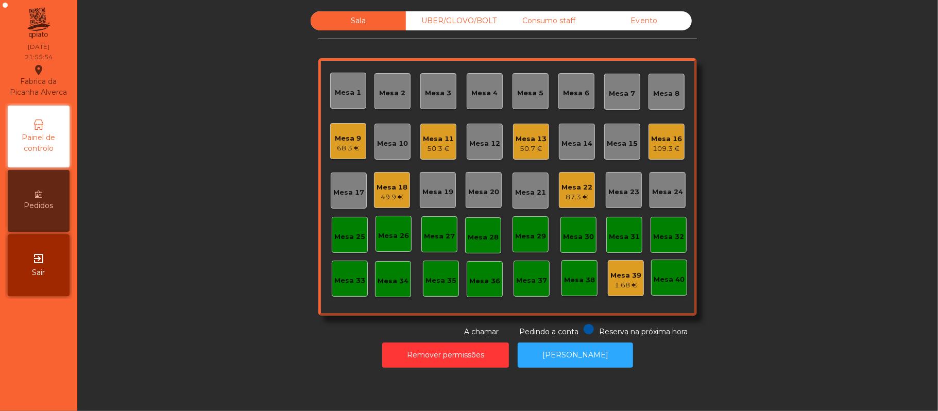
click at [428, 21] on div "UBER/GLOVO/BOLT" at bounding box center [453, 20] width 95 height 19
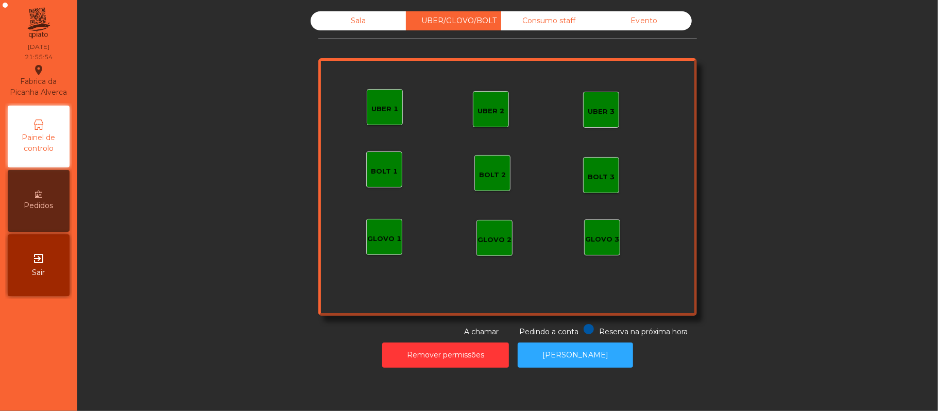
click at [380, 116] on div "UBER 1" at bounding box center [385, 107] width 36 height 36
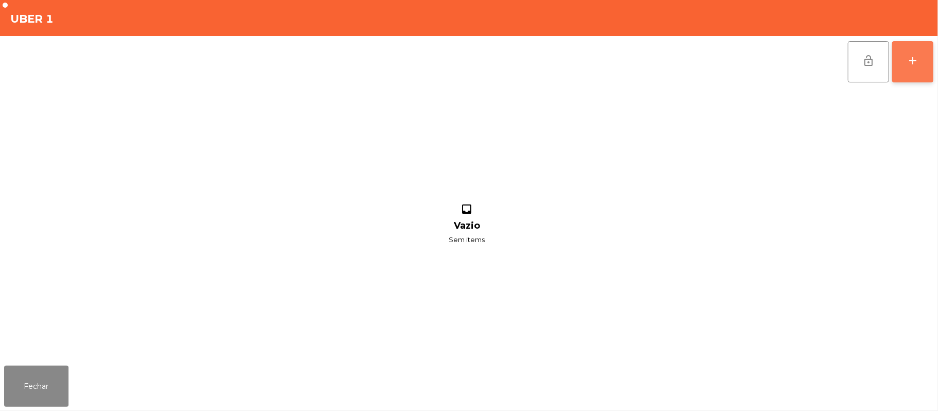
click at [928, 71] on button "add" at bounding box center [913, 61] width 41 height 41
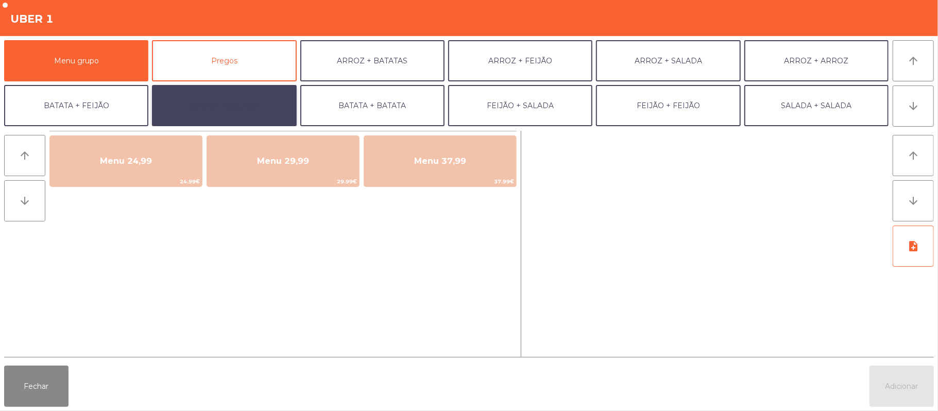
click at [264, 101] on button "BATATA + SALADA" at bounding box center [224, 105] width 144 height 41
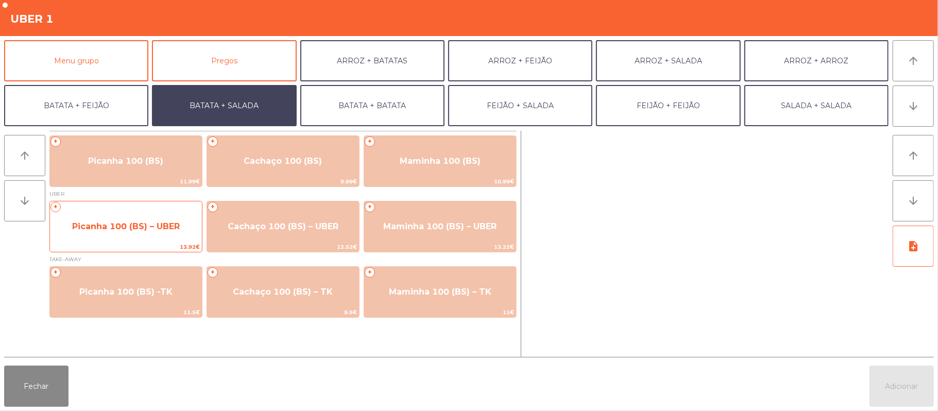
click at [148, 226] on span "Picanha 100 (BS) – UBER" at bounding box center [126, 227] width 108 height 10
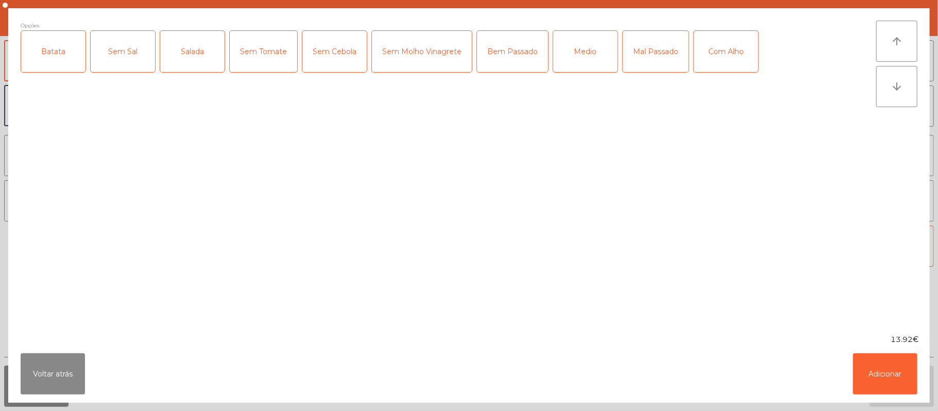
click at [66, 42] on div "Batata" at bounding box center [53, 51] width 64 height 41
click at [194, 71] on div "Salada" at bounding box center [192, 51] width 64 height 41
click at [580, 58] on div "Medio" at bounding box center [585, 51] width 64 height 41
click at [736, 60] on div "Com Alho" at bounding box center [726, 51] width 64 height 41
click at [893, 380] on button "Adicionar" at bounding box center [885, 374] width 64 height 41
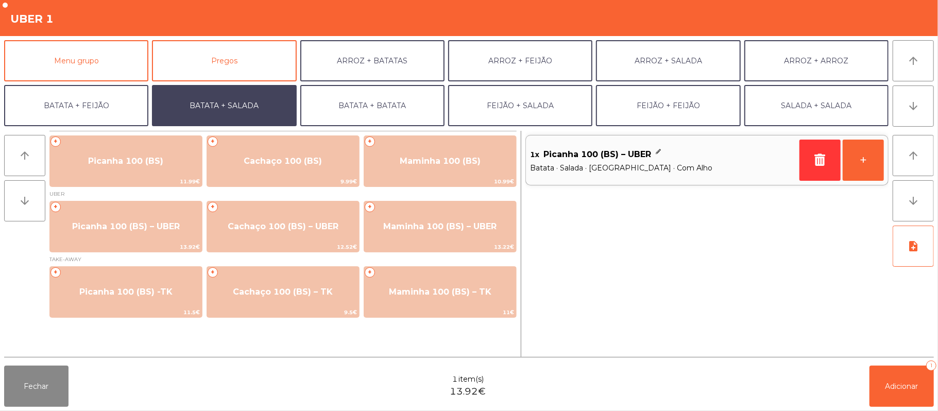
scroll to position [44, 0]
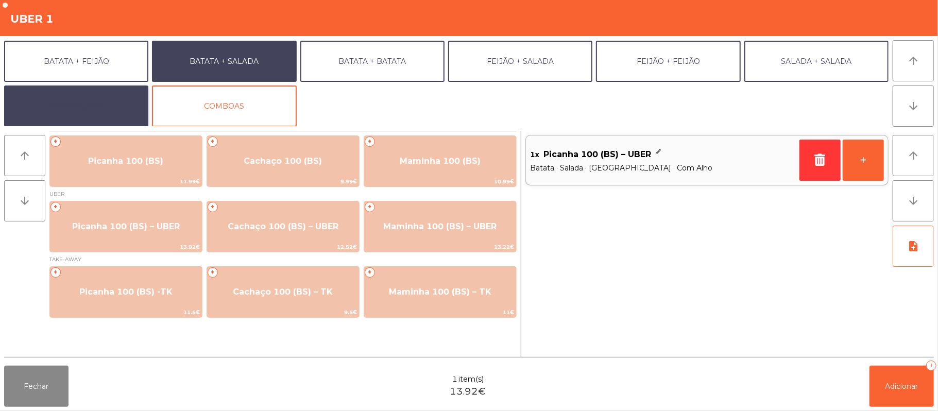
click at [101, 111] on button "EXTRAS UBER" at bounding box center [76, 106] width 144 height 41
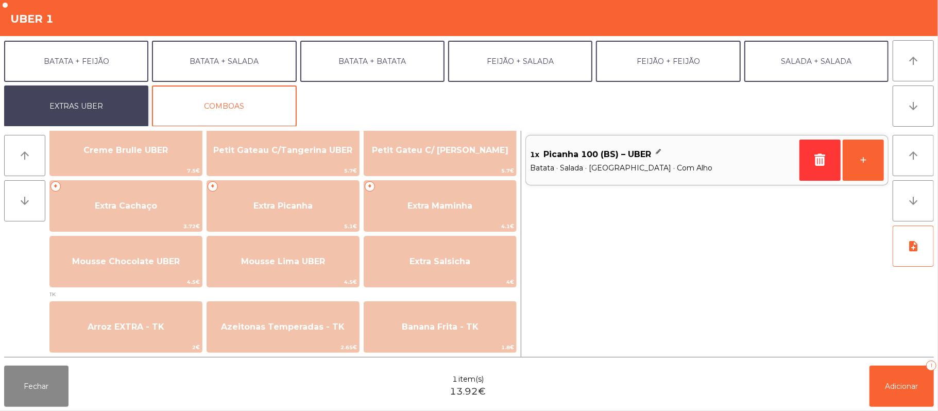
scroll to position [260, 0]
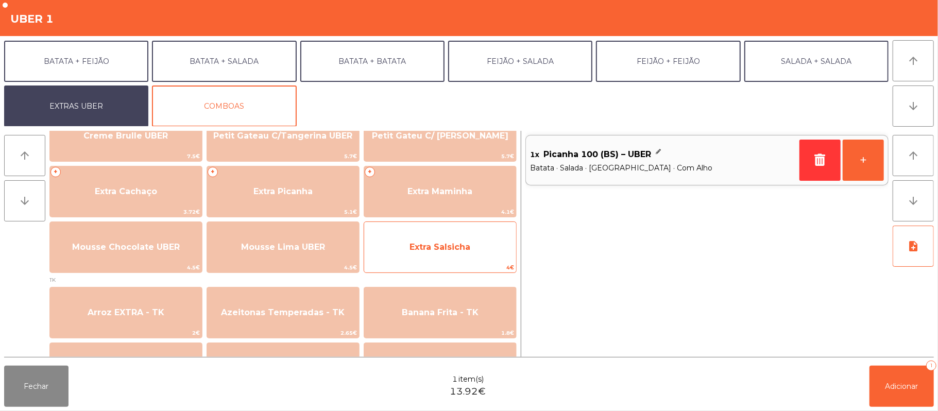
click at [425, 254] on span "Extra Salsicha" at bounding box center [440, 247] width 152 height 28
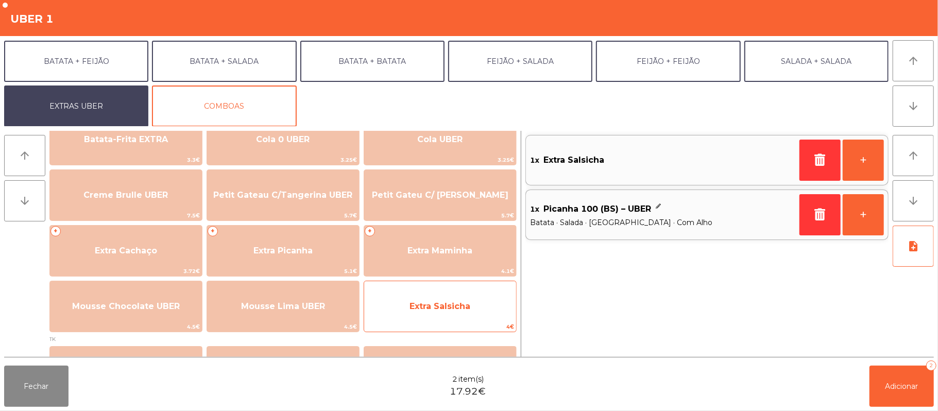
scroll to position [200, 0]
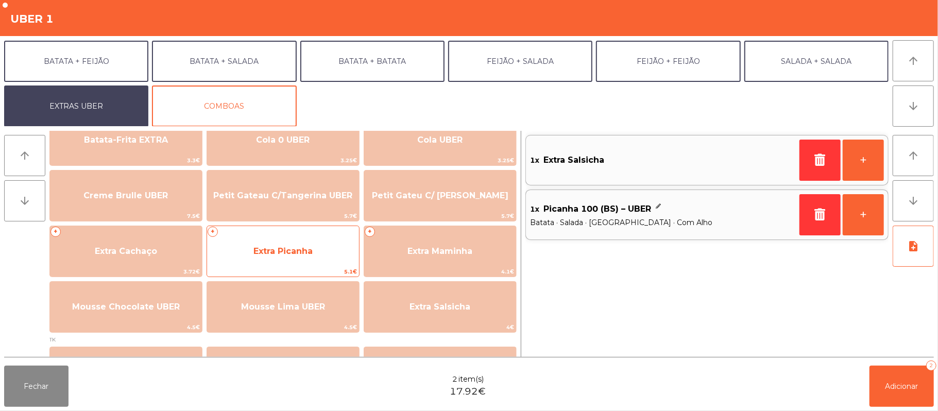
click at [271, 250] on span "Extra Picanha" at bounding box center [283, 251] width 59 height 10
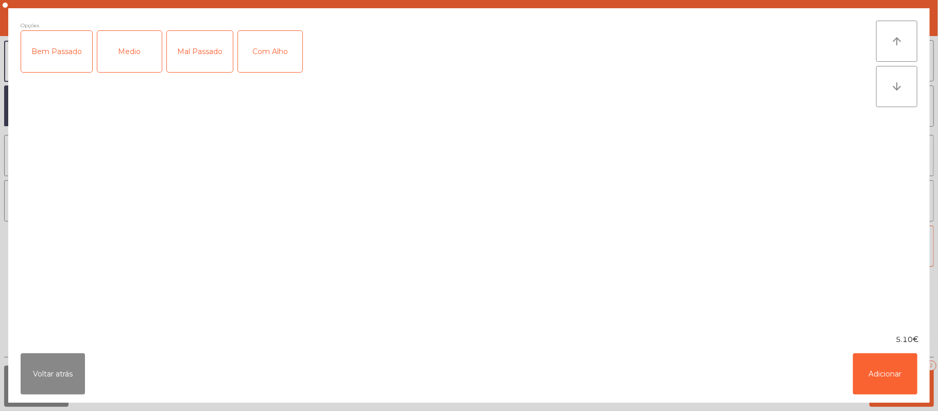
click at [126, 49] on div "Medio" at bounding box center [129, 51] width 64 height 41
click at [245, 52] on div "Com Alho" at bounding box center [270, 51] width 64 height 41
click at [879, 368] on button "Adicionar" at bounding box center [885, 374] width 64 height 41
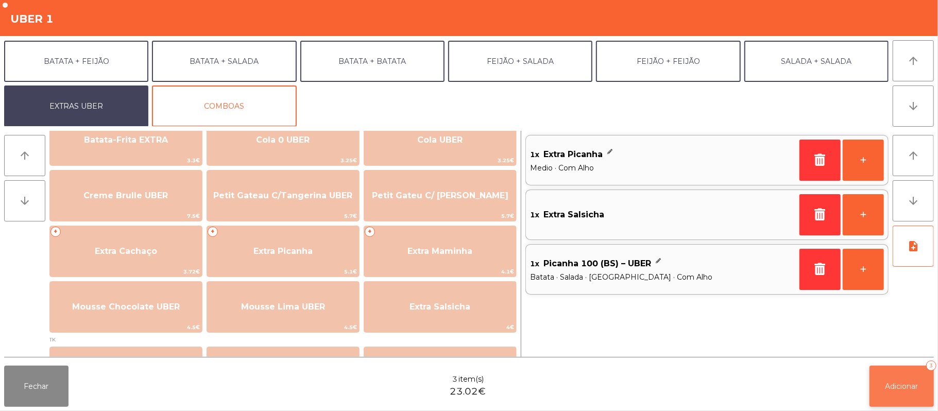
click at [888, 382] on span "Adicionar" at bounding box center [902, 386] width 33 height 9
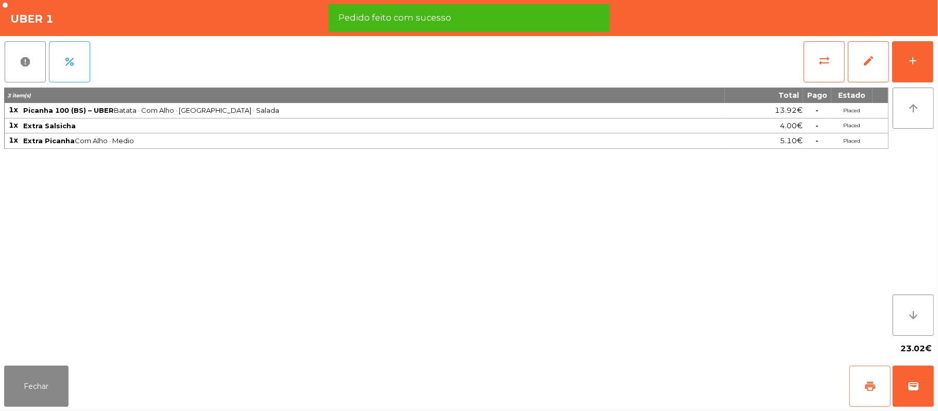
click at [854, 387] on button "print" at bounding box center [870, 386] width 41 height 41
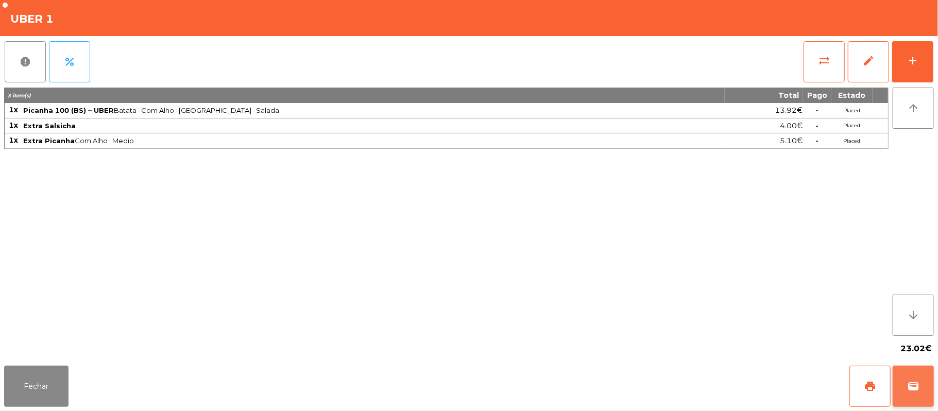
click at [909, 381] on span "wallet" at bounding box center [914, 386] width 12 height 12
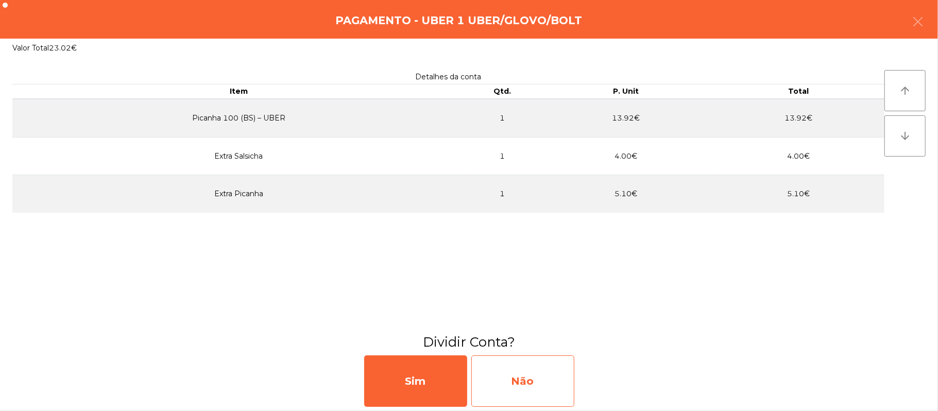
click at [528, 388] on div "Não" at bounding box center [523, 382] width 103 height 52
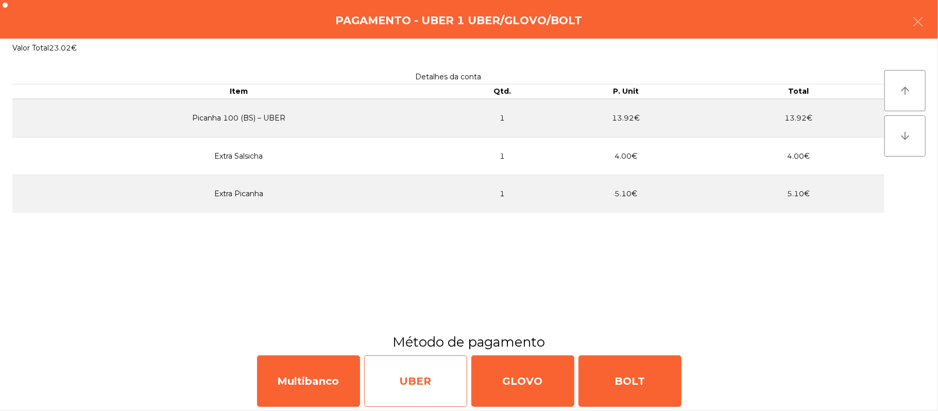
click at [402, 380] on div "UBER" at bounding box center [415, 382] width 103 height 52
select select "**"
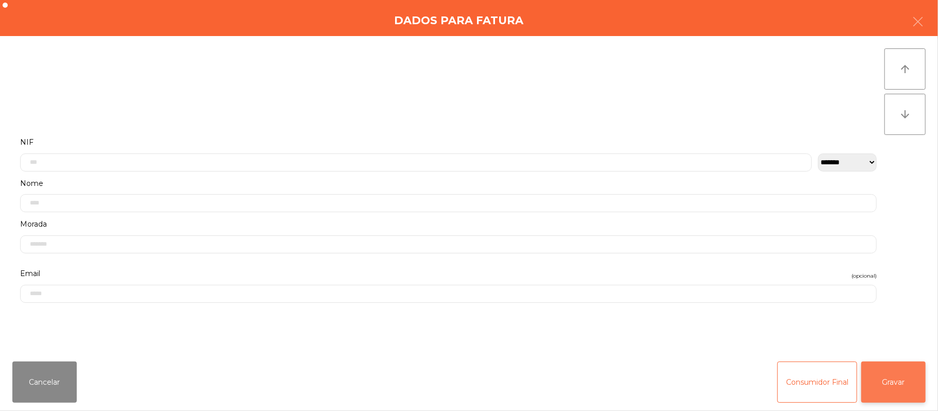
click at [889, 382] on button "Gravar" at bounding box center [894, 382] width 64 height 41
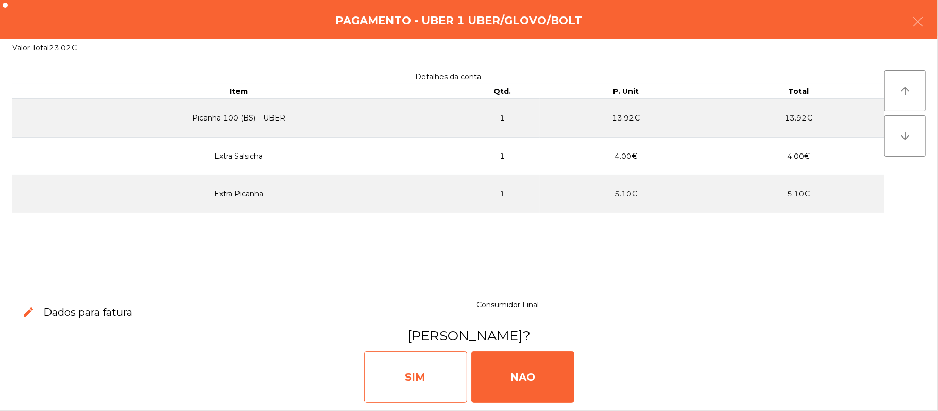
click at [402, 370] on div "SIM" at bounding box center [415, 377] width 103 height 52
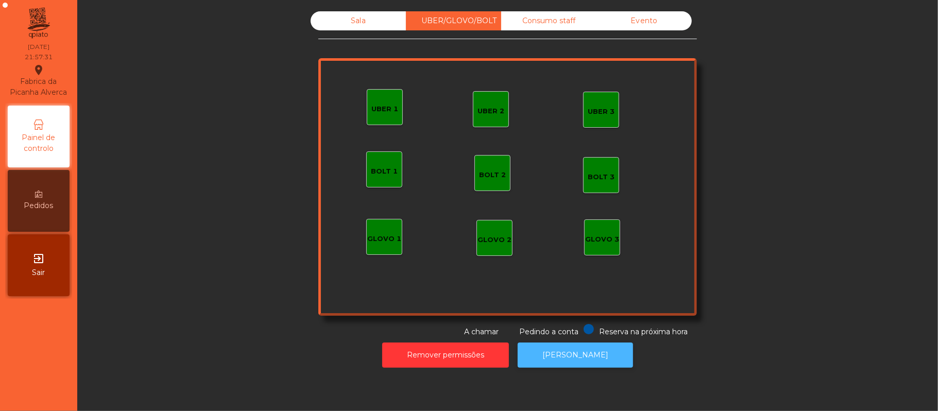
click at [588, 360] on button "[PERSON_NAME]" at bounding box center [575, 355] width 115 height 25
click at [372, 24] on div "Sala" at bounding box center [358, 20] width 95 height 19
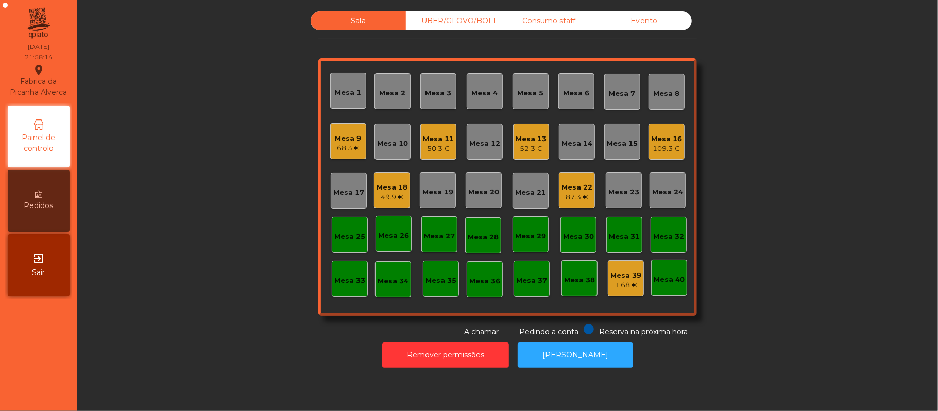
click at [383, 189] on div "Mesa 18" at bounding box center [392, 187] width 31 height 10
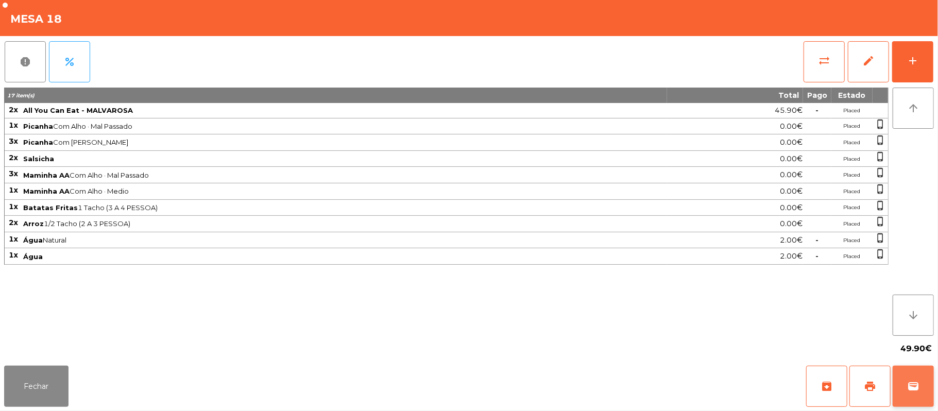
click at [932, 381] on button "wallet" at bounding box center [913, 386] width 41 height 41
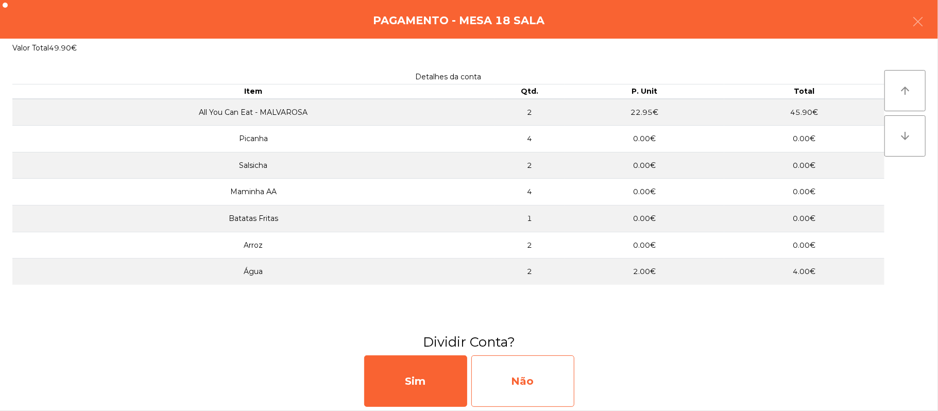
click at [512, 374] on div "Não" at bounding box center [523, 382] width 103 height 52
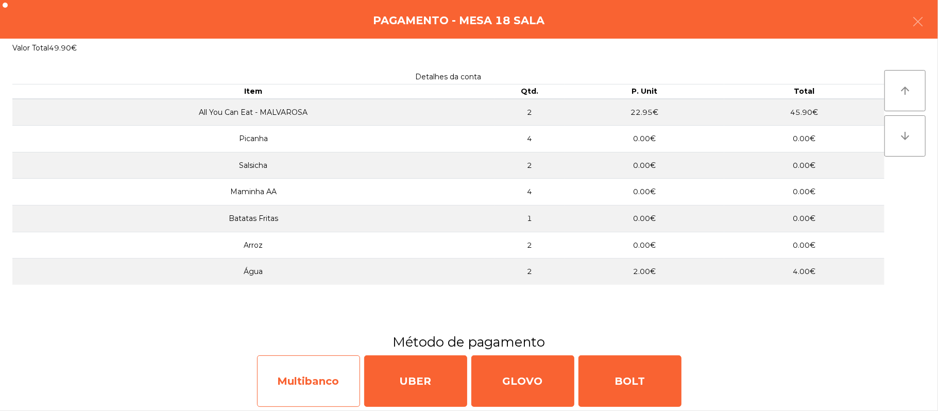
click at [334, 357] on div "Multibanco" at bounding box center [308, 382] width 103 height 52
select select "**"
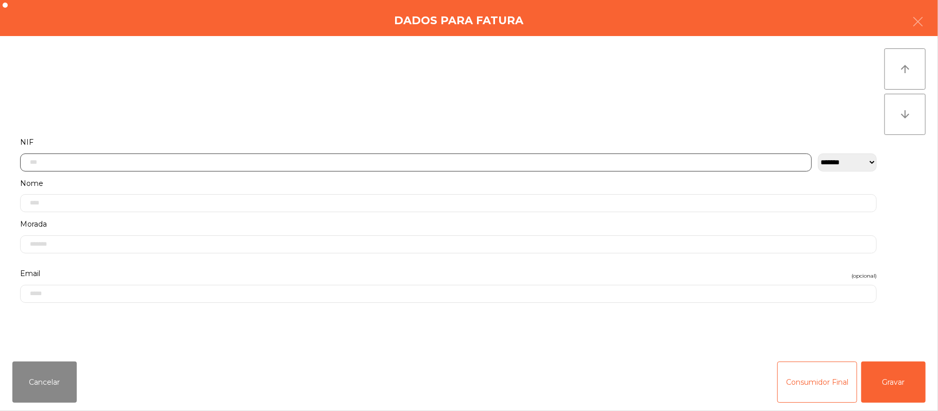
click at [396, 164] on input "text" at bounding box center [416, 163] width 792 height 18
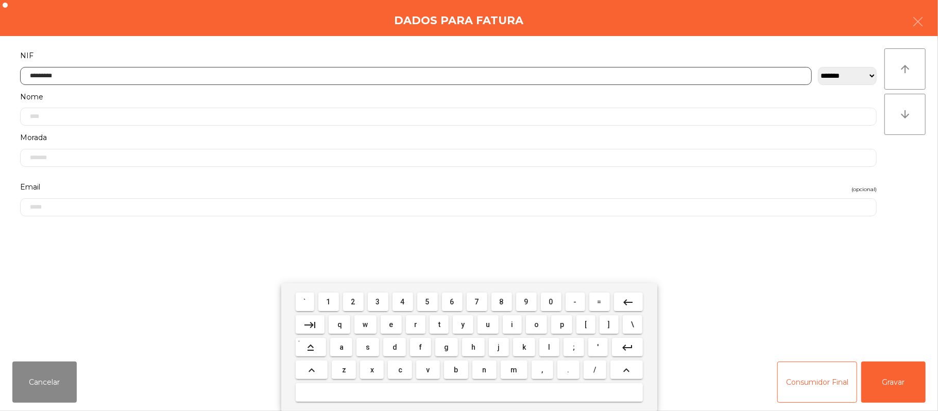
type input "*********"
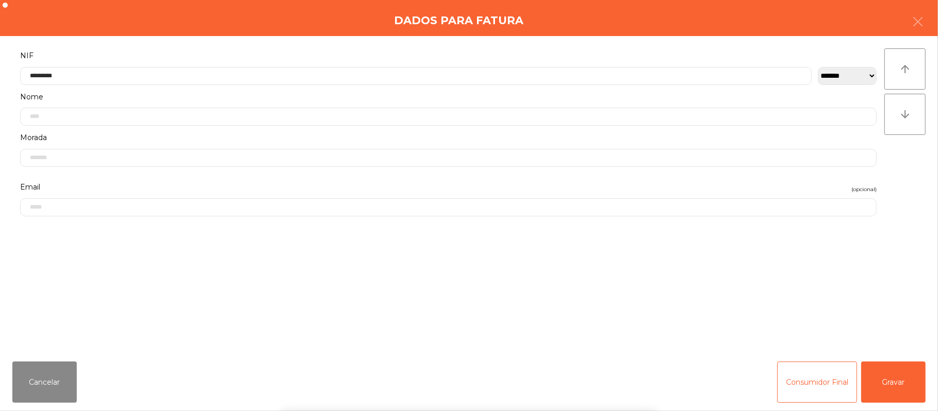
click at [892, 384] on div "` 1 2 3 4 5 6 7 8 9 0 - = keyboard_backspace keyboard_tab q w e r t y u i o p […" at bounding box center [469, 347] width 938 height 128
click at [905, 368] on button "Gravar" at bounding box center [894, 382] width 64 height 41
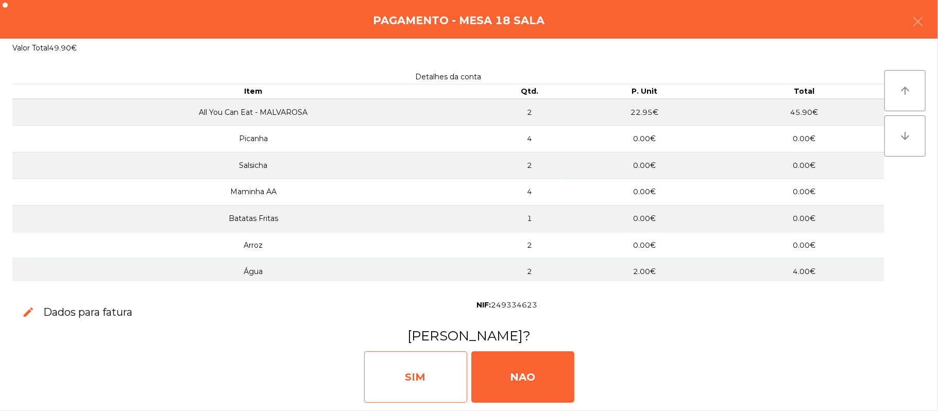
click at [428, 364] on div "SIM" at bounding box center [415, 377] width 103 height 52
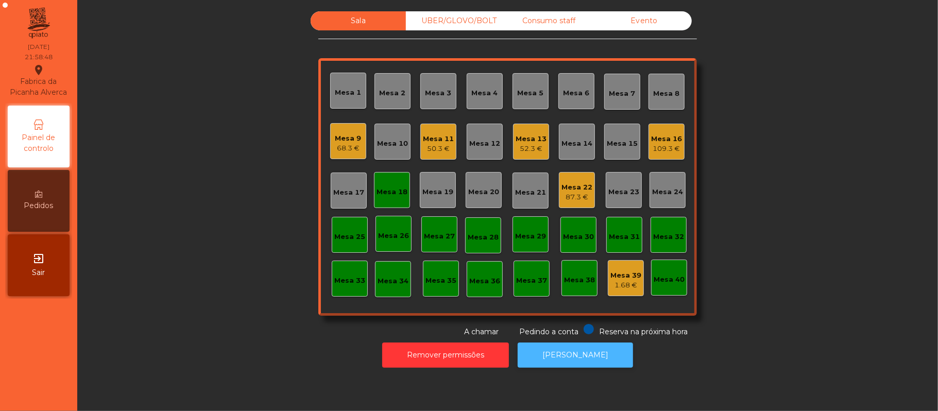
click at [565, 347] on button "[PERSON_NAME]" at bounding box center [575, 355] width 115 height 25
click at [397, 197] on div "Mesa 18" at bounding box center [392, 190] width 36 height 36
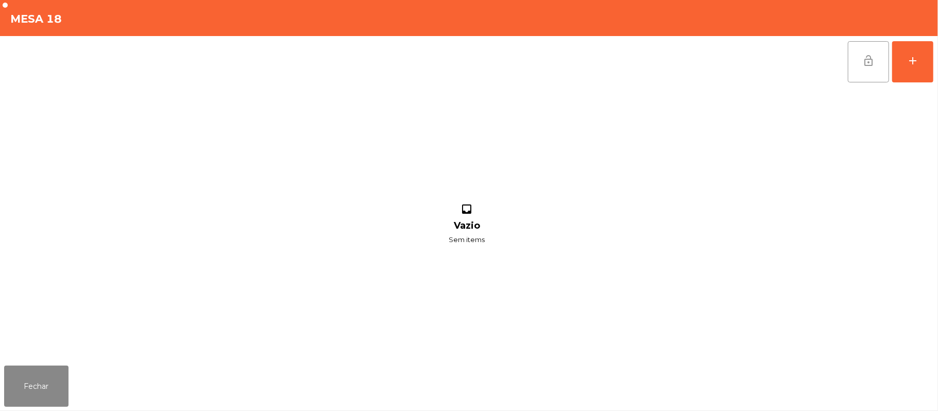
click at [856, 64] on button "lock_open" at bounding box center [868, 61] width 41 height 41
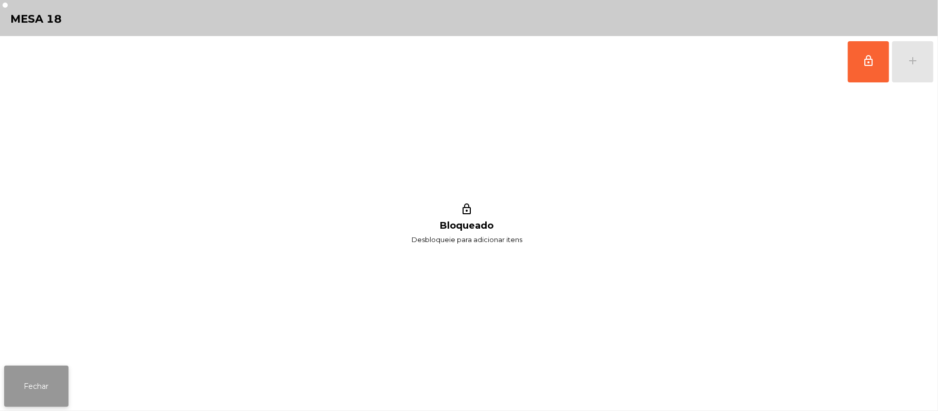
click at [33, 390] on button "Fechar" at bounding box center [36, 386] width 64 height 41
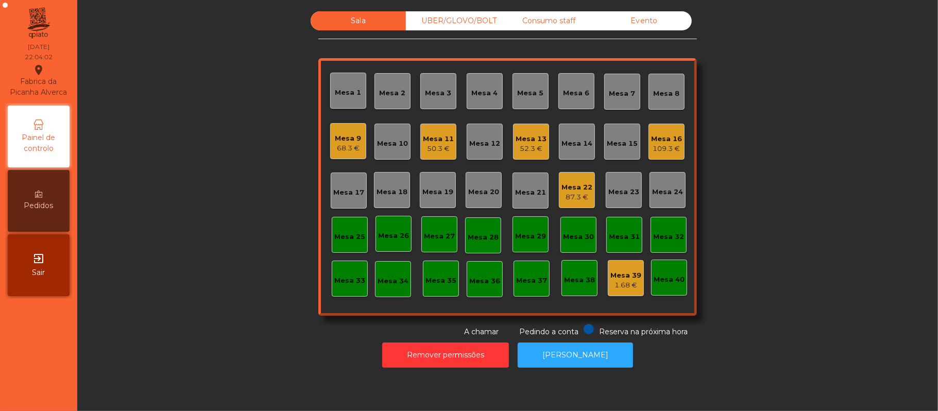
click at [345, 140] on div "Mesa 9" at bounding box center [348, 138] width 26 height 10
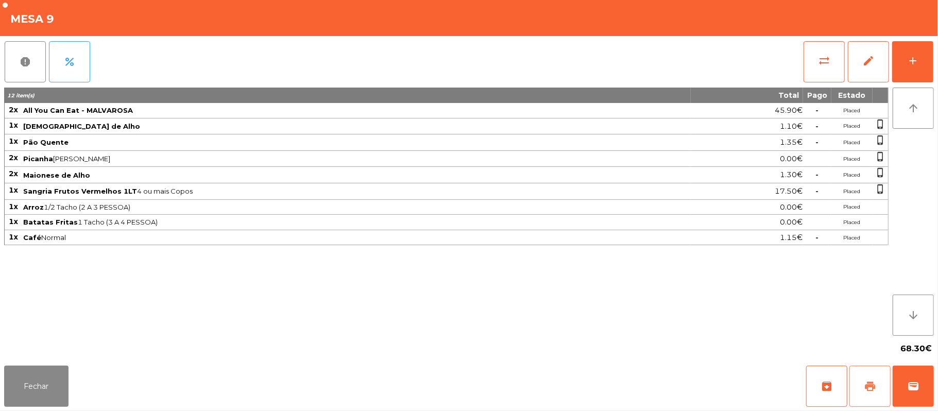
click at [867, 394] on button "print" at bounding box center [870, 386] width 41 height 41
click at [809, 62] on button "sync_alt" at bounding box center [824, 61] width 41 height 41
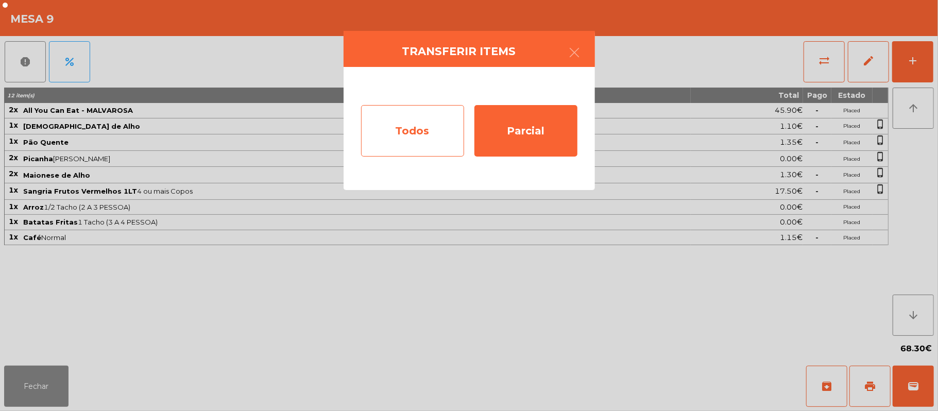
click at [396, 138] on div "Todos" at bounding box center [412, 131] width 103 height 52
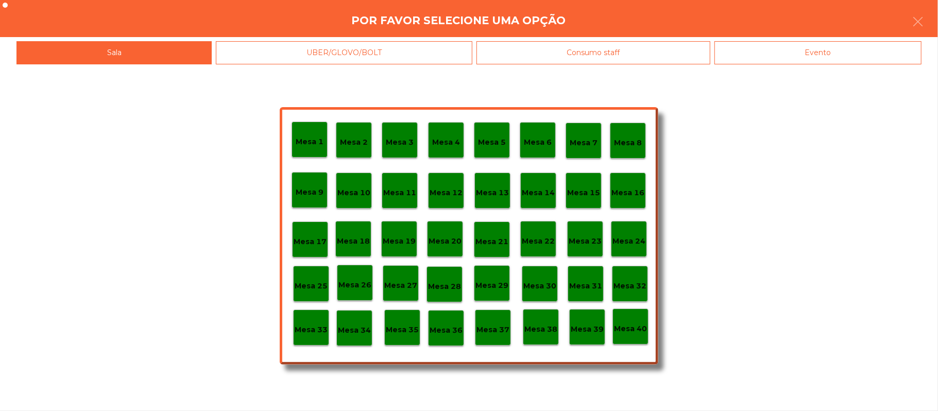
click at [794, 44] on div "Evento" at bounding box center [818, 52] width 207 height 23
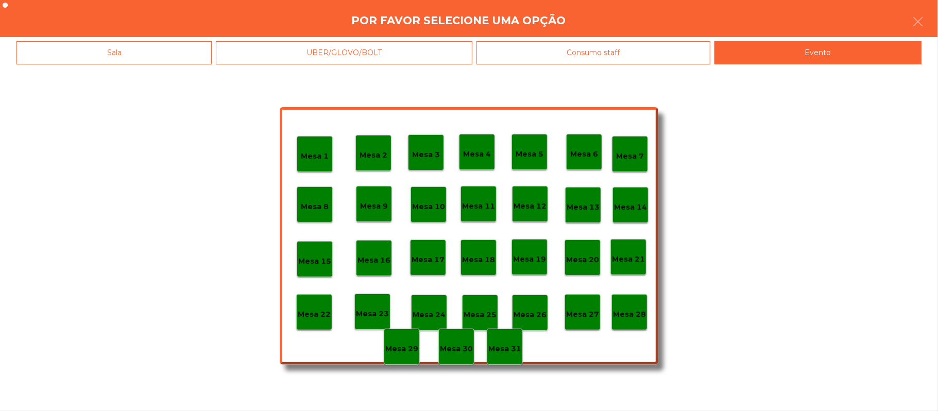
click at [633, 313] on p "Mesa 28" at bounding box center [629, 315] width 33 height 12
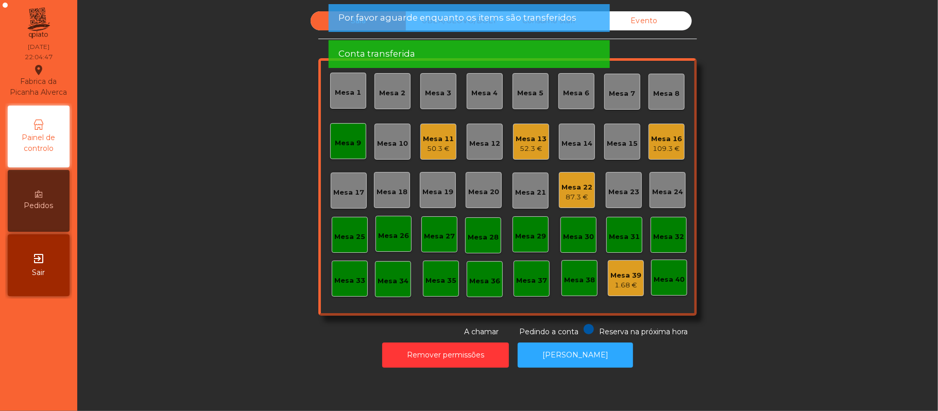
click at [338, 132] on div "Mesa 9" at bounding box center [348, 141] width 36 height 36
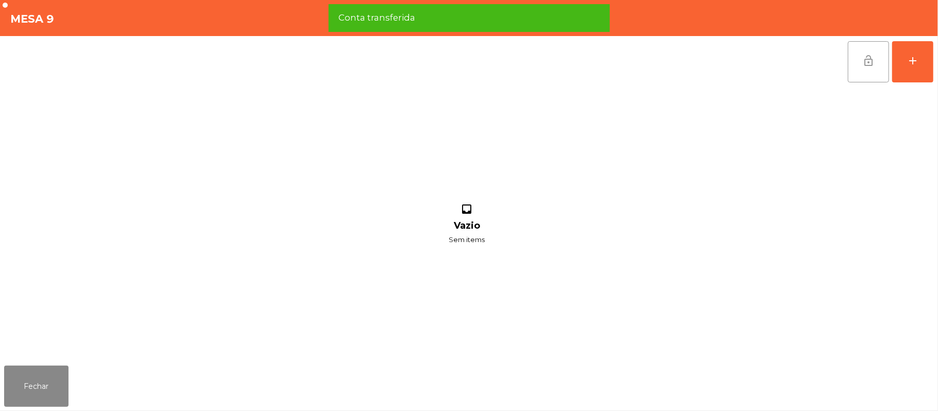
click at [863, 66] on span "lock_open" at bounding box center [869, 61] width 12 height 12
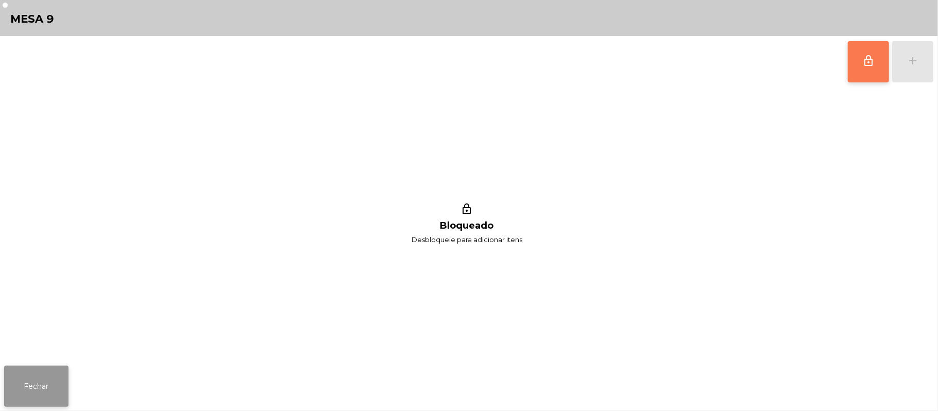
click at [38, 380] on button "Fechar" at bounding box center [36, 386] width 64 height 41
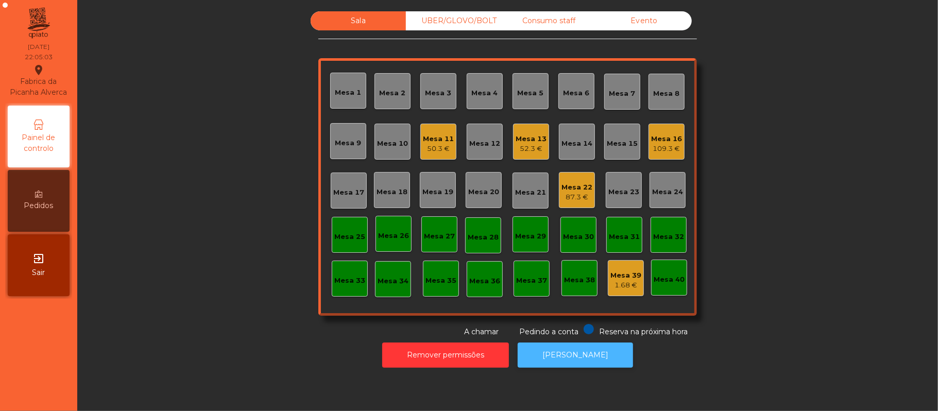
click at [563, 355] on button "[PERSON_NAME]" at bounding box center [575, 355] width 115 height 25
click at [660, 139] on div "Mesa 16" at bounding box center [666, 139] width 31 height 10
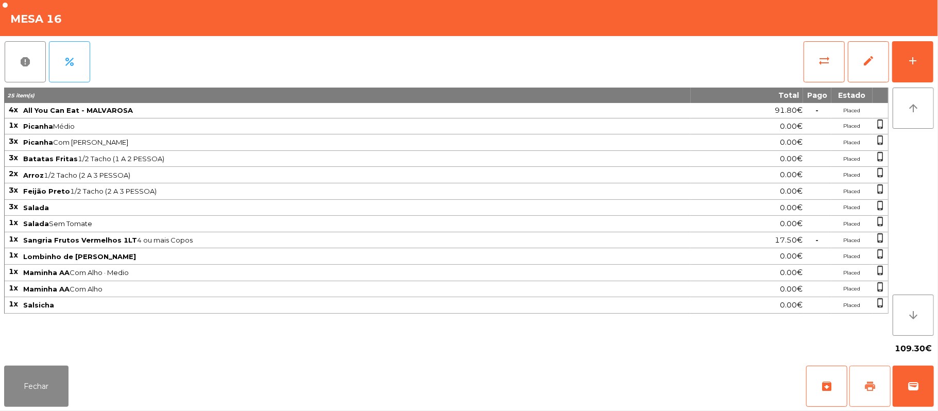
click at [875, 384] on span "print" at bounding box center [870, 386] width 12 height 12
click at [932, 384] on button "wallet" at bounding box center [913, 386] width 41 height 41
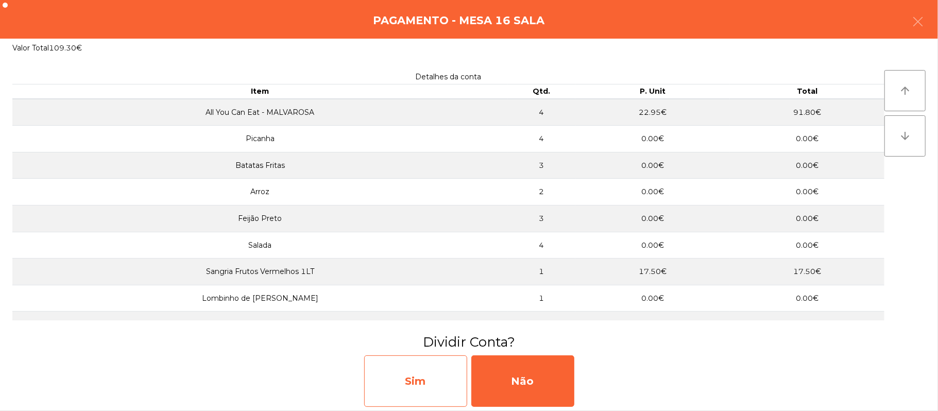
click at [423, 388] on div "Sim" at bounding box center [415, 382] width 103 height 52
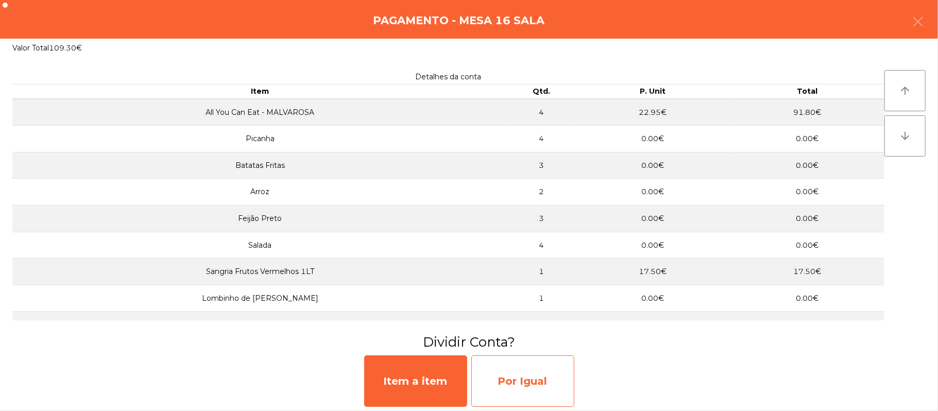
click at [522, 373] on div "Por Igual" at bounding box center [523, 382] width 103 height 52
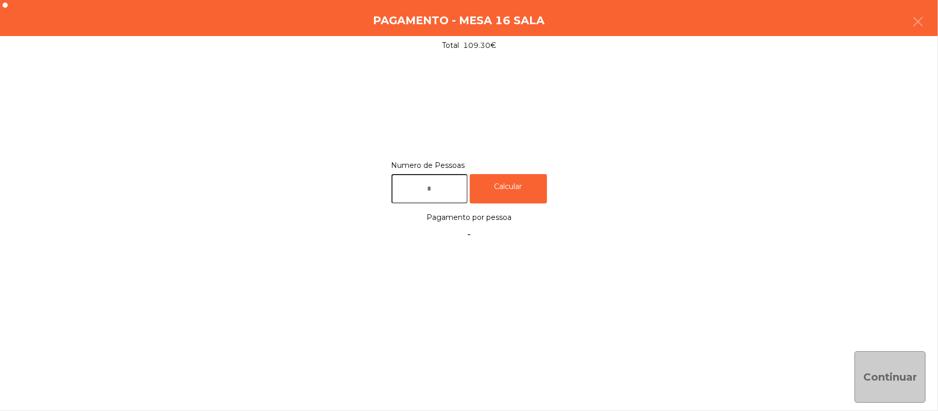
click at [423, 191] on input "text" at bounding box center [430, 188] width 76 height 29
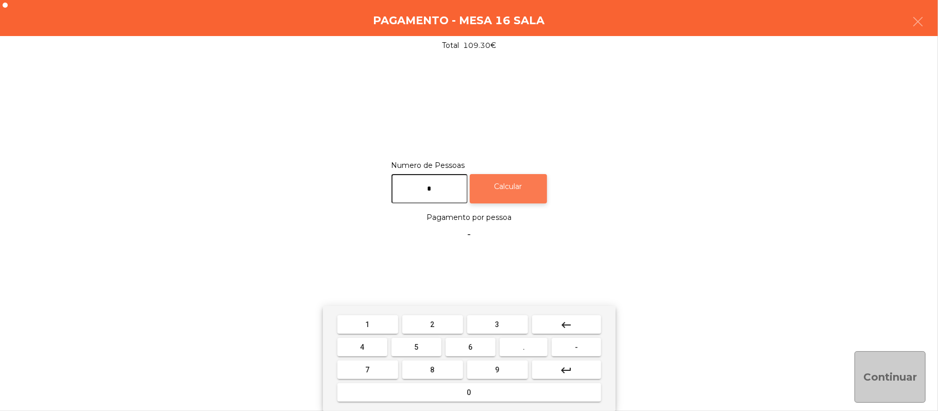
type input "*"
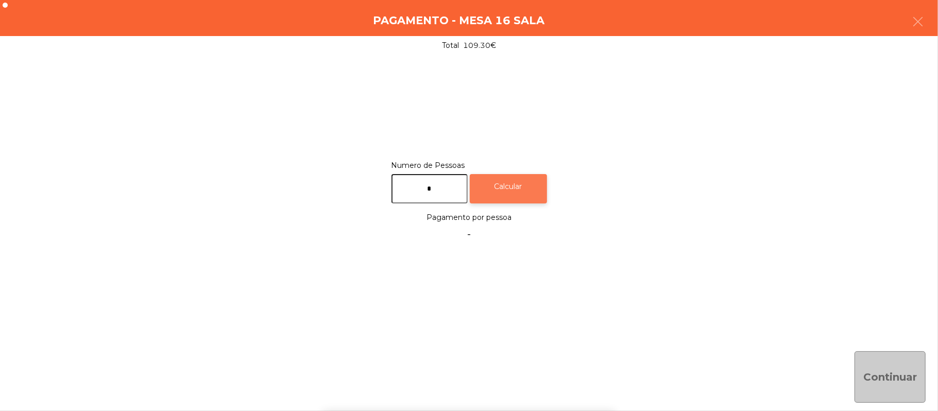
click at [527, 176] on div "Calcular" at bounding box center [508, 188] width 77 height 29
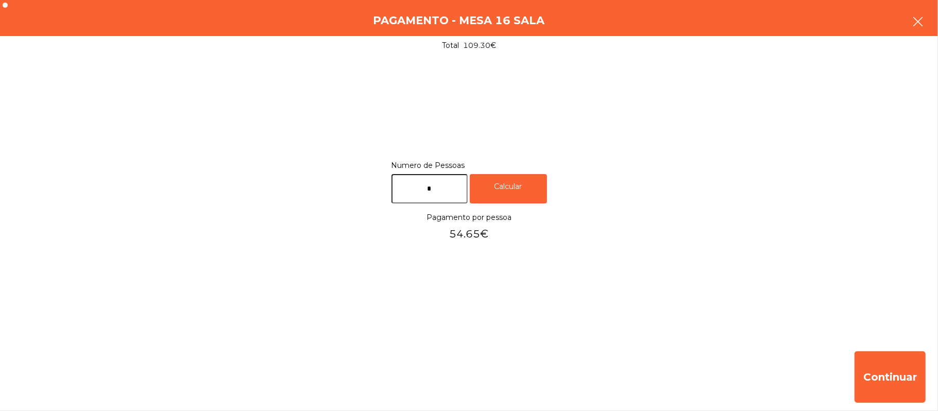
click at [927, 13] on button "button" at bounding box center [918, 22] width 29 height 31
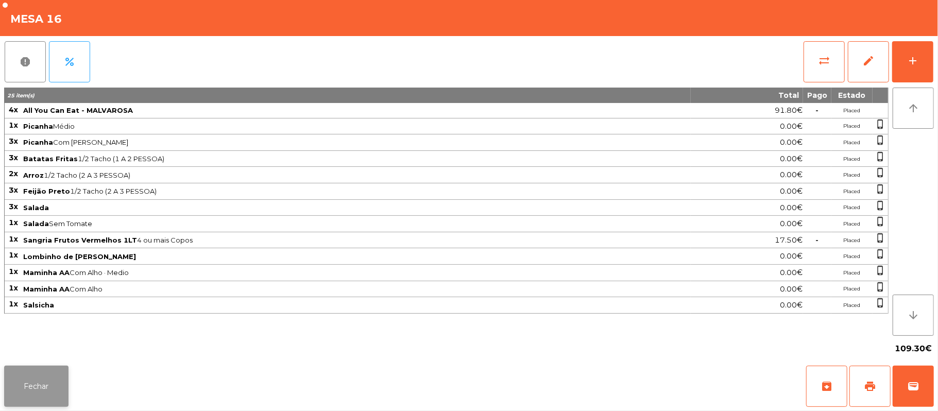
click at [29, 394] on button "Fechar" at bounding box center [36, 386] width 64 height 41
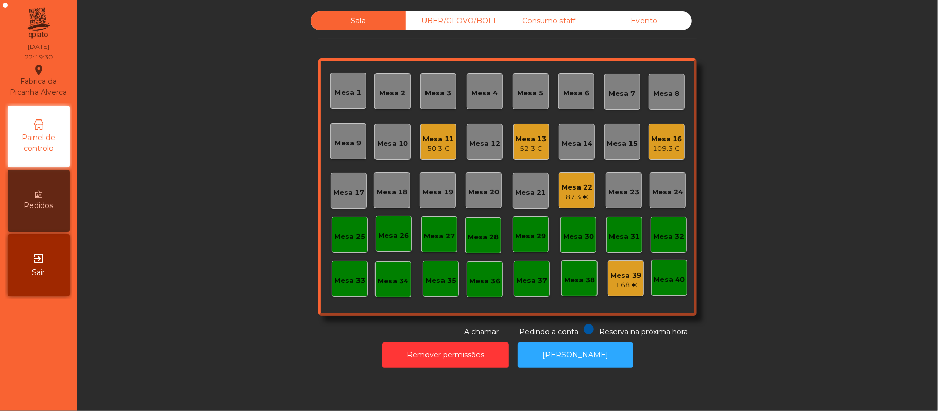
click at [349, 243] on div "Mesa 25" at bounding box center [350, 235] width 36 height 36
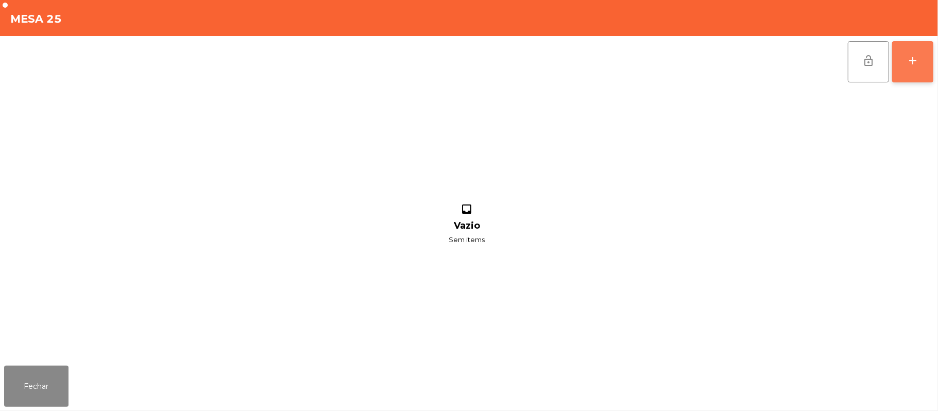
click at [899, 73] on button "add" at bounding box center [913, 61] width 41 height 41
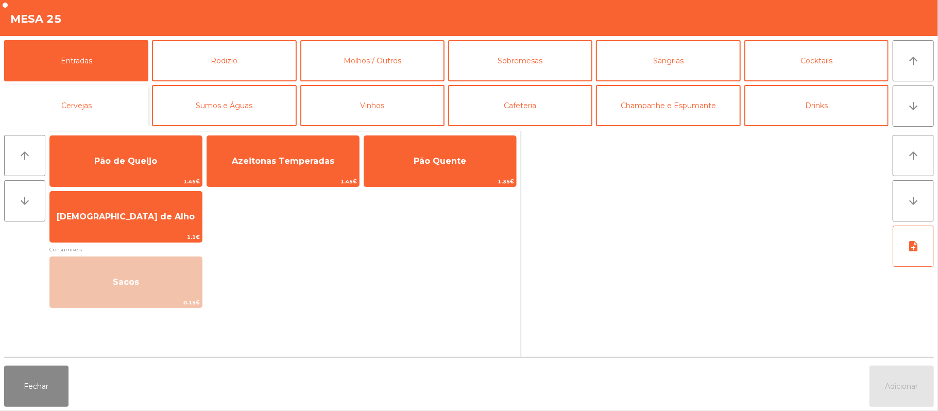
click at [114, 106] on button "Cervejas" at bounding box center [76, 105] width 144 height 41
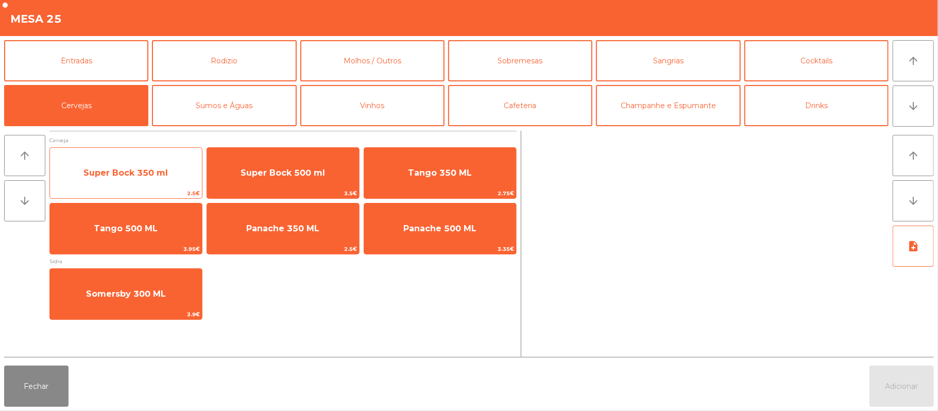
click at [162, 176] on span "Super Bock 350 ml" at bounding box center [125, 173] width 85 height 10
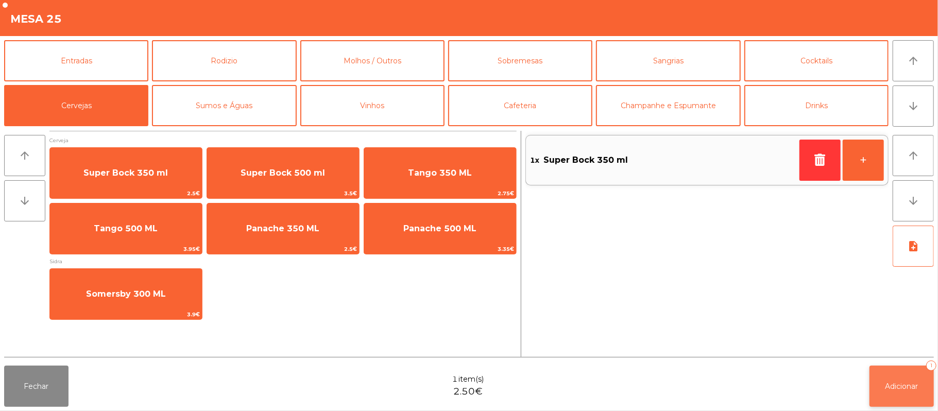
click at [901, 388] on span "Adicionar" at bounding box center [902, 386] width 33 height 9
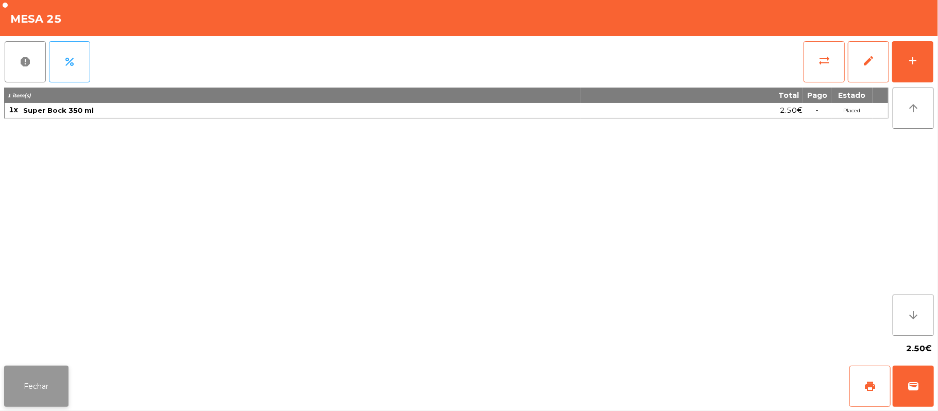
click at [55, 388] on button "Fechar" at bounding box center [36, 386] width 64 height 41
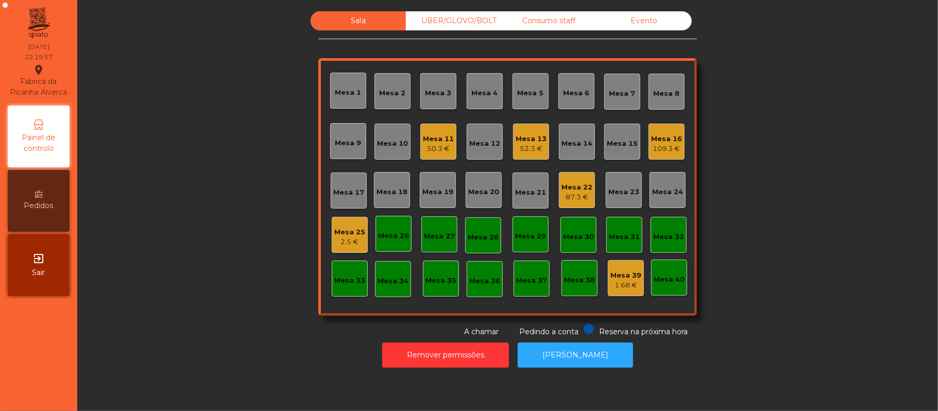
click at [658, 134] on div "Mesa 16" at bounding box center [666, 139] width 31 height 10
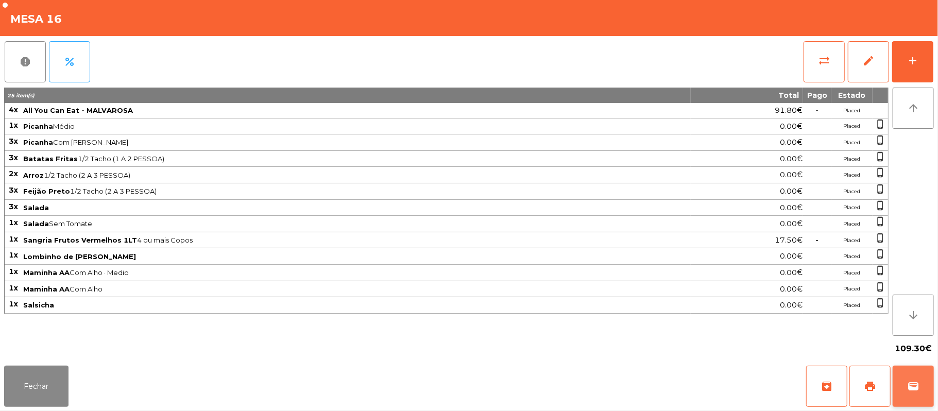
click at [925, 382] on button "wallet" at bounding box center [913, 386] width 41 height 41
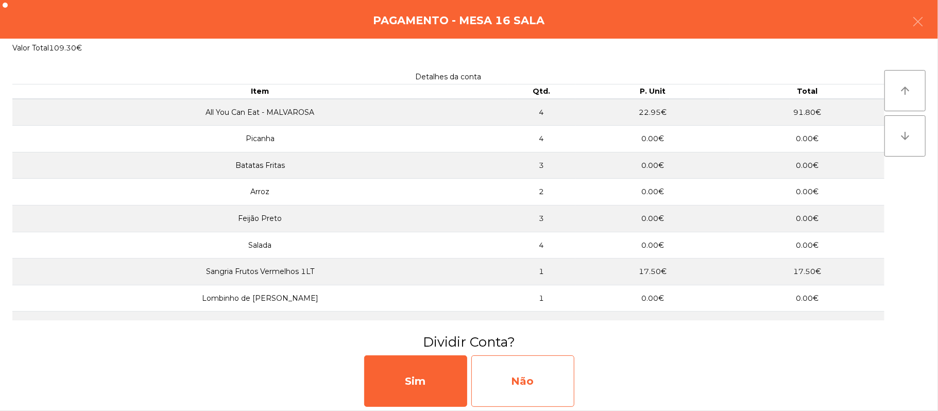
click at [535, 377] on div "Não" at bounding box center [523, 382] width 103 height 52
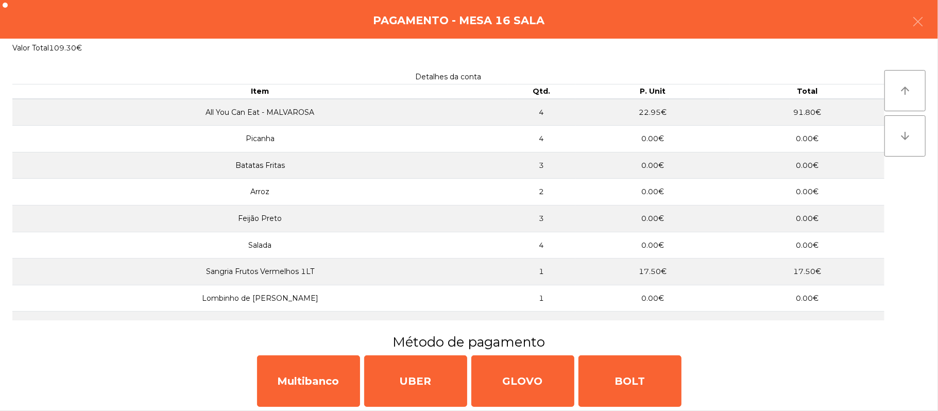
click at [934, 19] on div "Pagamento - Mesa 16 Sala" at bounding box center [469, 19] width 938 height 39
click at [915, 23] on icon "button" at bounding box center [918, 21] width 12 height 12
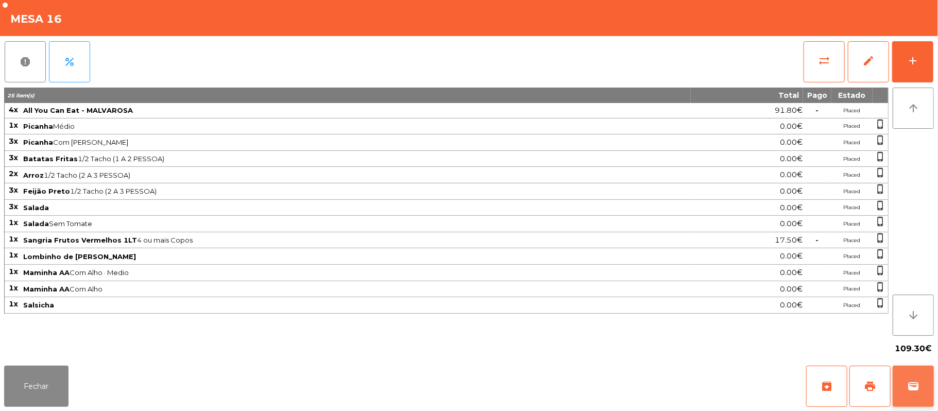
click at [916, 374] on button "wallet" at bounding box center [913, 386] width 41 height 41
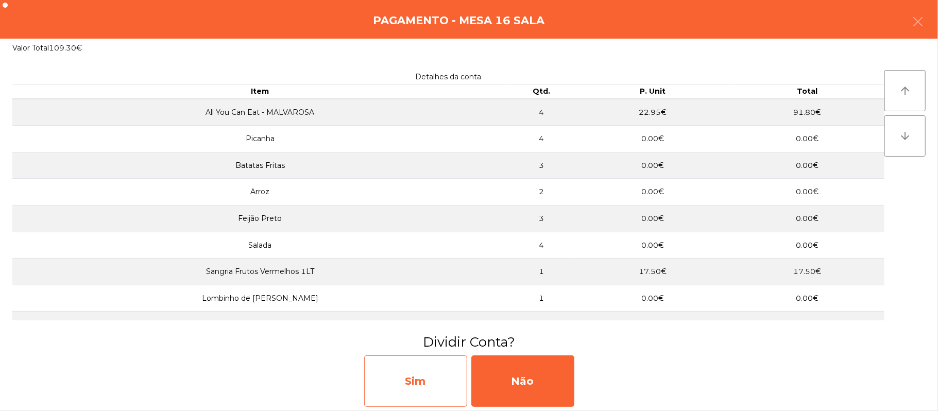
click at [429, 381] on div "Sim" at bounding box center [415, 382] width 103 height 52
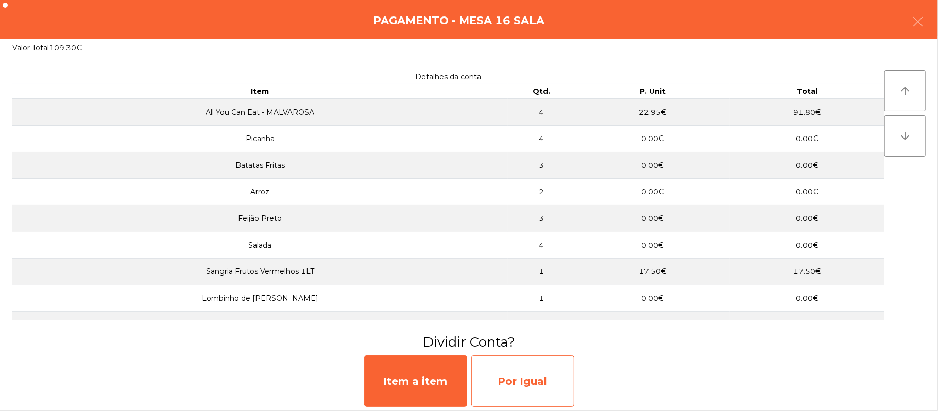
click at [524, 380] on div "Por Igual" at bounding box center [523, 382] width 103 height 52
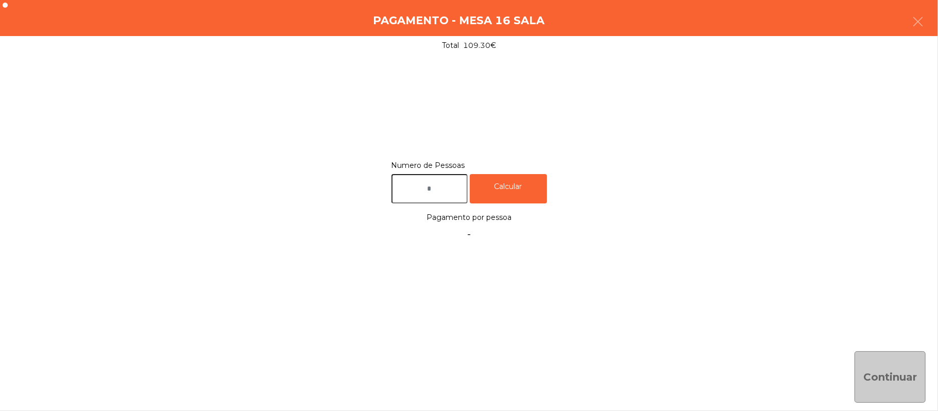
click at [434, 190] on input "text" at bounding box center [430, 188] width 76 height 29
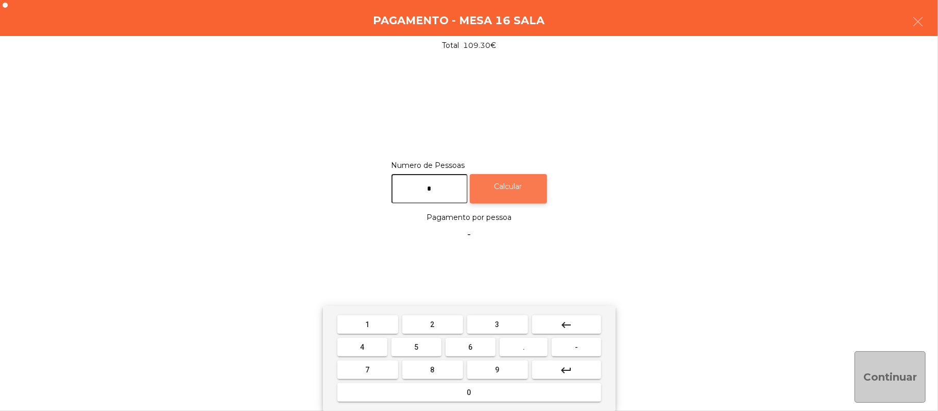
type input "*"
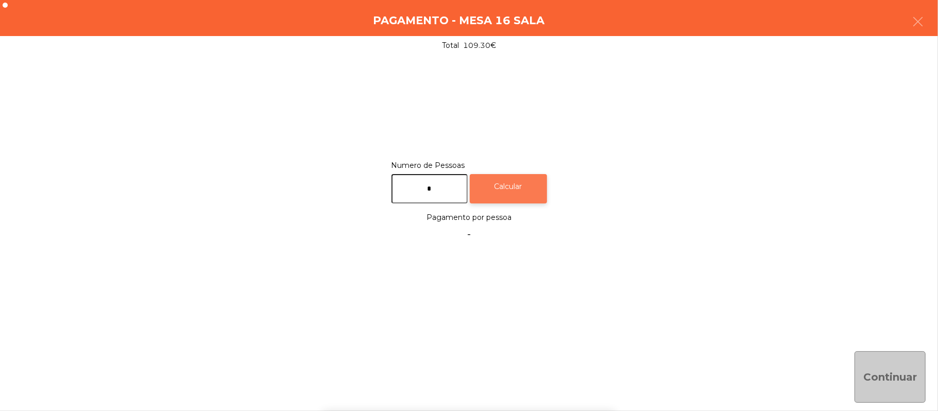
click at [512, 182] on div "Calcular" at bounding box center [508, 188] width 77 height 29
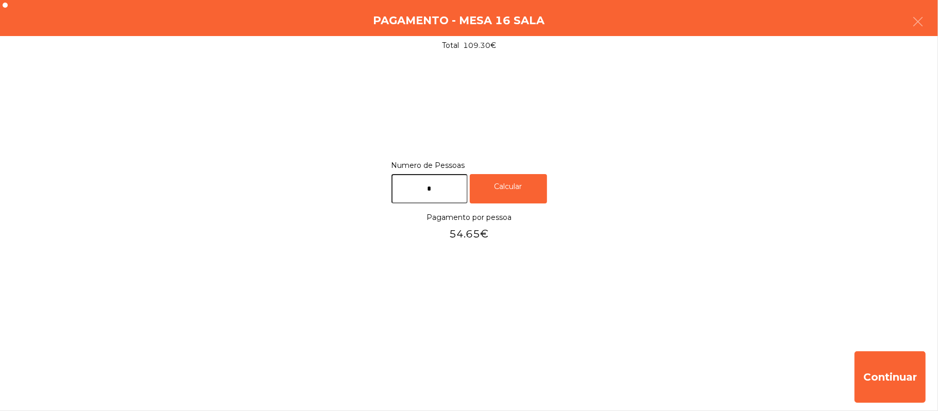
click at [937, 19] on div "Pagamento - Mesa 16 Sala" at bounding box center [469, 18] width 938 height 36
click at [908, 27] on button "button" at bounding box center [918, 22] width 29 height 31
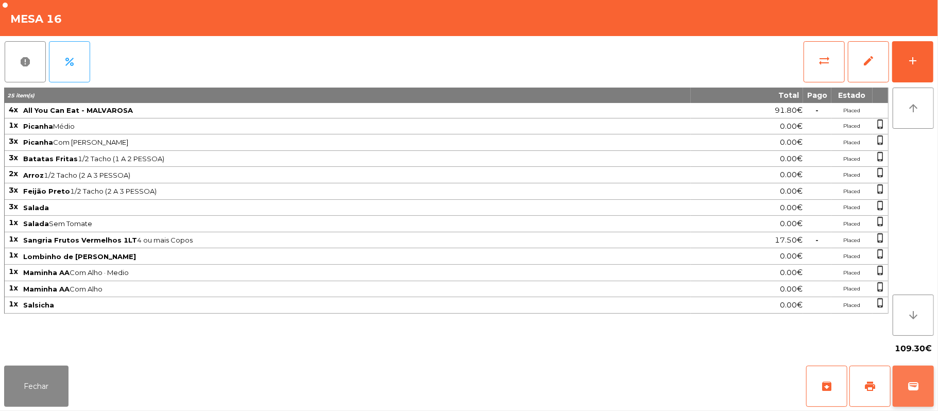
click at [930, 390] on button "wallet" at bounding box center [913, 386] width 41 height 41
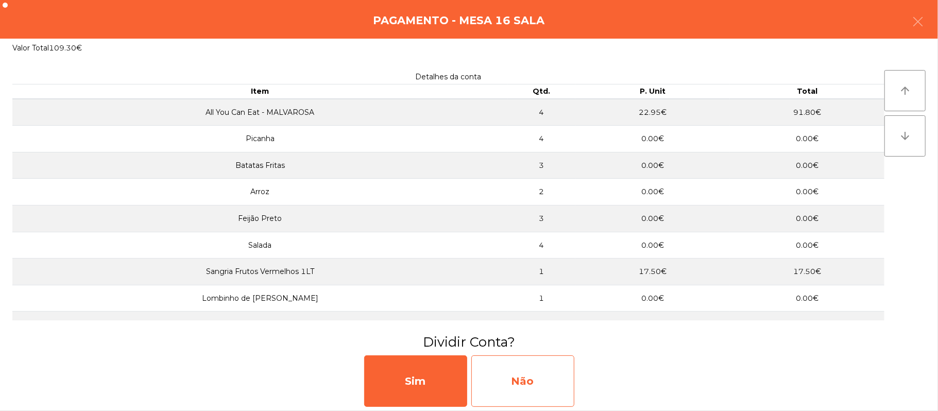
click at [537, 381] on div "Não" at bounding box center [523, 382] width 103 height 52
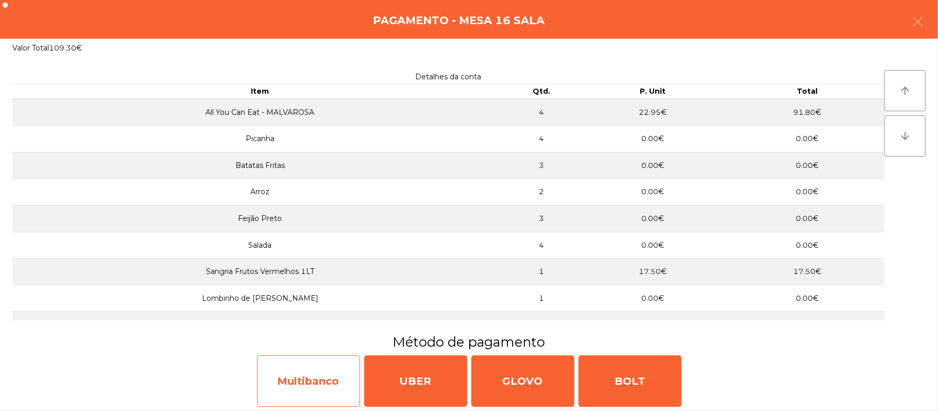
click at [330, 365] on div "Multibanco" at bounding box center [308, 382] width 103 height 52
select select "**"
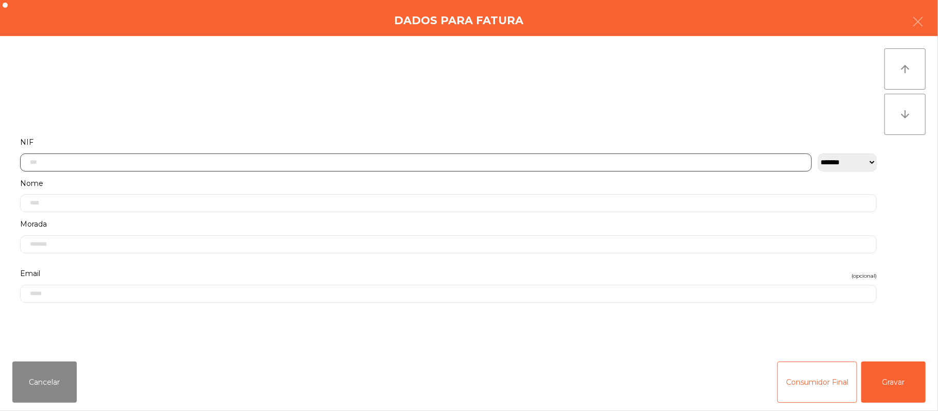
click at [324, 163] on input "text" at bounding box center [416, 163] width 792 height 18
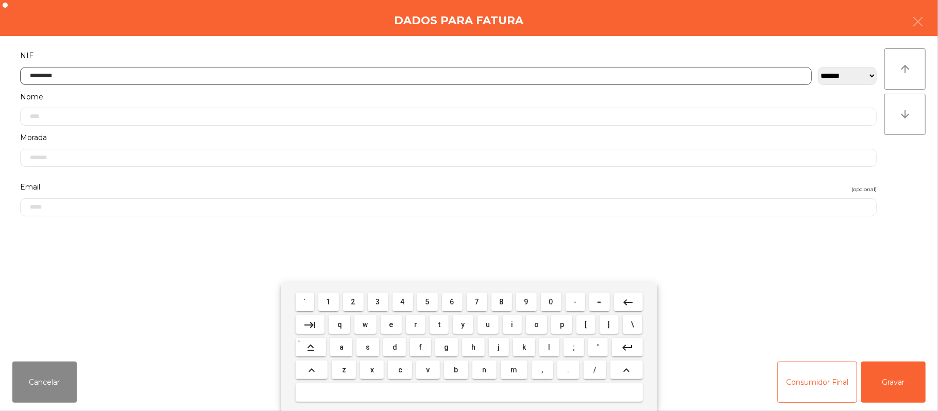
type input "*********"
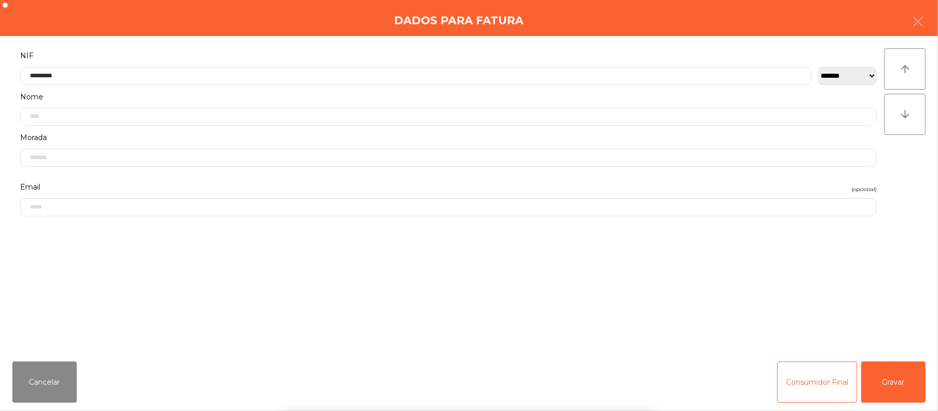
click at [893, 368] on div "` 1 2 3 4 5 6 7 8 9 0 - = keyboard_backspace keyboard_tab q w e r t y u i o p […" at bounding box center [469, 347] width 938 height 128
click at [900, 370] on button "Gravar" at bounding box center [894, 382] width 64 height 41
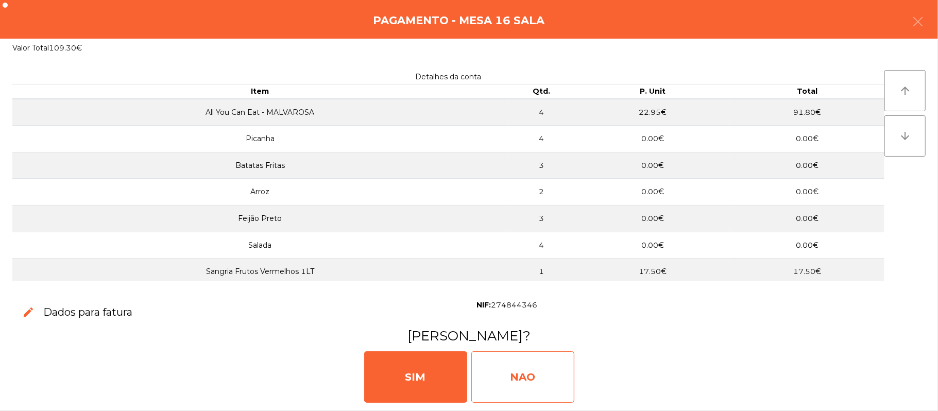
click at [540, 370] on div "NAO" at bounding box center [523, 377] width 103 height 52
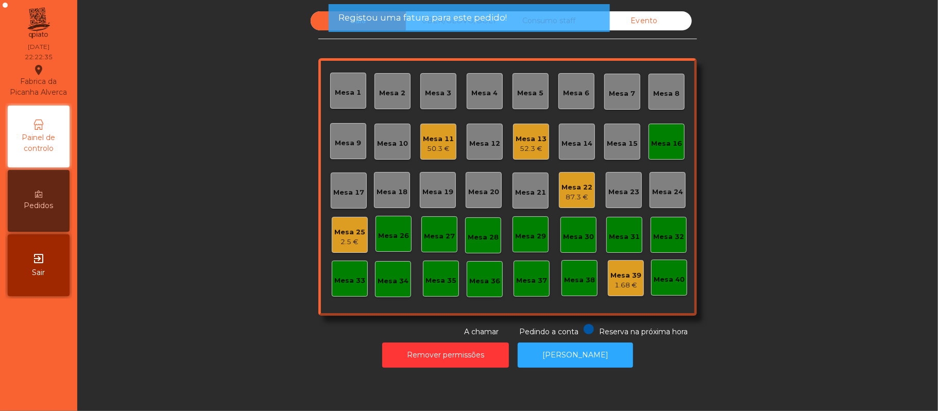
click at [349, 235] on div "Mesa 25" at bounding box center [349, 232] width 31 height 10
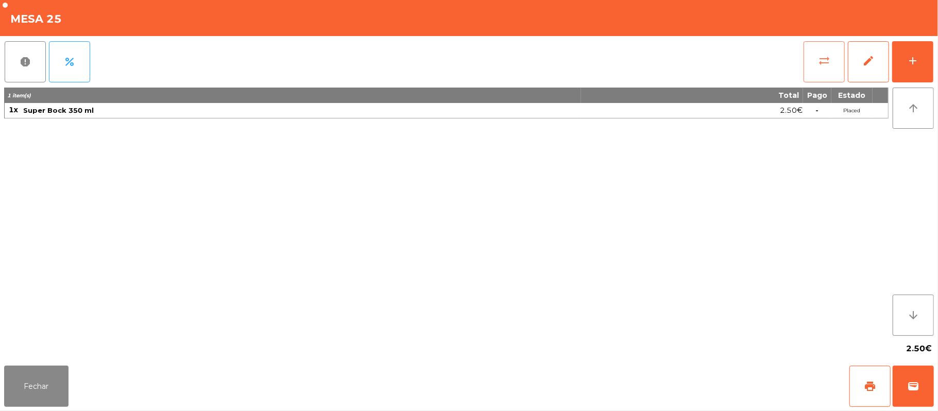
click at [819, 55] on span "sync_alt" at bounding box center [824, 61] width 12 height 12
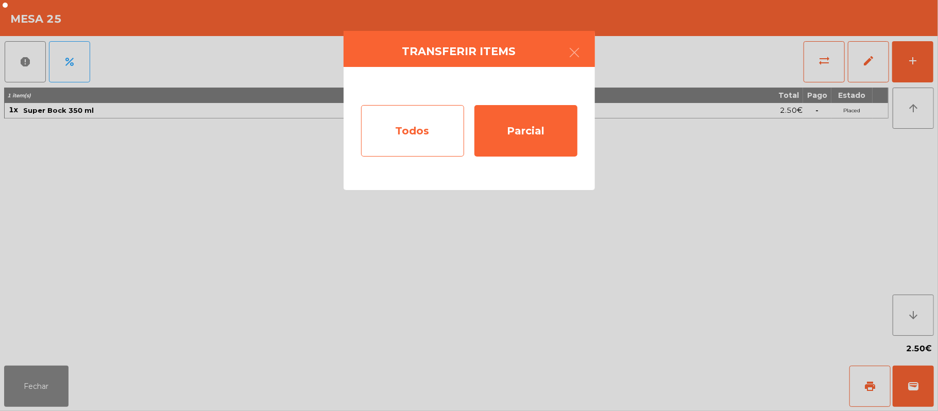
click at [431, 116] on div "Todos" at bounding box center [412, 131] width 103 height 52
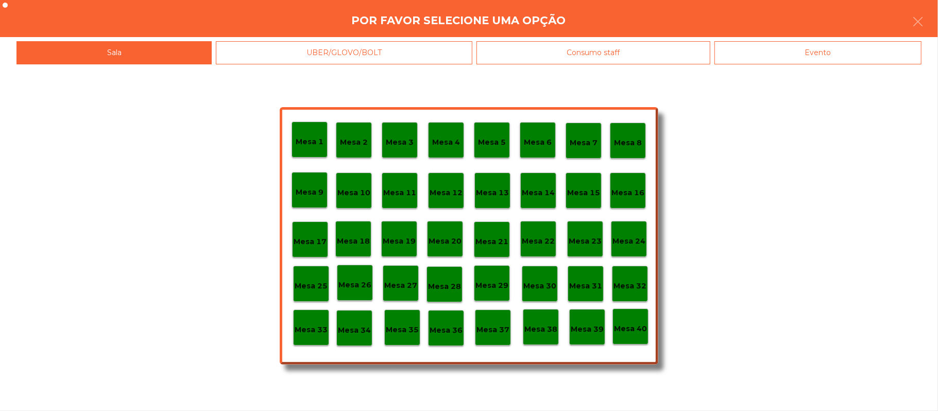
click at [813, 51] on div "Evento" at bounding box center [818, 52] width 207 height 23
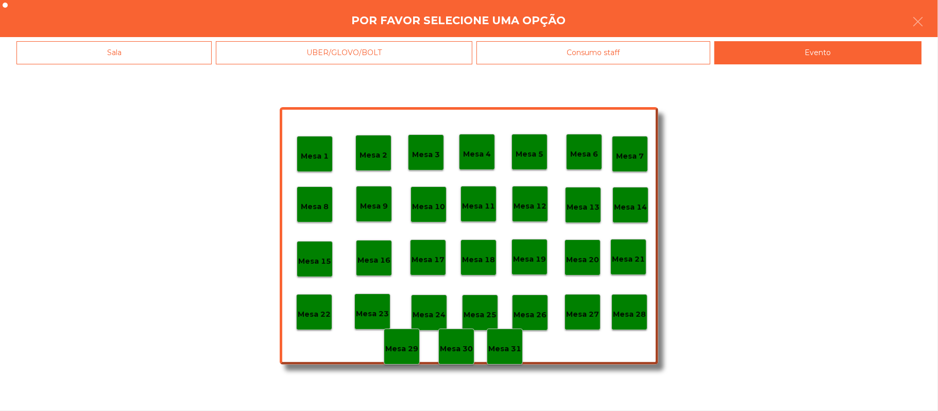
click at [631, 309] on p "Mesa 28" at bounding box center [629, 315] width 33 height 12
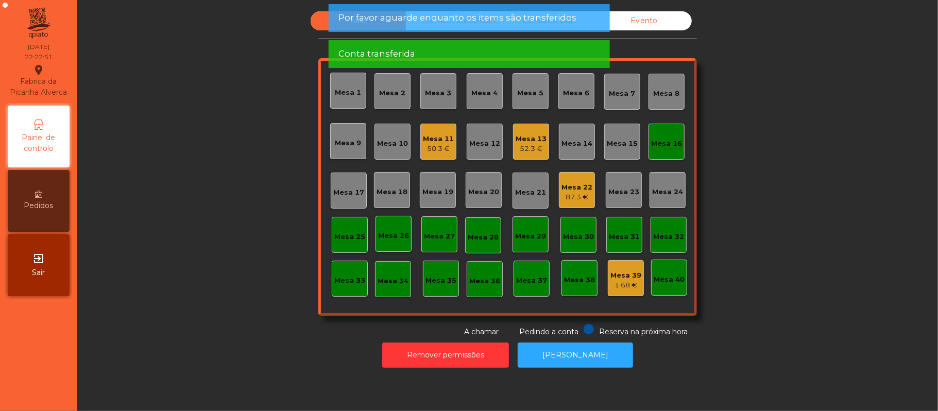
click at [334, 240] on div "Mesa 25" at bounding box center [349, 237] width 31 height 10
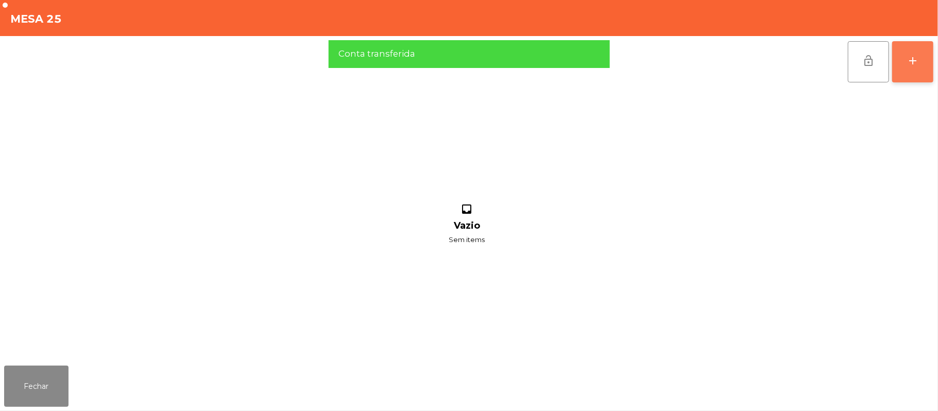
click at [909, 60] on div "add" at bounding box center [913, 61] width 12 height 12
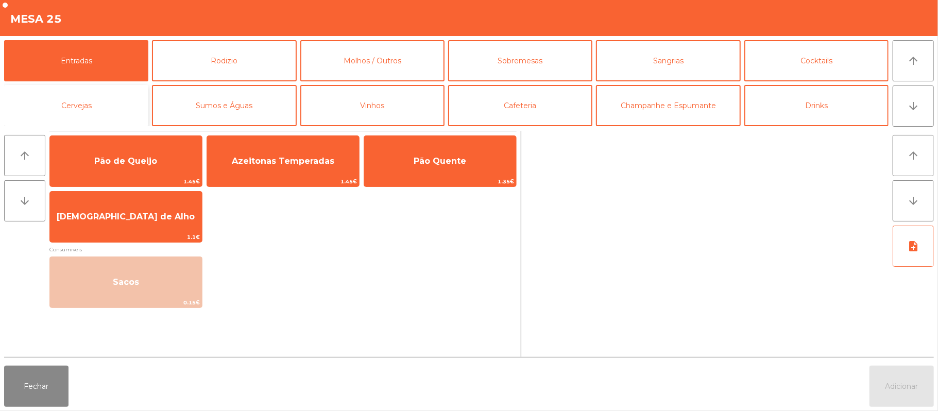
click at [115, 108] on button "Cervejas" at bounding box center [76, 105] width 144 height 41
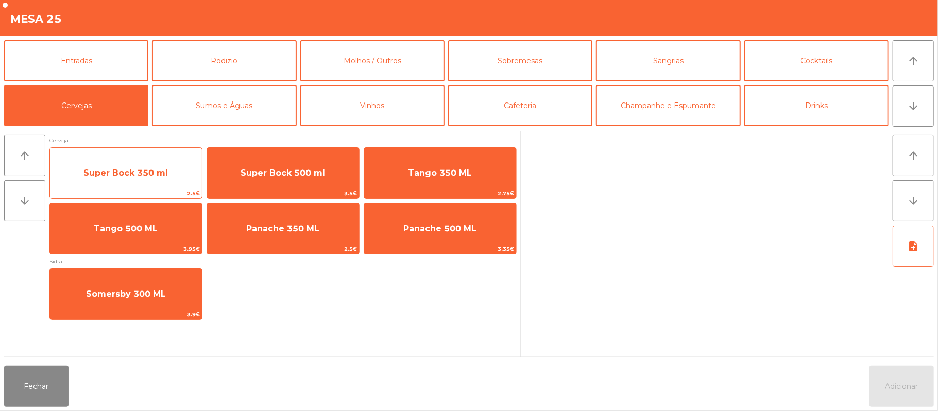
click at [165, 174] on span "Super Bock 350 ml" at bounding box center [125, 173] width 85 height 10
click at [159, 168] on span "Super Bock 350 ml" at bounding box center [125, 173] width 85 height 10
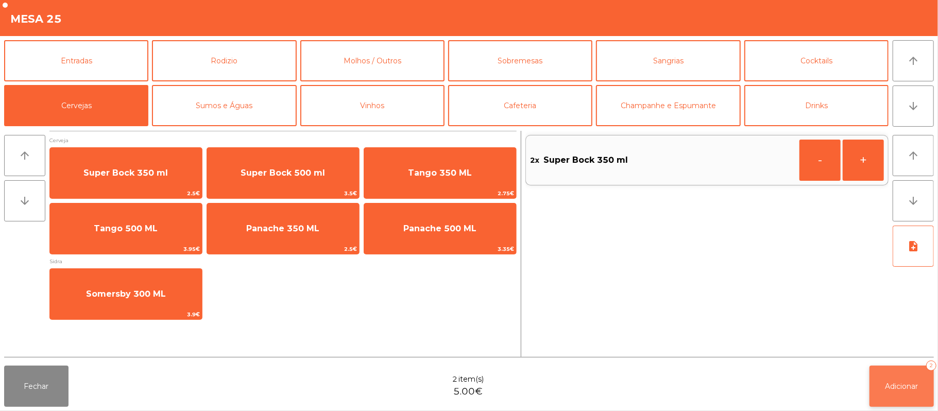
click at [886, 400] on button "Adicionar 2" at bounding box center [902, 386] width 64 height 41
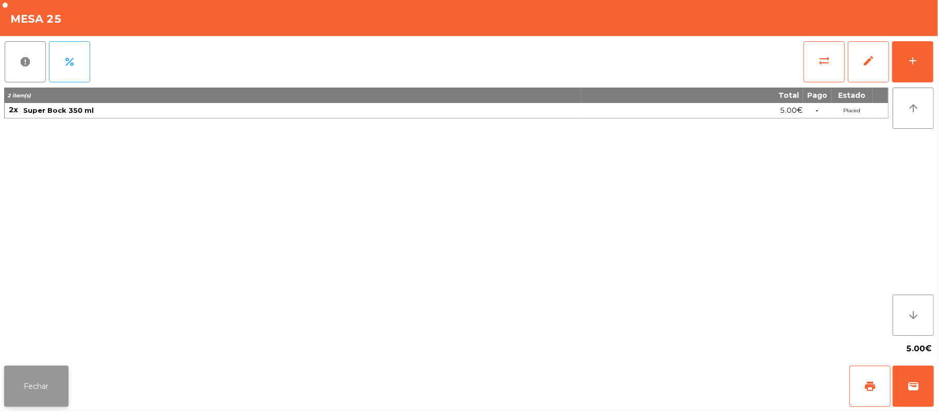
click at [46, 375] on button "Fechar" at bounding box center [36, 386] width 64 height 41
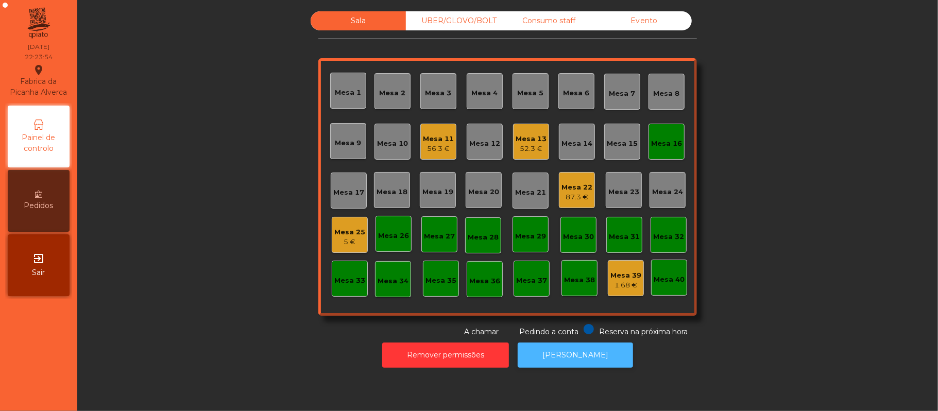
click at [559, 353] on button "[PERSON_NAME]" at bounding box center [575, 355] width 115 height 25
click at [347, 221] on div "Mesa 25 5 €" at bounding box center [350, 235] width 36 height 36
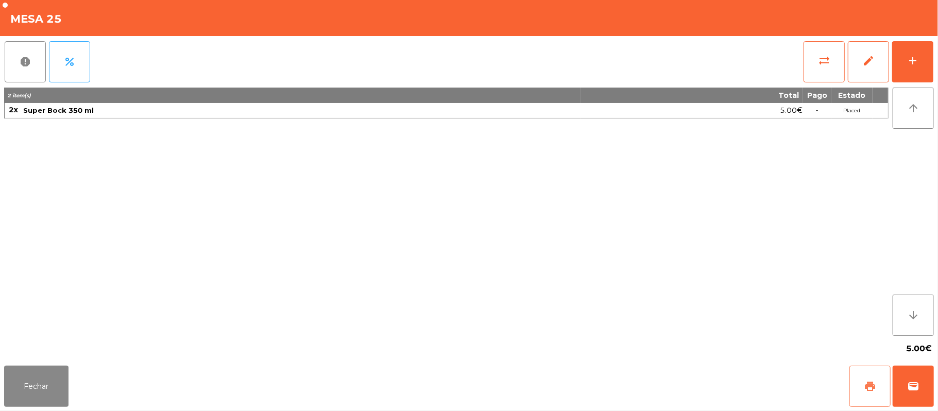
click at [860, 384] on button "print" at bounding box center [870, 386] width 41 height 41
click at [38, 368] on button "Fechar" at bounding box center [36, 386] width 64 height 41
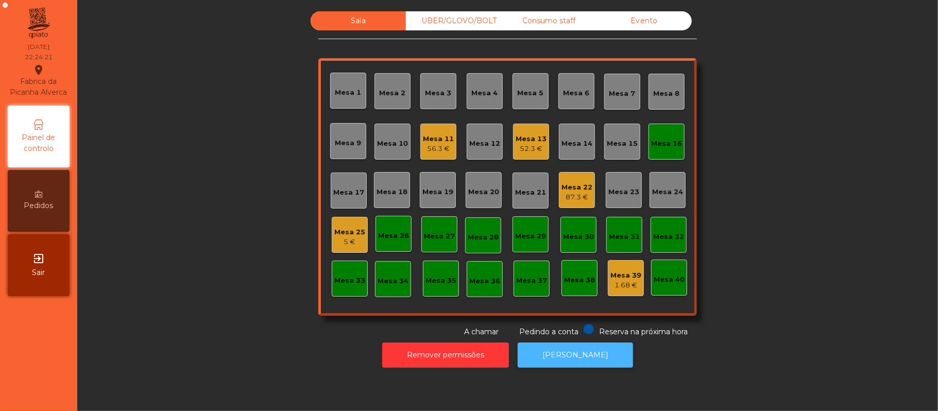
click at [547, 359] on button "[PERSON_NAME]" at bounding box center [575, 355] width 115 height 25
click at [351, 232] on div "Mesa 25" at bounding box center [349, 232] width 31 height 10
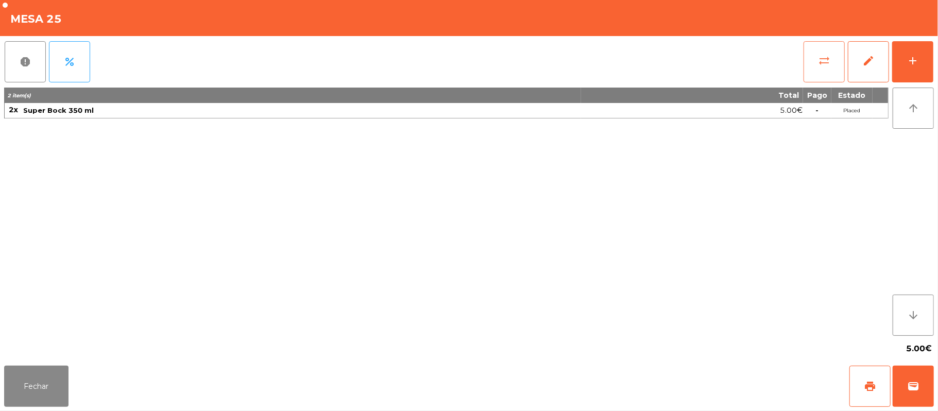
click at [817, 64] on button "sync_alt" at bounding box center [824, 61] width 41 height 41
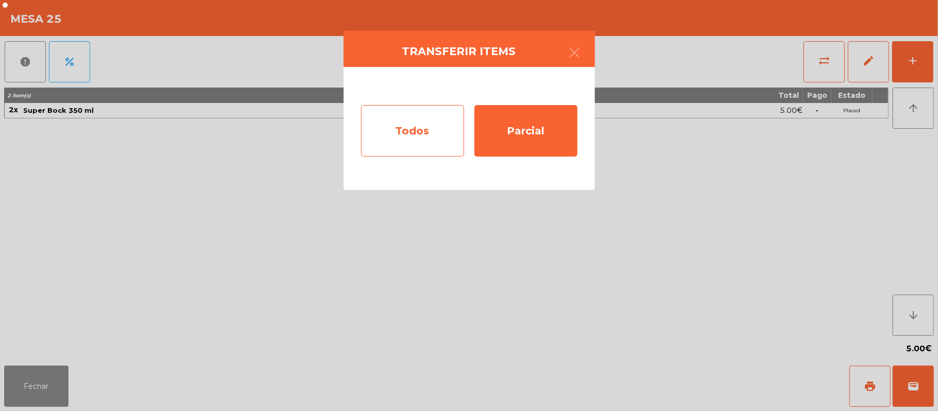
click at [440, 130] on div "Todos" at bounding box center [412, 131] width 103 height 52
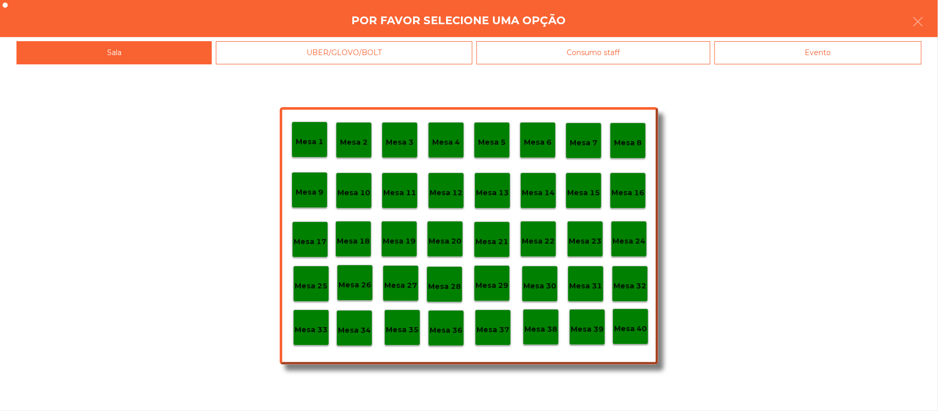
click at [856, 47] on div "Evento" at bounding box center [818, 52] width 207 height 23
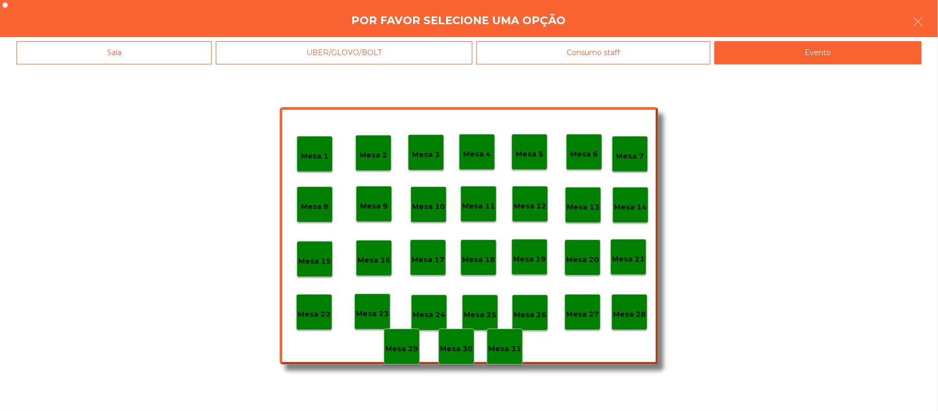
click at [629, 306] on div "Mesa 28" at bounding box center [629, 313] width 33 height 16
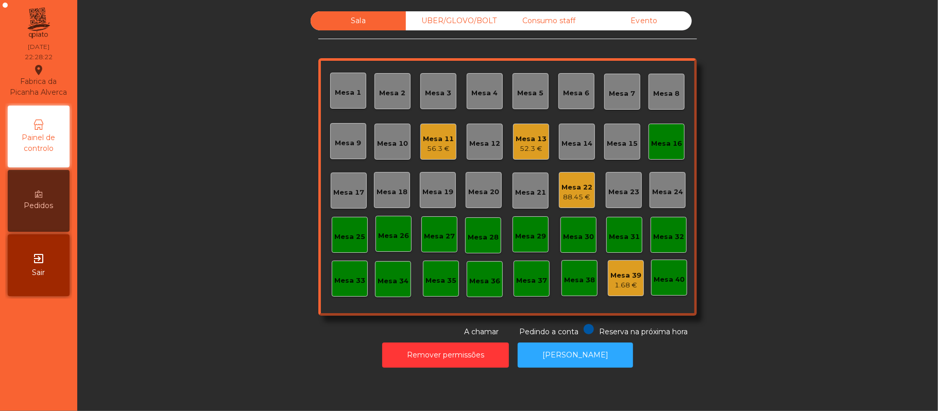
click at [662, 147] on div "Mesa 16" at bounding box center [666, 144] width 31 height 10
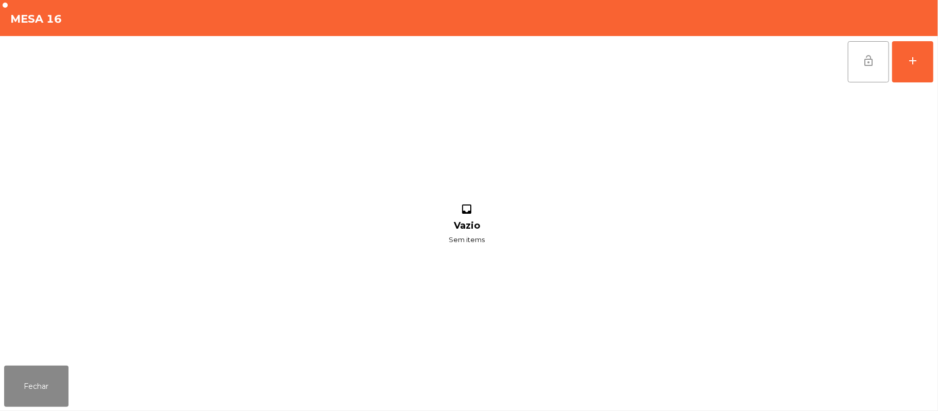
click at [863, 60] on span "lock_open" at bounding box center [869, 61] width 12 height 12
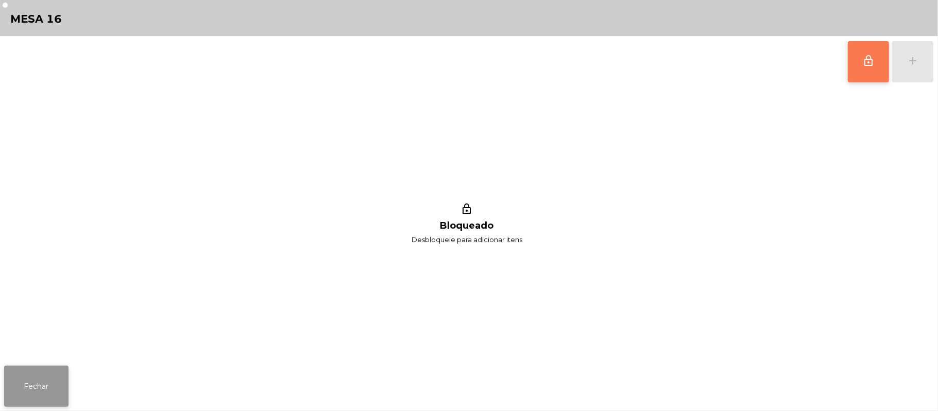
click at [36, 380] on button "Fechar" at bounding box center [36, 386] width 64 height 41
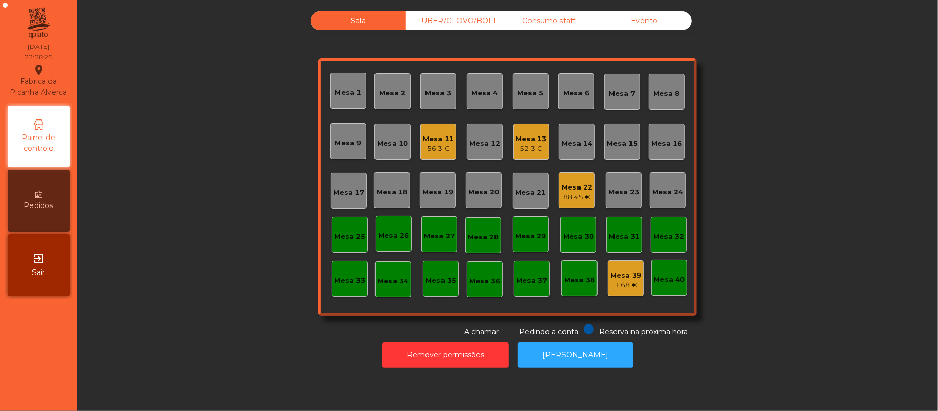
click at [543, 139] on div "Mesa 13 52.3 €" at bounding box center [531, 142] width 36 height 36
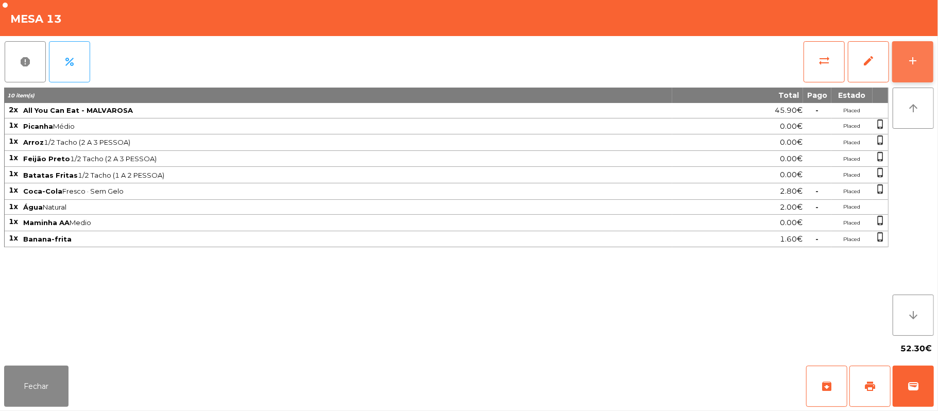
click at [905, 61] on button "add" at bounding box center [913, 61] width 41 height 41
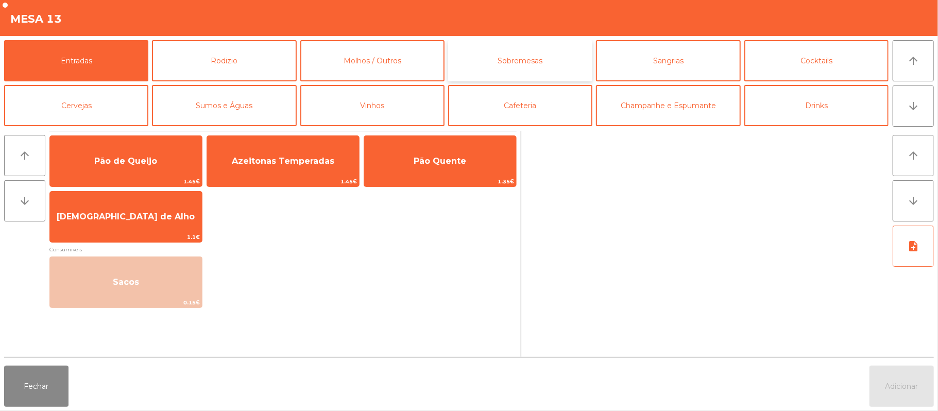
click at [560, 58] on button "Sobremesas" at bounding box center [520, 60] width 144 height 41
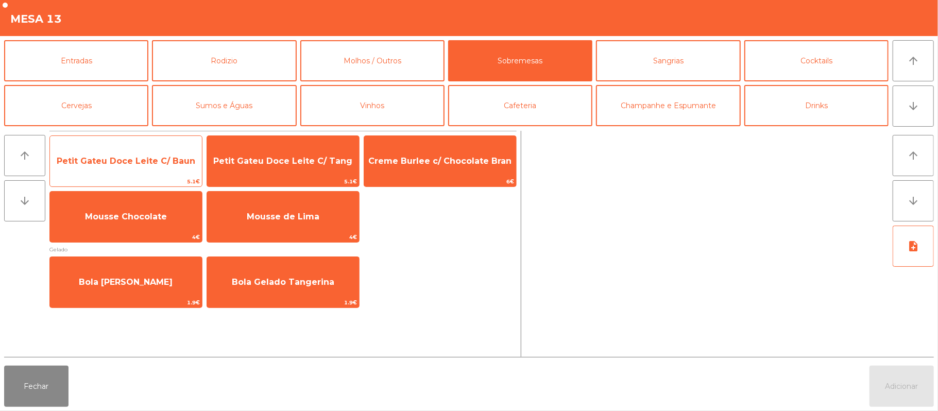
click at [148, 160] on span "Petit Gateu Doce Leite C/ Baun" at bounding box center [126, 161] width 139 height 10
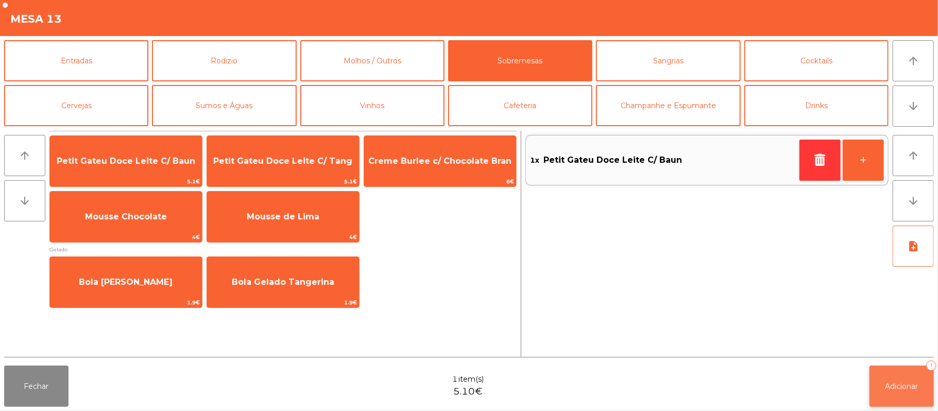
click at [889, 384] on span "Adicionar" at bounding box center [902, 386] width 33 height 9
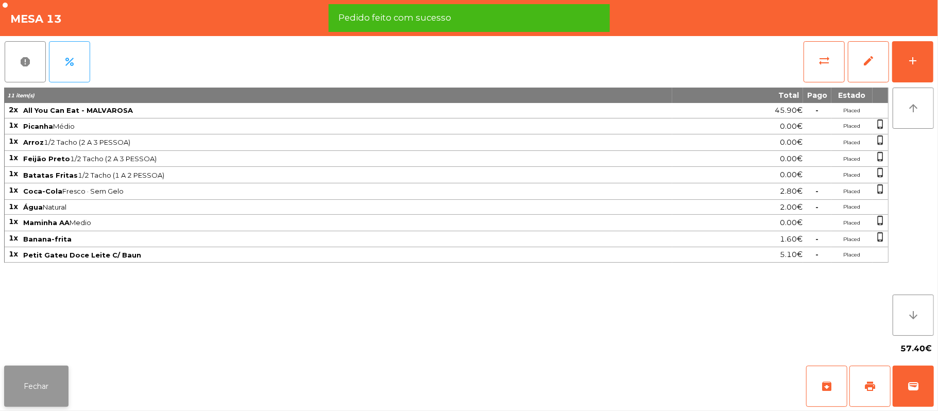
click at [36, 378] on button "Fechar" at bounding box center [36, 386] width 64 height 41
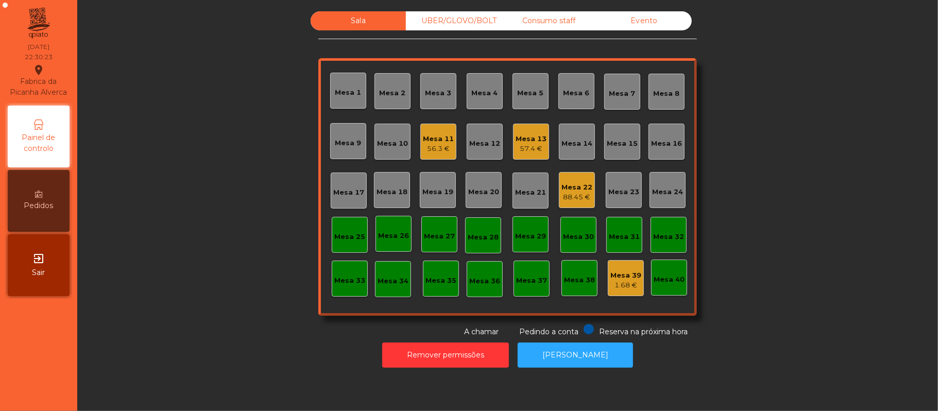
click at [354, 237] on div "Mesa 25" at bounding box center [349, 237] width 31 height 10
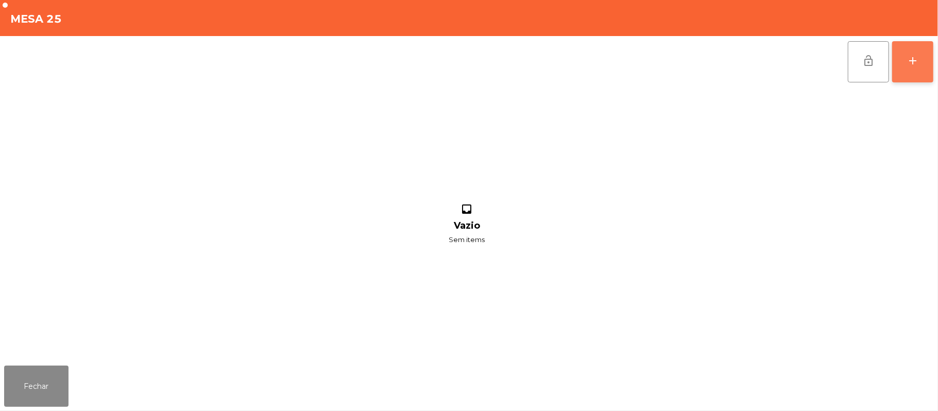
click at [924, 66] on button "add" at bounding box center [913, 61] width 41 height 41
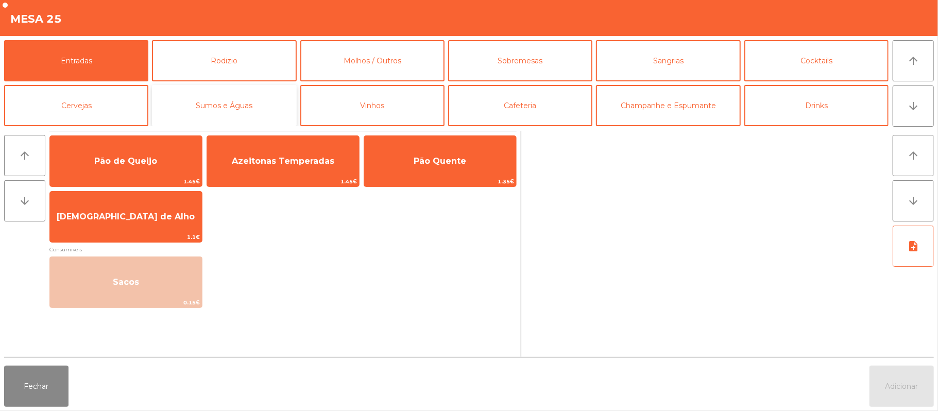
click at [247, 105] on button "Sumos e Águas" at bounding box center [224, 105] width 144 height 41
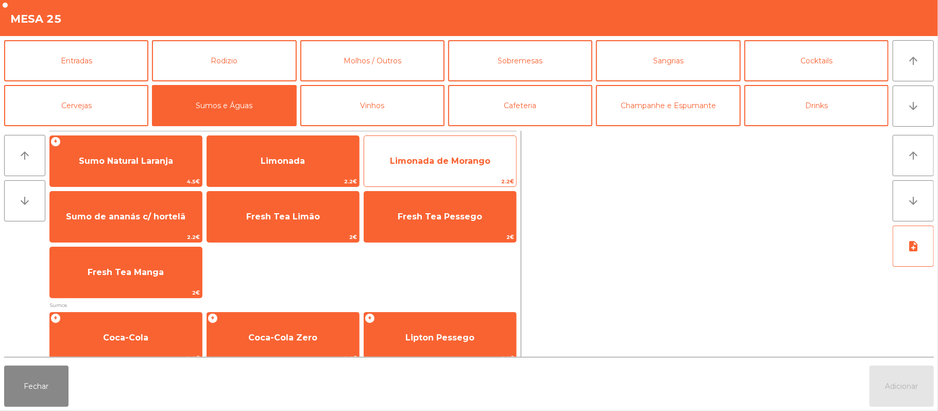
click at [412, 161] on span "Limonada de Morango" at bounding box center [440, 161] width 100 height 10
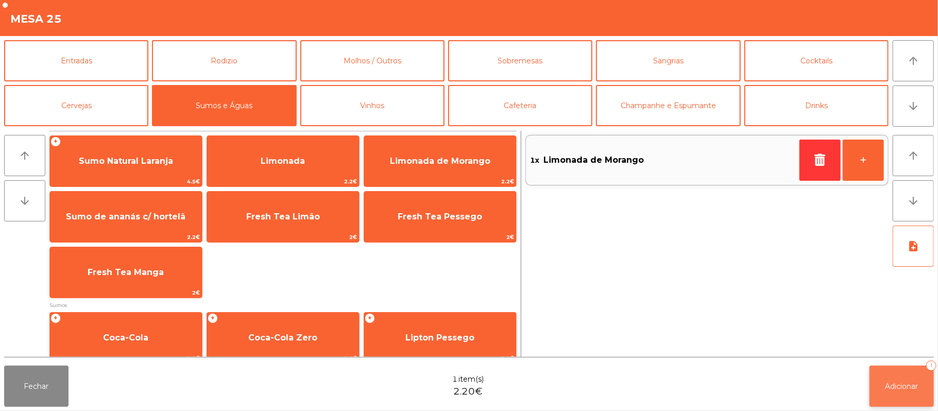
click at [898, 387] on span "Adicionar" at bounding box center [902, 386] width 33 height 9
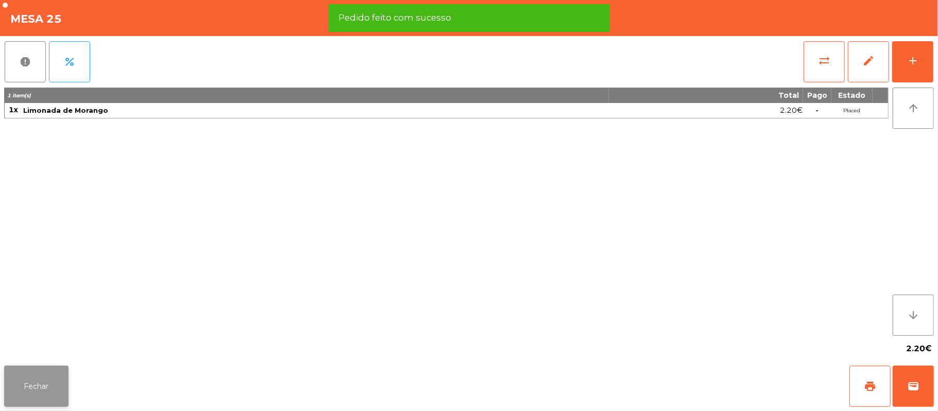
click at [46, 386] on button "Fechar" at bounding box center [36, 386] width 64 height 41
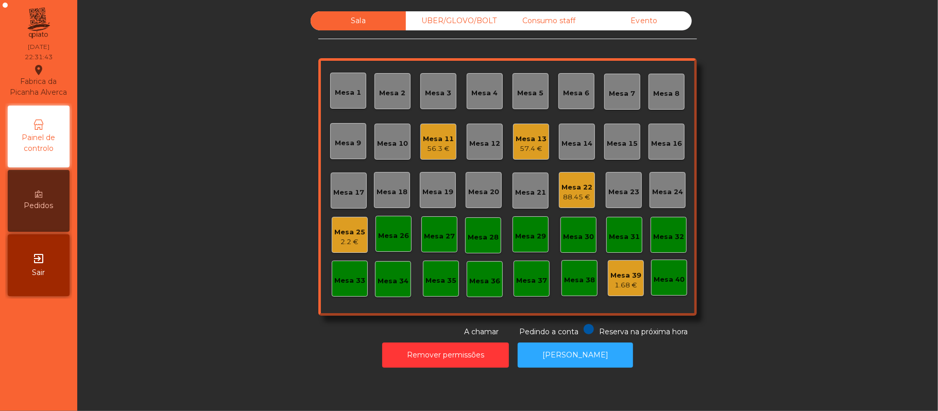
click at [348, 234] on div "Mesa 25" at bounding box center [349, 232] width 31 height 10
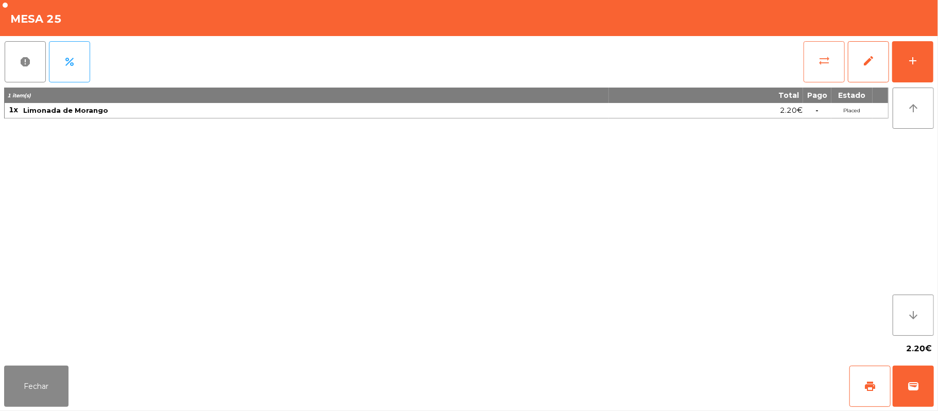
click at [833, 56] on button "sync_alt" at bounding box center [824, 61] width 41 height 41
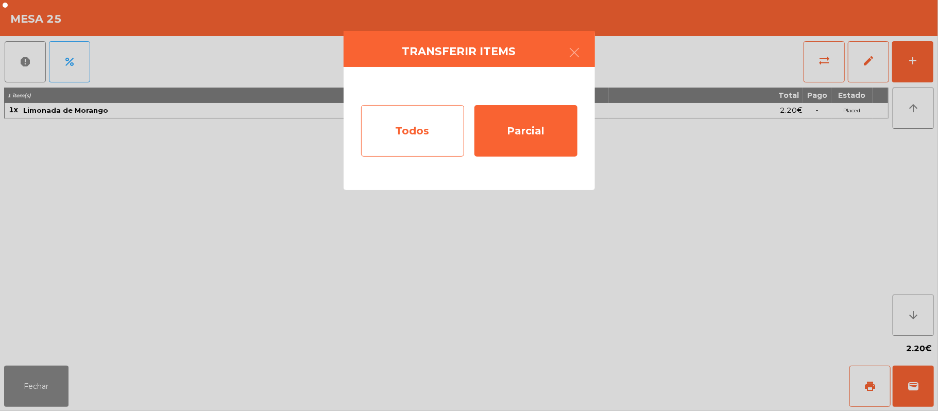
click at [394, 125] on div "Todos" at bounding box center [412, 131] width 103 height 52
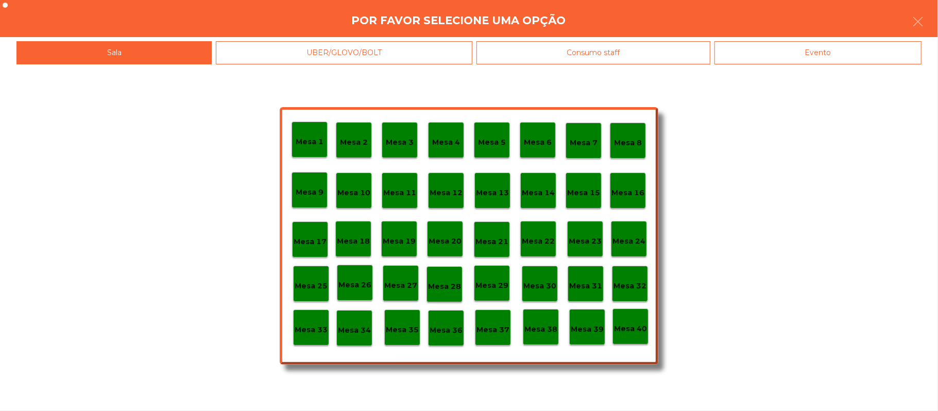
click at [802, 60] on div "Evento" at bounding box center [818, 52] width 207 height 23
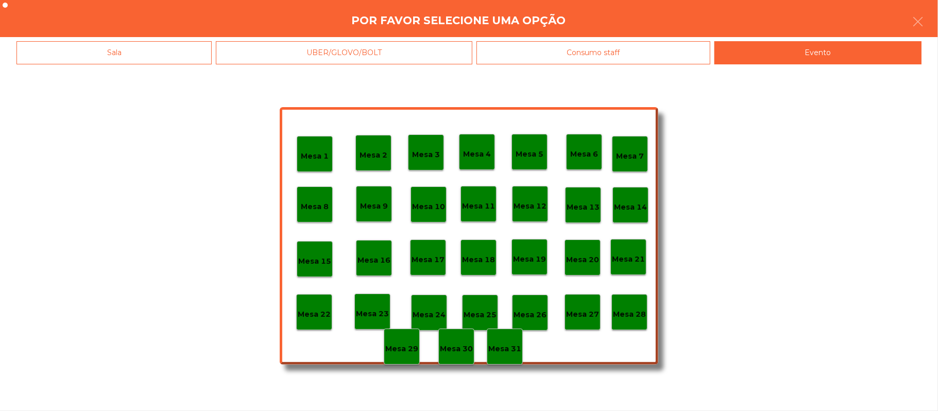
click at [636, 309] on p "Mesa 28" at bounding box center [629, 315] width 33 height 12
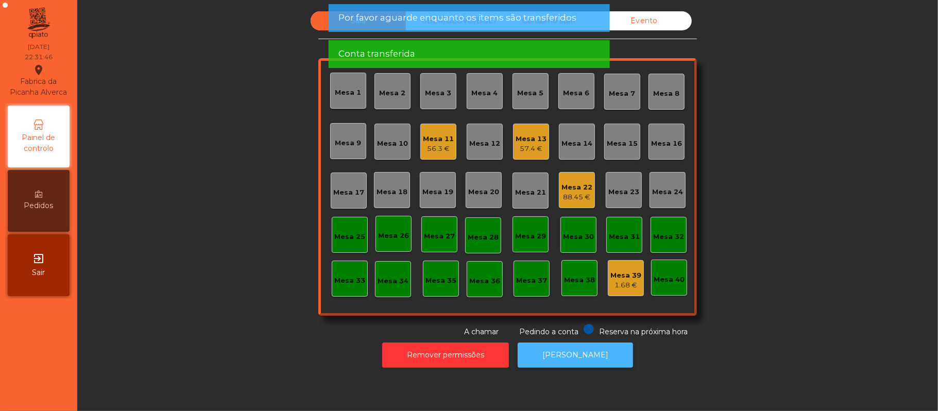
click at [578, 366] on button "[PERSON_NAME]" at bounding box center [575, 355] width 115 height 25
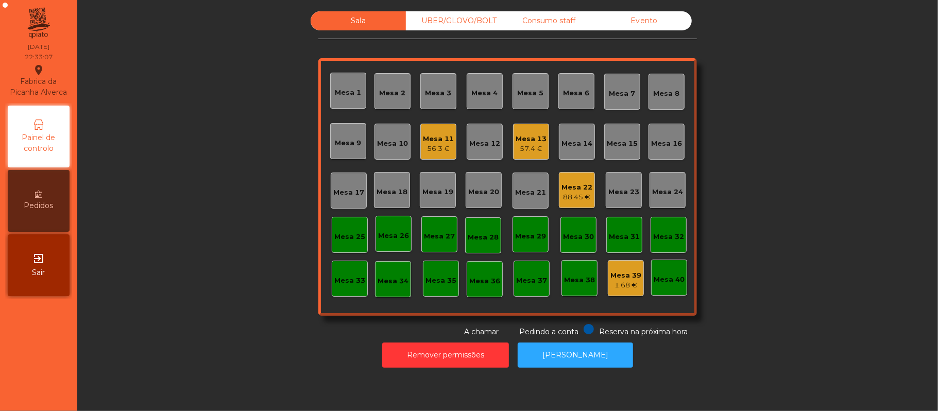
click at [332, 227] on div "Mesa 25" at bounding box center [350, 235] width 36 height 36
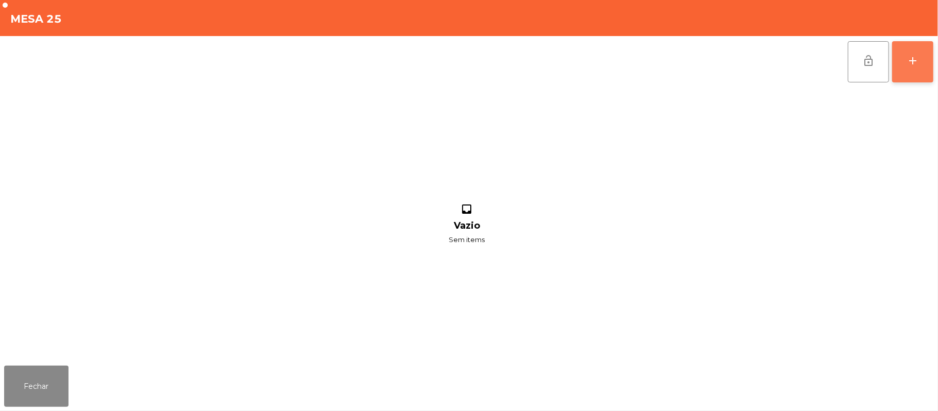
click at [909, 60] on div "add" at bounding box center [913, 61] width 12 height 12
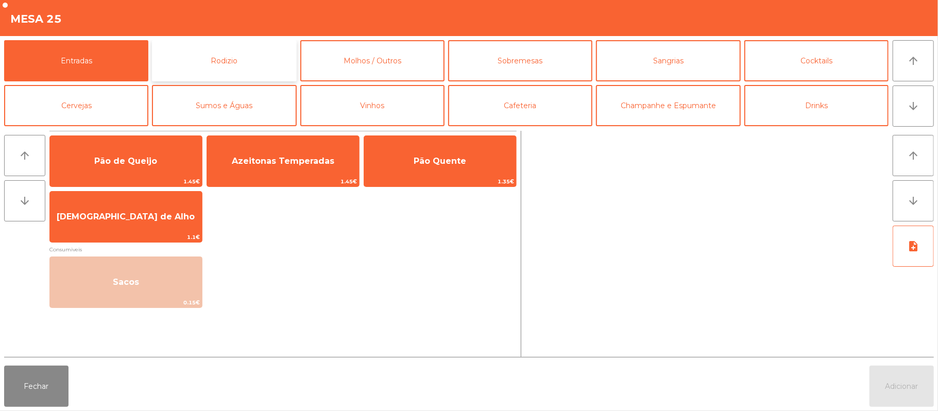
click at [244, 43] on button "Rodizio" at bounding box center [224, 60] width 144 height 41
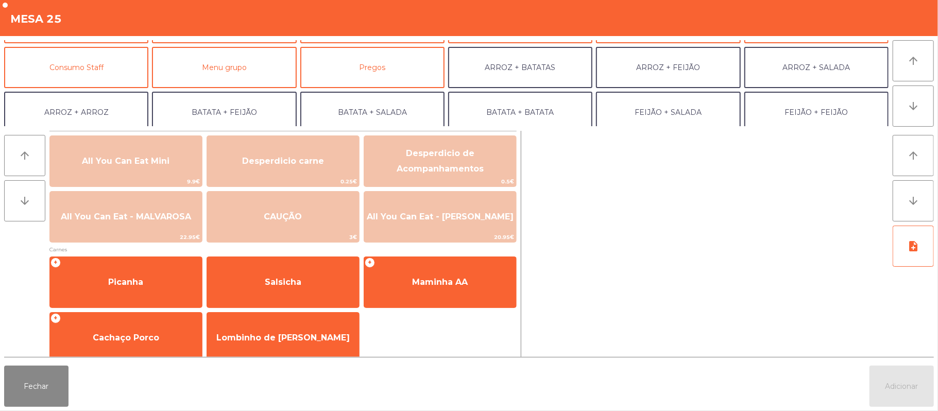
scroll to position [88, 0]
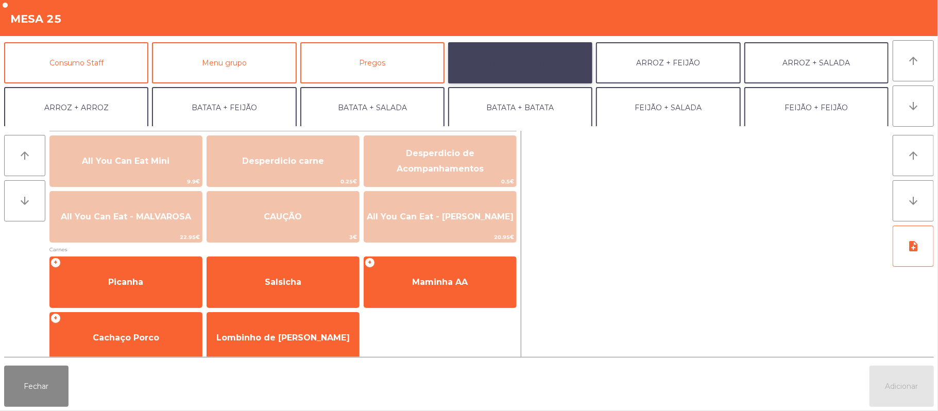
click at [510, 64] on button "ARROZ + BATATAS" at bounding box center [520, 62] width 144 height 41
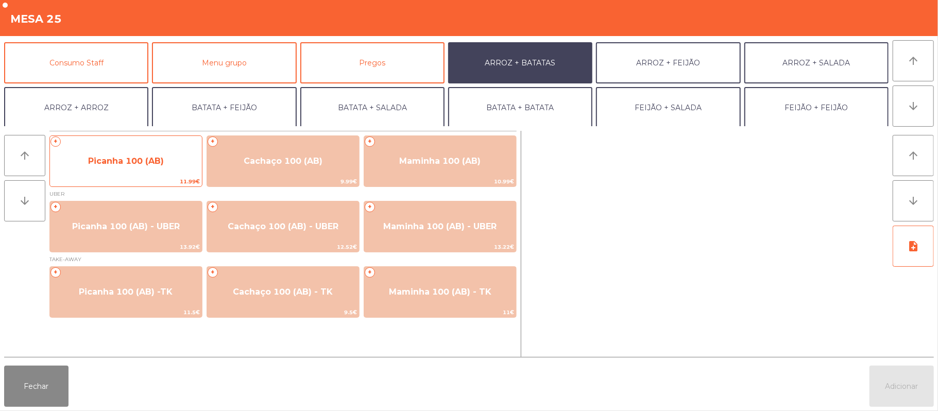
click at [106, 164] on span "Picanha 100 (AB)" at bounding box center [126, 161] width 76 height 10
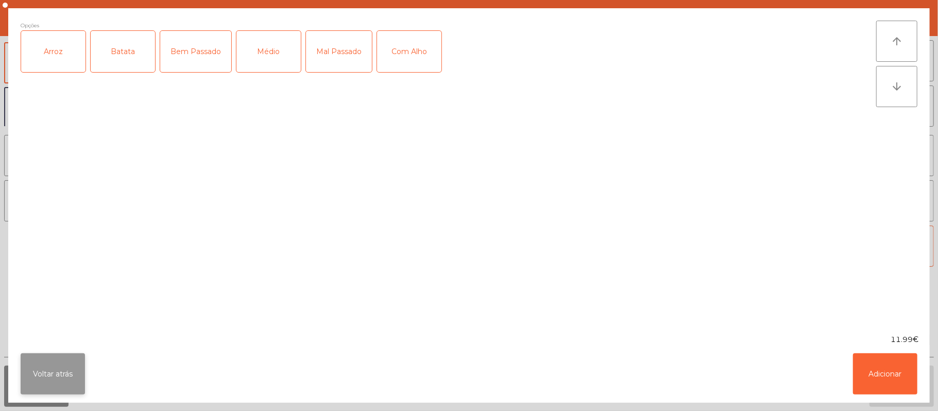
click at [73, 364] on button "Voltar atrás" at bounding box center [53, 374] width 64 height 41
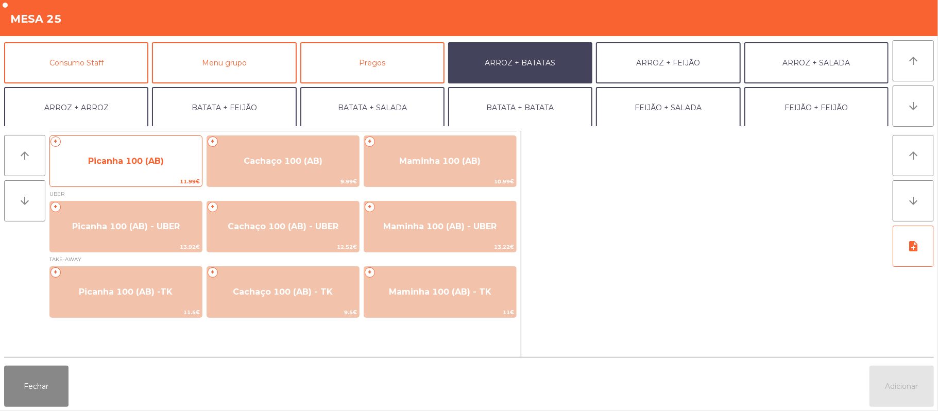
click at [135, 172] on span "Picanha 100 (AB)" at bounding box center [126, 161] width 152 height 28
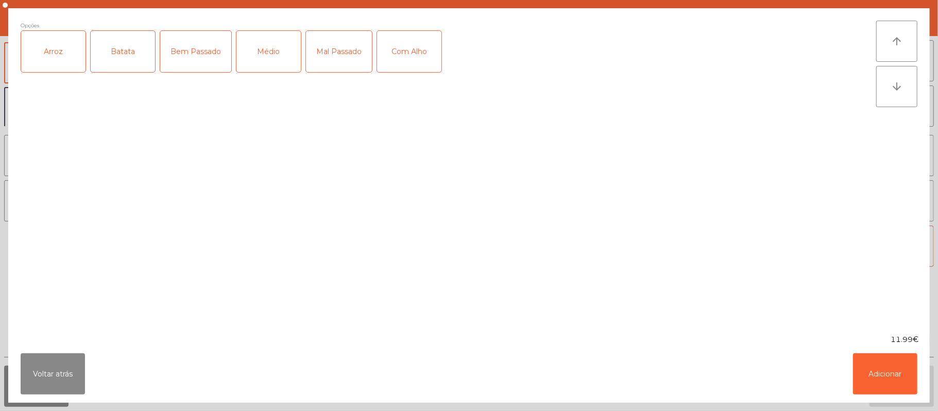
click at [268, 62] on div "Médio" at bounding box center [269, 51] width 64 height 41
click at [264, 92] on div "Opções (Médio) Arroz Batata Bem Passado Médio Mal Passado Com Alho" at bounding box center [449, 171] width 856 height 301
click at [415, 65] on div "Com Alho" at bounding box center [409, 51] width 64 height 41
click at [886, 367] on button "Adicionar" at bounding box center [885, 374] width 64 height 41
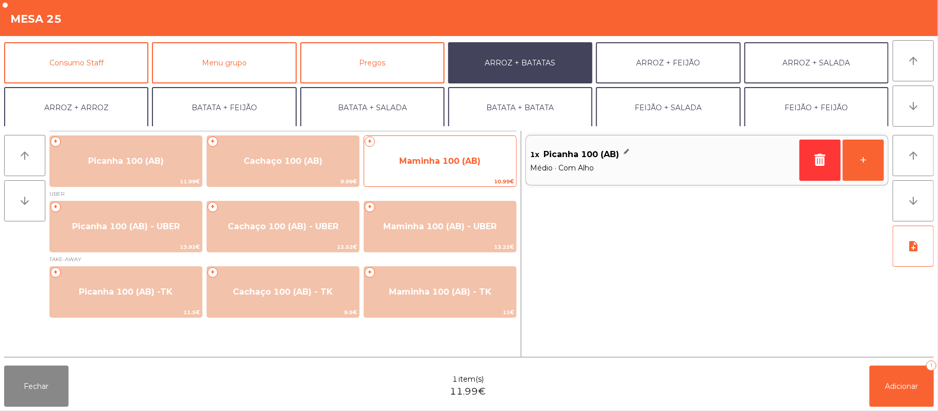
click at [449, 158] on span "Maminha 100 (AB)" at bounding box center [439, 161] width 81 height 10
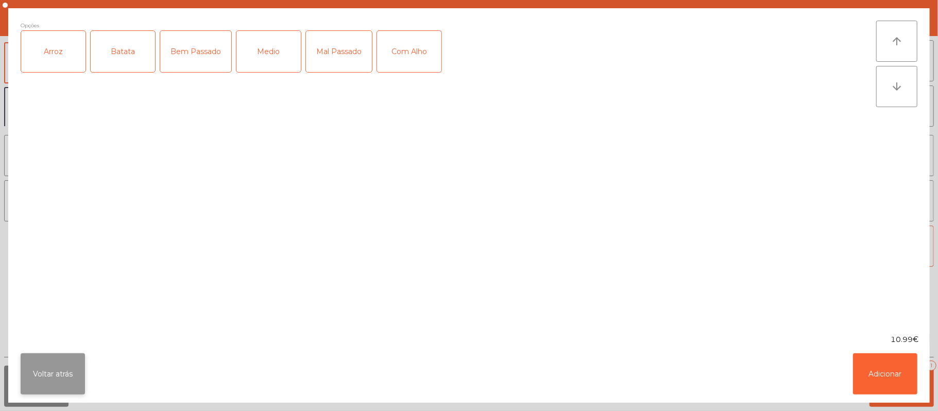
click at [59, 368] on button "Voltar atrás" at bounding box center [53, 374] width 64 height 41
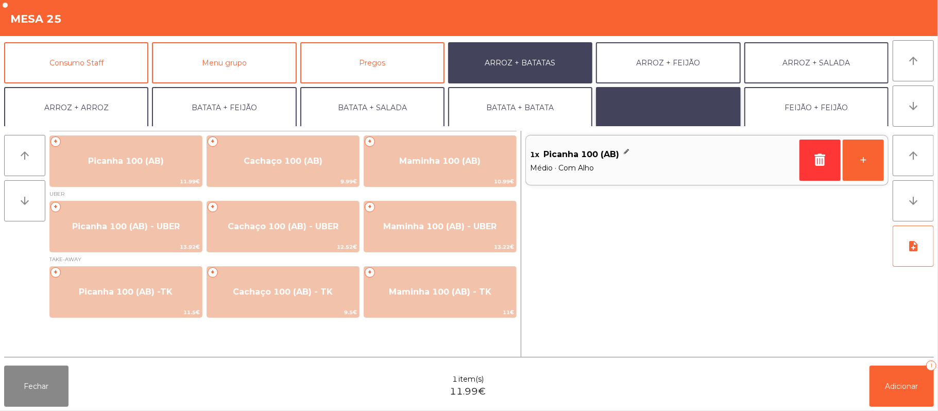
click at [699, 102] on button "FEIJÃO + SALADA" at bounding box center [668, 107] width 144 height 41
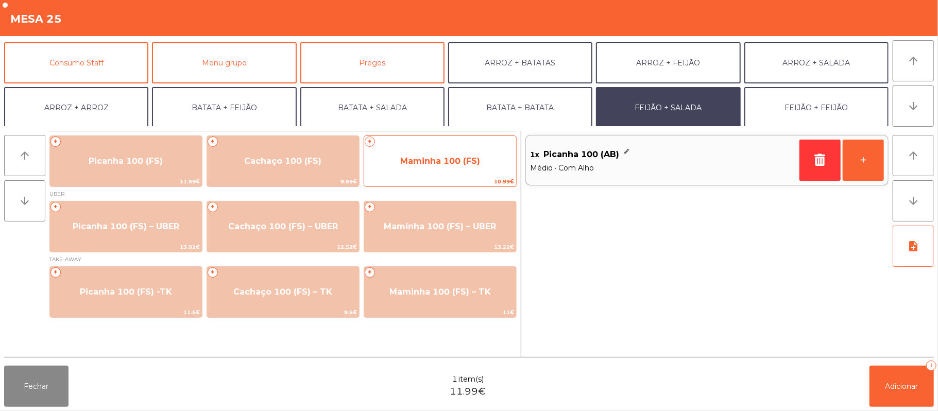
click at [423, 163] on span "Maminha 100 (FS)" at bounding box center [440, 161] width 80 height 10
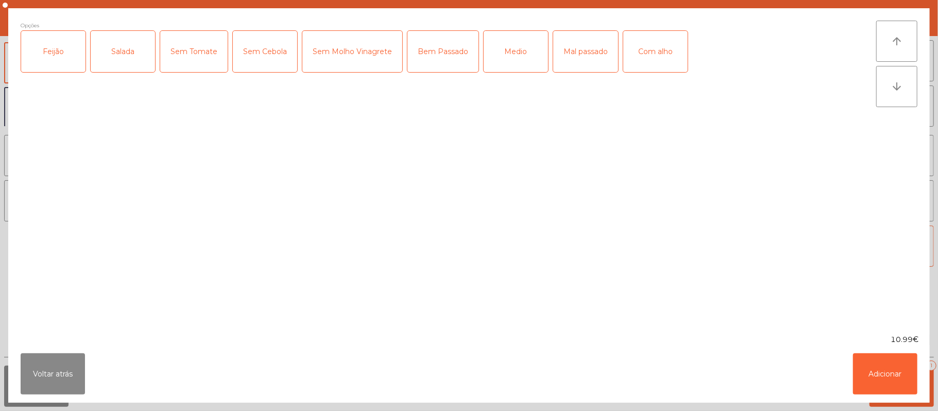
click at [60, 55] on div "Feijão" at bounding box center [53, 51] width 64 height 41
click at [113, 58] on div "Salada" at bounding box center [123, 51] width 64 height 41
click at [516, 68] on div "Medio" at bounding box center [516, 51] width 64 height 41
click at [652, 56] on div "Com alho" at bounding box center [656, 51] width 64 height 41
click at [880, 380] on button "Adicionar" at bounding box center [885, 374] width 64 height 41
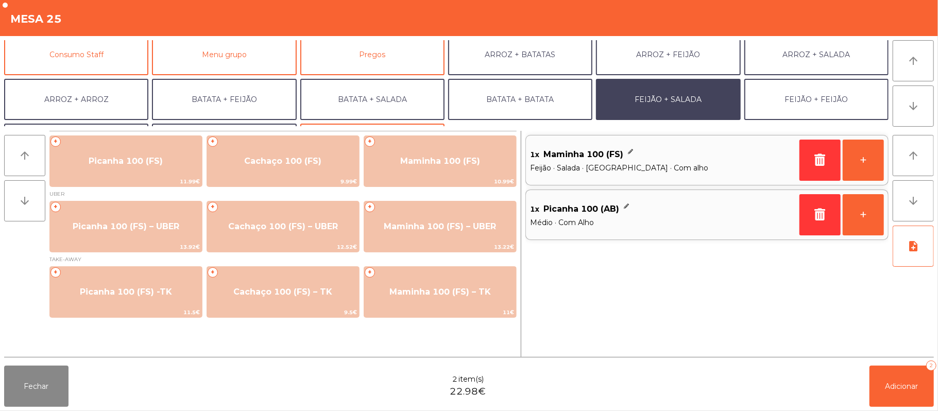
scroll to position [95, 0]
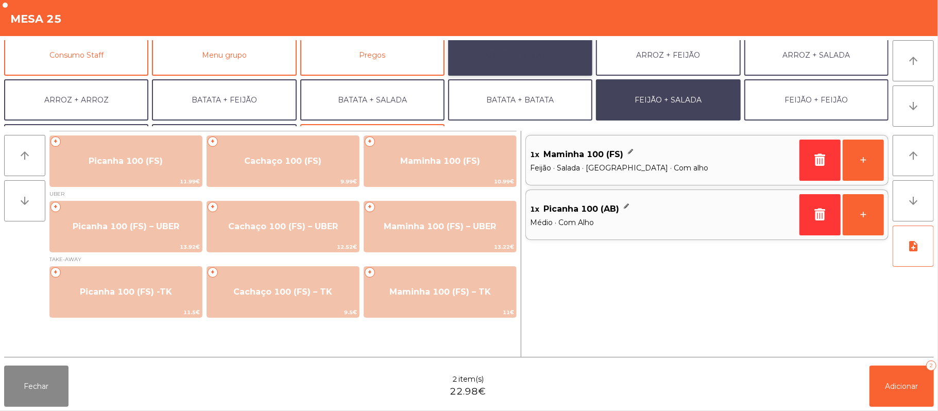
click at [564, 56] on button "ARROZ + BATATAS" at bounding box center [520, 55] width 144 height 41
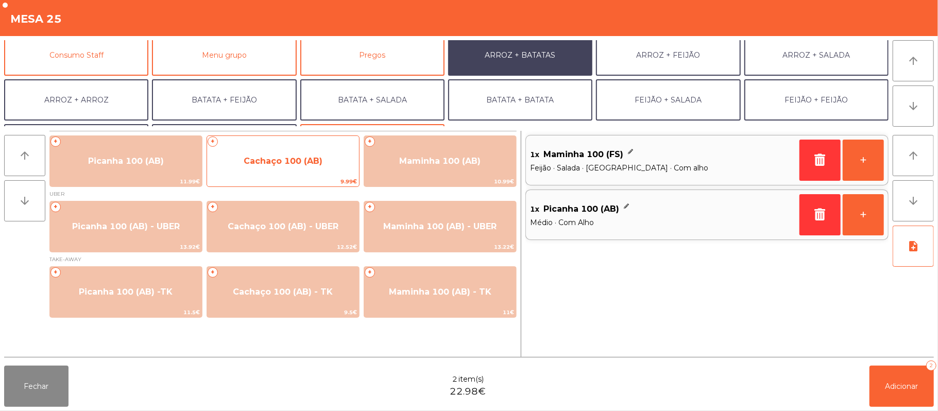
click at [302, 170] on span "Cachaço 100 (AB)" at bounding box center [283, 161] width 152 height 28
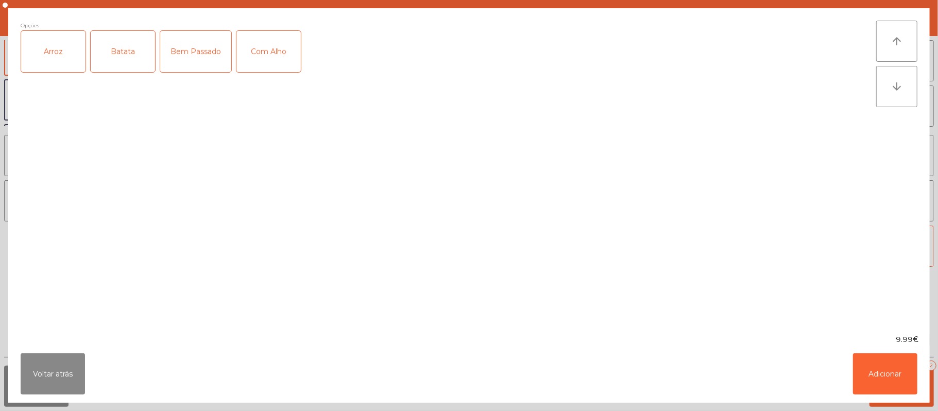
click at [57, 62] on div "Arroz" at bounding box center [53, 51] width 64 height 41
click at [113, 63] on div "Batata" at bounding box center [123, 51] width 64 height 41
click at [203, 69] on div "Bem Passado" at bounding box center [195, 51] width 71 height 41
click at [268, 66] on div "Com Alho" at bounding box center [269, 51] width 64 height 41
click at [883, 365] on button "Adicionar" at bounding box center [885, 374] width 64 height 41
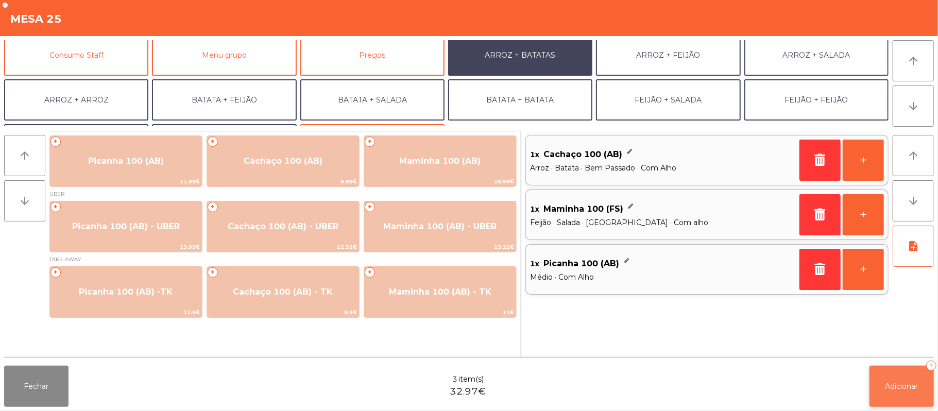
click at [906, 367] on button "Adicionar 3" at bounding box center [902, 386] width 64 height 41
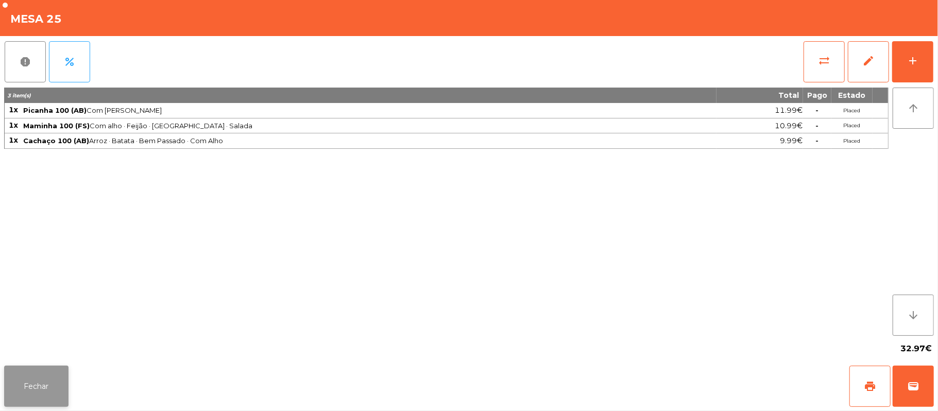
click at [34, 369] on button "Fechar" at bounding box center [36, 386] width 64 height 41
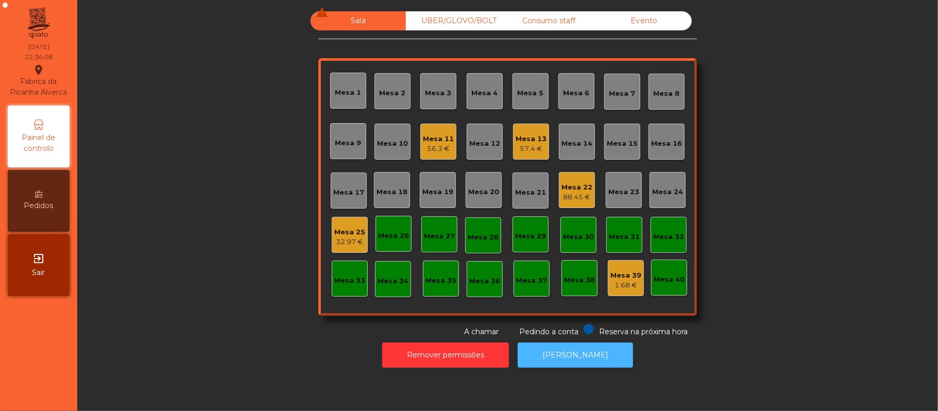
click at [580, 356] on button "[PERSON_NAME]" at bounding box center [575, 355] width 115 height 25
click at [348, 231] on div "Mesa 25" at bounding box center [349, 232] width 31 height 10
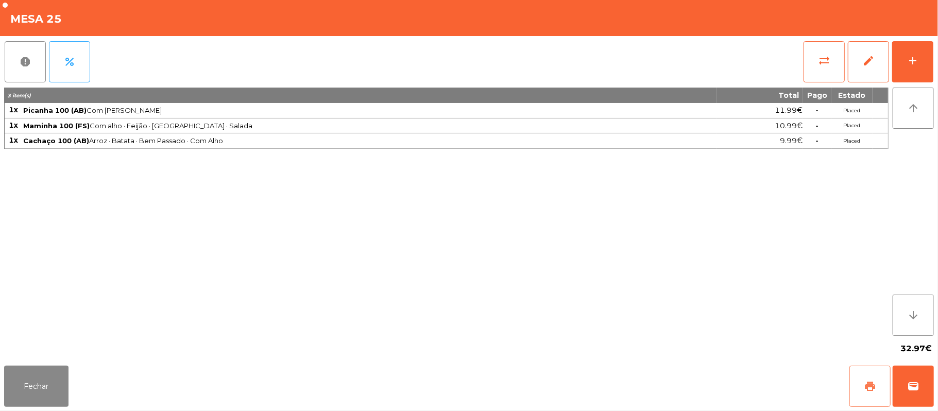
click at [857, 394] on button "print" at bounding box center [870, 386] width 41 height 41
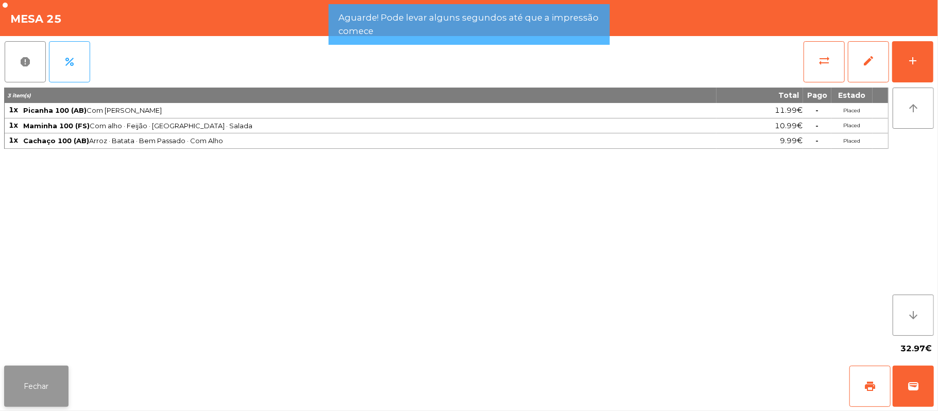
click at [33, 382] on button "Fechar" at bounding box center [36, 386] width 64 height 41
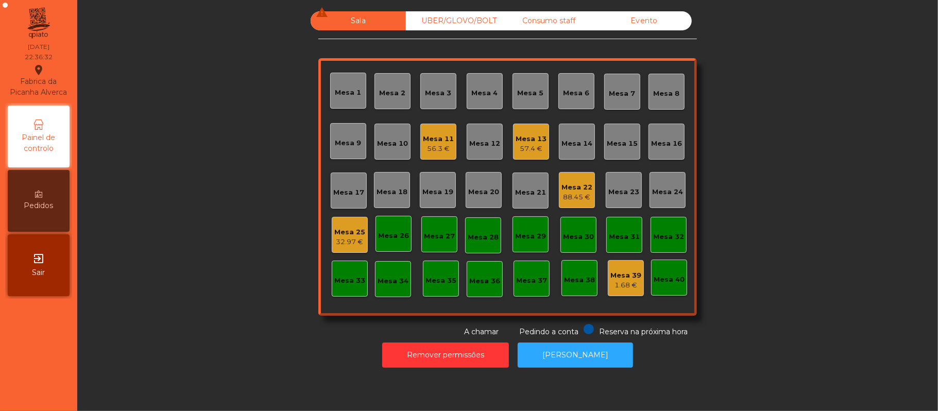
click at [334, 246] on div "32.97 €" at bounding box center [349, 242] width 31 height 10
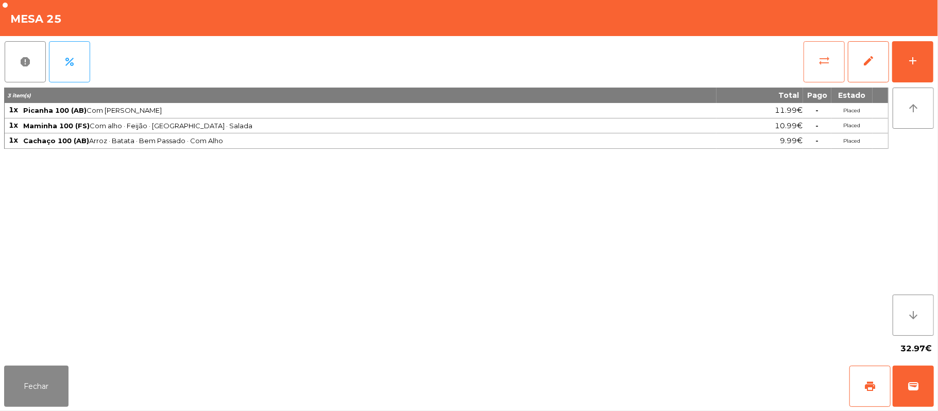
click at [818, 69] on button "sync_alt" at bounding box center [824, 61] width 41 height 41
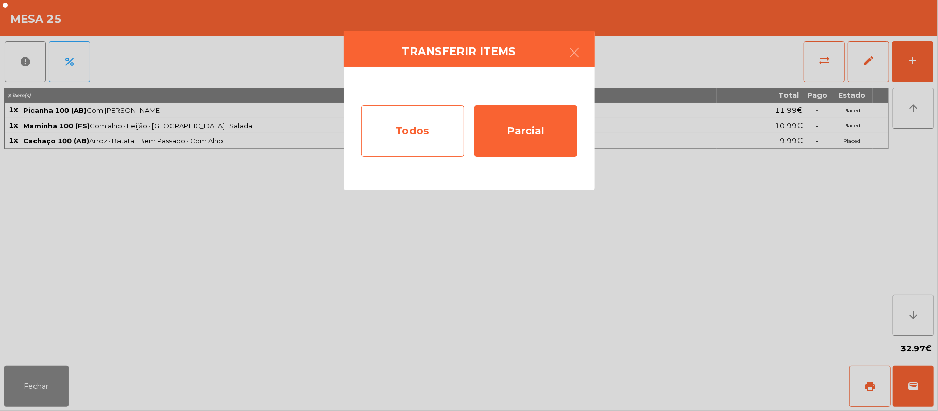
click at [390, 131] on div "Todos" at bounding box center [412, 131] width 103 height 52
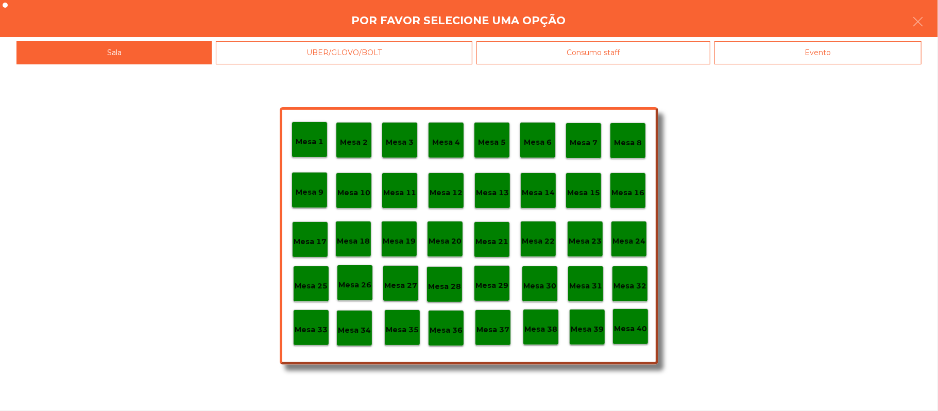
click at [788, 48] on div "Evento" at bounding box center [818, 52] width 207 height 23
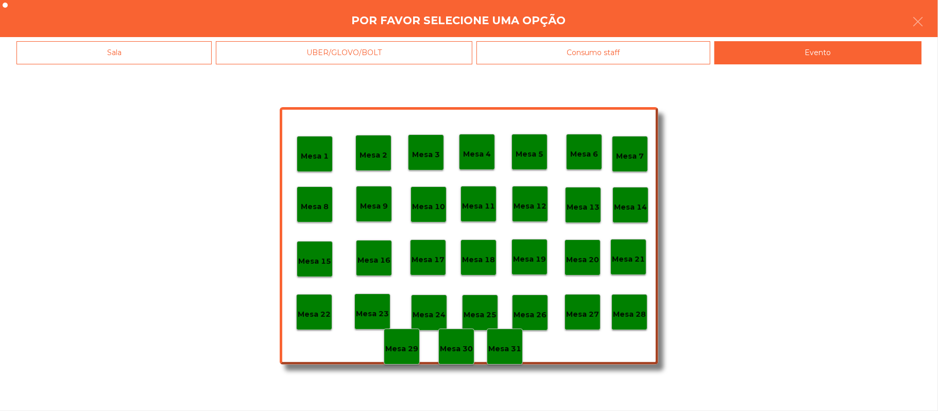
click at [633, 314] on p "Mesa 28" at bounding box center [629, 315] width 33 height 12
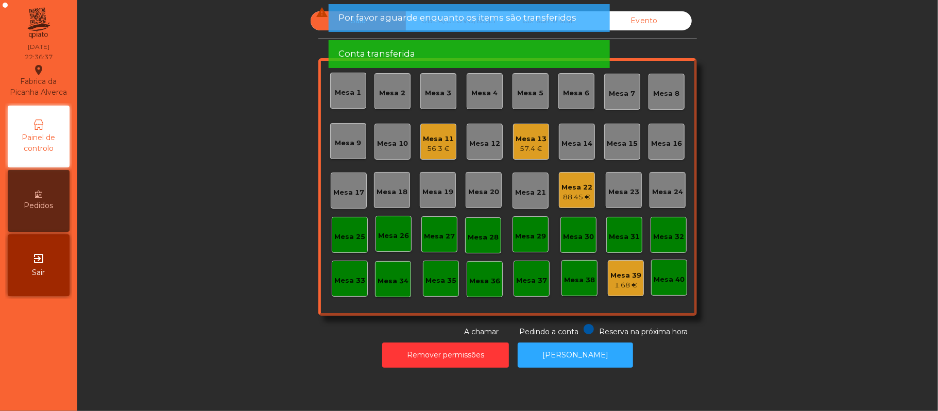
click at [439, 151] on div "56.3 €" at bounding box center [438, 149] width 31 height 10
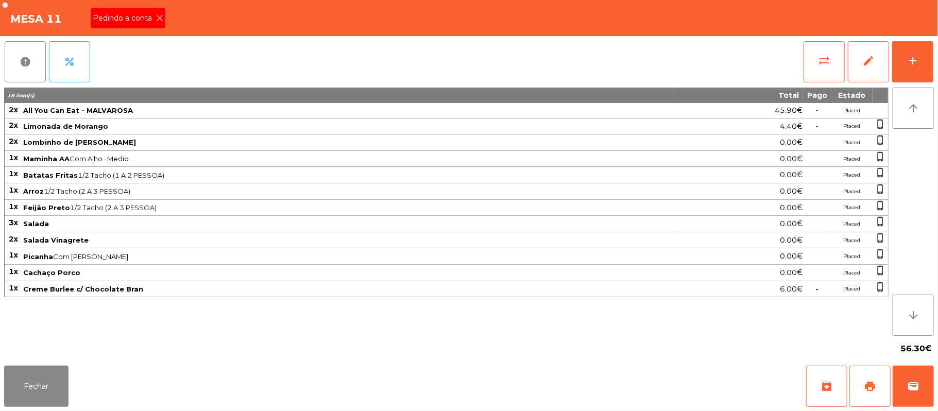
click at [161, 14] on icon at bounding box center [159, 17] width 7 height 7
click at [878, 385] on button "print" at bounding box center [870, 386] width 41 height 41
click at [56, 390] on button "Fechar" at bounding box center [36, 386] width 64 height 41
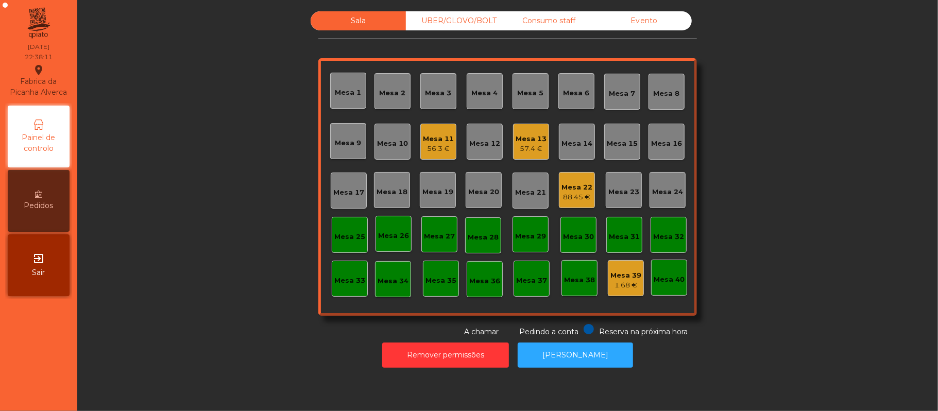
click at [438, 142] on div "Mesa 11" at bounding box center [438, 139] width 31 height 10
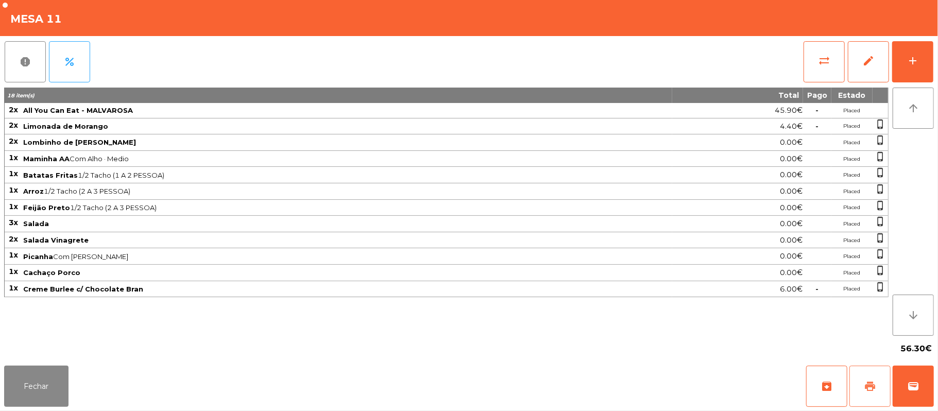
click at [864, 370] on button "print" at bounding box center [870, 386] width 41 height 41
click at [817, 60] on button "sync_alt" at bounding box center [824, 61] width 41 height 41
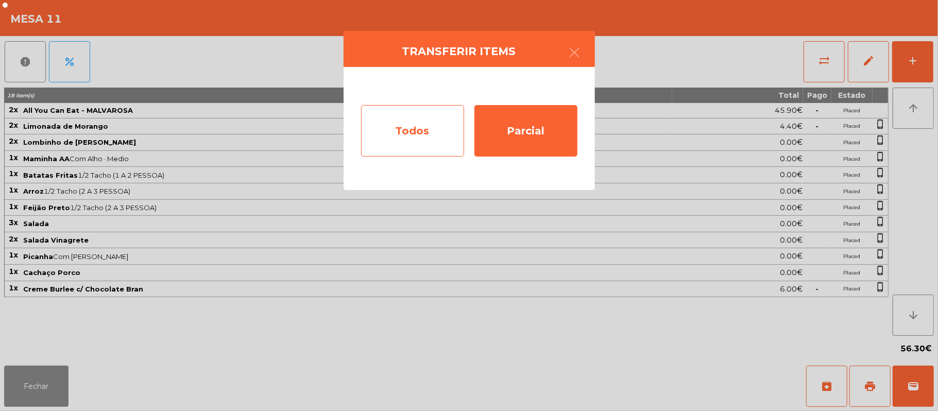
click at [406, 123] on div "Todos" at bounding box center [412, 131] width 103 height 52
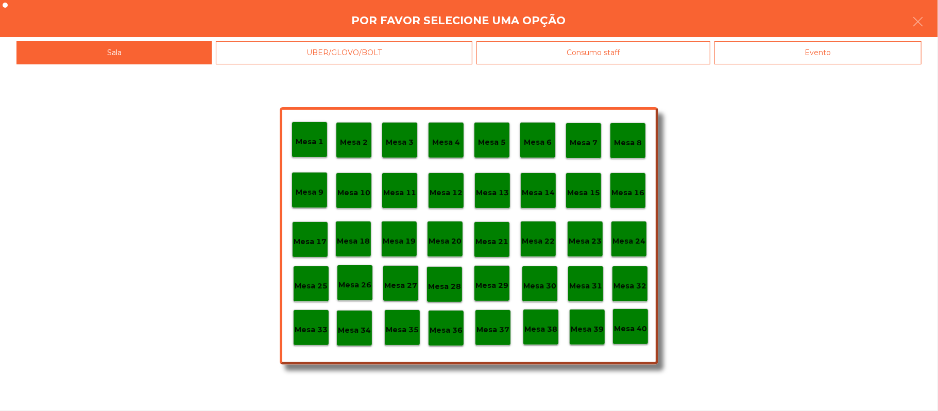
click at [818, 56] on div "Evento" at bounding box center [818, 52] width 207 height 23
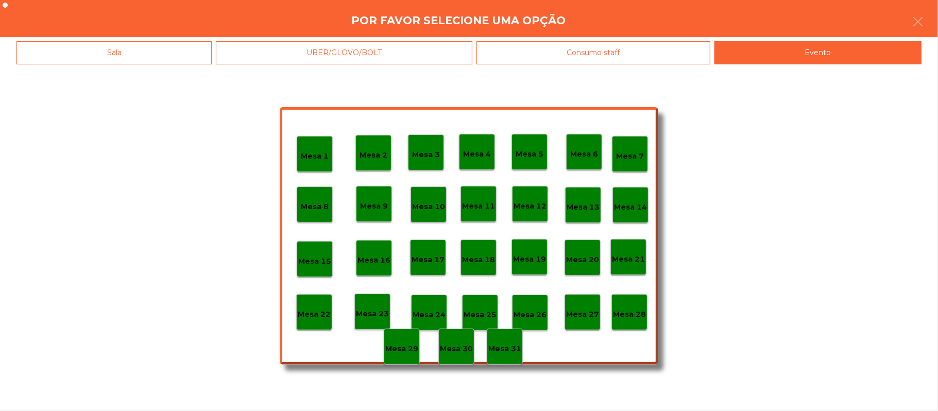
click at [634, 310] on p "Mesa 28" at bounding box center [629, 315] width 33 height 12
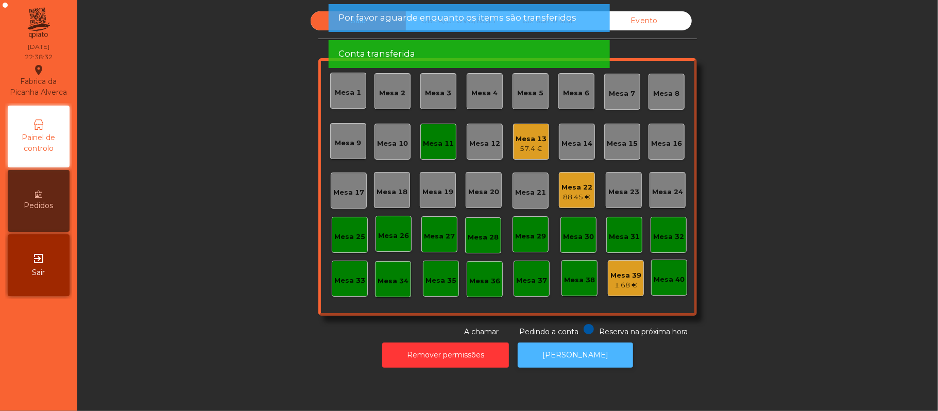
click at [567, 359] on button "[PERSON_NAME]" at bounding box center [575, 355] width 115 height 25
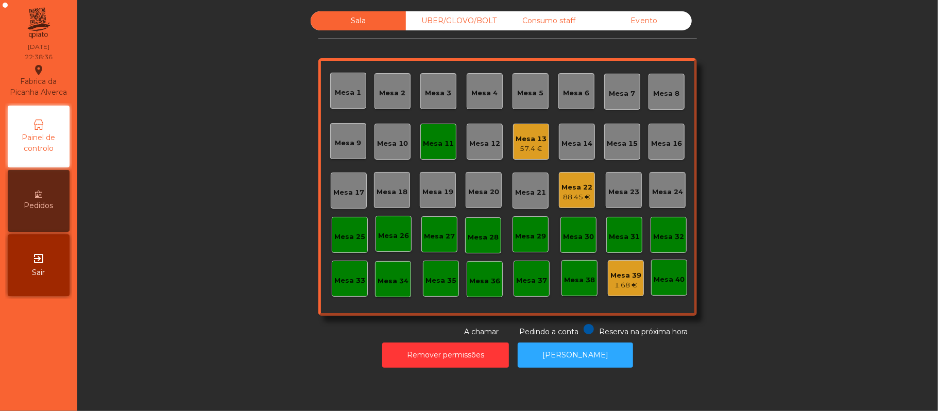
click at [427, 136] on div "Mesa 11" at bounding box center [438, 142] width 31 height 14
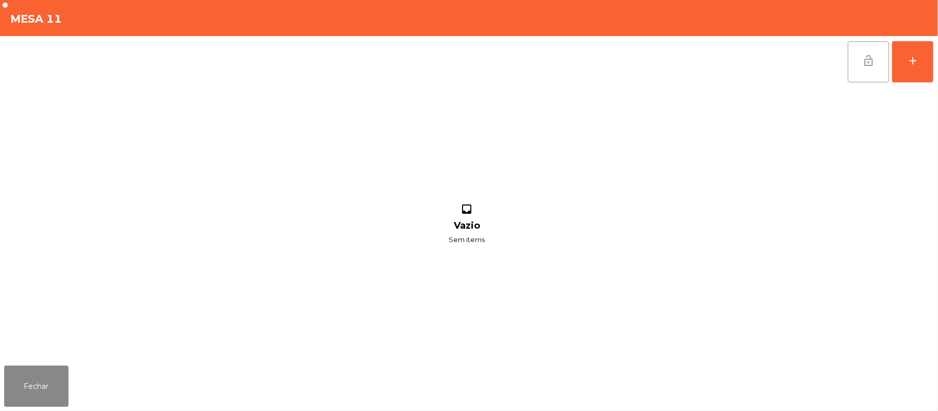
click at [856, 65] on button "lock_open" at bounding box center [868, 61] width 41 height 41
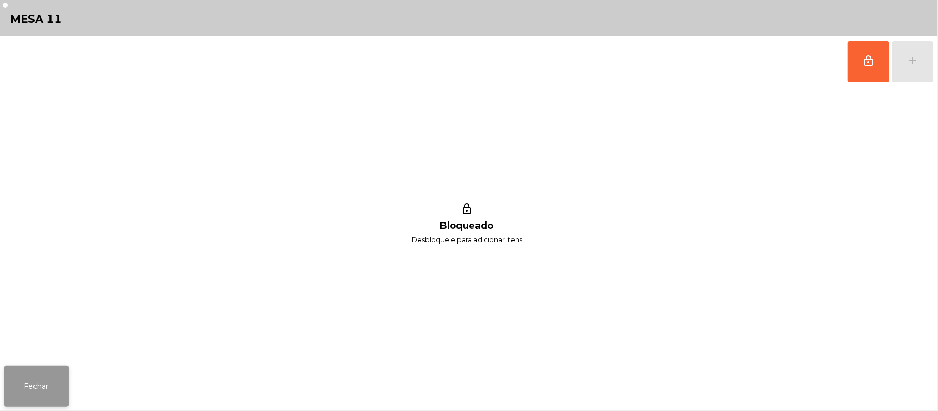
click at [13, 398] on button "Fechar" at bounding box center [36, 386] width 64 height 41
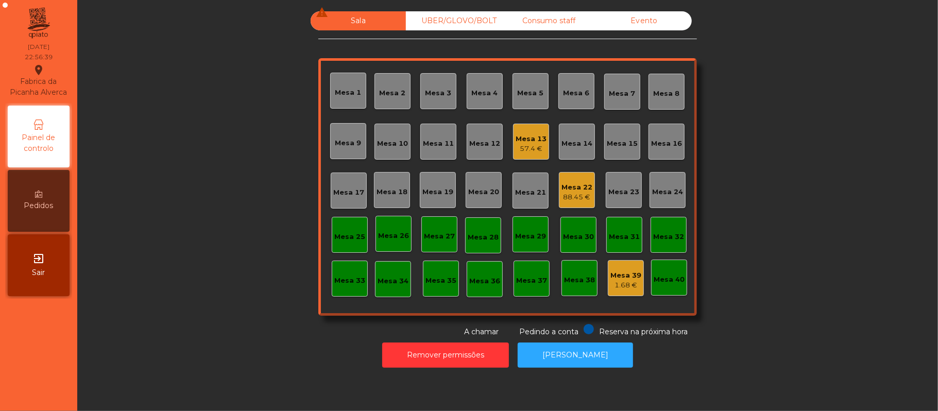
click at [572, 198] on div "88.45 €" at bounding box center [577, 197] width 31 height 10
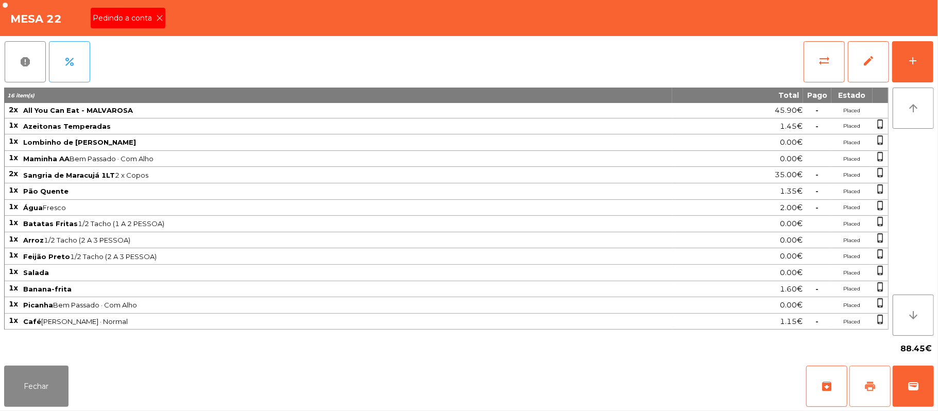
click at [873, 384] on span "print" at bounding box center [870, 386] width 12 height 12
click at [159, 17] on icon at bounding box center [159, 17] width 7 height 7
click at [914, 380] on span "wallet" at bounding box center [914, 386] width 12 height 12
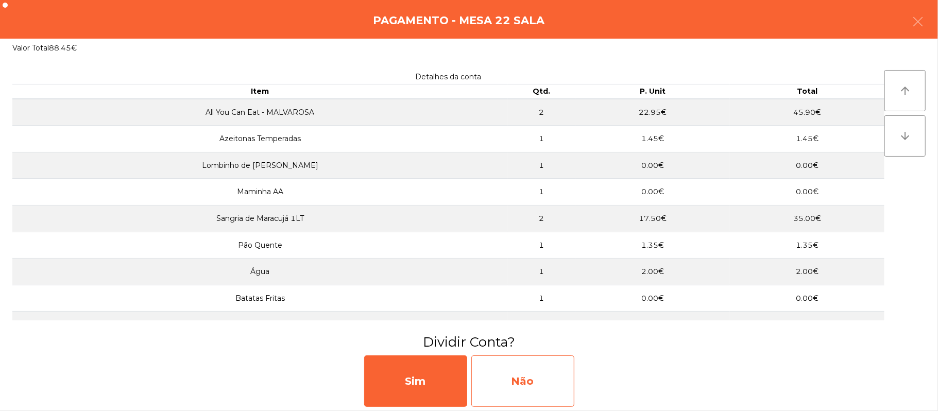
click at [510, 372] on div "Não" at bounding box center [523, 382] width 103 height 52
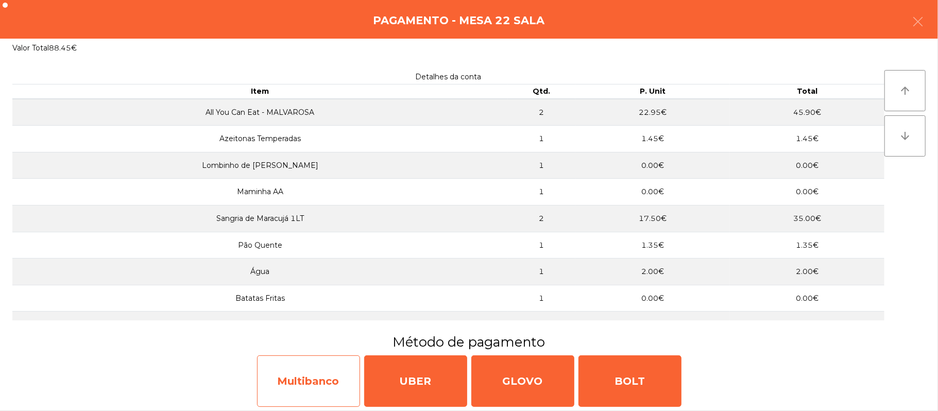
click at [320, 388] on div "Multibanco" at bounding box center [308, 382] width 103 height 52
select select "**"
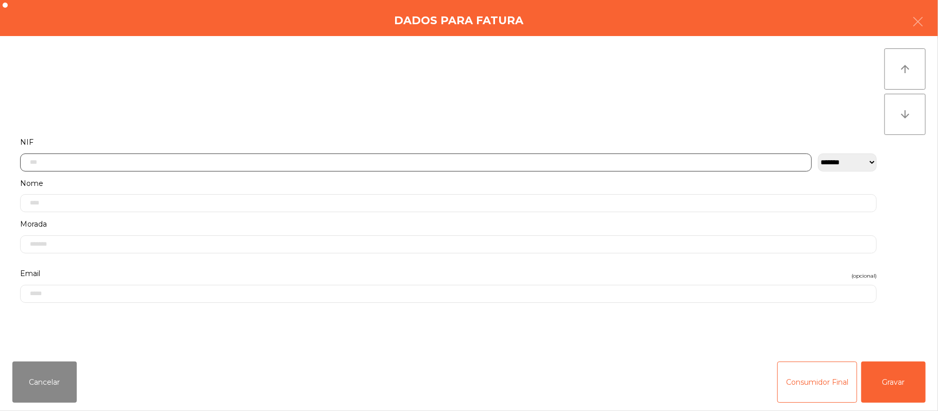
click at [280, 162] on input "text" at bounding box center [416, 163] width 792 height 18
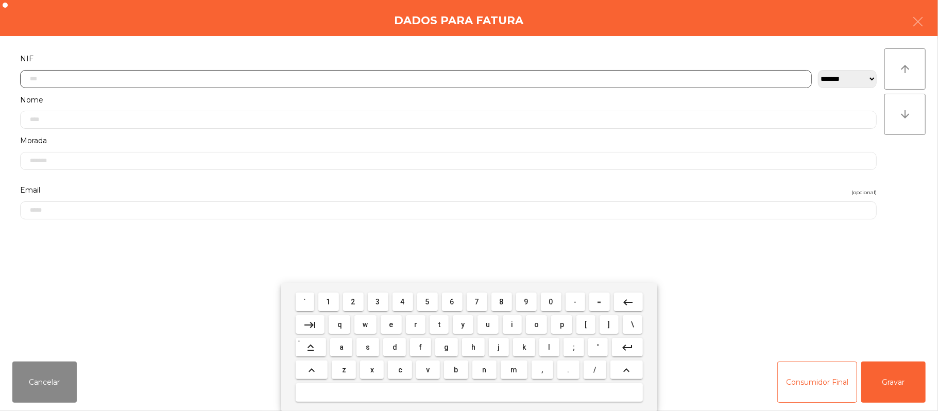
scroll to position [87, 0]
type input "*********"
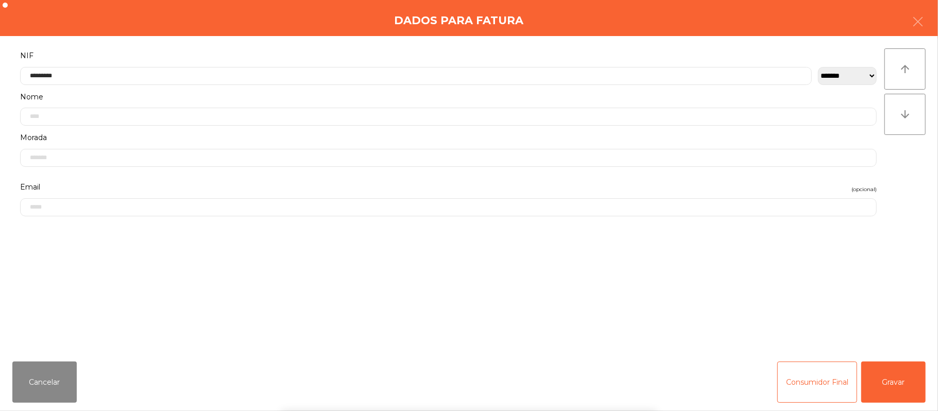
click at [898, 363] on div "` 1 2 3 4 5 6 7 8 9 0 - = keyboard_backspace keyboard_tab q w e r t y u i o p […" at bounding box center [469, 347] width 938 height 128
click at [901, 367] on button "Gravar" at bounding box center [894, 382] width 64 height 41
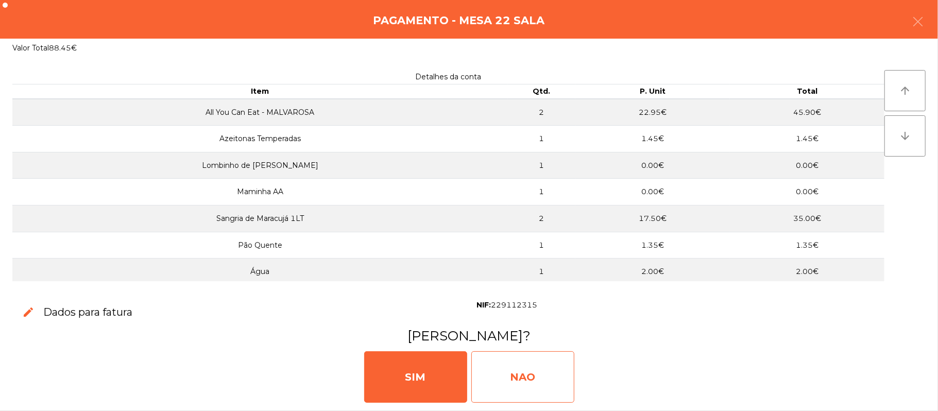
click at [530, 373] on div "NAO" at bounding box center [523, 377] width 103 height 52
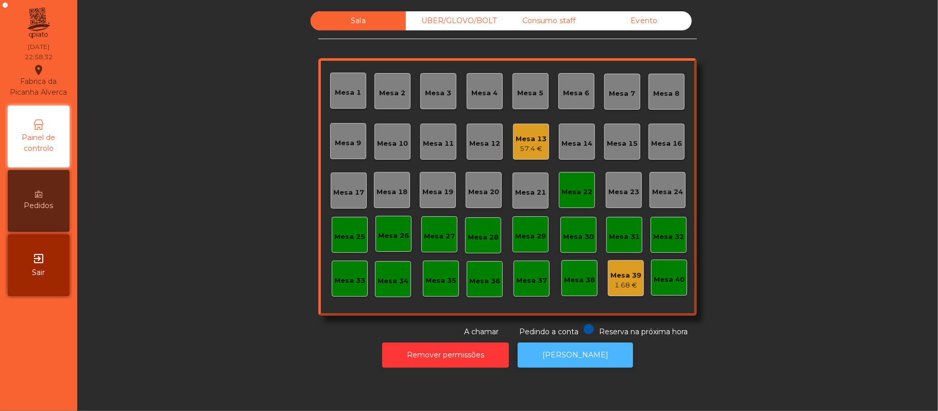
click at [575, 343] on button "[PERSON_NAME]" at bounding box center [575, 355] width 115 height 25
click at [516, 141] on div "Mesa 13" at bounding box center [531, 139] width 31 height 10
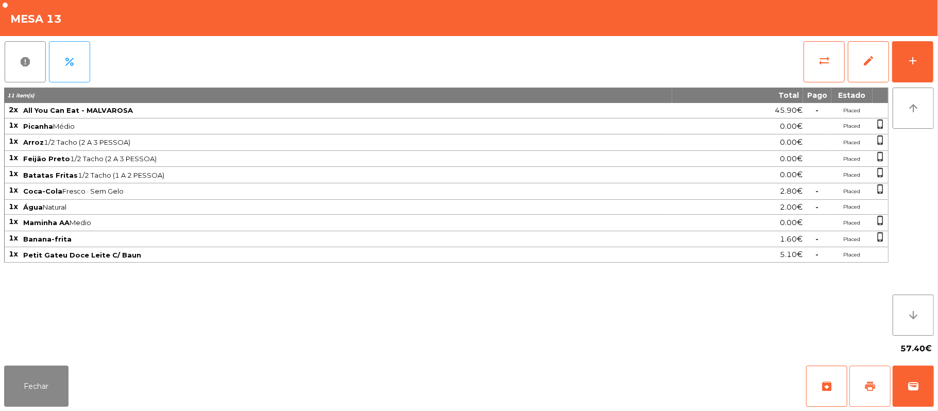
click at [882, 367] on button "print" at bounding box center [870, 386] width 41 height 41
click at [880, 370] on button "print" at bounding box center [870, 386] width 41 height 41
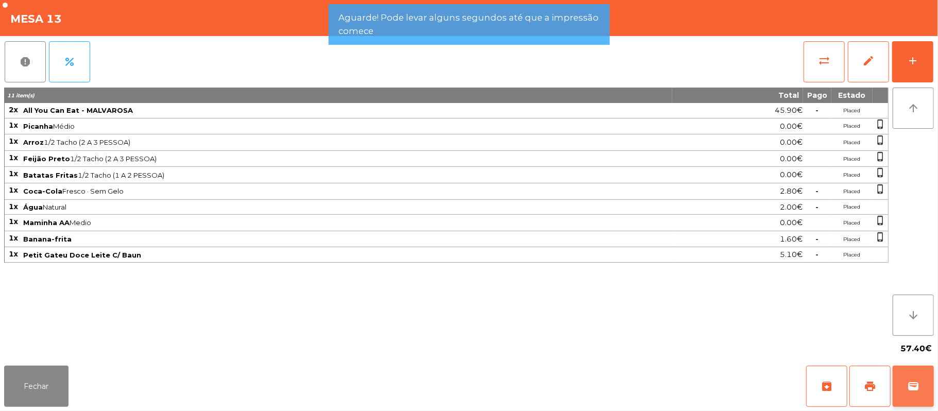
click at [905, 386] on button "wallet" at bounding box center [913, 386] width 41 height 41
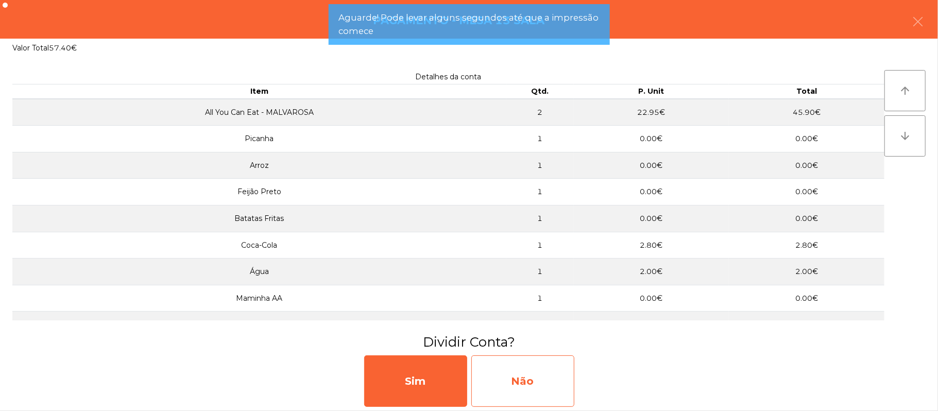
click at [541, 392] on div "Não" at bounding box center [523, 382] width 103 height 52
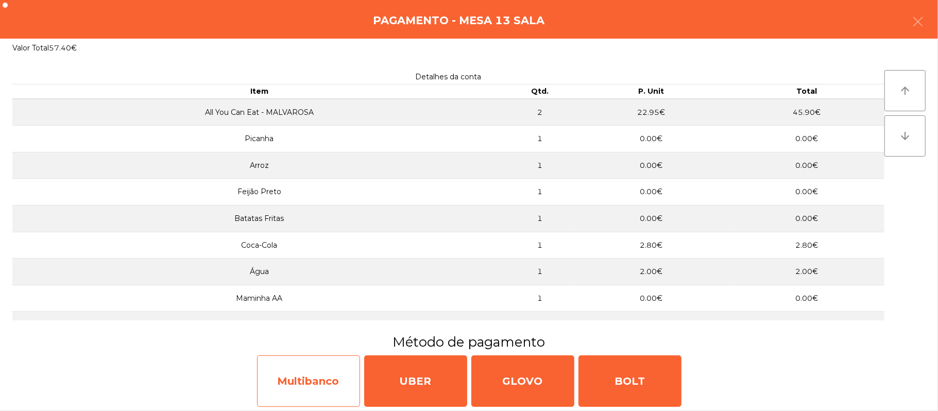
click at [332, 382] on div "Multibanco" at bounding box center [308, 382] width 103 height 52
select select "**"
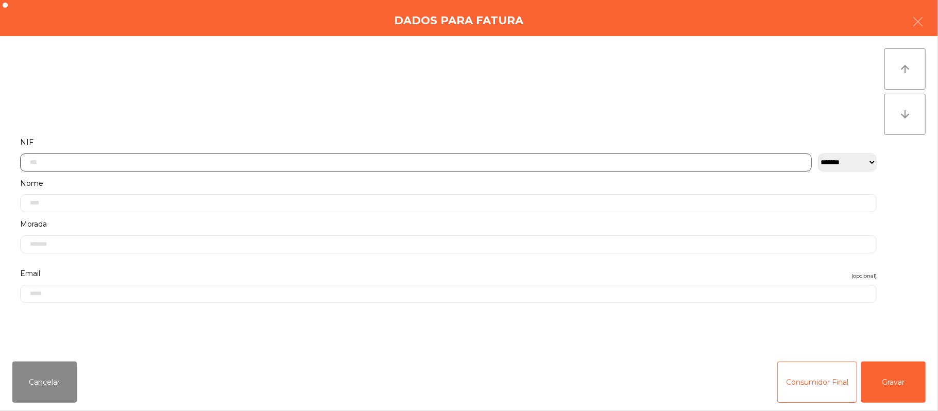
click at [298, 160] on input "text" at bounding box center [416, 163] width 792 height 18
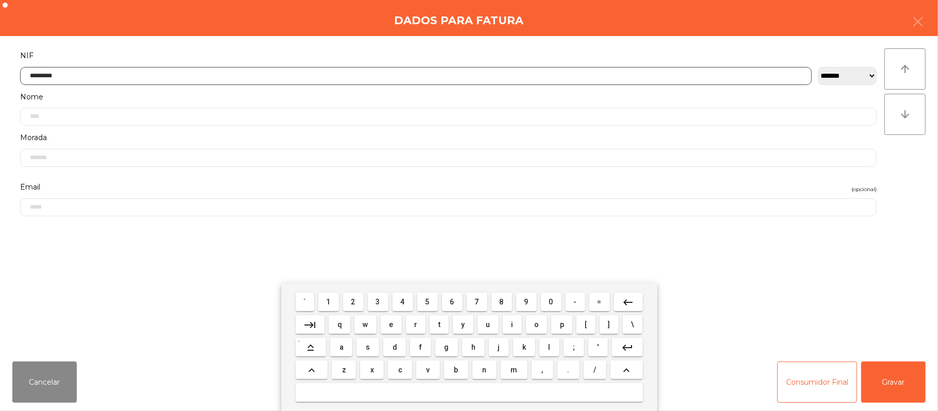
type input "*********"
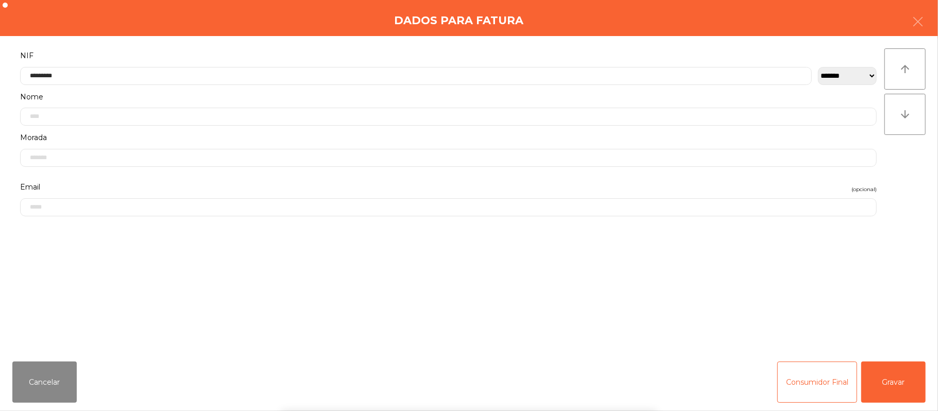
click at [903, 368] on div "` 1 2 3 4 5 6 7 8 9 0 - = keyboard_backspace keyboard_tab q w e r t y u i o p […" at bounding box center [469, 347] width 938 height 128
click at [897, 369] on button "Gravar" at bounding box center [894, 382] width 64 height 41
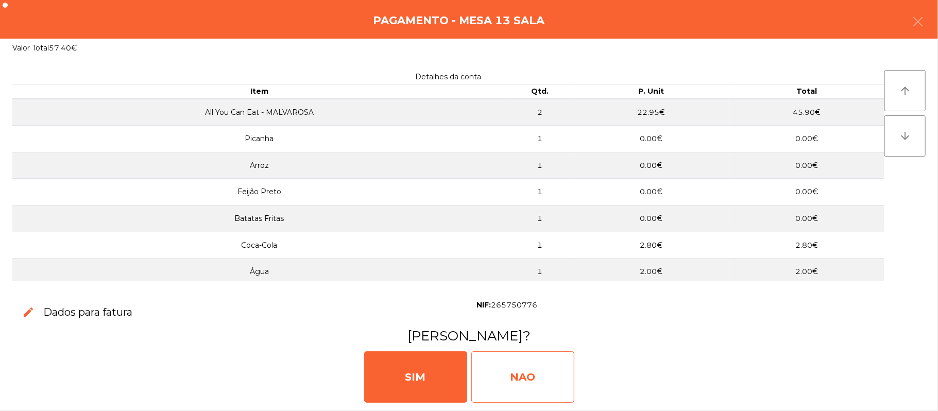
click at [506, 372] on div "NAO" at bounding box center [523, 377] width 103 height 52
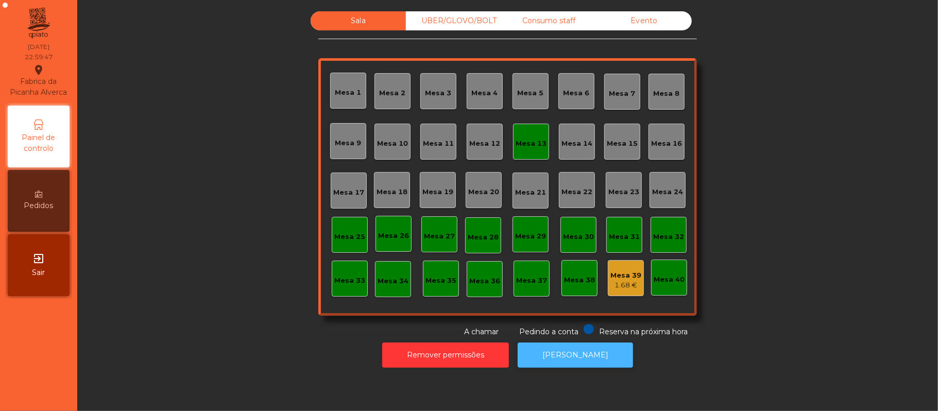
click at [563, 355] on button "[PERSON_NAME]" at bounding box center [575, 355] width 115 height 25
click at [534, 137] on div "Mesa 13" at bounding box center [531, 142] width 31 height 14
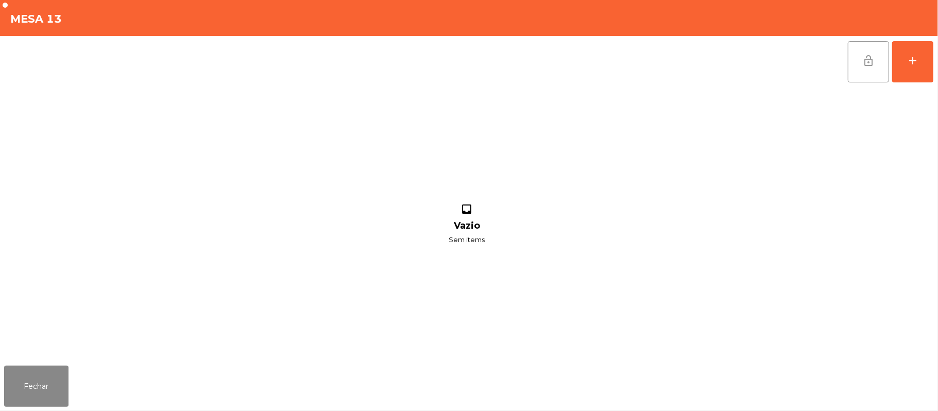
click at [864, 52] on button "lock_open" at bounding box center [868, 61] width 41 height 41
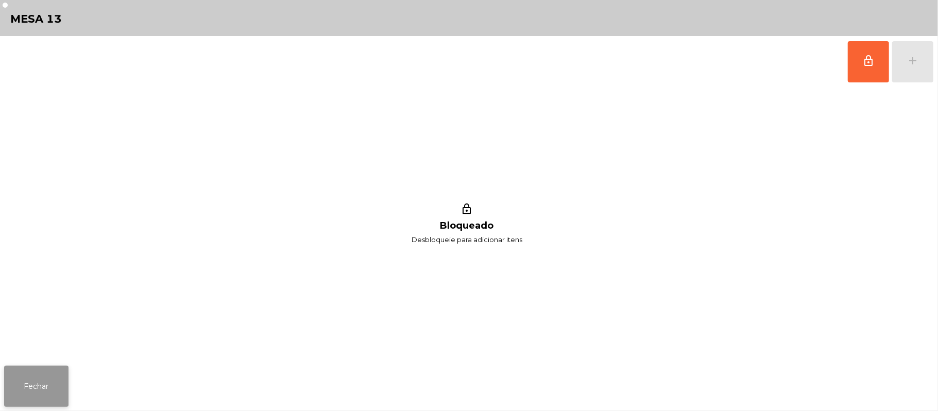
click at [36, 376] on button "Fechar" at bounding box center [36, 386] width 64 height 41
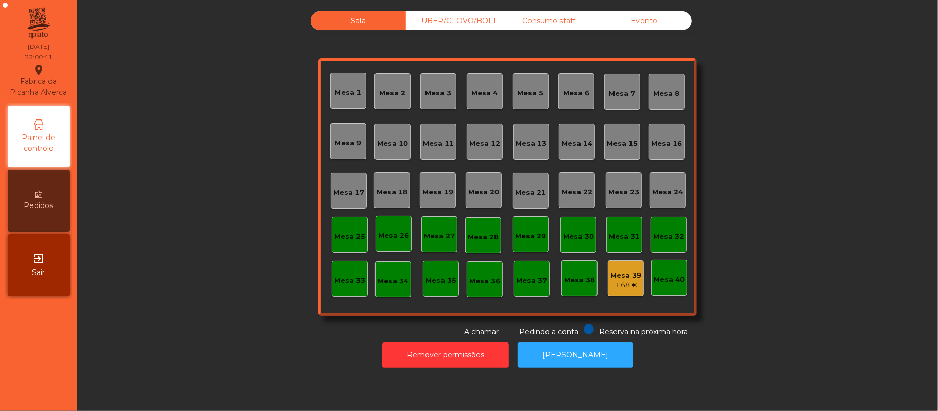
click at [536, 17] on div "Consumo staff" at bounding box center [548, 20] width 95 height 19
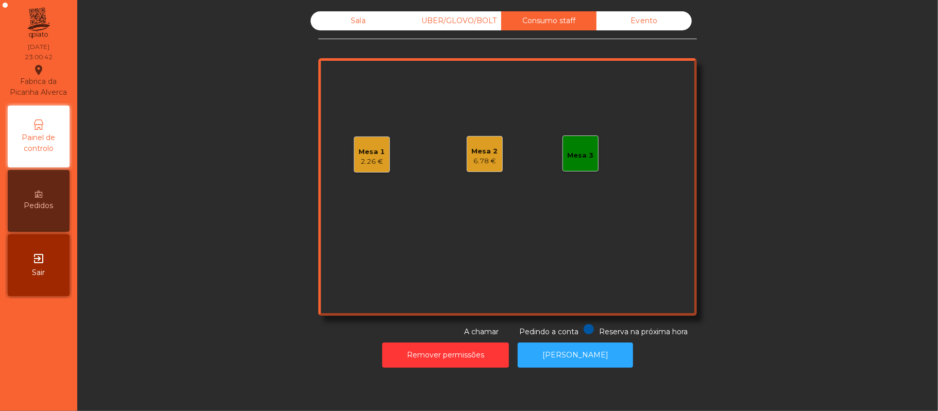
click at [358, 167] on div "Mesa 1 2.26 €" at bounding box center [372, 155] width 36 height 36
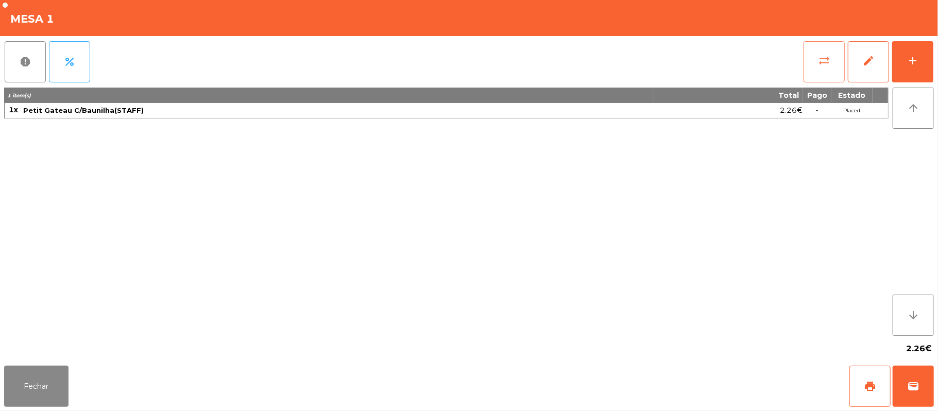
click at [842, 57] on button "sync_alt" at bounding box center [824, 61] width 41 height 41
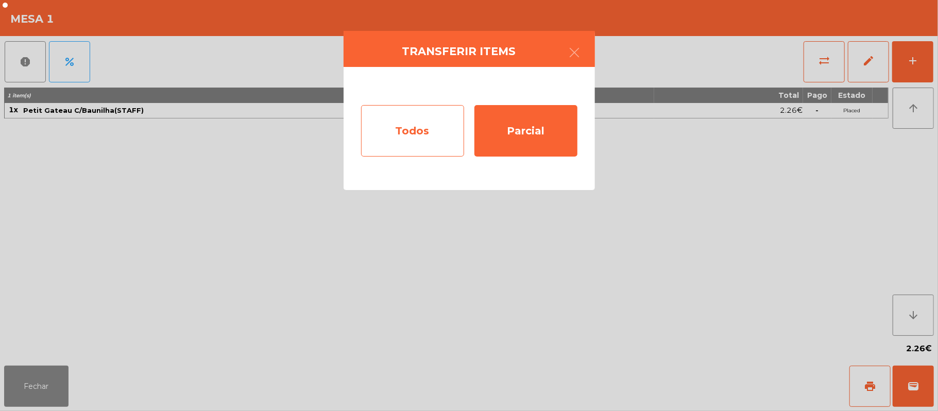
click at [411, 141] on div "Todos" at bounding box center [412, 131] width 103 height 52
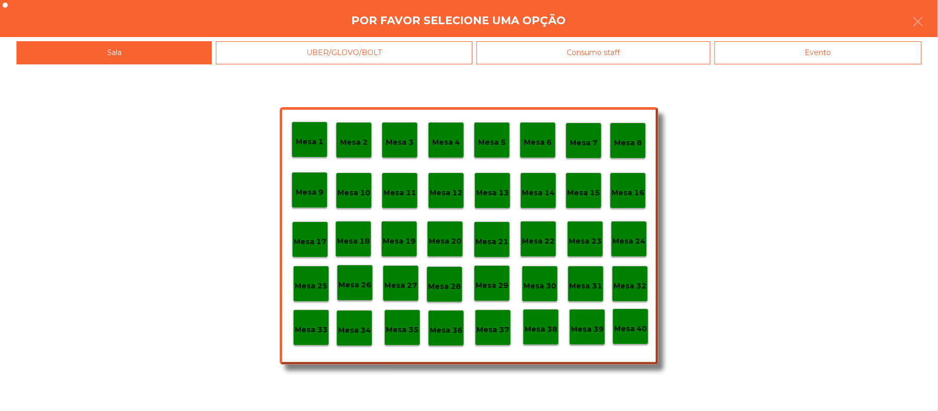
click at [859, 47] on div "Evento" at bounding box center [818, 52] width 207 height 23
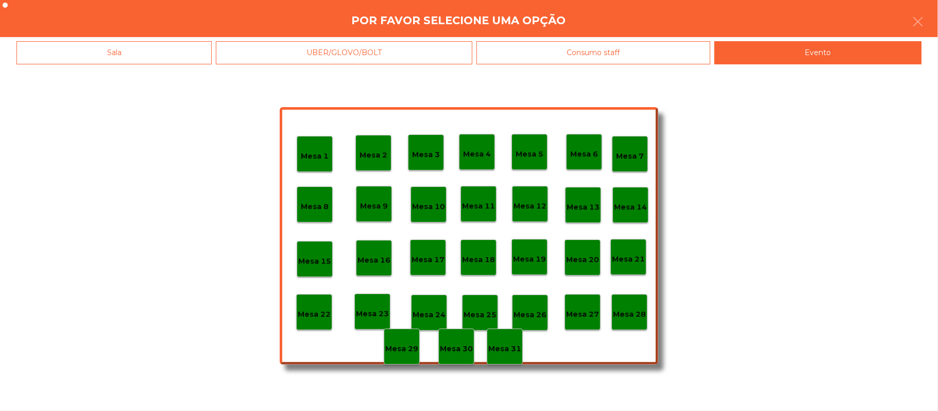
click at [640, 318] on p "Mesa 28" at bounding box center [629, 315] width 33 height 12
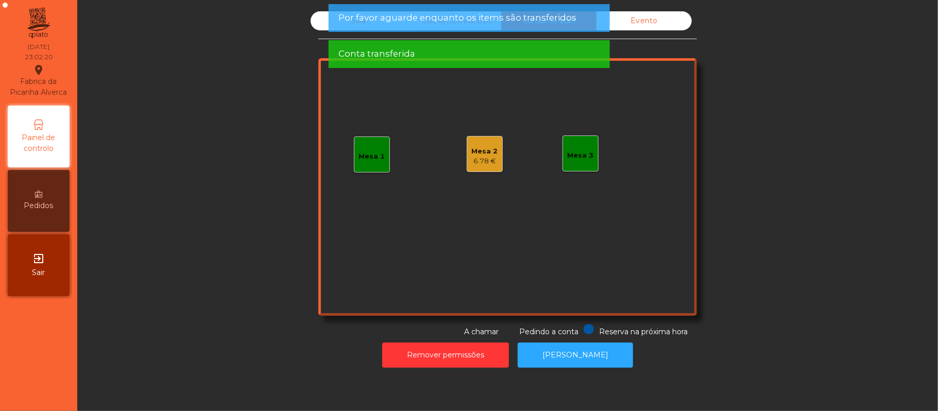
click at [328, 28] on div "Sala" at bounding box center [358, 20] width 95 height 19
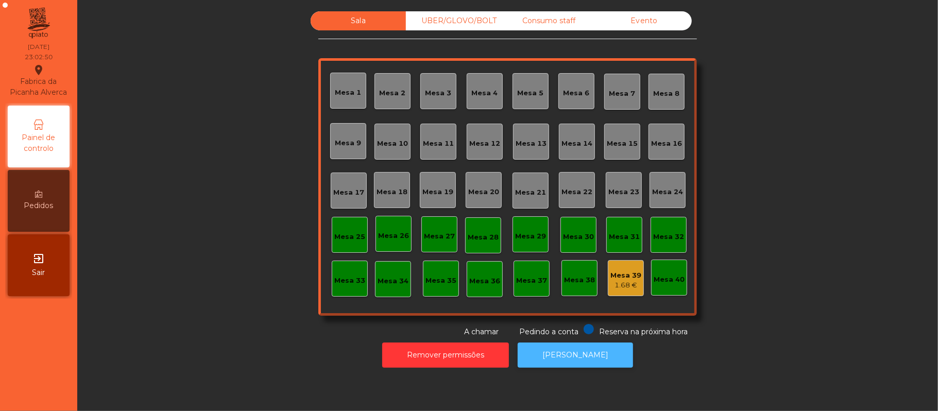
click at [586, 355] on button "[PERSON_NAME]" at bounding box center [575, 355] width 115 height 25
click at [545, 21] on div "Consumo staff" at bounding box center [548, 20] width 95 height 19
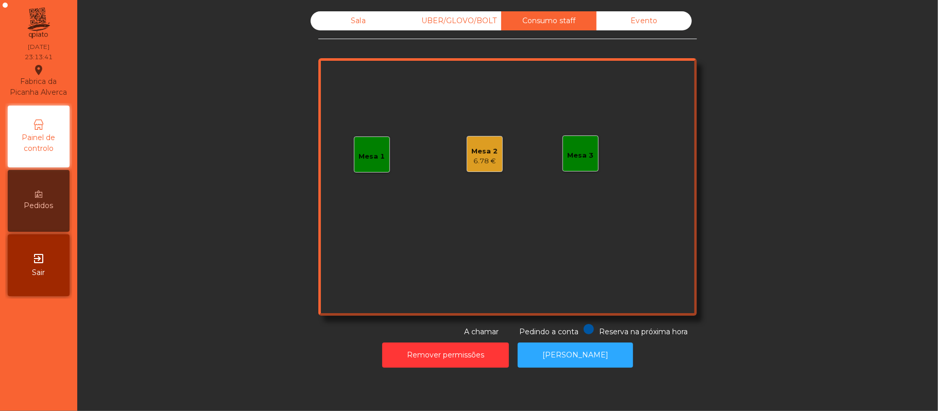
click at [491, 156] on div "6.78 €" at bounding box center [485, 161] width 26 height 10
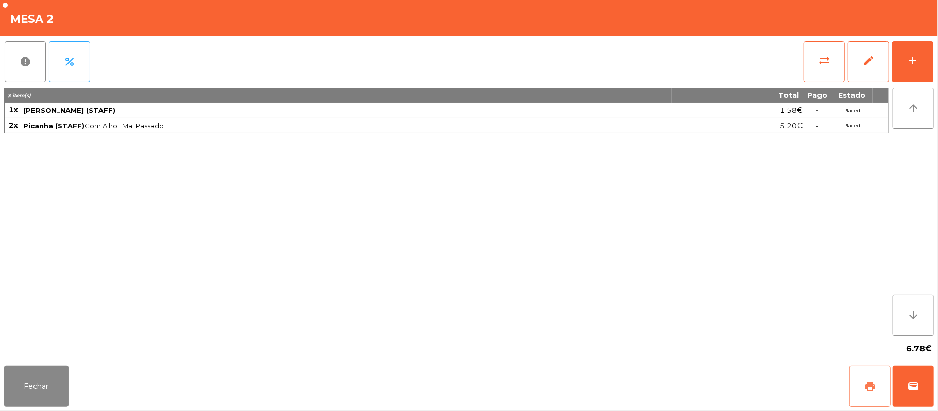
click at [866, 387] on span "print" at bounding box center [870, 386] width 12 height 12
click at [46, 389] on button "Fechar" at bounding box center [36, 386] width 64 height 41
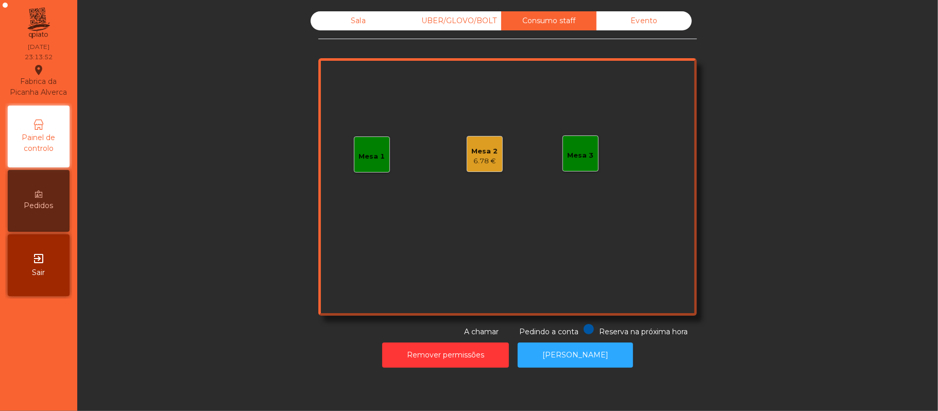
click at [355, 23] on div "Sala" at bounding box center [358, 20] width 95 height 19
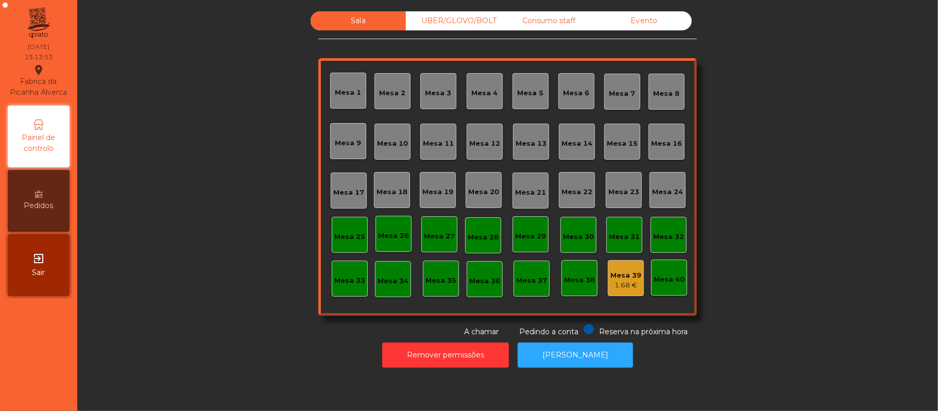
click at [625, 290] on div "1.68 €" at bounding box center [626, 285] width 31 height 10
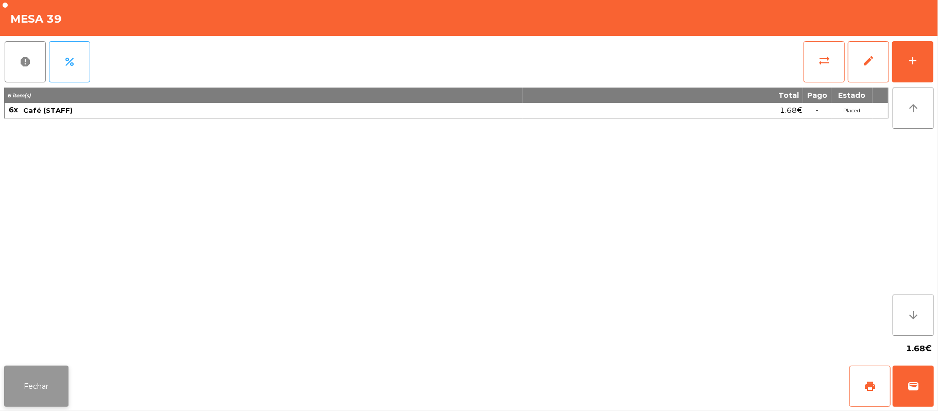
click at [54, 389] on button "Fechar" at bounding box center [36, 386] width 64 height 41
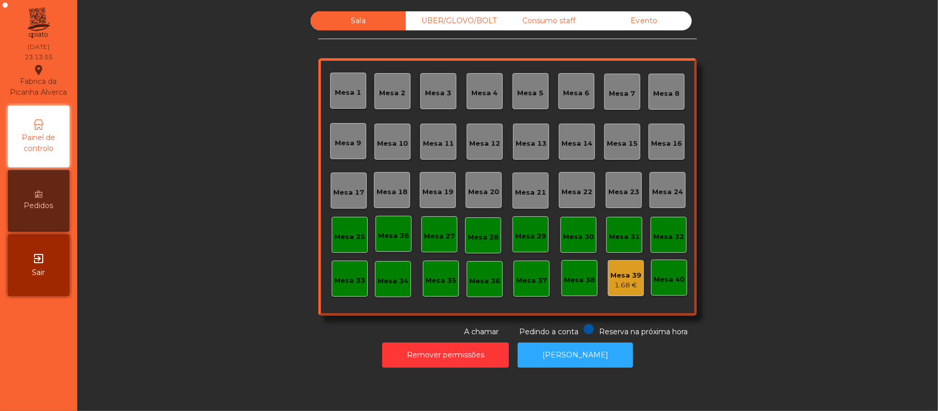
click at [563, 21] on div "Consumo staff" at bounding box center [548, 20] width 95 height 19
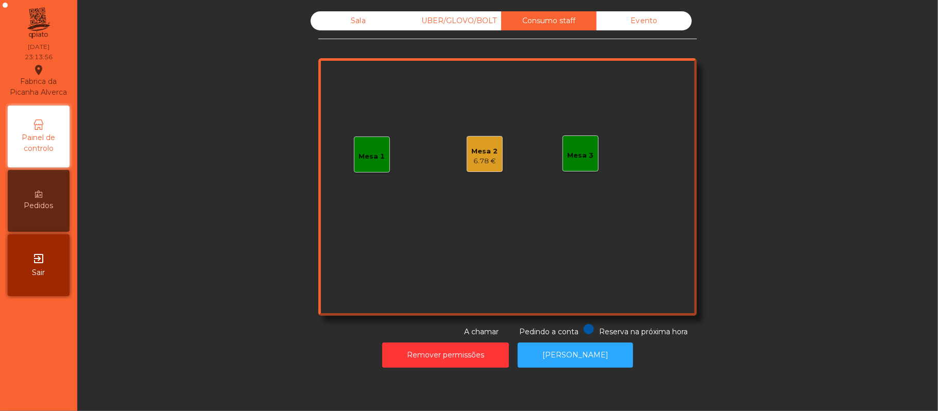
click at [474, 151] on div "Mesa 2" at bounding box center [485, 151] width 26 height 10
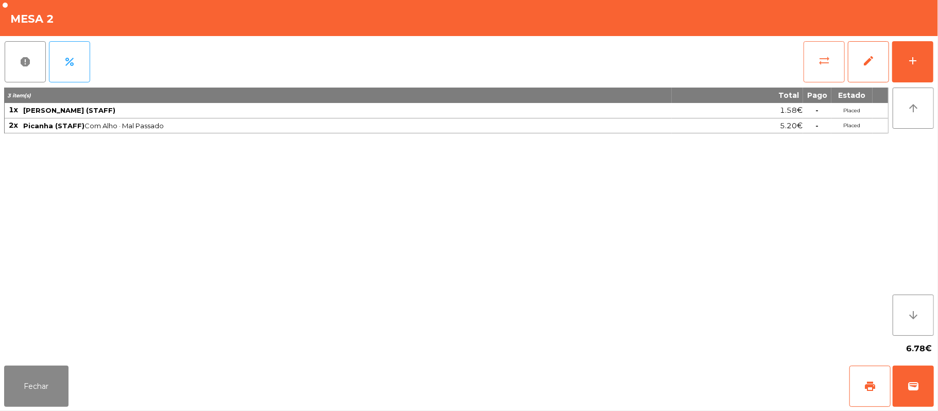
click at [813, 75] on button "sync_alt" at bounding box center [824, 61] width 41 height 41
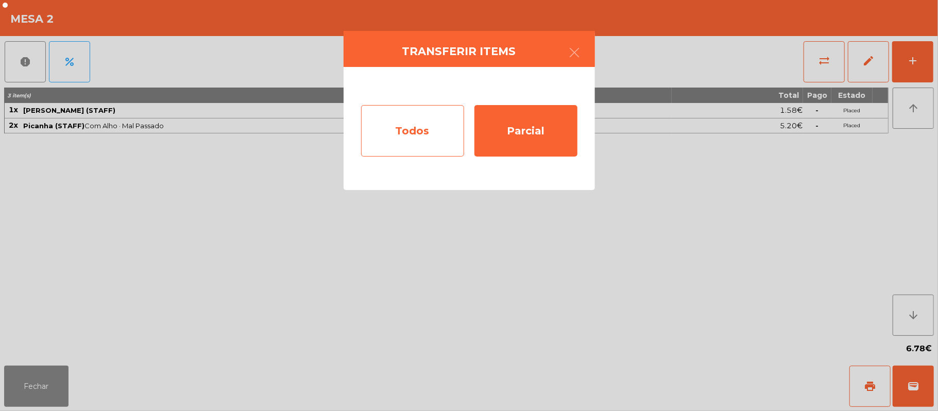
click at [419, 140] on div "Todos" at bounding box center [412, 131] width 103 height 52
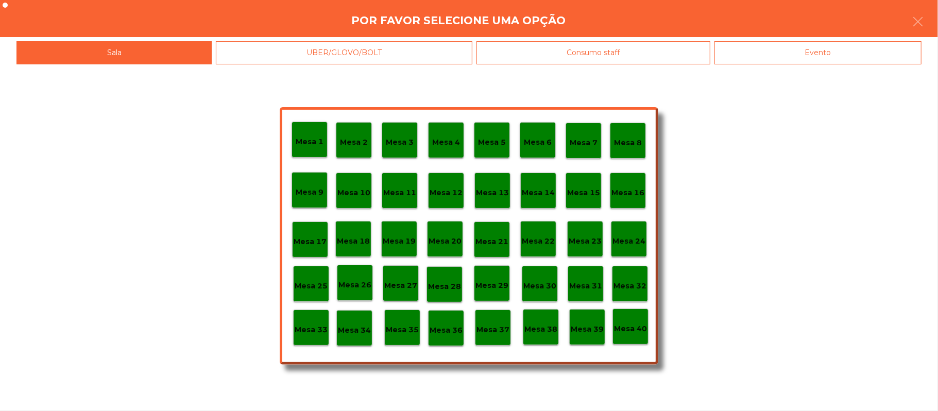
click at [582, 335] on div "Mesa 39" at bounding box center [587, 327] width 36 height 36
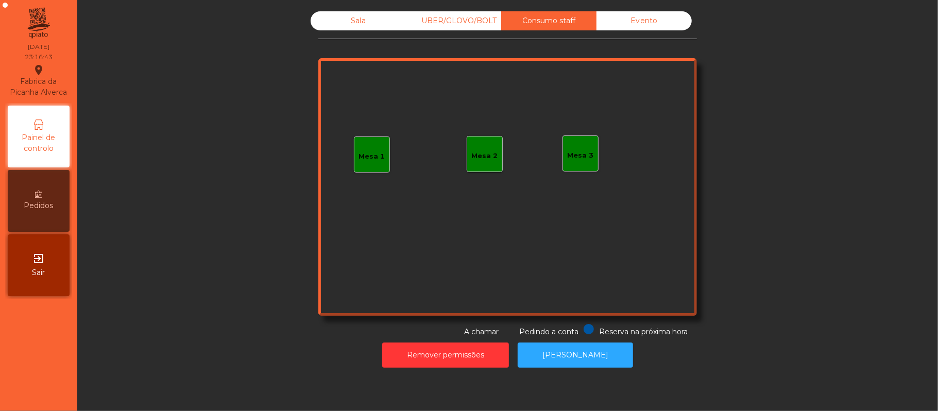
click at [455, 19] on div "UBER/GLOVO/BOLT" at bounding box center [453, 20] width 95 height 19
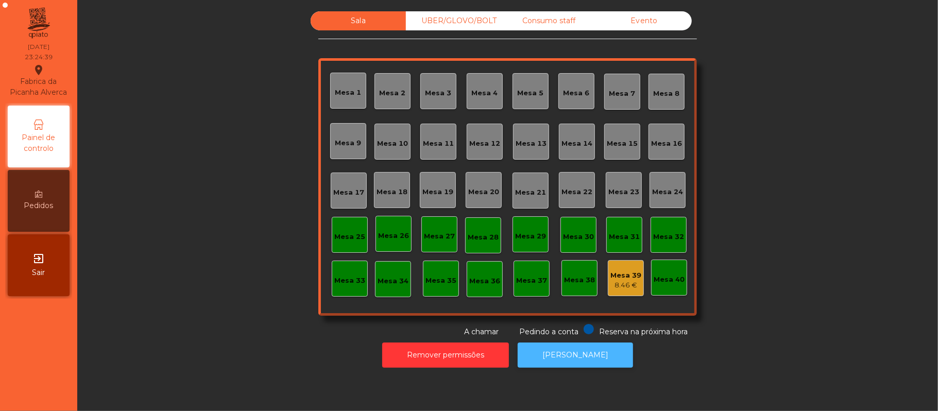
click at [569, 358] on button "[PERSON_NAME]" at bounding box center [575, 355] width 115 height 25
click at [464, 21] on div "UBER/GLOVO/BOLT" at bounding box center [453, 20] width 95 height 19
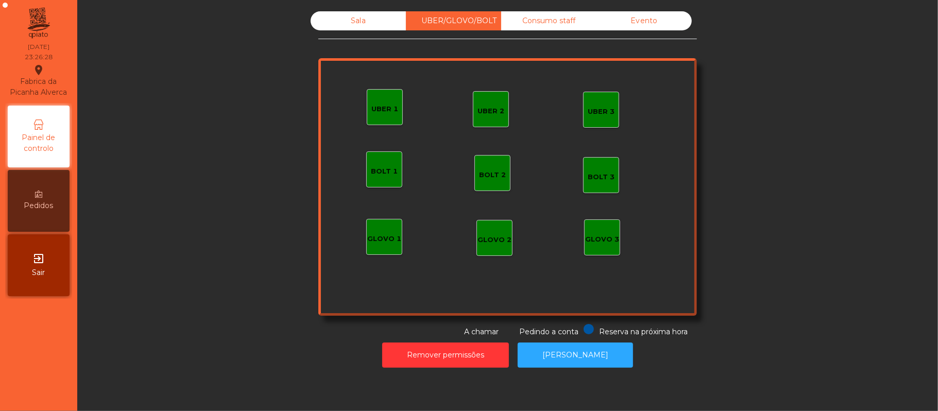
click at [526, 26] on div "Consumo staff" at bounding box center [548, 20] width 95 height 19
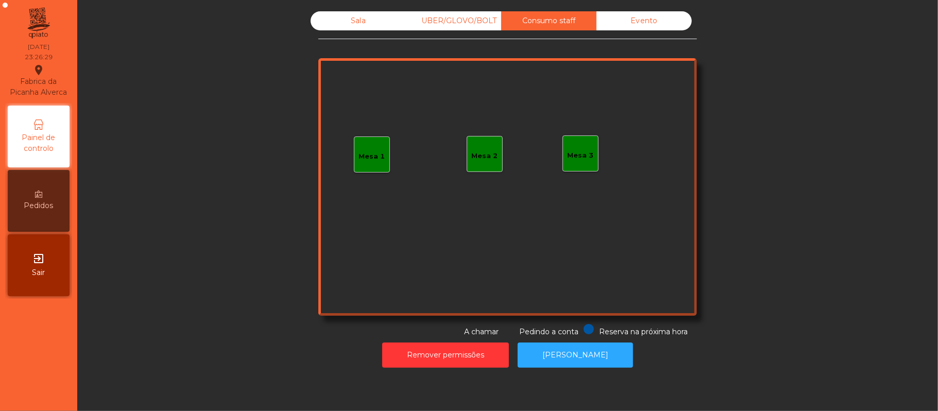
click at [620, 29] on div "Evento" at bounding box center [644, 20] width 95 height 19
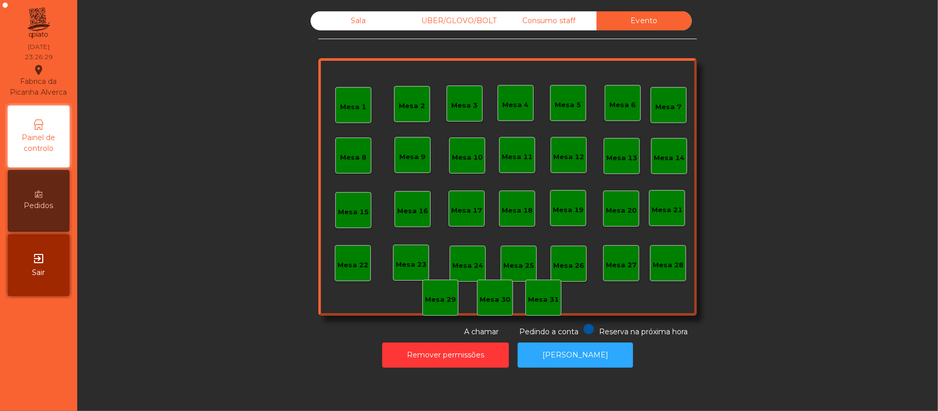
click at [380, 19] on div "Sala" at bounding box center [358, 20] width 95 height 19
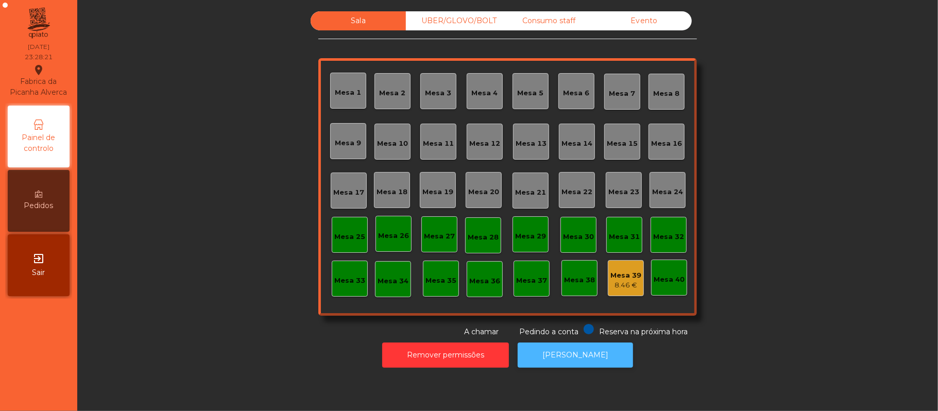
click at [574, 355] on button "[PERSON_NAME]" at bounding box center [575, 355] width 115 height 25
click at [588, 363] on button "[PERSON_NAME]" at bounding box center [575, 355] width 115 height 25
click at [588, 359] on button "[PERSON_NAME]" at bounding box center [575, 355] width 115 height 25
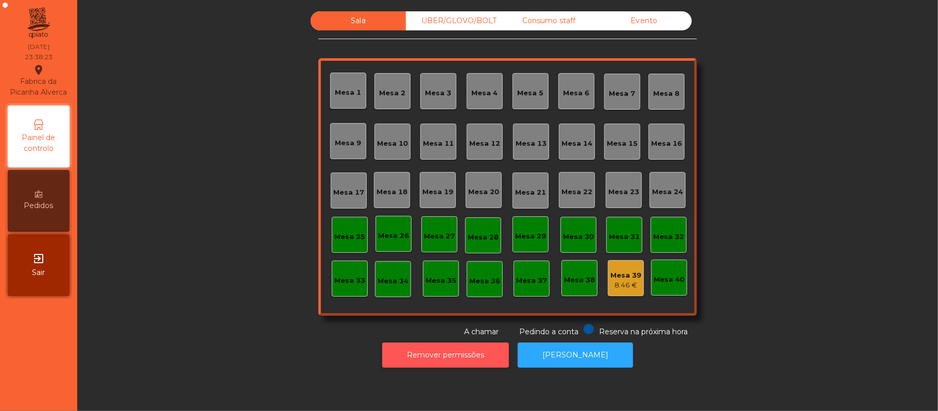
click at [486, 363] on button "Remover permissões" at bounding box center [445, 355] width 127 height 25
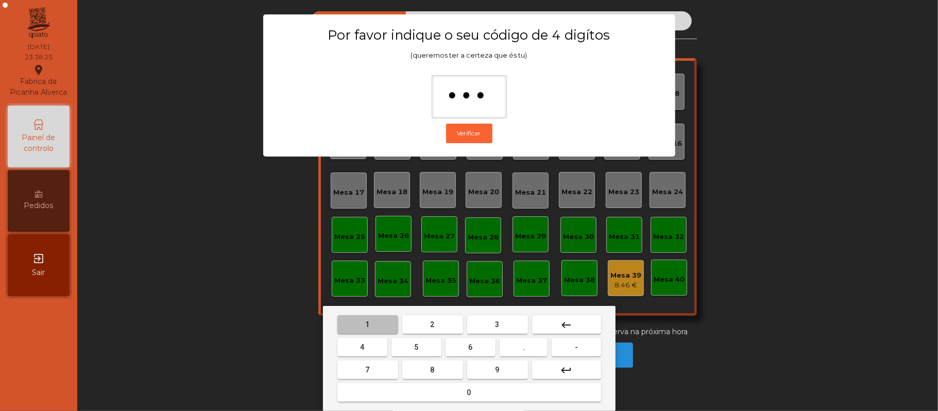
type input "****"
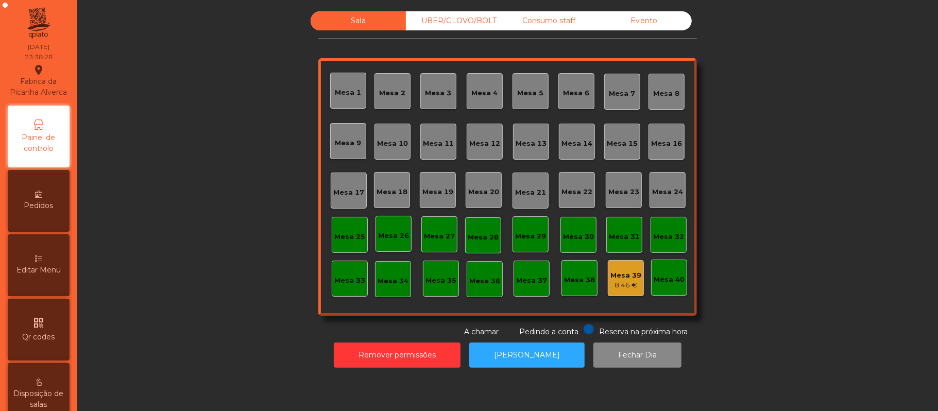
click at [612, 277] on div "Mesa 39" at bounding box center [626, 276] width 31 height 10
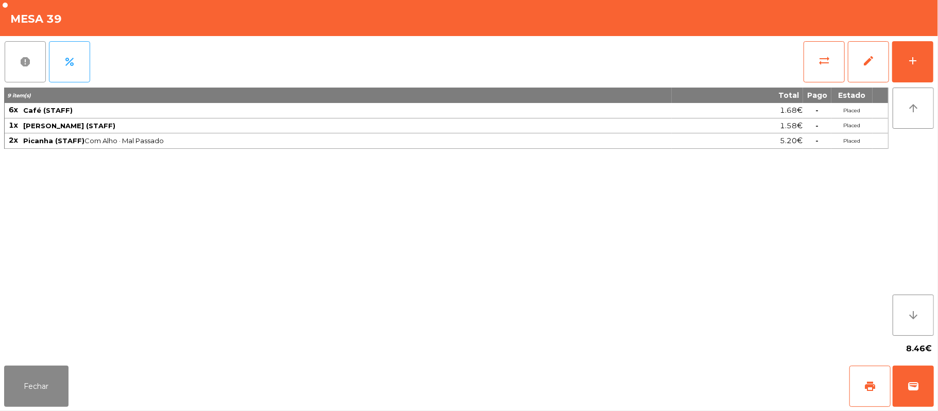
click at [29, 62] on span "report" at bounding box center [25, 62] width 12 height 12
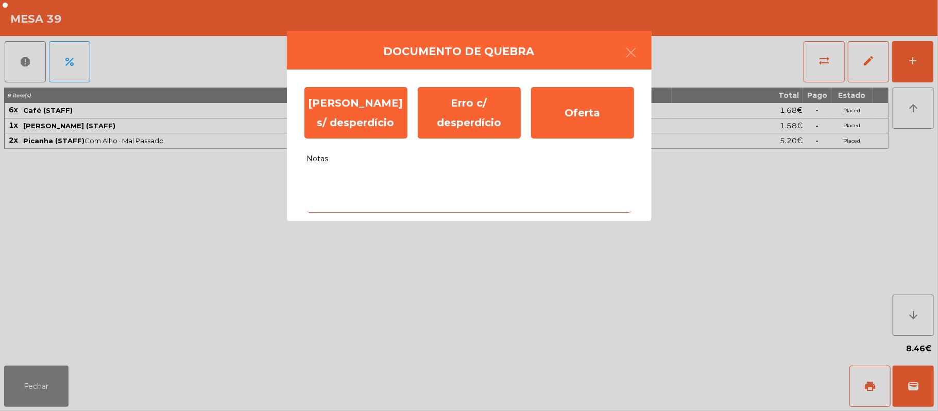
click at [391, 180] on textarea "Notas" at bounding box center [469, 191] width 325 height 43
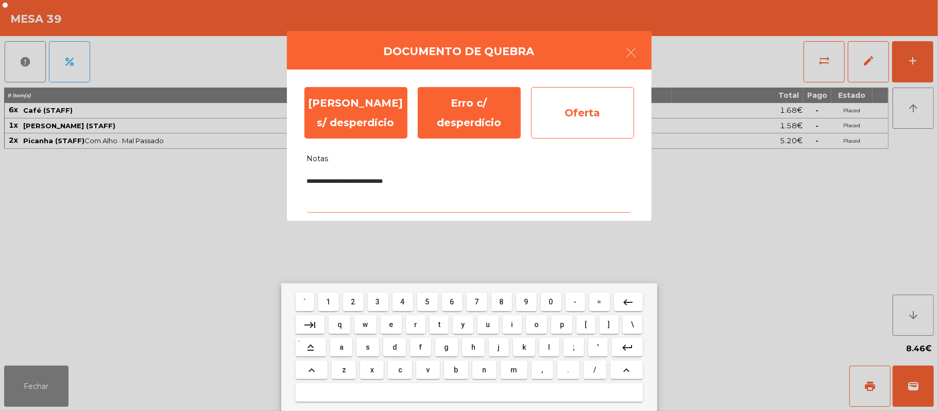
type textarea "**********"
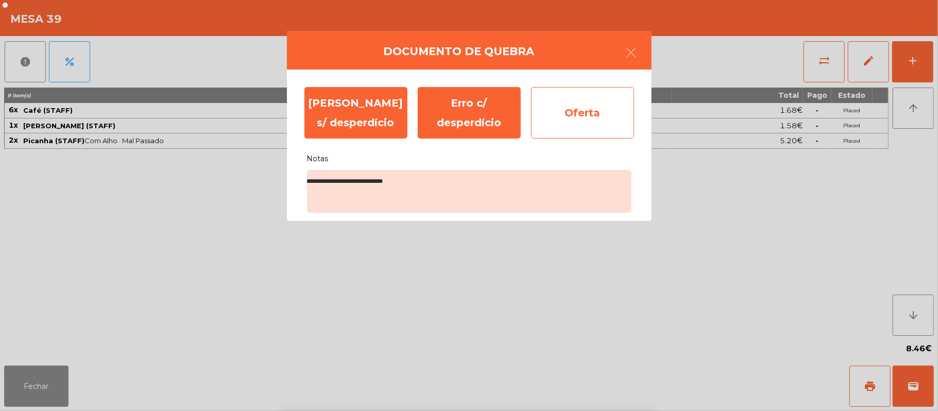
click at [600, 116] on div "Oferta" at bounding box center [582, 113] width 103 height 52
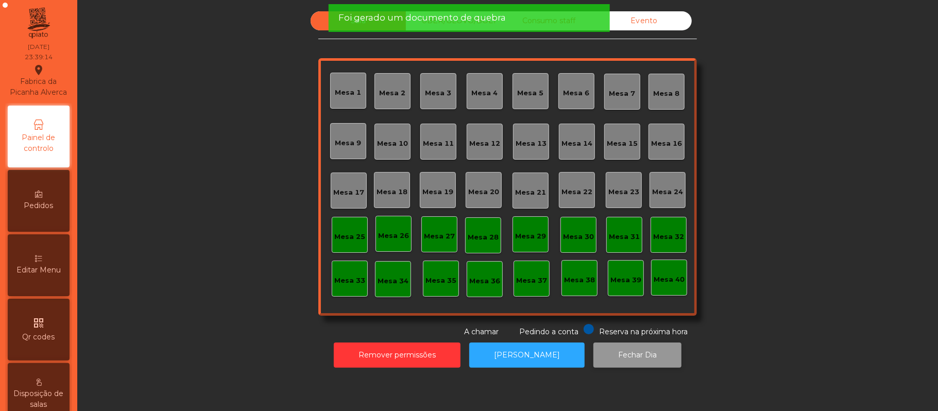
click at [605, 357] on button "Fechar Dia" at bounding box center [638, 355] width 88 height 25
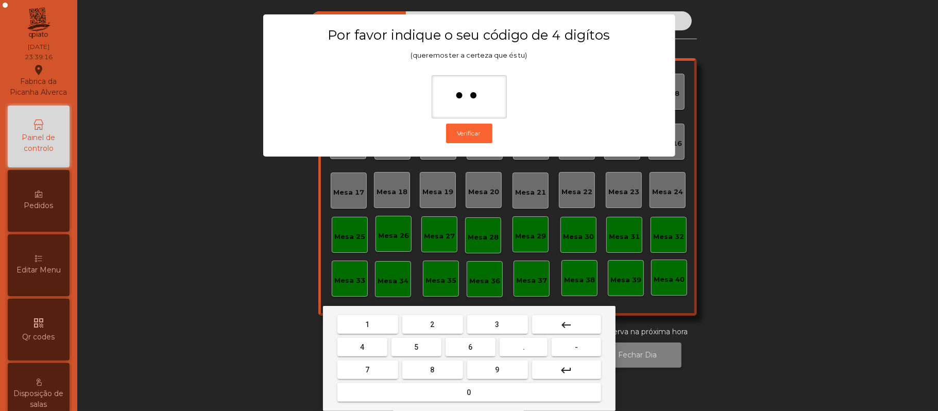
type input "***"
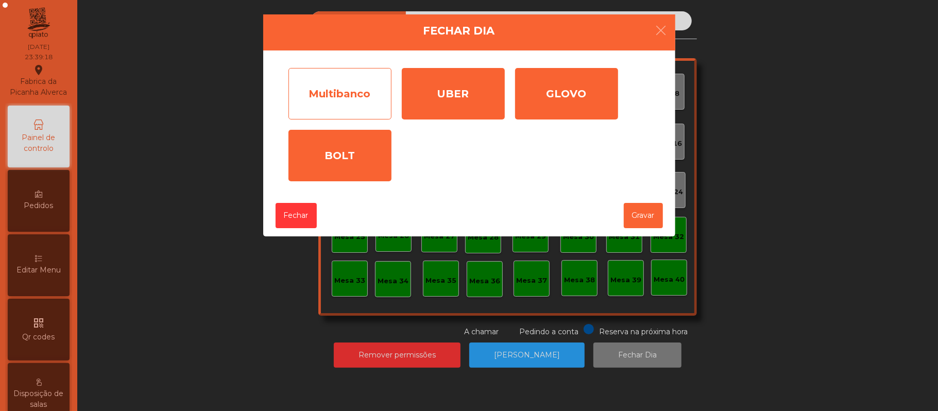
click at [349, 110] on div "Multibanco" at bounding box center [340, 94] width 103 height 52
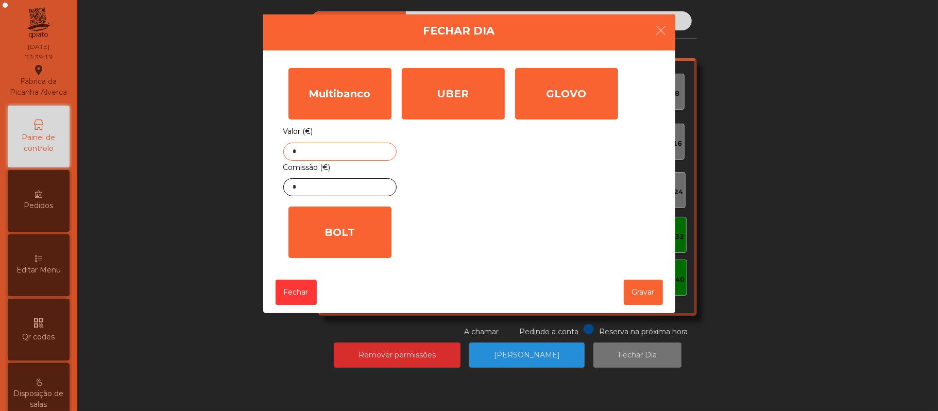
click at [367, 154] on input "*" at bounding box center [339, 152] width 113 height 18
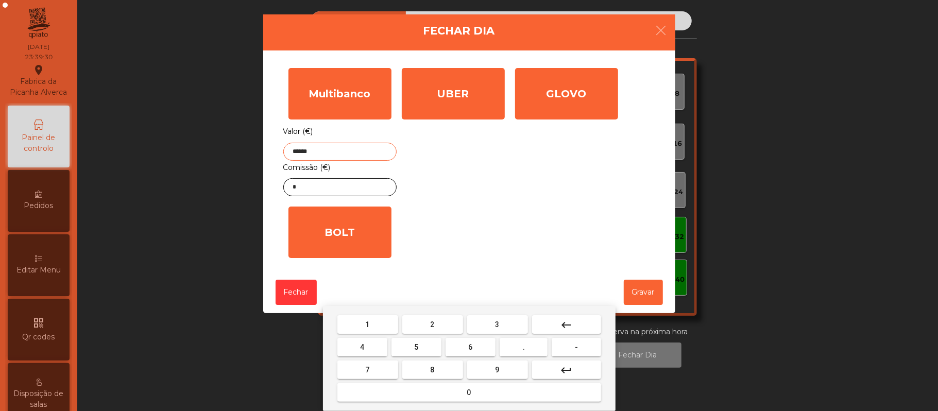
type input "******"
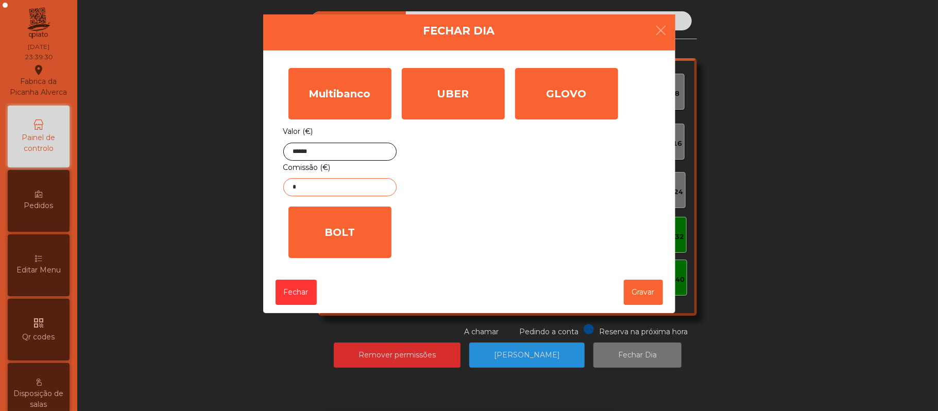
click at [373, 189] on input "*" at bounding box center [339, 187] width 113 height 18
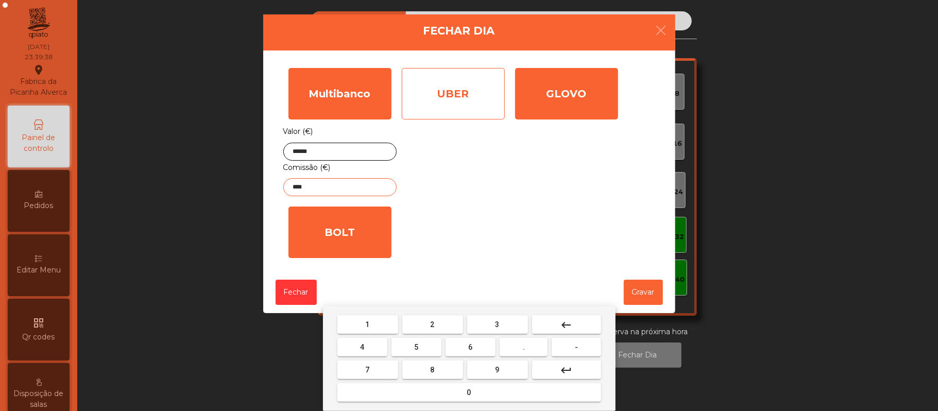
type input "****"
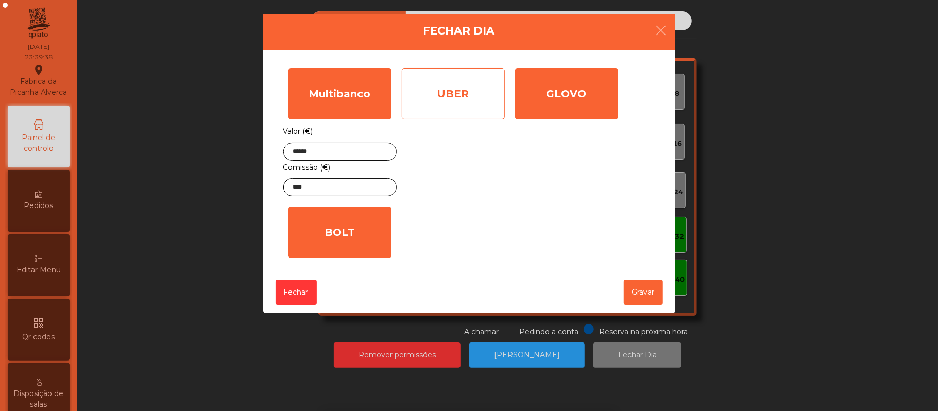
click at [467, 108] on div "UBER" at bounding box center [453, 94] width 103 height 52
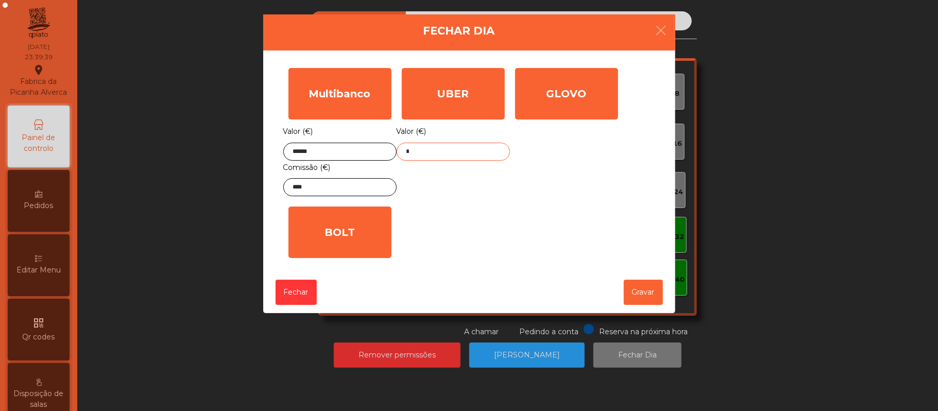
click at [468, 152] on input "*" at bounding box center [453, 152] width 113 height 18
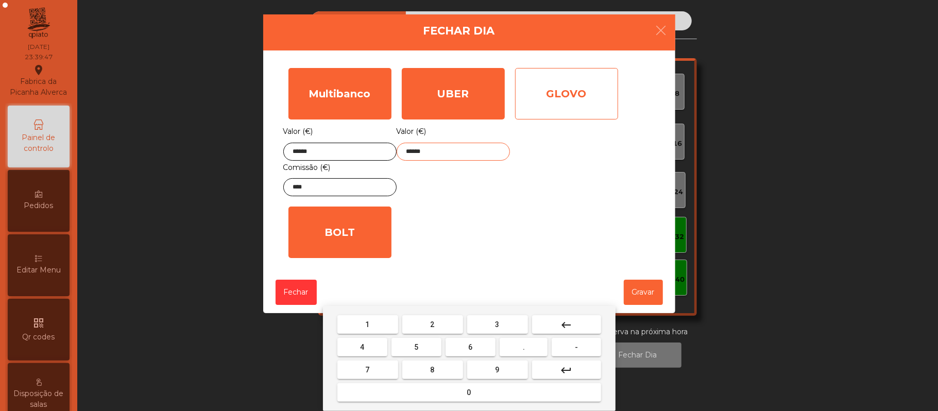
type input "******"
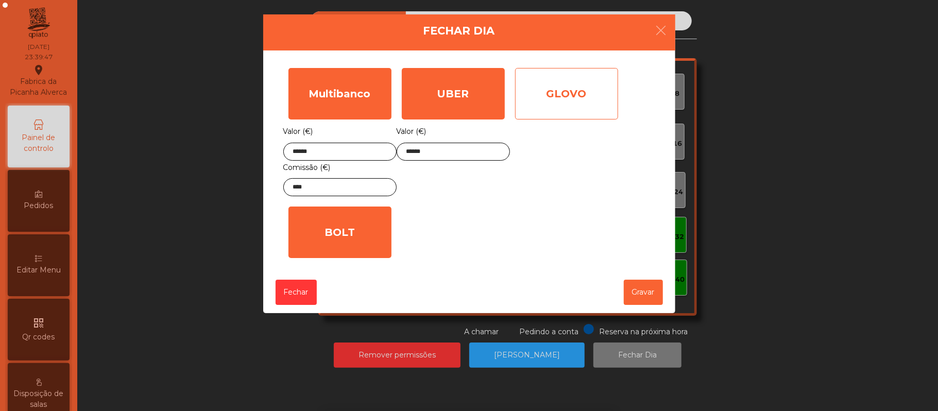
click at [565, 112] on div "GLOVO" at bounding box center [566, 94] width 103 height 52
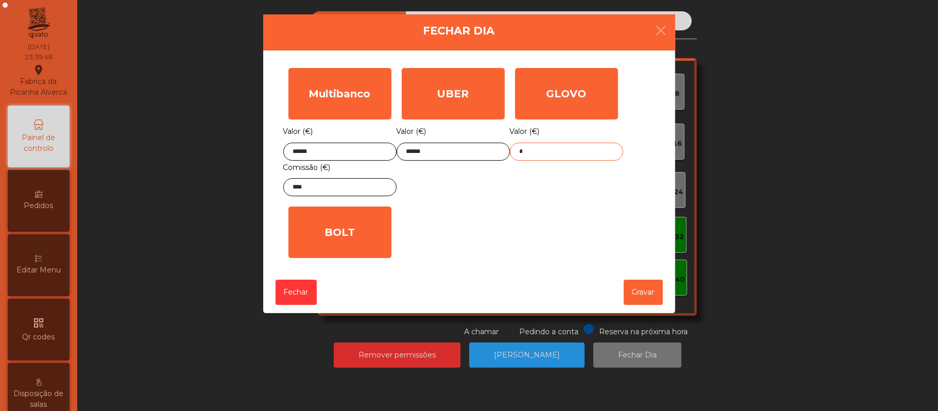
click at [567, 153] on input "*" at bounding box center [566, 152] width 113 height 18
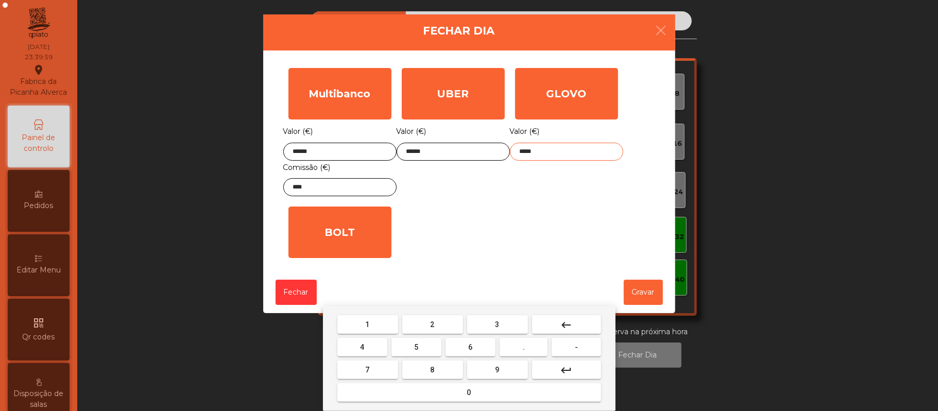
type input "*****"
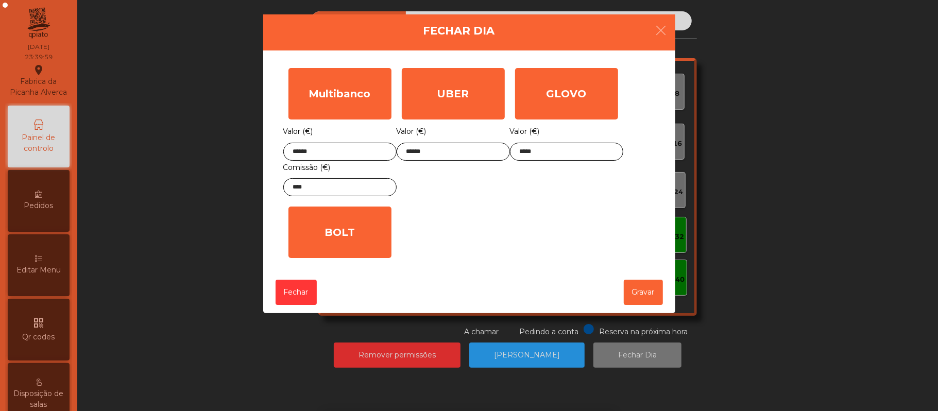
click at [493, 242] on div "Multibanco Valor (€) ****** Comissão (€) **** UBER Valor (€) ****** GLOVO Valor…" at bounding box center [469, 163] width 372 height 200
click at [635, 300] on button "Gravar" at bounding box center [643, 292] width 39 height 25
